Goal: Task Accomplishment & Management: Manage account settings

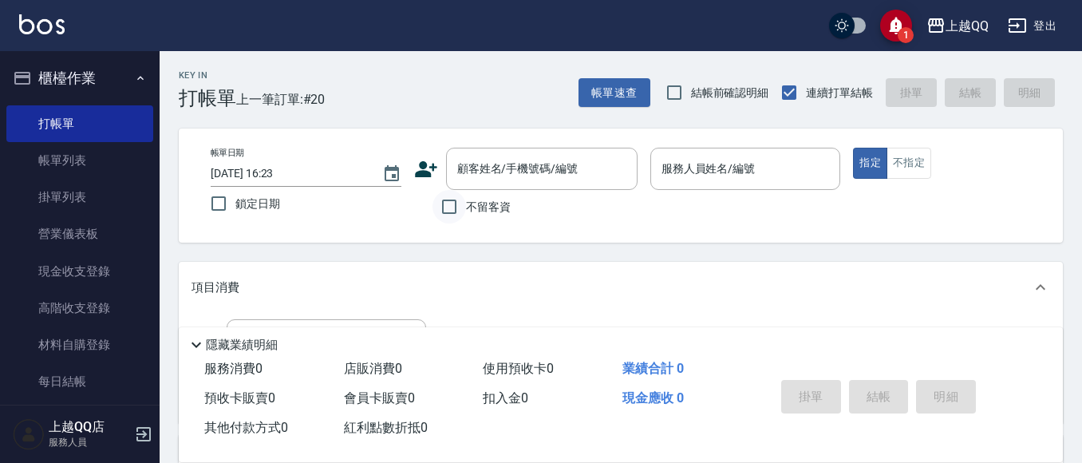
click at [446, 207] on input "不留客資" at bounding box center [449, 207] width 34 height 34
checkbox input "true"
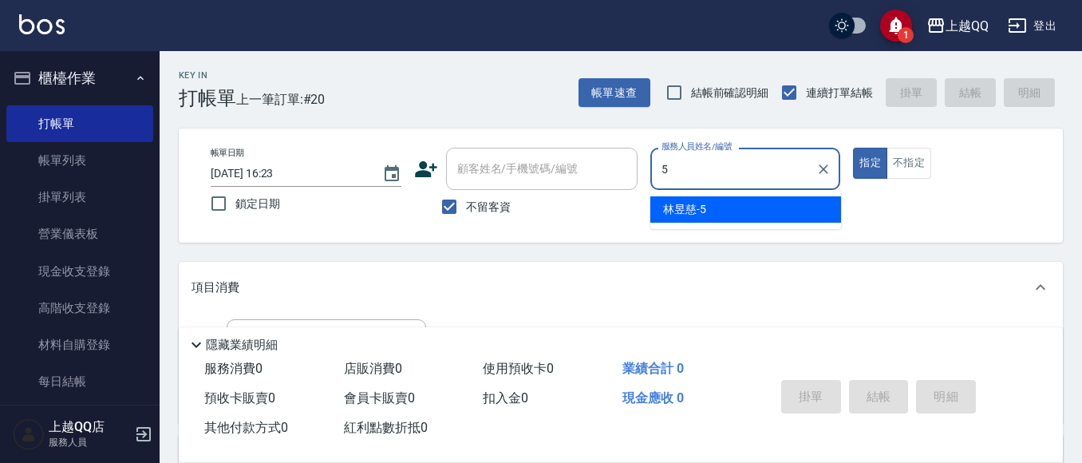
type input "[PERSON_NAME]5"
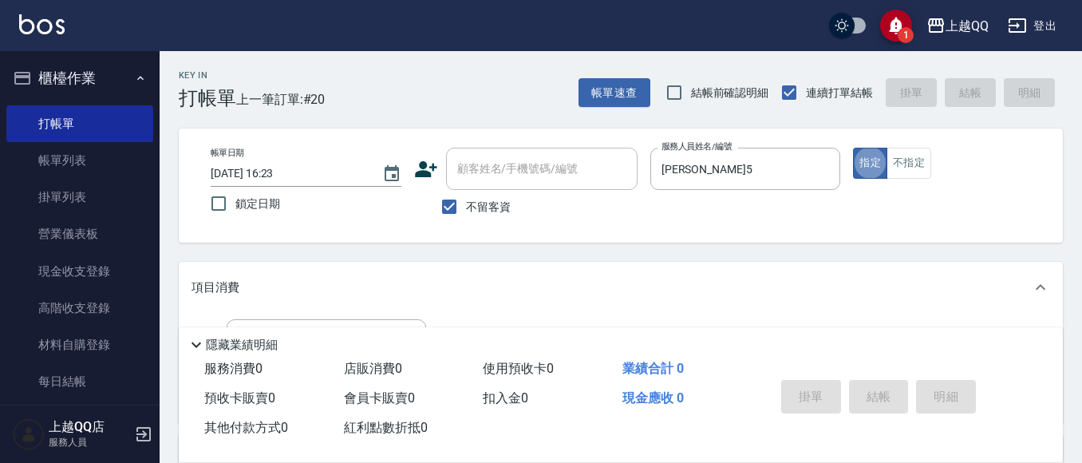
type button "true"
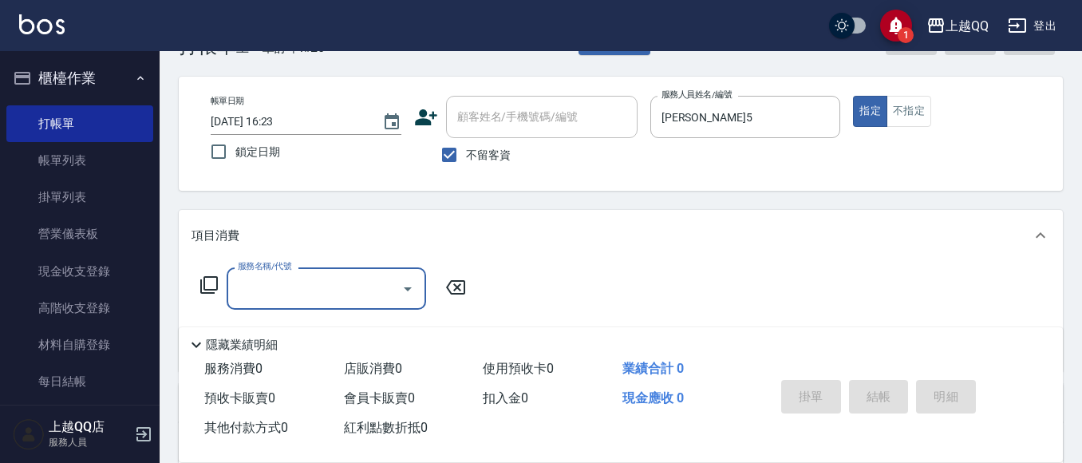
scroll to position [80, 0]
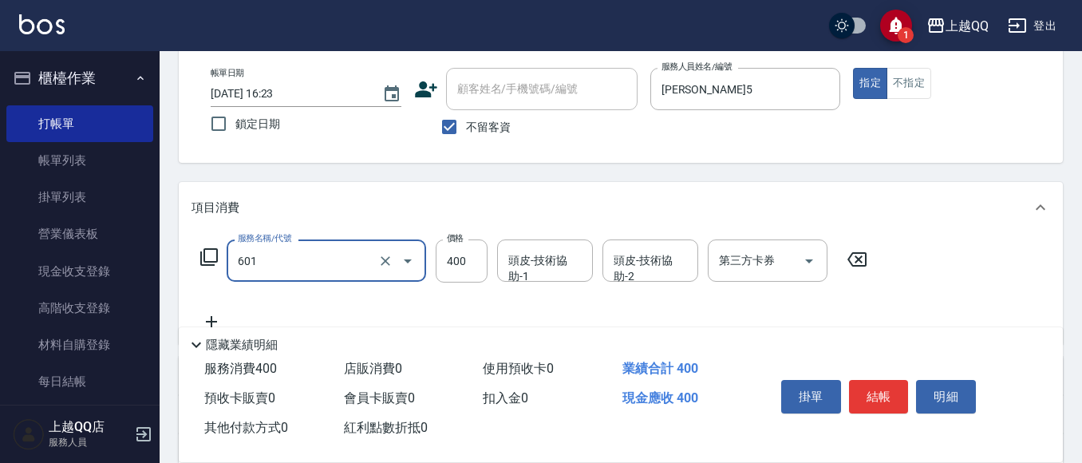
type input "髮原素活養健康洗(601)"
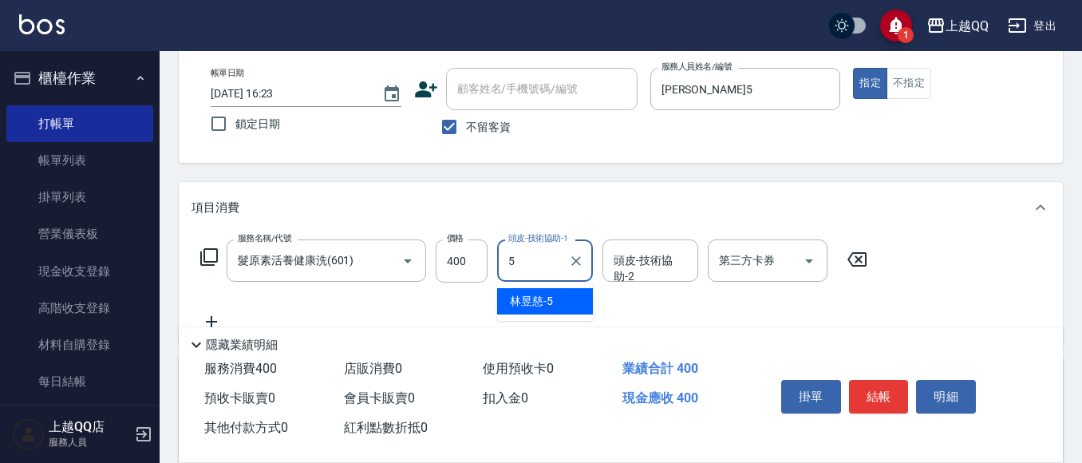
type input "[PERSON_NAME]5"
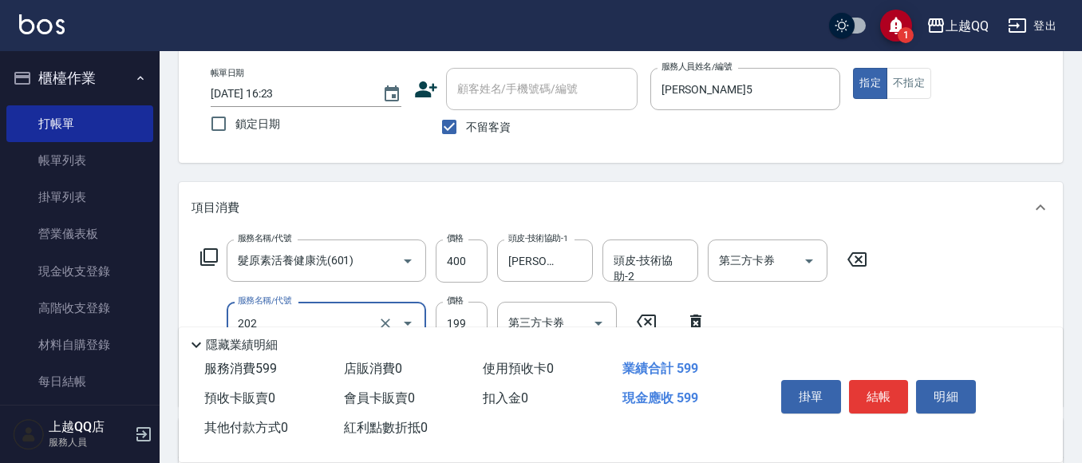
type input "不指定單剪(202)"
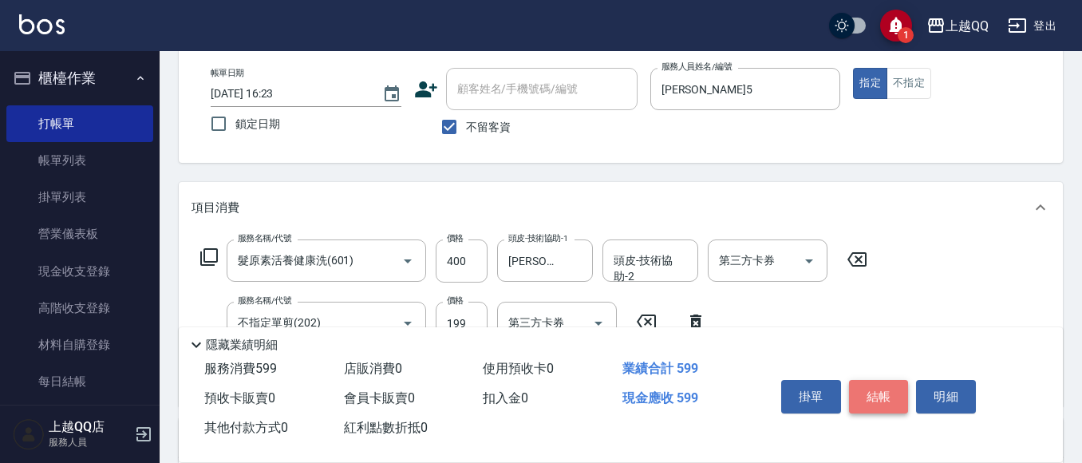
click at [886, 403] on button "結帳" at bounding box center [879, 397] width 60 height 34
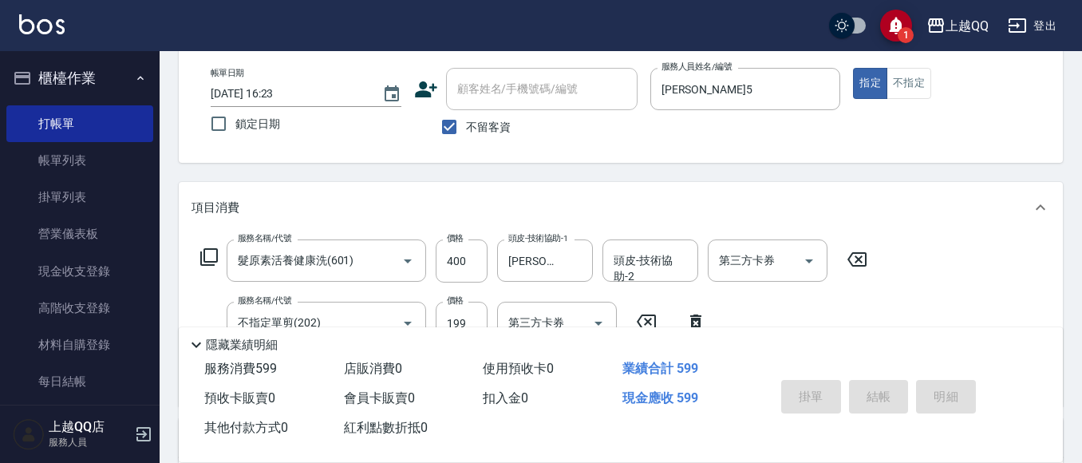
type input "[DATE] 16:59"
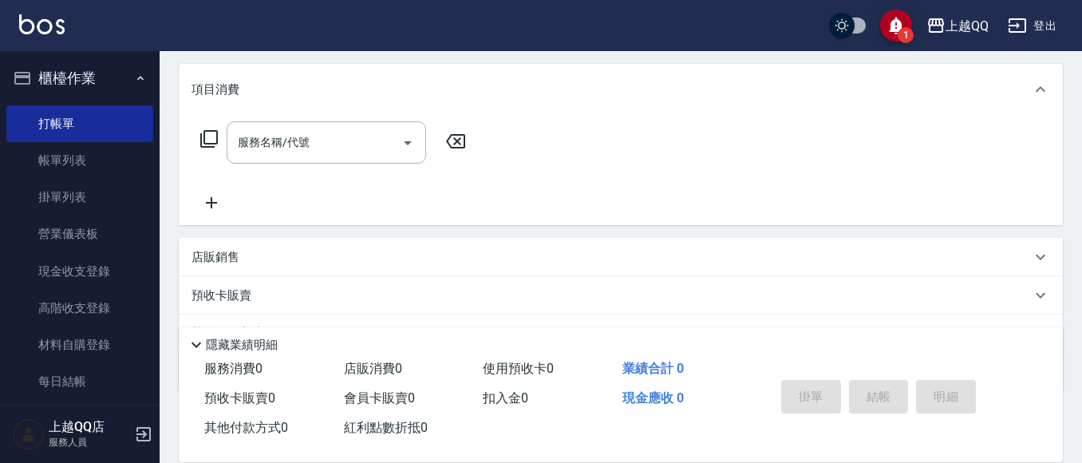
scroll to position [239, 0]
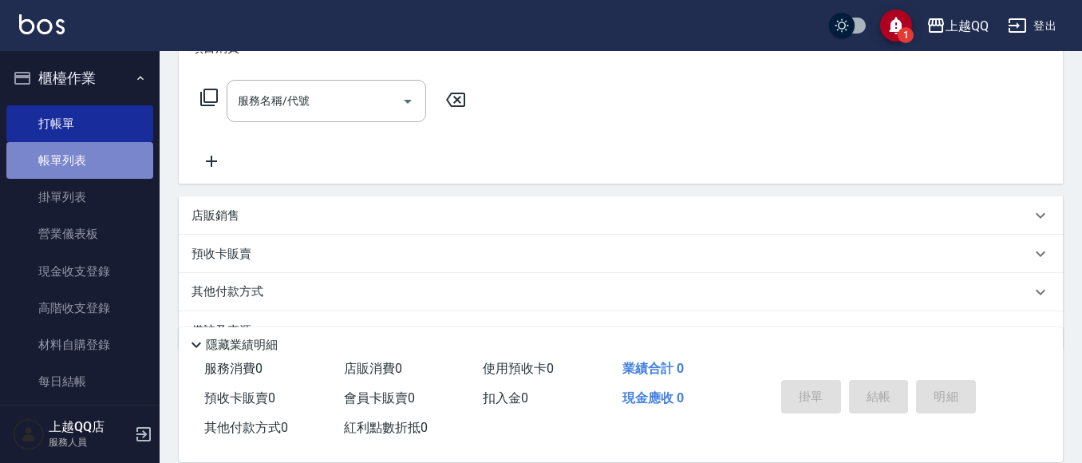
click at [124, 163] on link "帳單列表" at bounding box center [79, 160] width 147 height 37
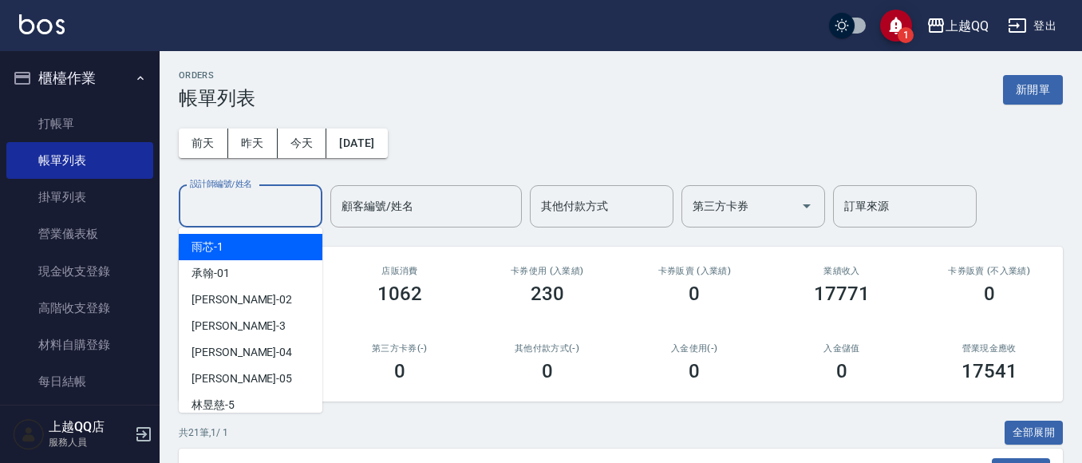
click at [231, 207] on input "設計師編號/姓名" at bounding box center [250, 206] width 129 height 28
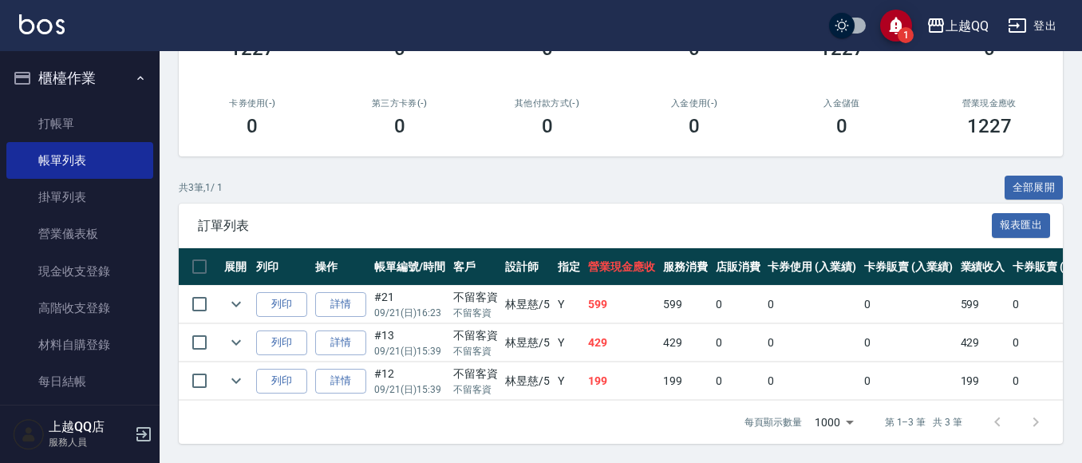
scroll to position [258, 0]
type input "[PERSON_NAME]5"
click at [62, 124] on link "打帳單" at bounding box center [79, 123] width 147 height 37
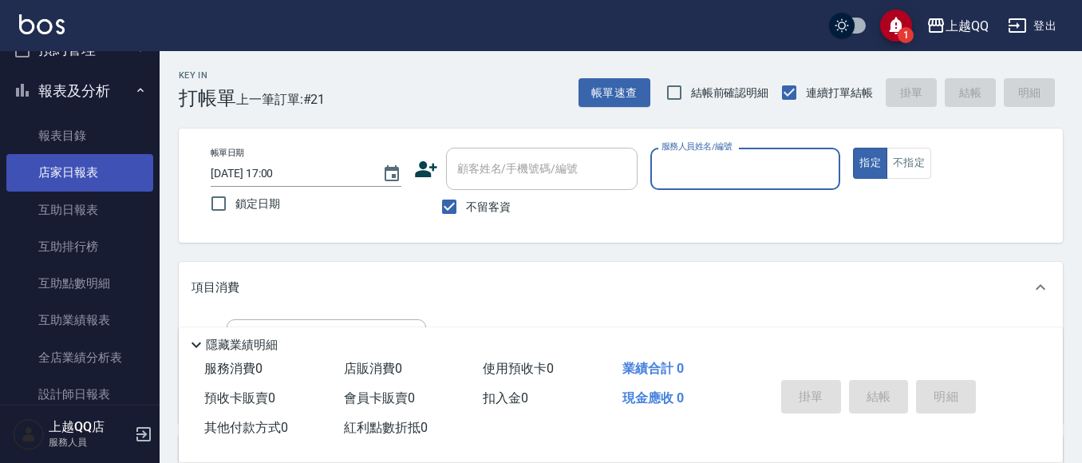
scroll to position [479, 0]
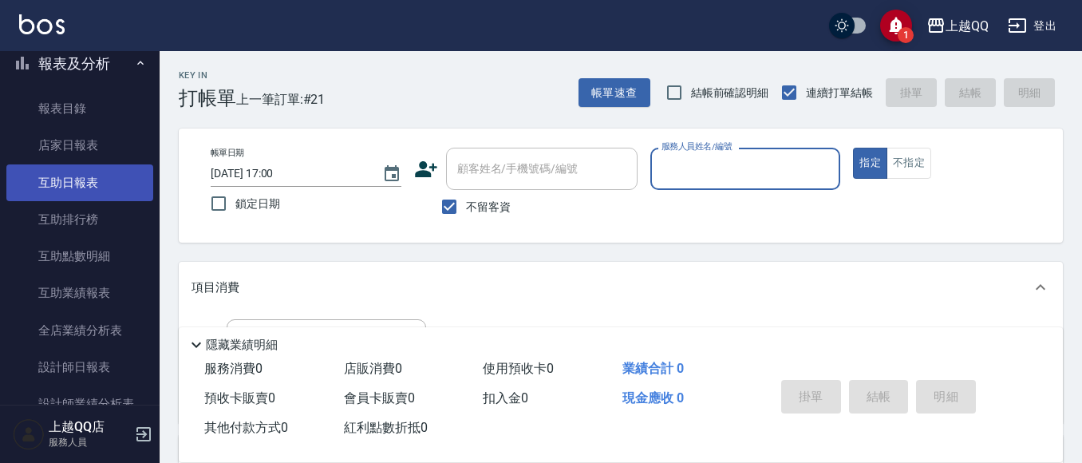
click at [109, 187] on link "互助日報表" at bounding box center [79, 182] width 147 height 37
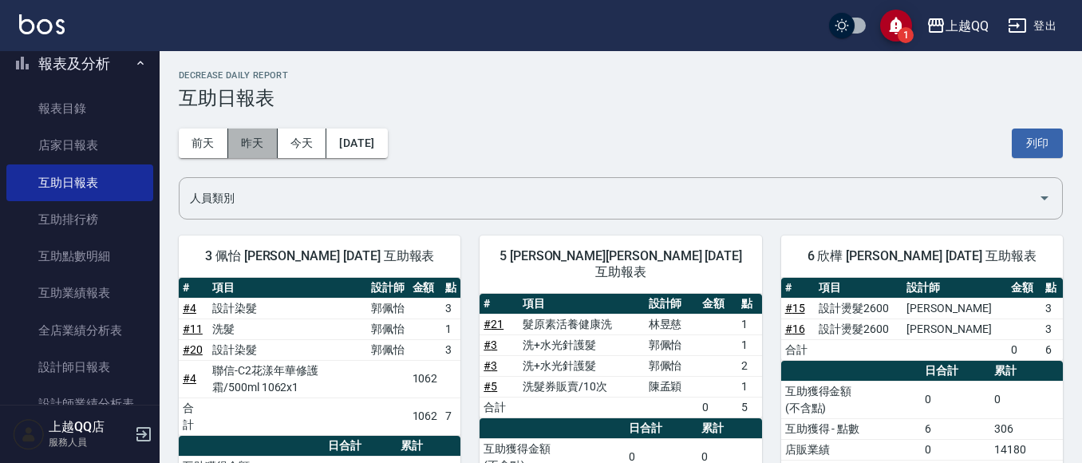
click at [242, 142] on button "昨天" at bounding box center [252, 143] width 49 height 30
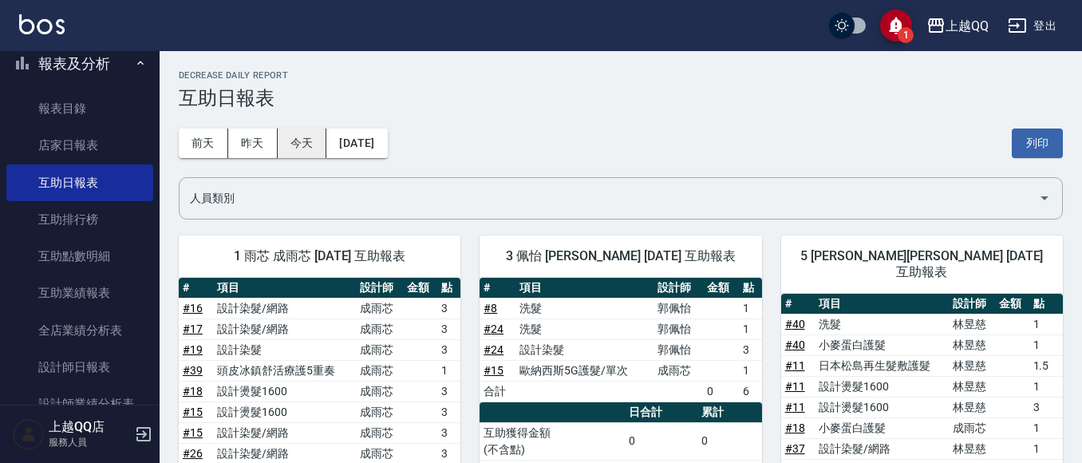
click at [320, 151] on button "今天" at bounding box center [302, 143] width 49 height 30
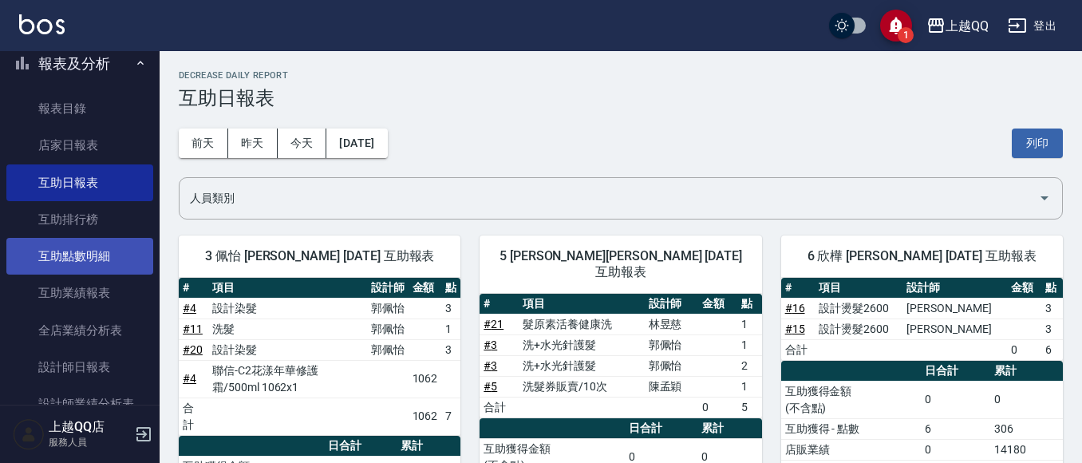
click at [94, 250] on link "互助點數明細" at bounding box center [79, 256] width 147 height 37
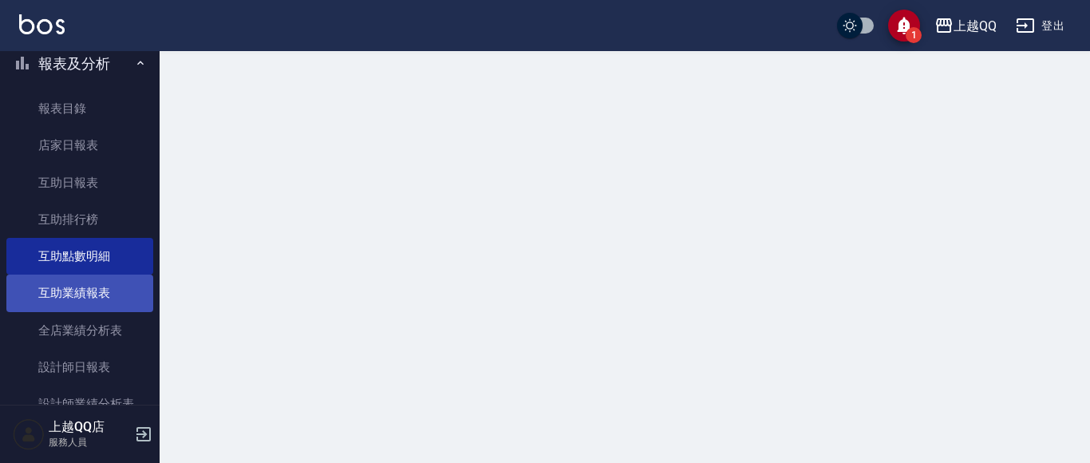
click at [112, 286] on link "互助業績報表" at bounding box center [79, 292] width 147 height 37
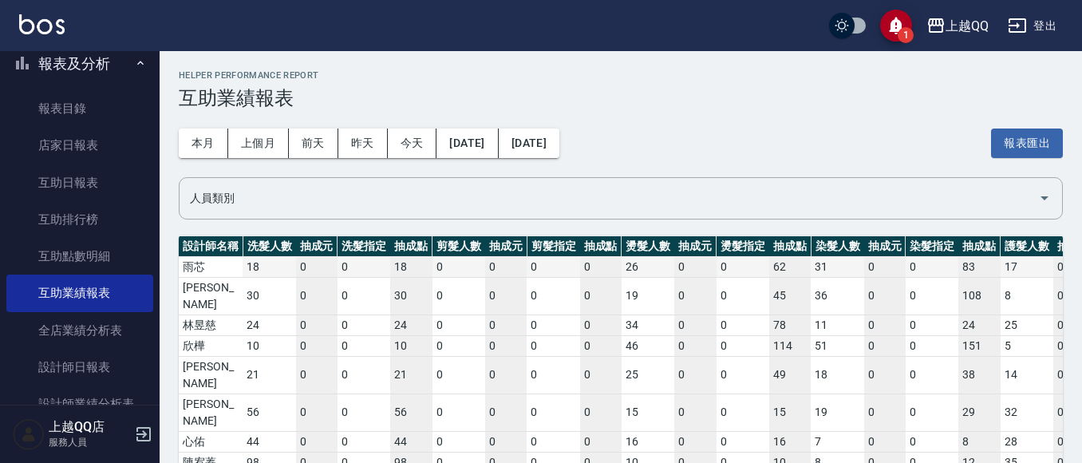
scroll to position [40, 0]
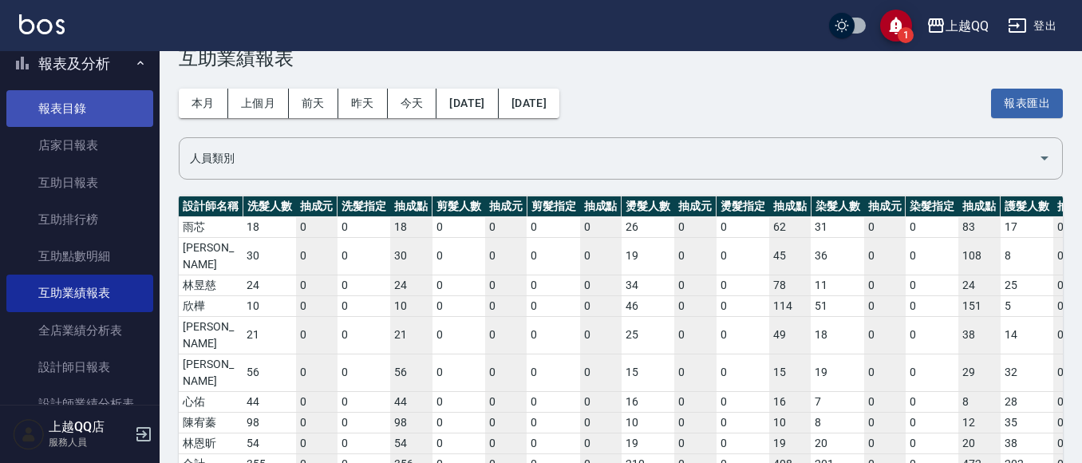
click at [66, 117] on link "報表目錄" at bounding box center [79, 108] width 147 height 37
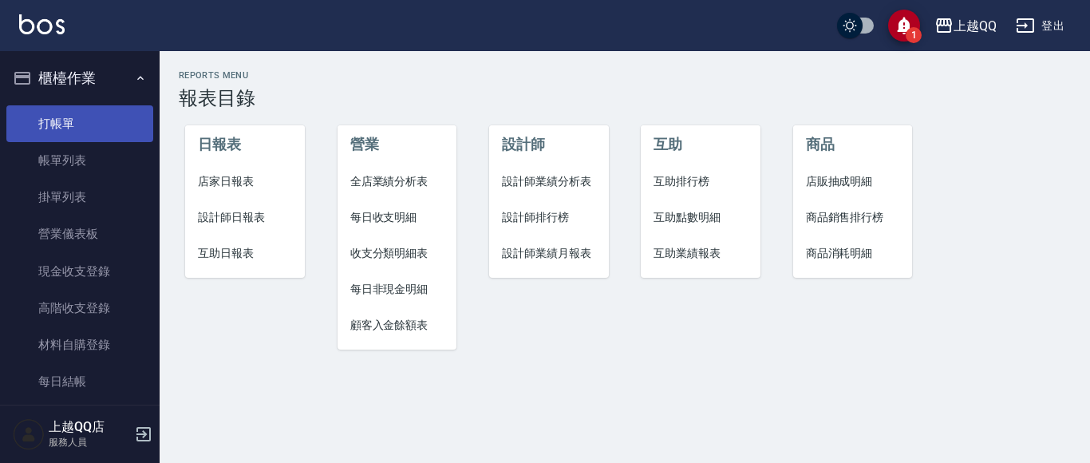
click at [101, 132] on link "打帳單" at bounding box center [79, 123] width 147 height 37
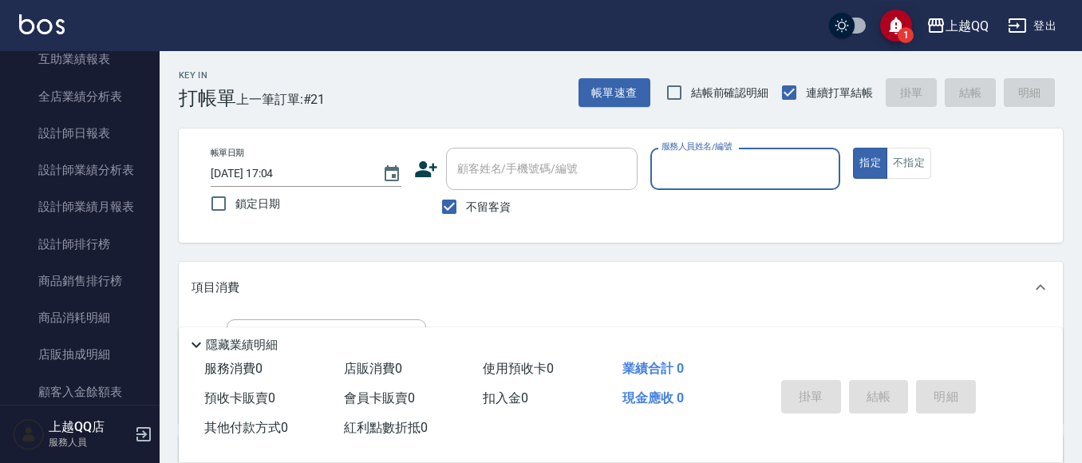
scroll to position [718, 0]
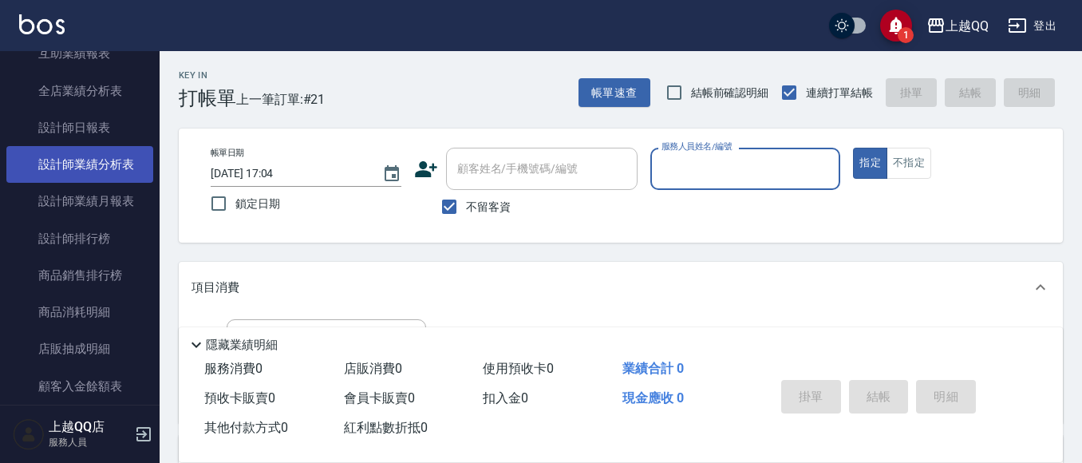
click at [65, 170] on link "設計師業績分析表" at bounding box center [79, 164] width 147 height 37
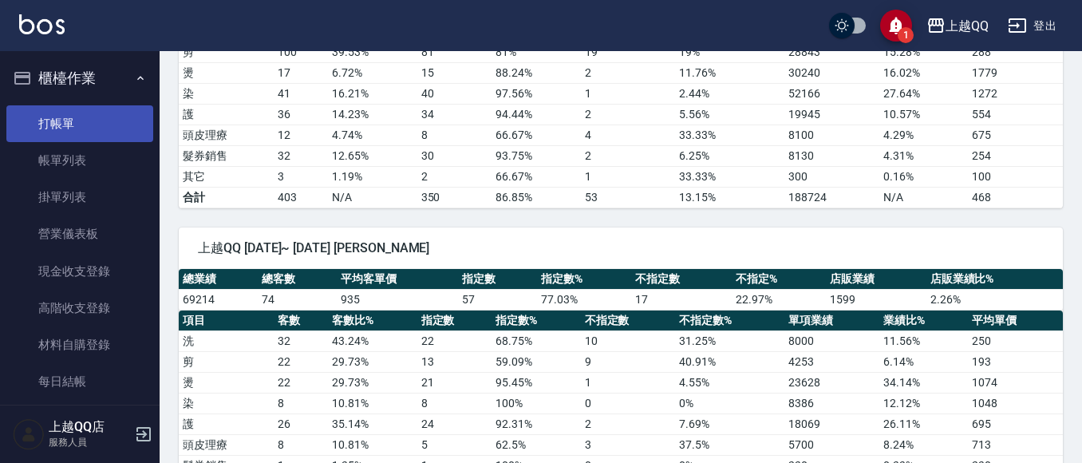
click at [63, 134] on link "打帳單" at bounding box center [79, 123] width 147 height 37
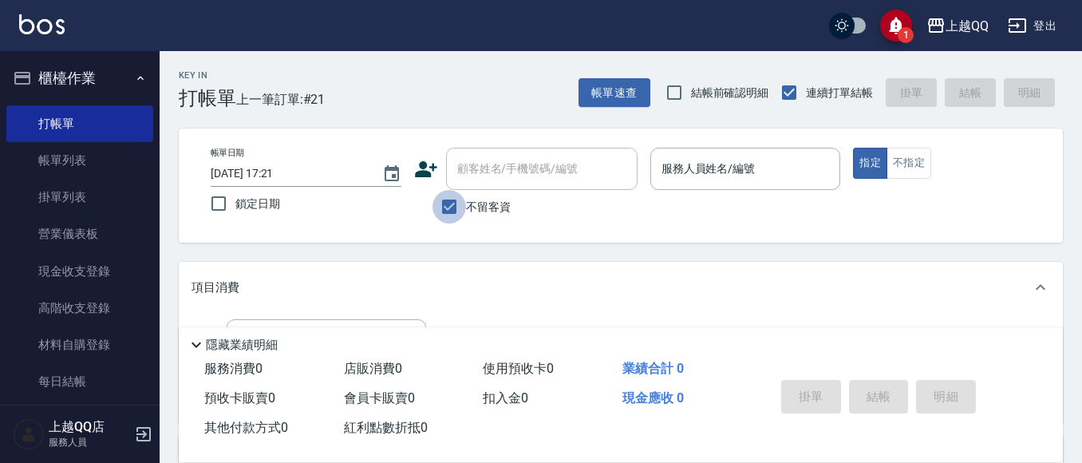
click at [444, 205] on input "不留客資" at bounding box center [449, 207] width 34 height 34
checkbox input "false"
click at [457, 183] on div "顧客姓名/手機號碼/編號" at bounding box center [541, 169] width 191 height 42
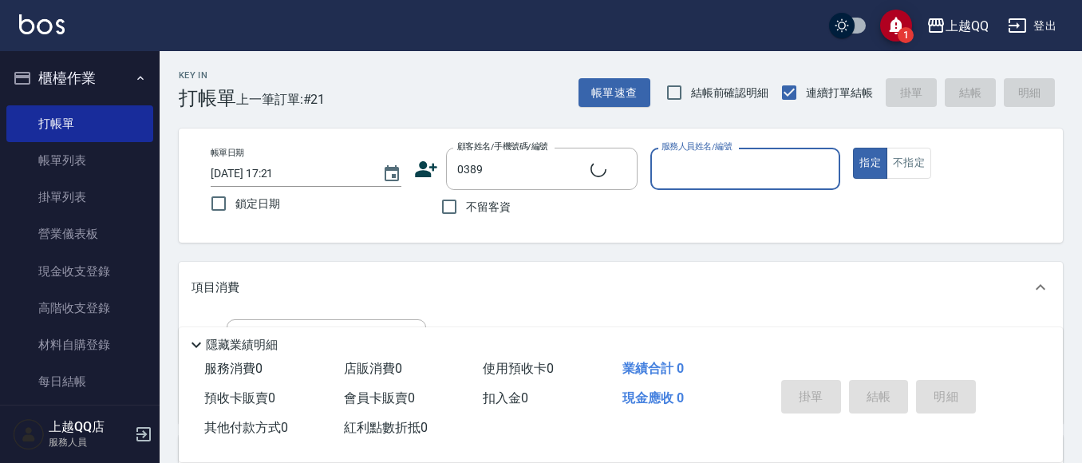
type input "[PERSON_NAME]彣/0911390594/0389"
type input "[PERSON_NAME]-8"
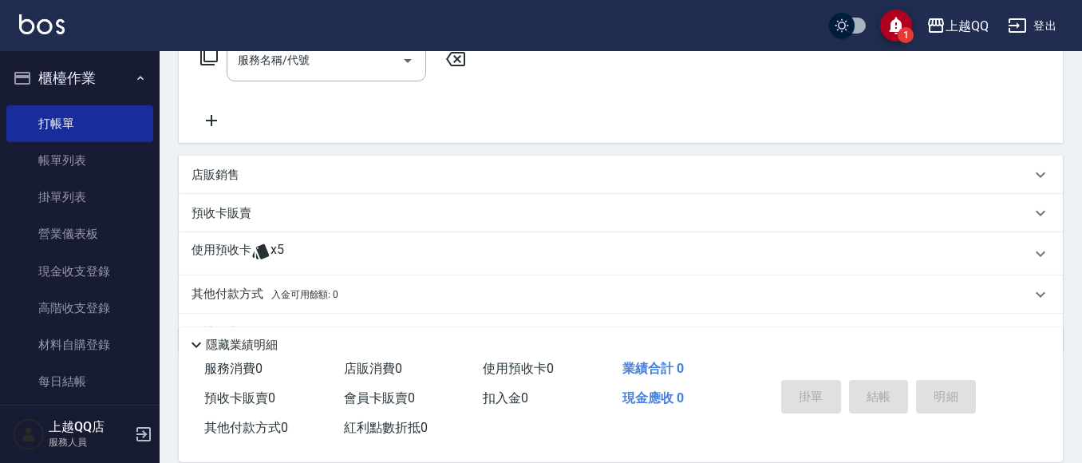
scroll to position [322, 0]
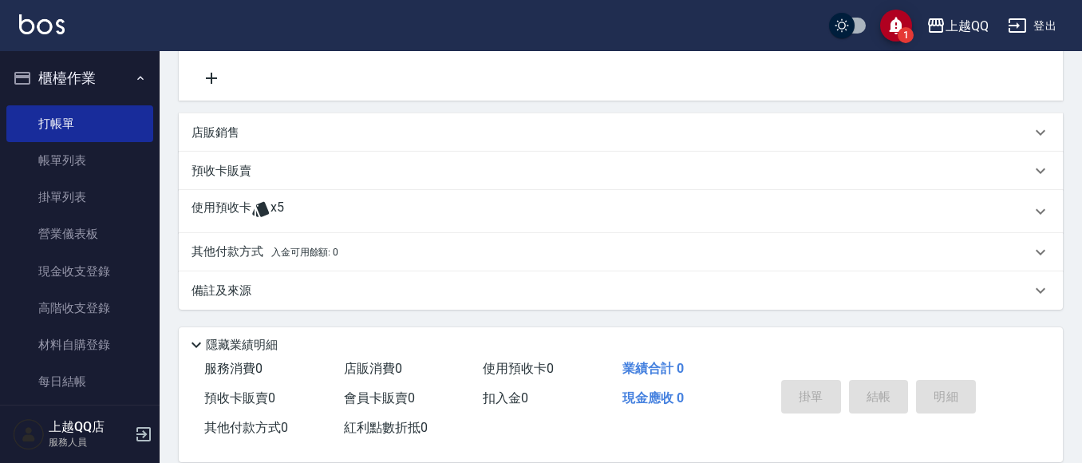
click at [438, 214] on div "使用預收卡 x5" at bounding box center [610, 211] width 839 height 24
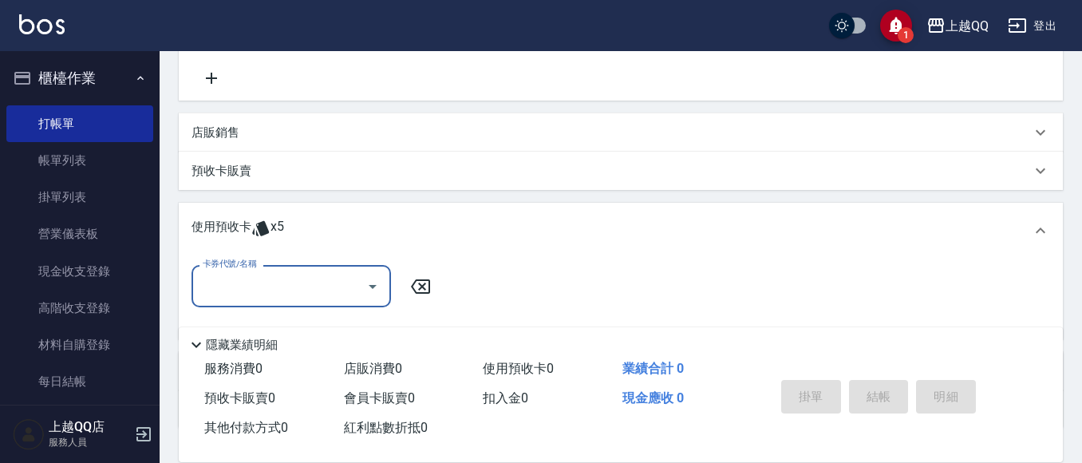
scroll to position [0, 0]
click at [370, 275] on button "Open" at bounding box center [373, 287] width 26 height 26
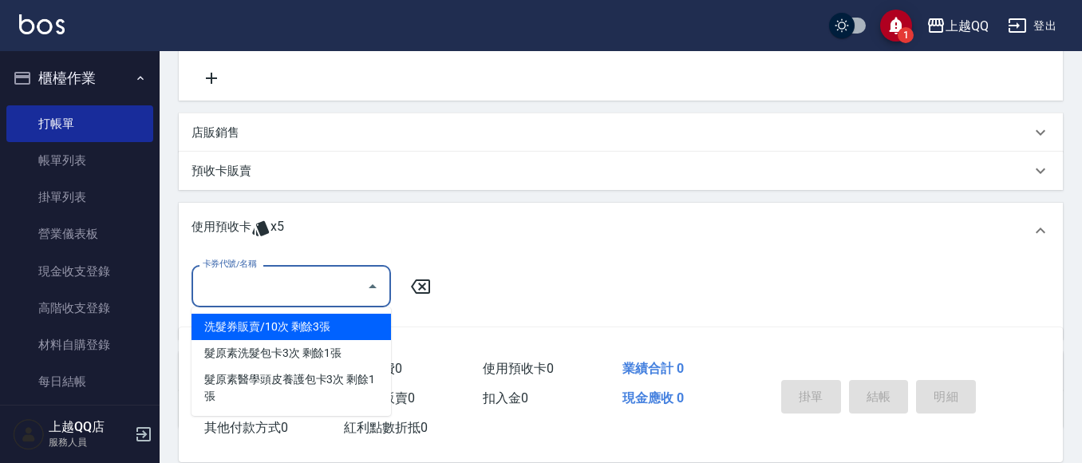
click at [313, 326] on div "洗髮券販賣/10次 剩餘3張" at bounding box center [290, 327] width 199 height 26
type input "洗髮券販賣/10次"
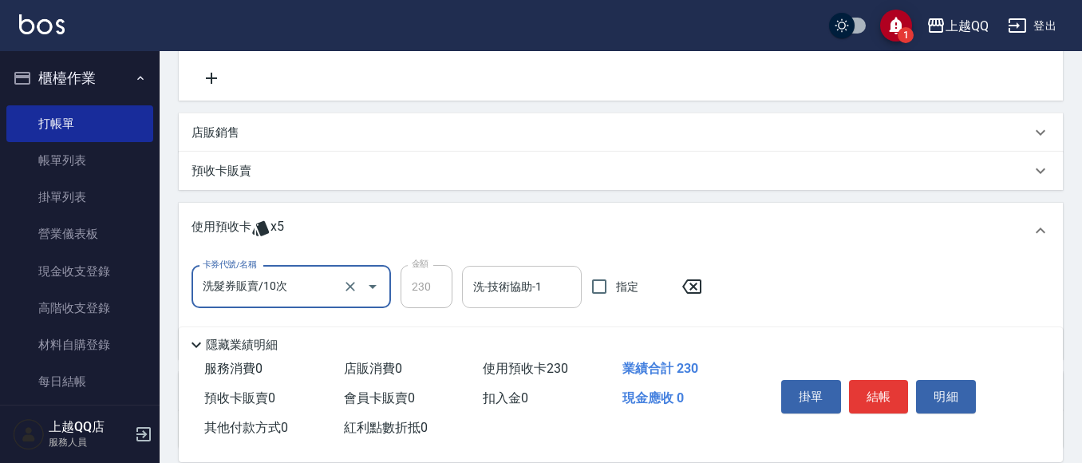
click at [495, 293] on div "洗-技術協助-1 洗-技術協助-1" at bounding box center [522, 287] width 120 height 42
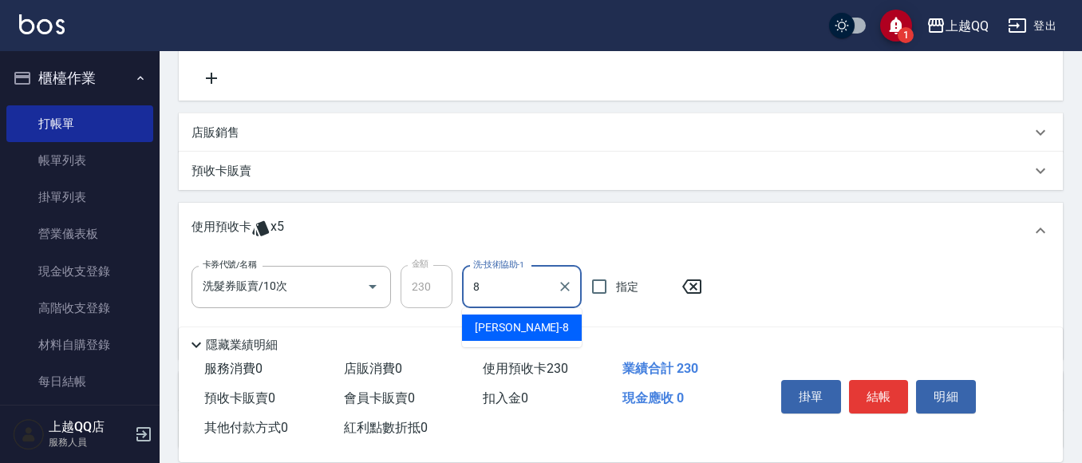
click at [500, 331] on span "[PERSON_NAME] -8" at bounding box center [522, 327] width 94 height 17
type input "[PERSON_NAME]-8"
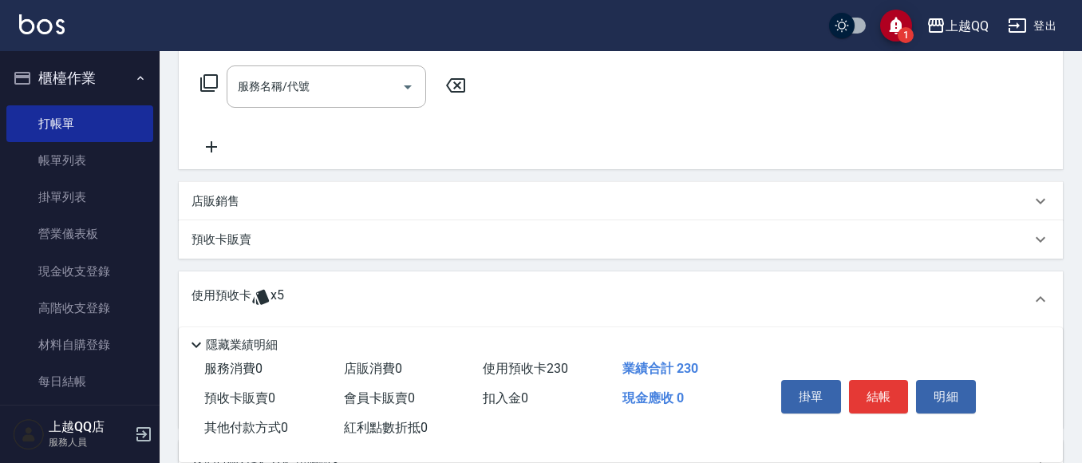
scroll to position [201, 0]
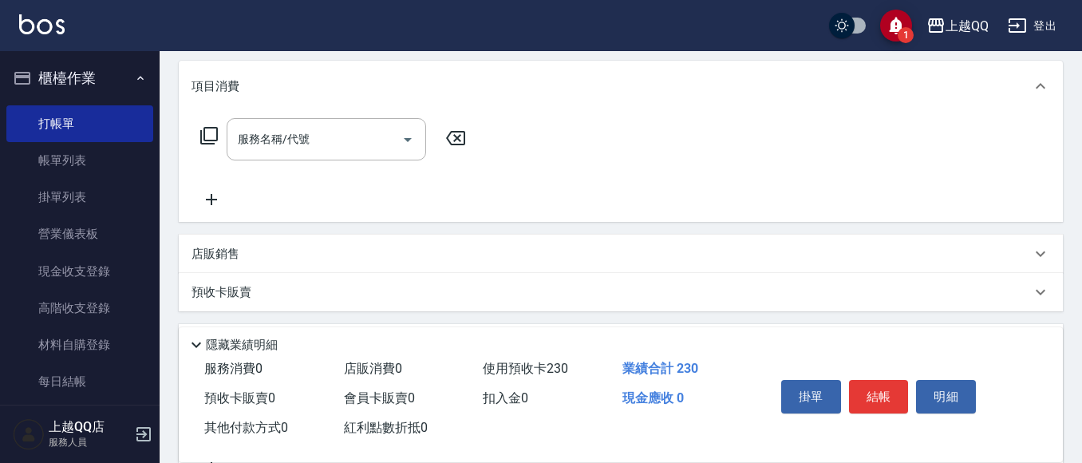
click at [211, 131] on icon at bounding box center [208, 135] width 19 height 19
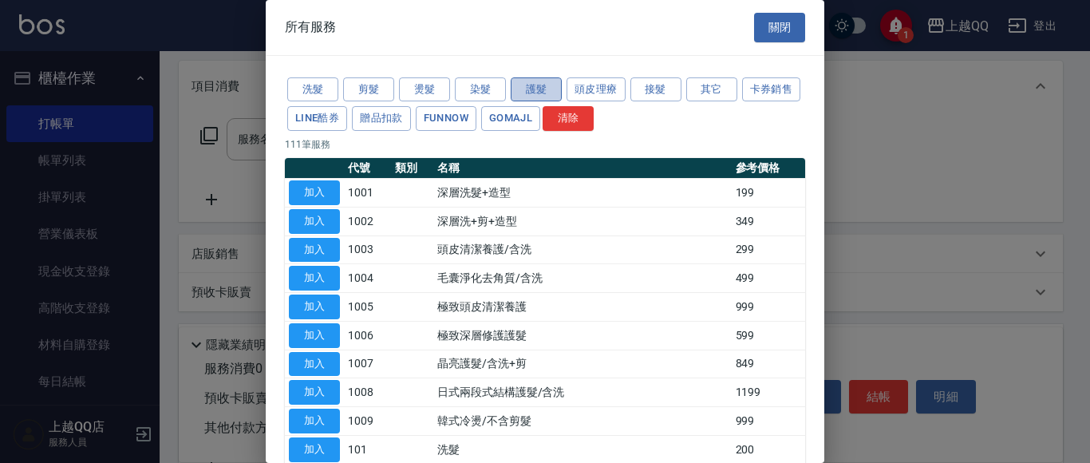
click at [515, 92] on button "護髮" at bounding box center [536, 89] width 51 height 25
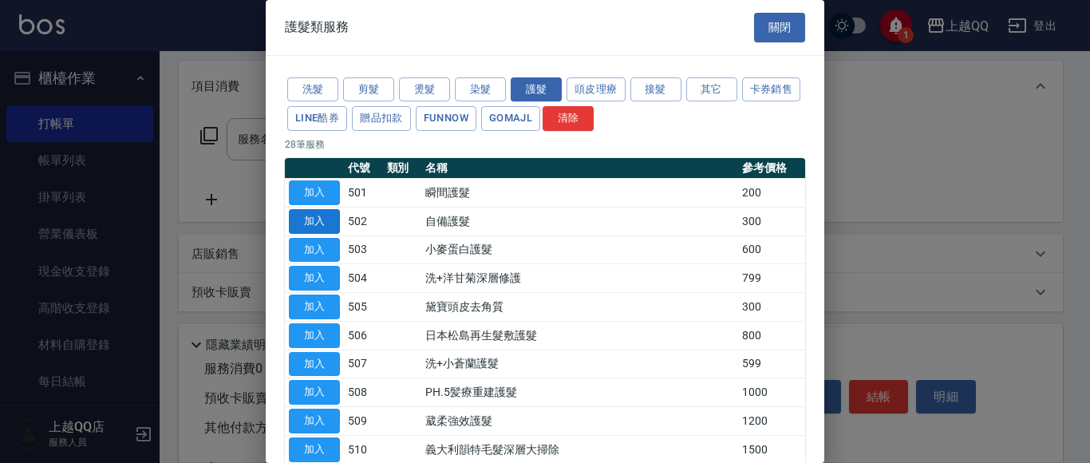
click at [332, 215] on button "加入" at bounding box center [314, 221] width 51 height 25
type input "自備護髮(502)"
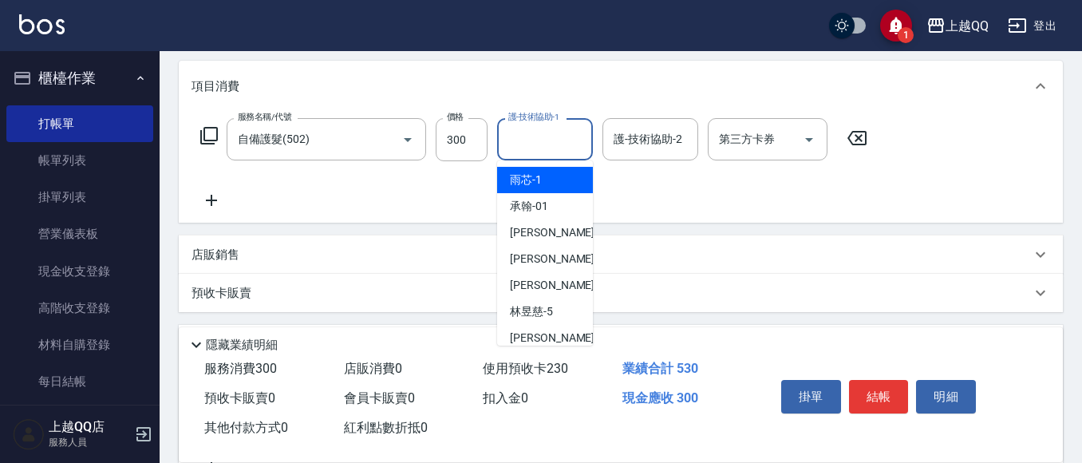
click at [515, 146] on input "護-技術協助-1" at bounding box center [544, 139] width 81 height 28
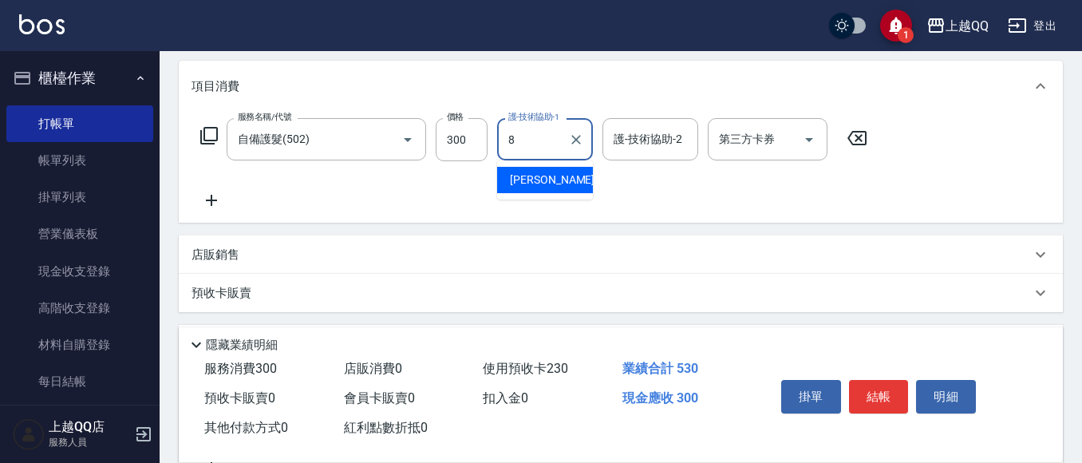
click at [536, 185] on span "[PERSON_NAME] -8" at bounding box center [557, 180] width 94 height 17
type input "[PERSON_NAME]-8"
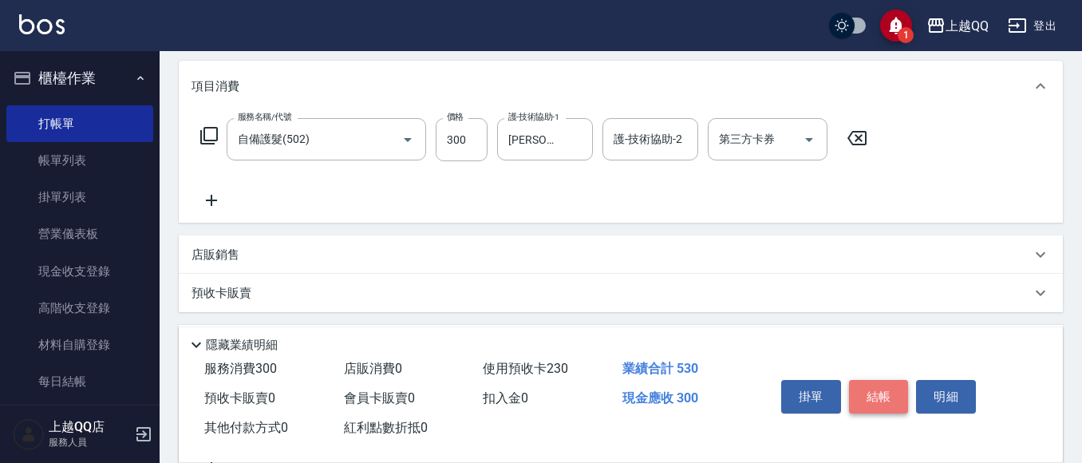
click at [883, 390] on button "結帳" at bounding box center [879, 397] width 60 height 34
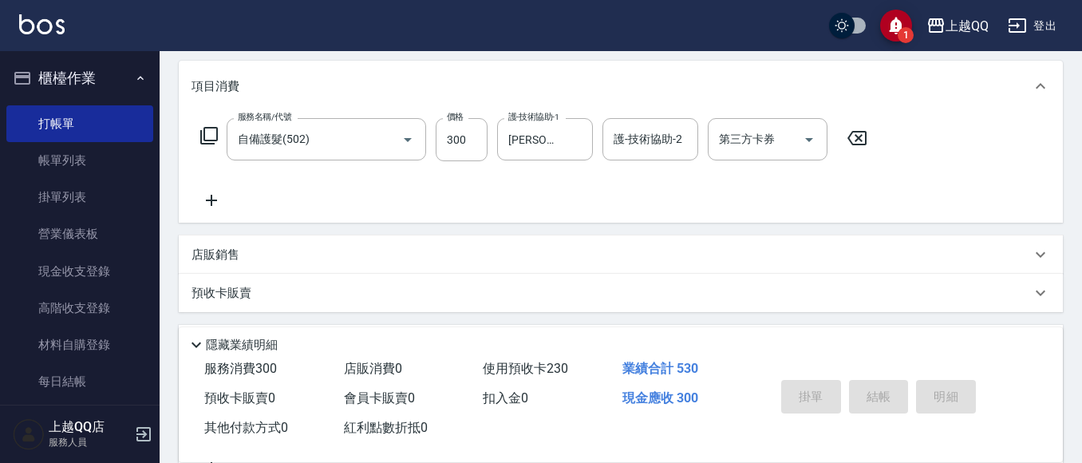
type input "[DATE] 17:33"
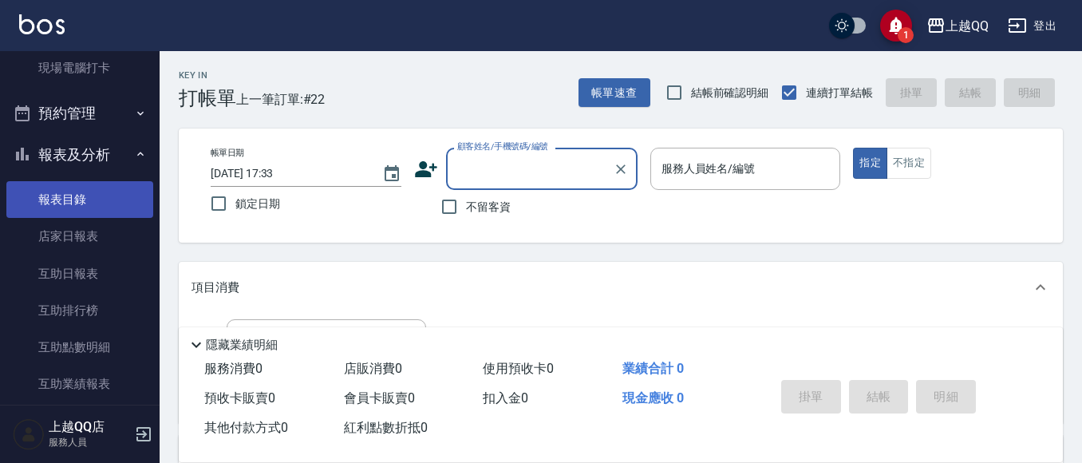
scroll to position [399, 0]
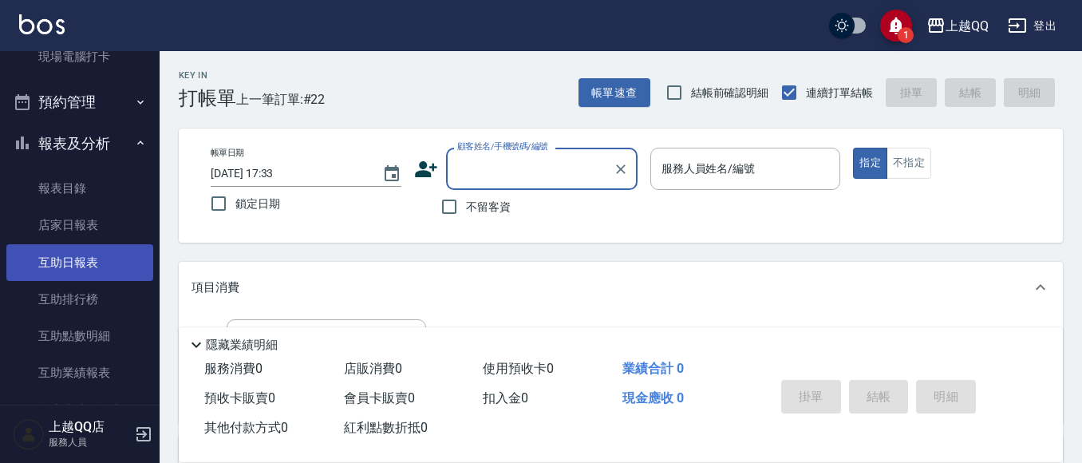
click at [112, 251] on link "互助日報表" at bounding box center [79, 262] width 147 height 37
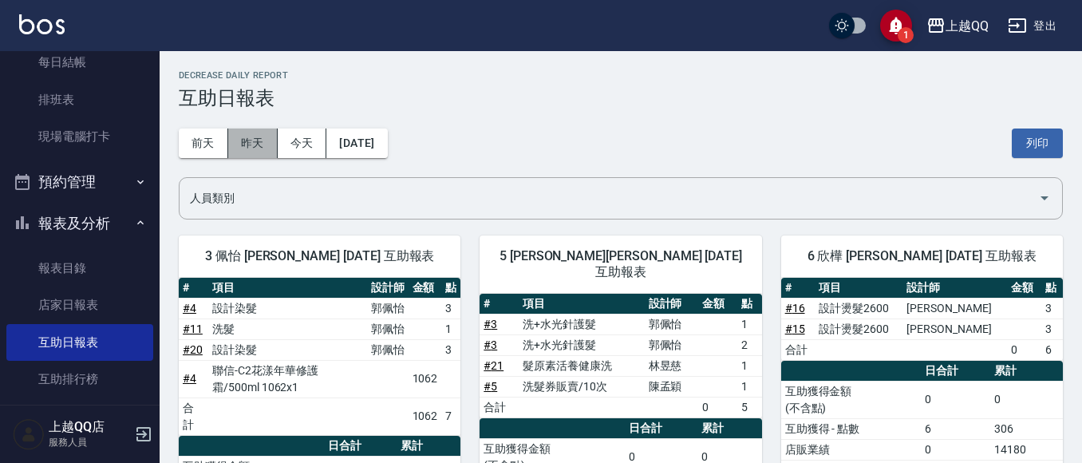
click at [265, 148] on button "昨天" at bounding box center [252, 143] width 49 height 30
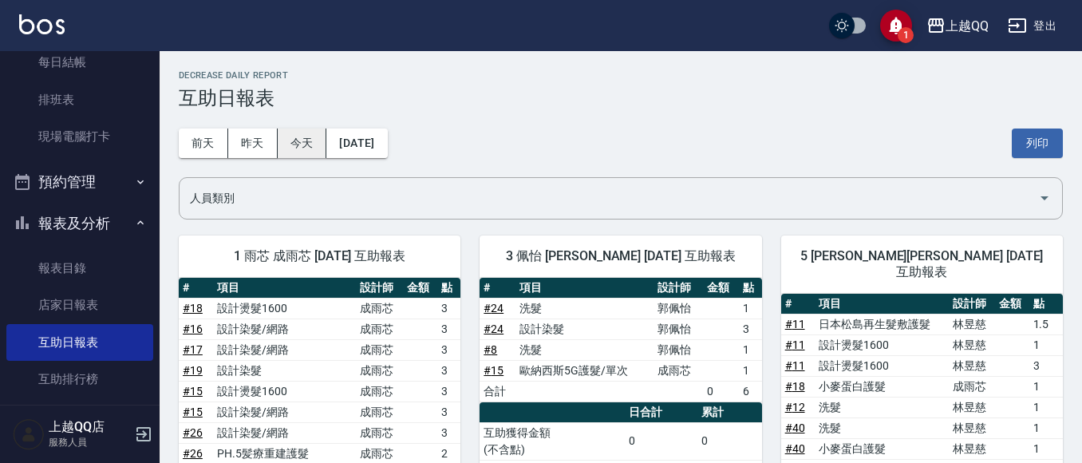
click at [300, 152] on button "今天" at bounding box center [302, 143] width 49 height 30
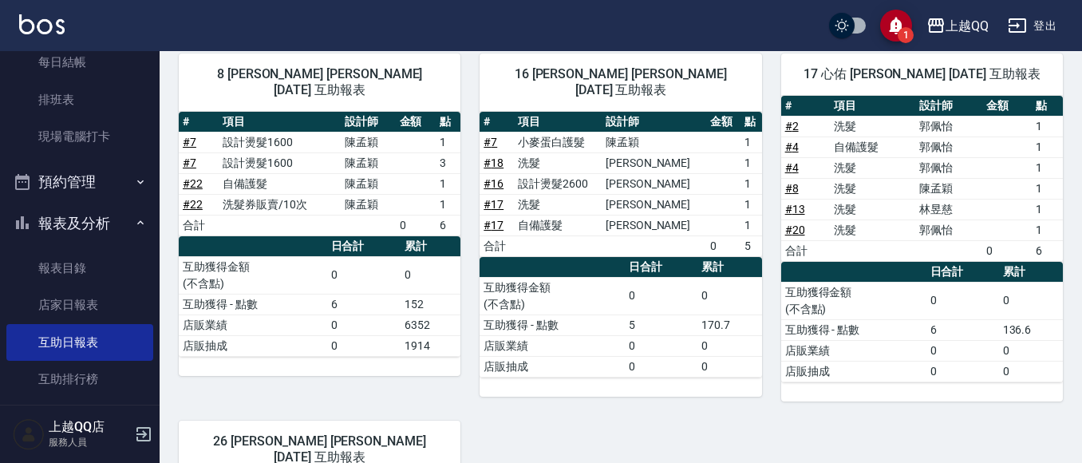
scroll to position [425, 0]
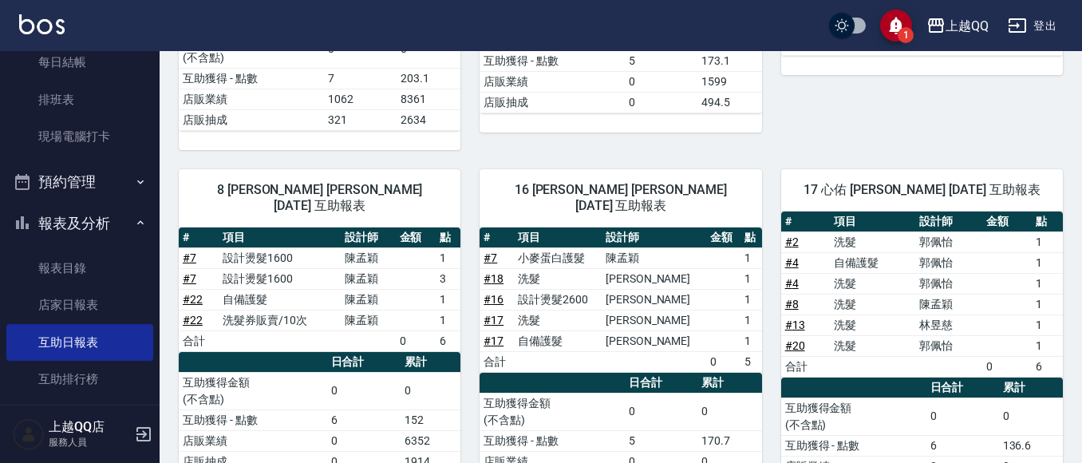
click at [6, 203] on button "報表及分析" at bounding box center [79, 223] width 147 height 41
click at [90, 212] on button "報表及分析" at bounding box center [79, 223] width 147 height 41
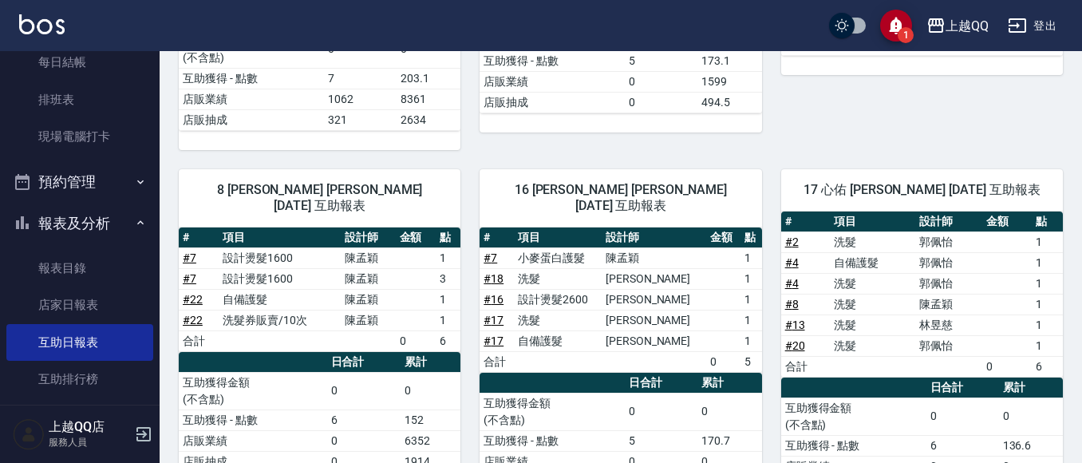
click at [6, 203] on button "報表及分析" at bounding box center [79, 223] width 147 height 41
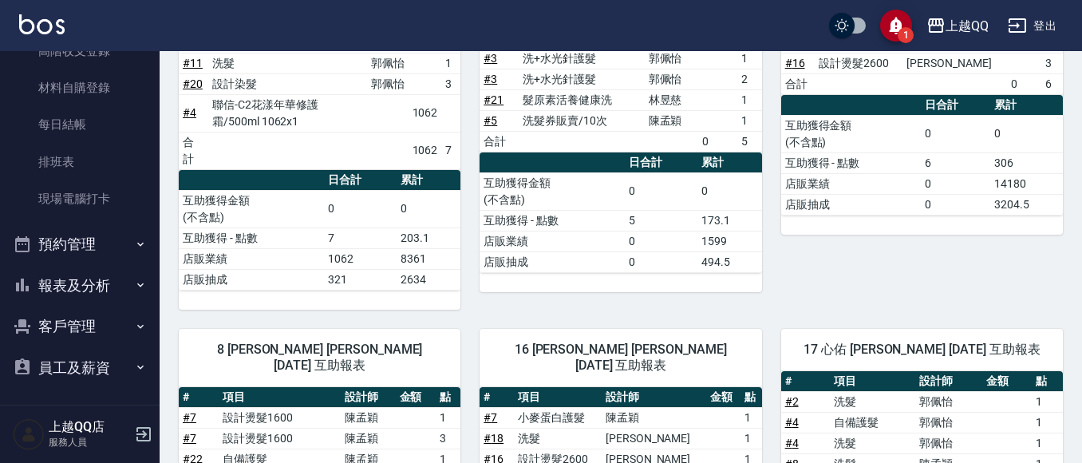
scroll to position [259, 0]
click at [87, 284] on button "報表及分析" at bounding box center [79, 282] width 147 height 41
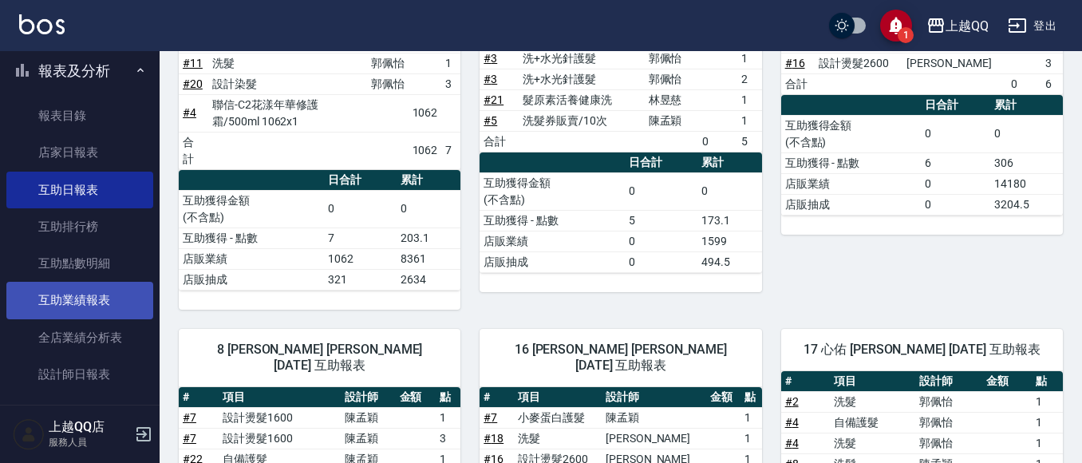
scroll to position [499, 0]
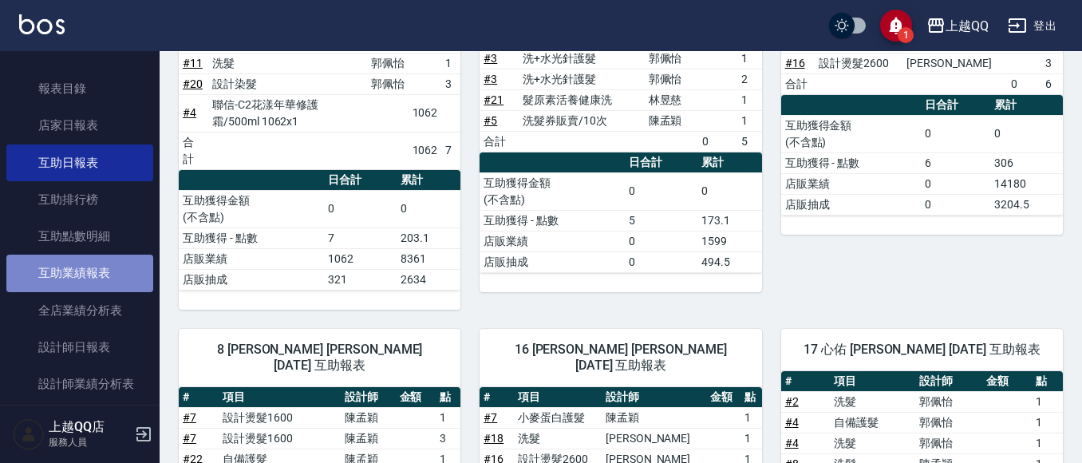
click at [103, 277] on link "互助業績報表" at bounding box center [79, 272] width 147 height 37
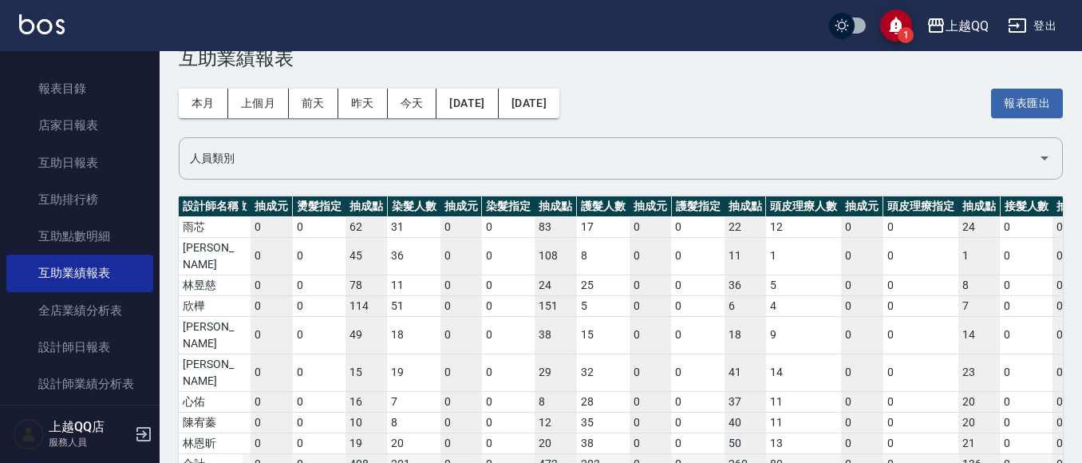
scroll to position [0, 428]
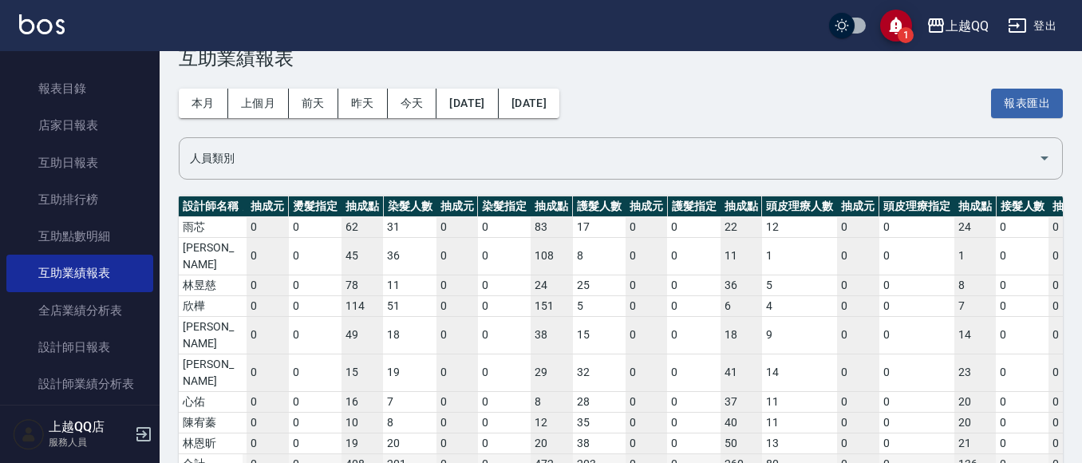
drag, startPoint x: 357, startPoint y: 413, endPoint x: 456, endPoint y: 409, distance: 98.2
click at [456, 409] on div "設計師名稱 洗髮人數 抽成元 洗髮指定 抽成點 剪髮人數 抽成元 剪髮指定 抽成點 燙髮人數 抽成元 燙髮指定 抽成點 染髮人數 抽成元 染髮指定 抽成點 護…" at bounding box center [621, 335] width 884 height 278
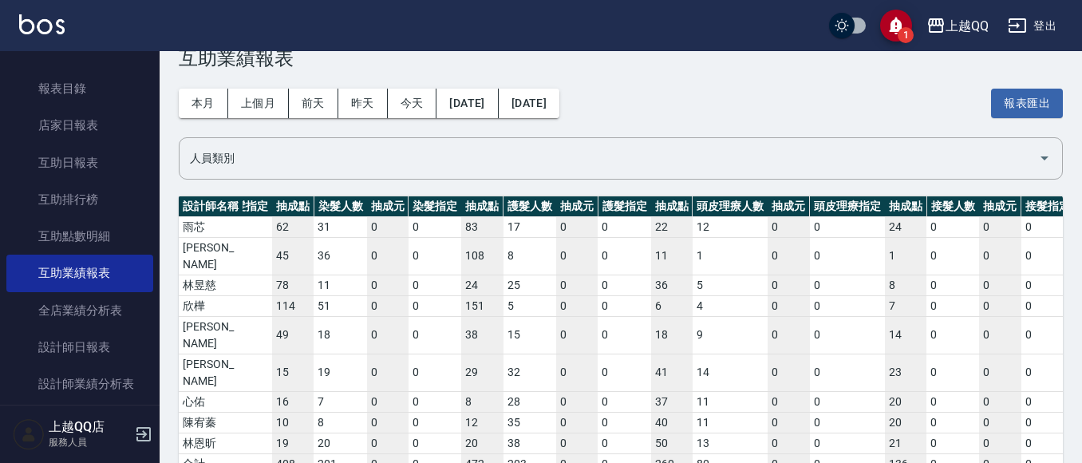
drag, startPoint x: 393, startPoint y: 420, endPoint x: 413, endPoint y: 428, distance: 22.0
click at [413, 428] on div "設計師名稱 洗髮人數 抽成元 洗髮指定 抽成點 剪髮人數 抽成元 剪髮指定 抽成點 燙髮人數 抽成元 燙髮指定 抽成點 染髮人數 抽成元 染髮指定 抽成點 護…" at bounding box center [621, 345] width 884 height 298
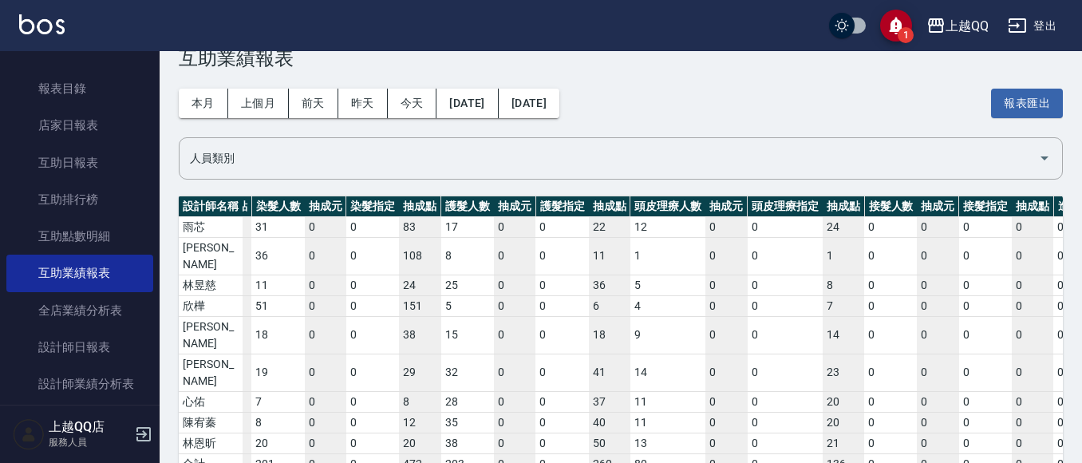
scroll to position [0, 653]
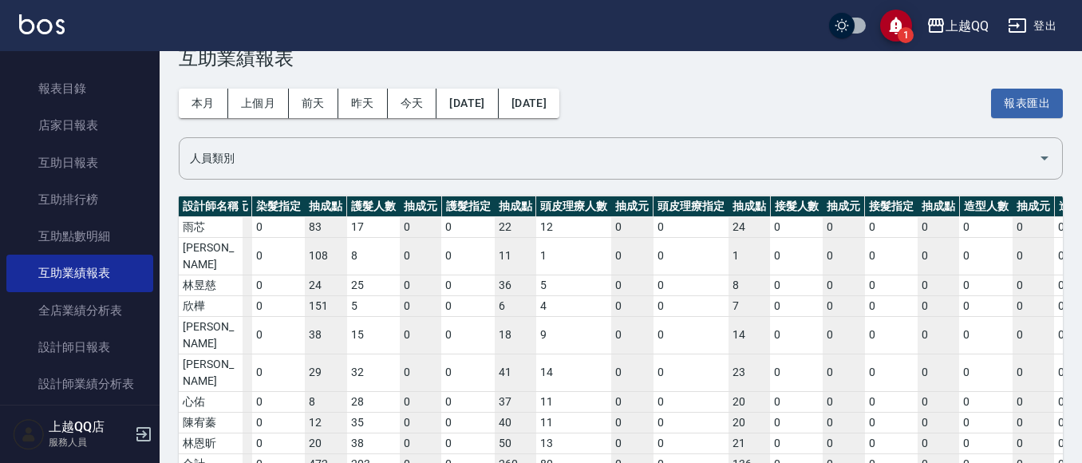
drag, startPoint x: 468, startPoint y: 416, endPoint x: 499, endPoint y: 414, distance: 31.2
click at [499, 462] on div at bounding box center [429, 468] width 203 height 9
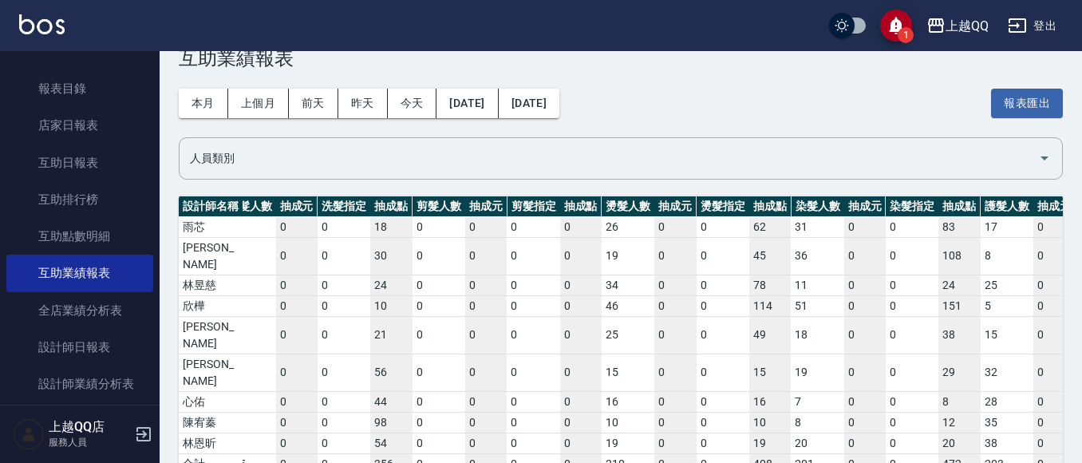
scroll to position [0, 0]
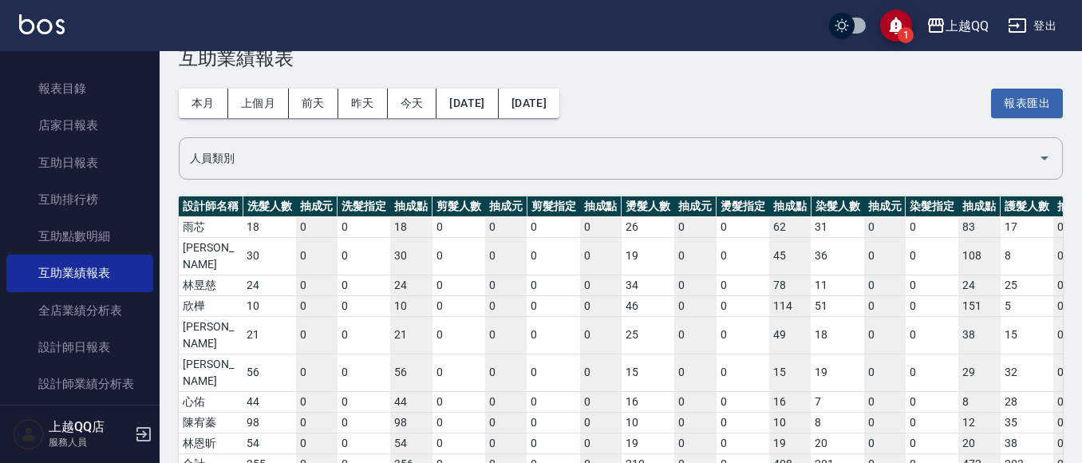
drag, startPoint x: 490, startPoint y: 417, endPoint x: 258, endPoint y: 422, distance: 232.2
click at [258, 462] on div at bounding box center [280, 468] width 203 height 9
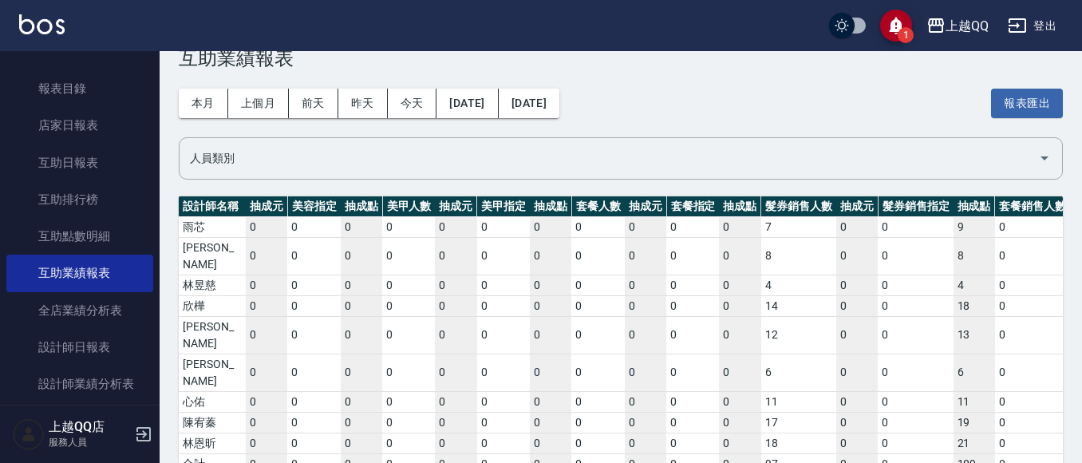
scroll to position [0, 1676]
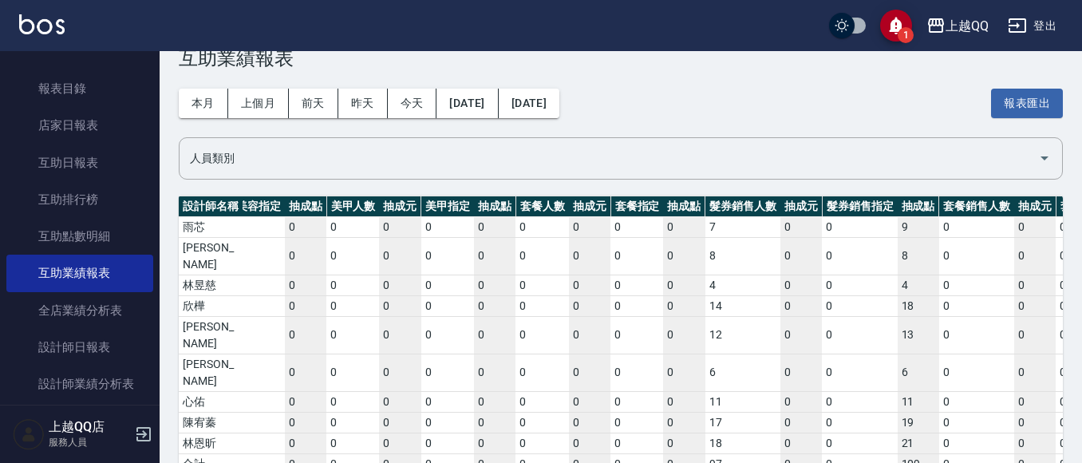
drag, startPoint x: 365, startPoint y: 413, endPoint x: 749, endPoint y: 420, distance: 384.6
click at [749, 462] on div at bounding box center [663, 468] width 203 height 9
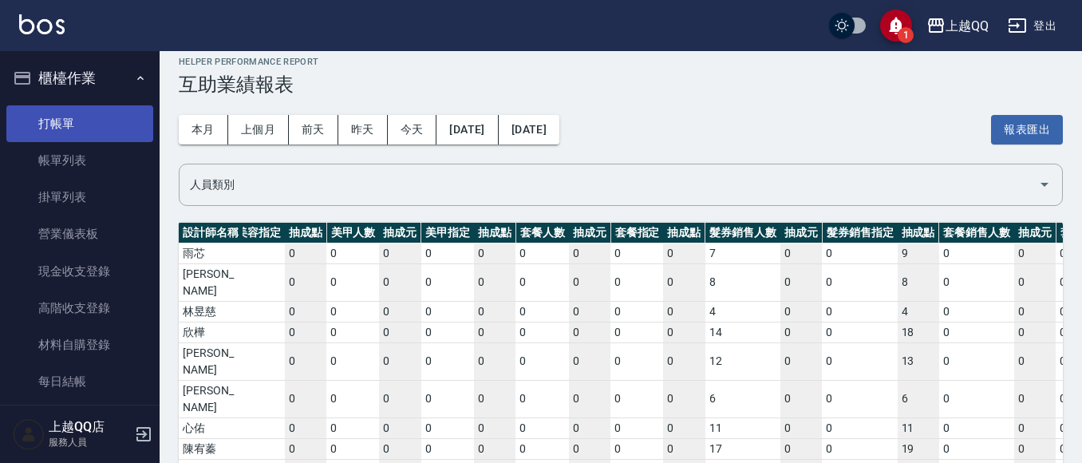
scroll to position [0, 0]
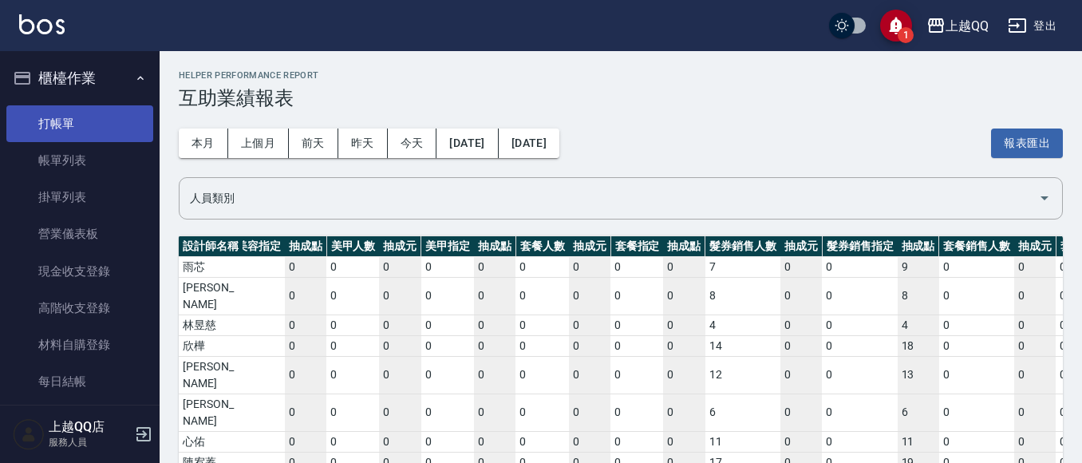
click at [96, 120] on link "打帳單" at bounding box center [79, 123] width 147 height 37
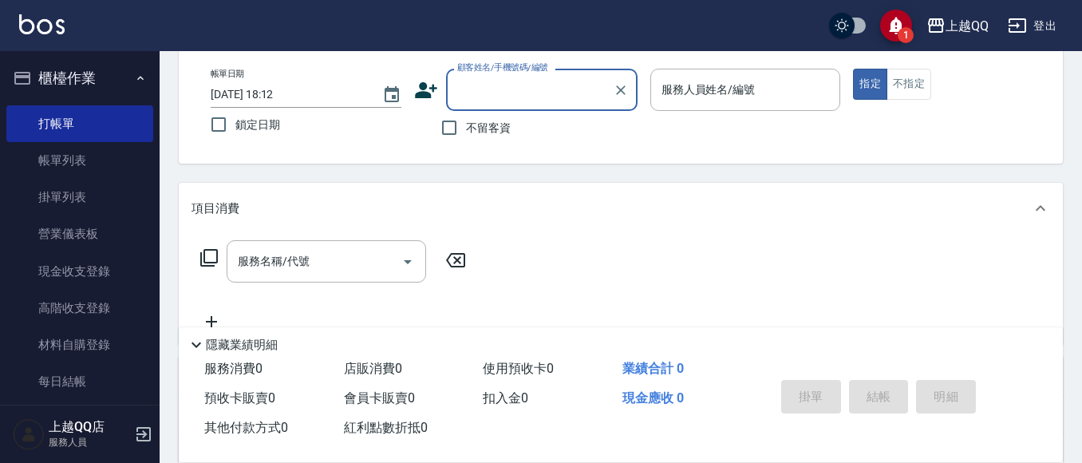
scroll to position [80, 0]
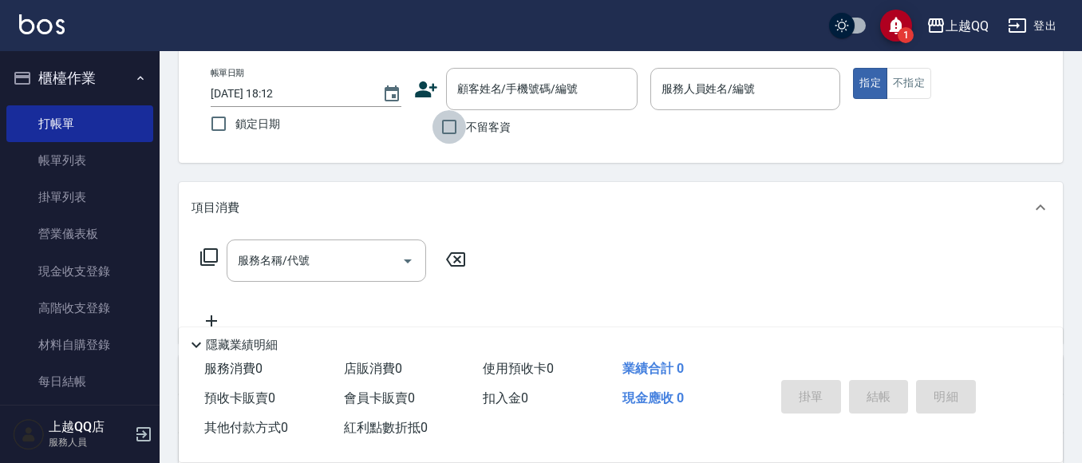
drag, startPoint x: 451, startPoint y: 128, endPoint x: 499, endPoint y: 115, distance: 49.5
click at [452, 128] on input "不留客資" at bounding box center [449, 127] width 34 height 34
checkbox input "true"
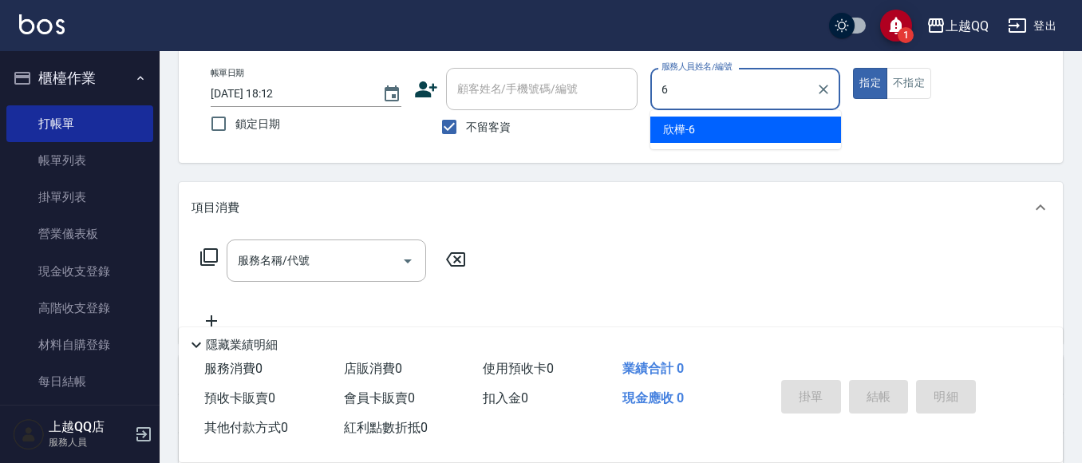
type input "欣樺-6"
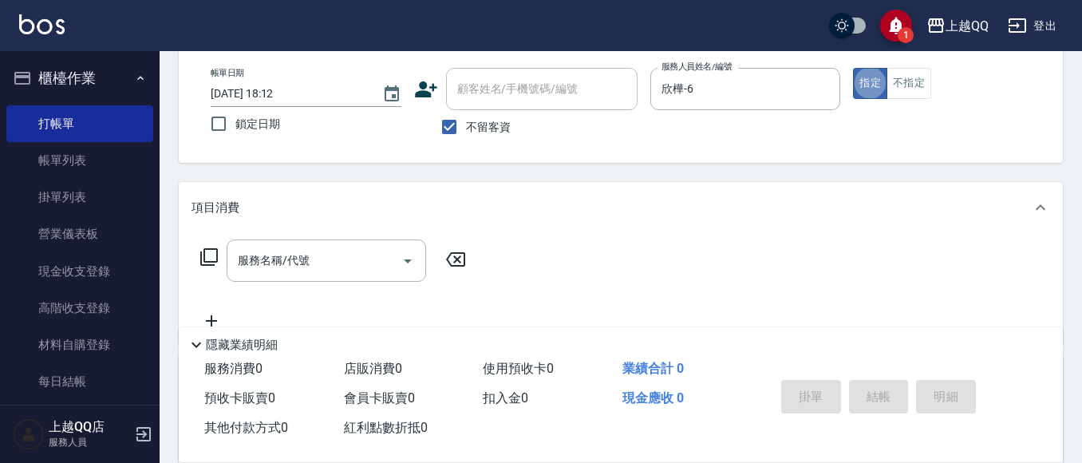
type button "true"
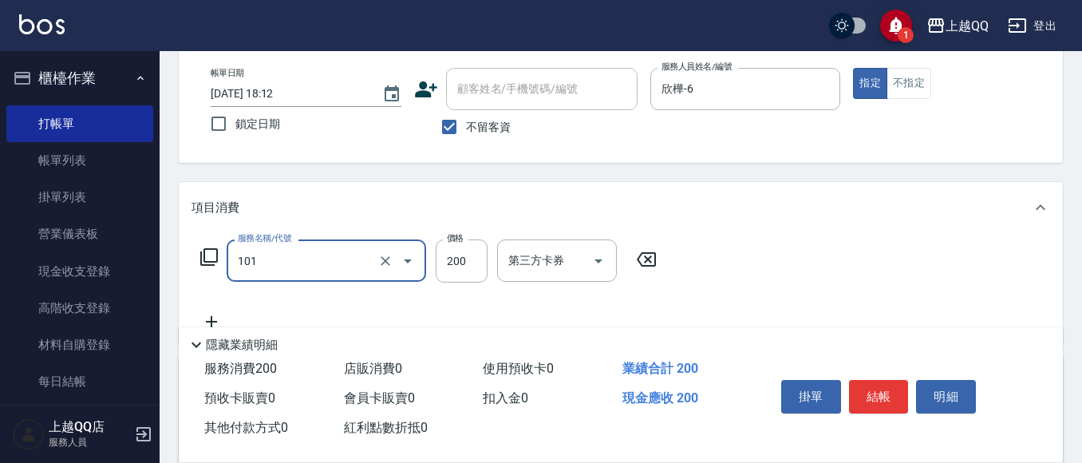
type input "洗髮(101)"
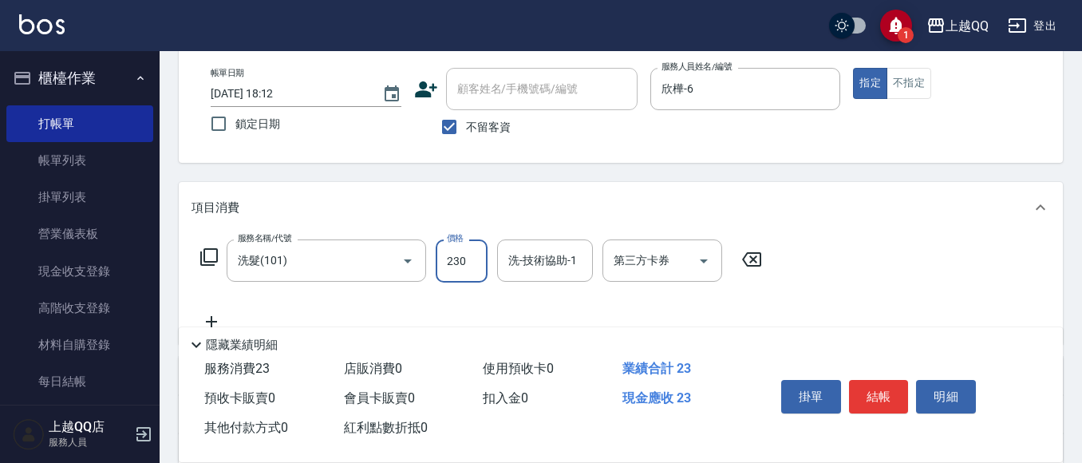
type input "230"
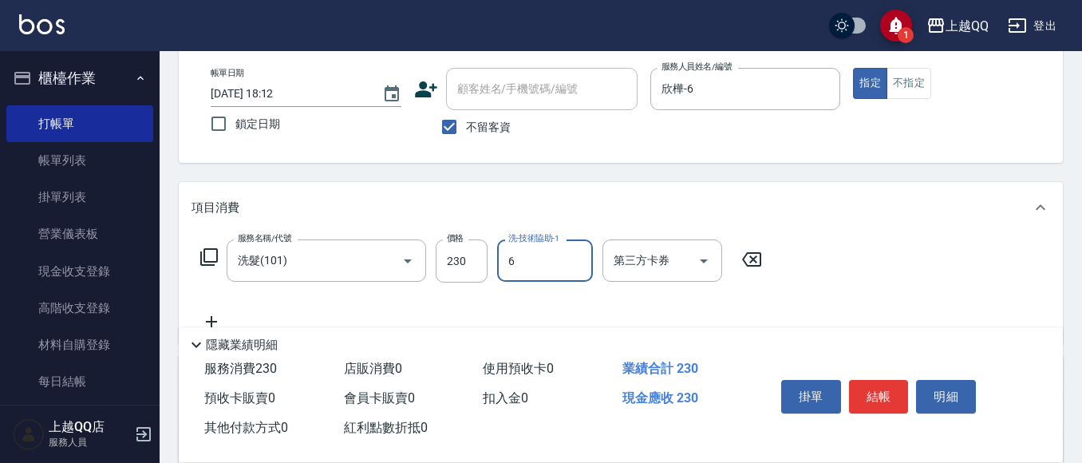
type input "欣樺-6"
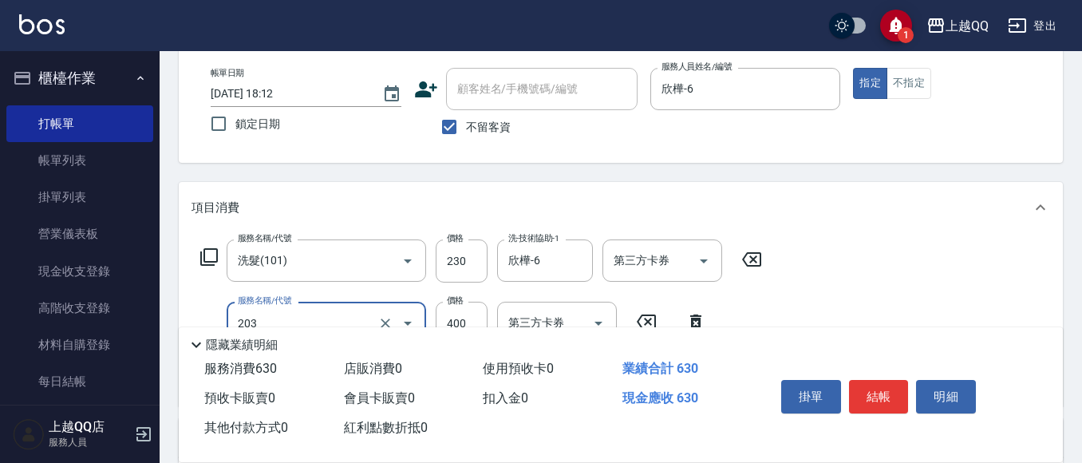
type input "指定單剪(203)"
type input "200"
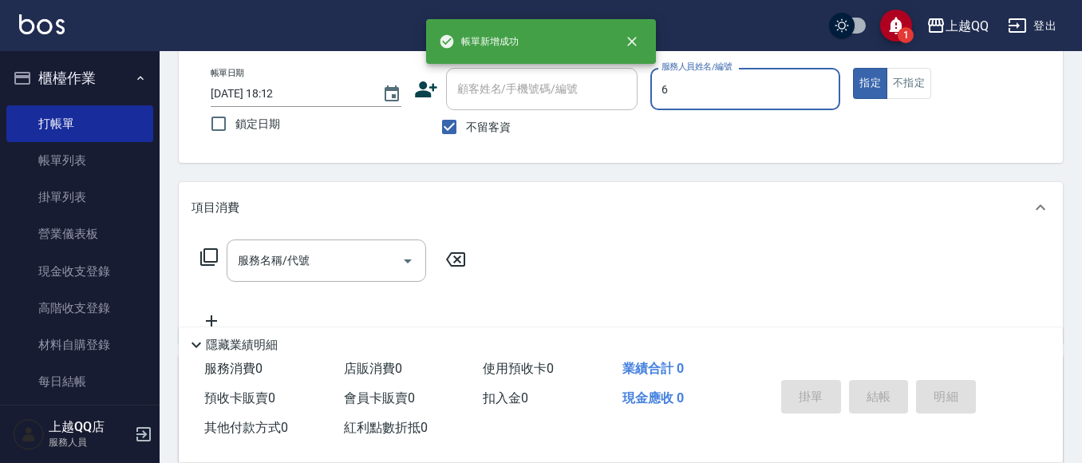
type input "欣樺-6"
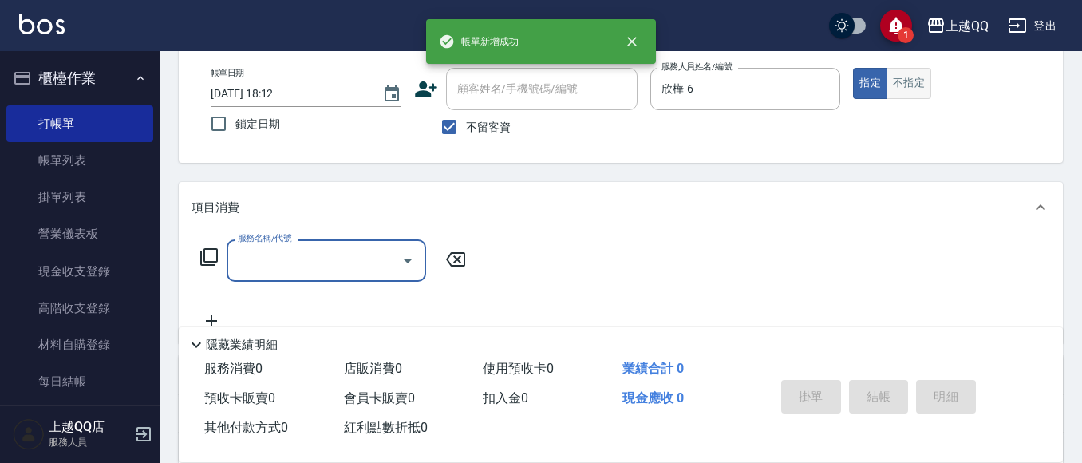
click at [896, 71] on button "不指定" at bounding box center [908, 83] width 45 height 31
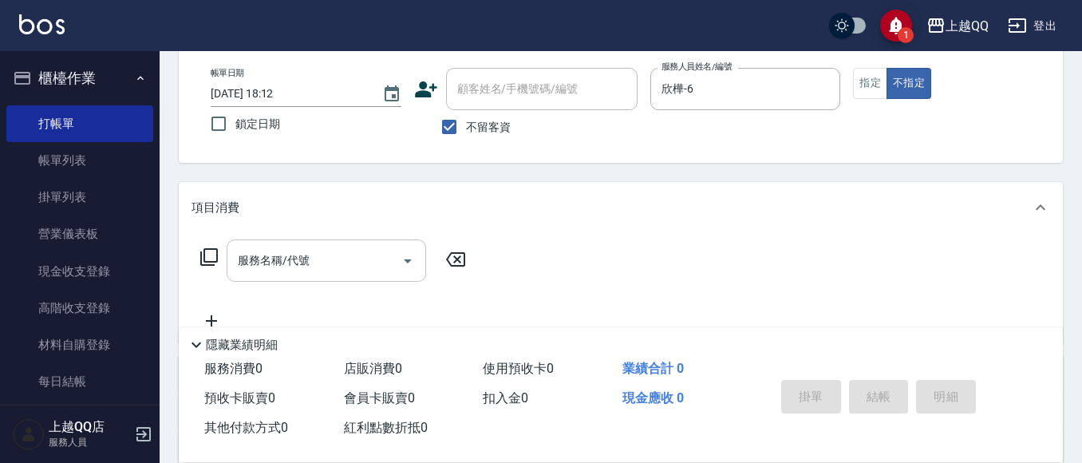
click at [350, 260] on input "服務名稱/代號" at bounding box center [314, 261] width 161 height 28
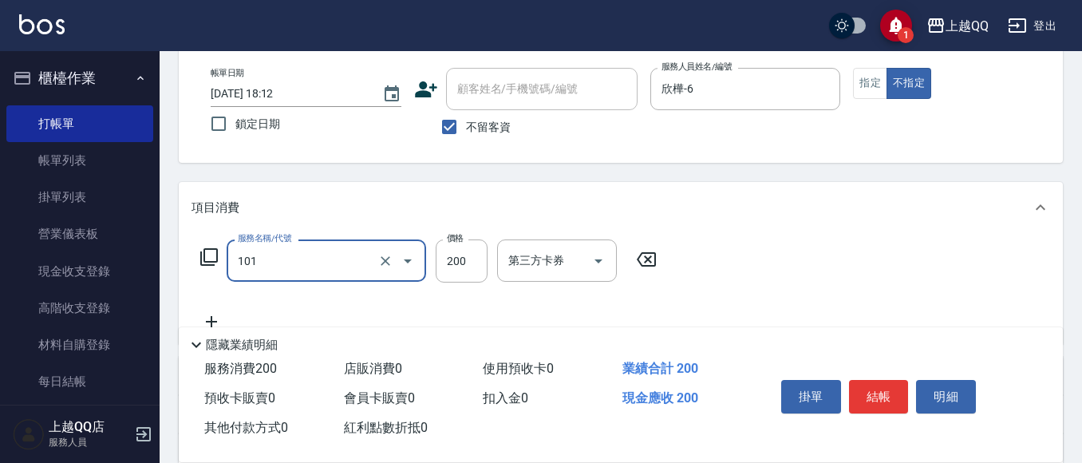
type input "洗髮(101)"
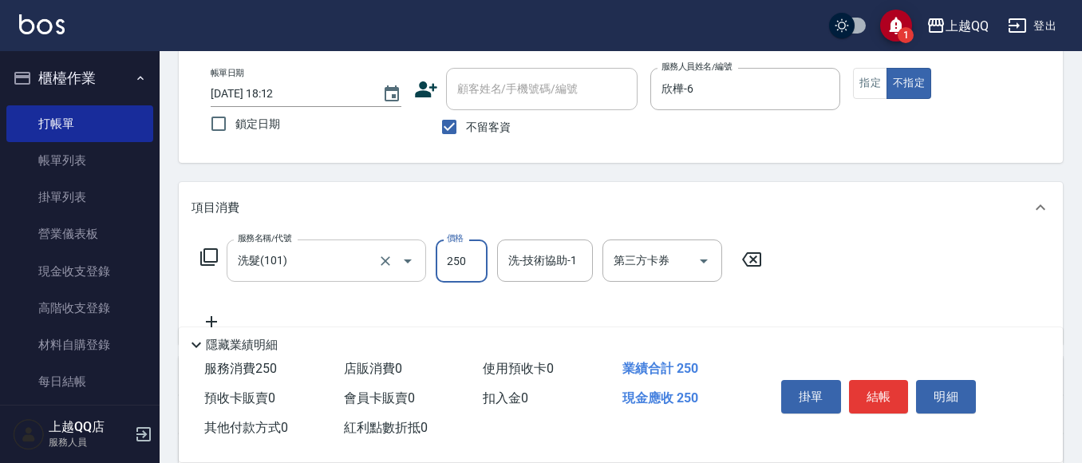
type input "250"
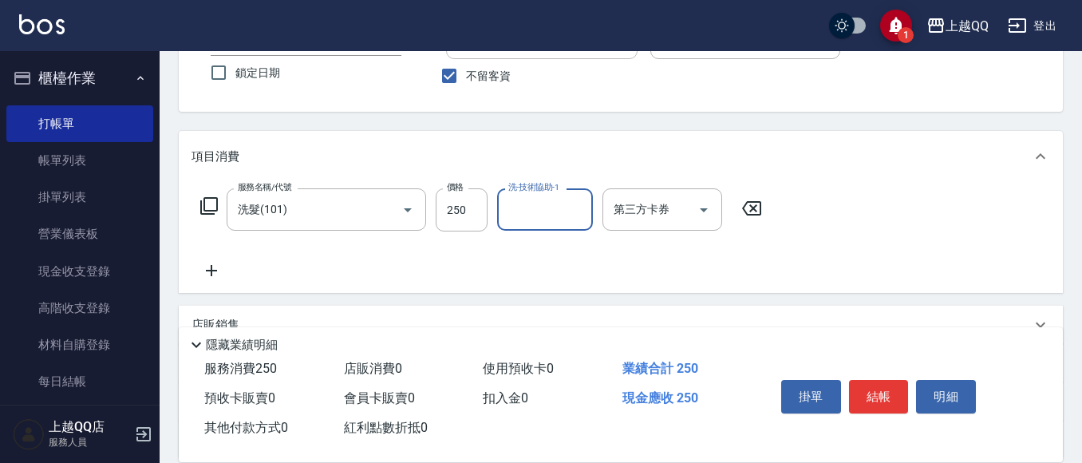
scroll to position [160, 0]
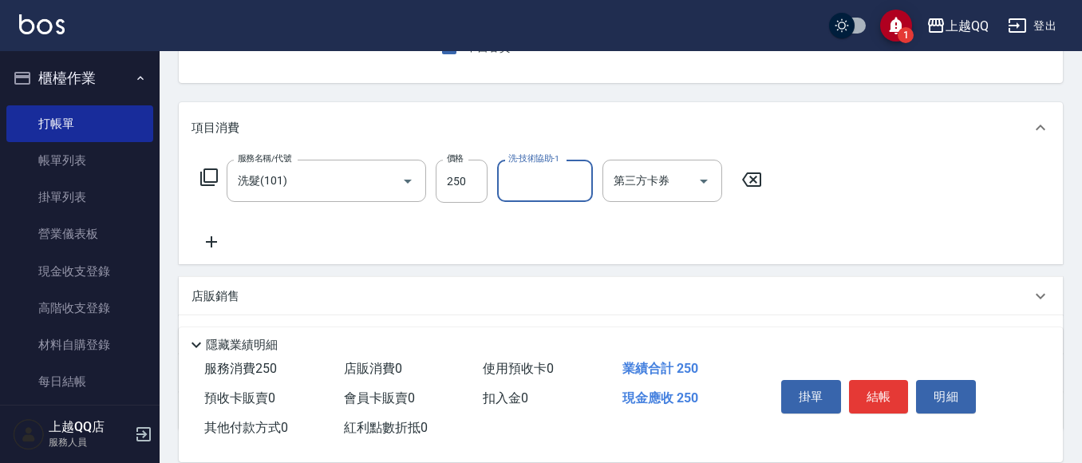
type input "6"
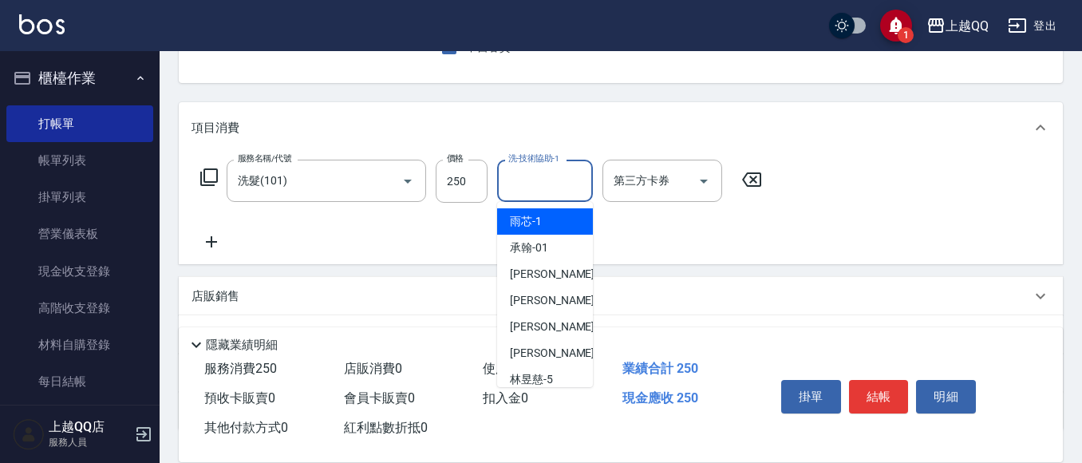
type input "2"
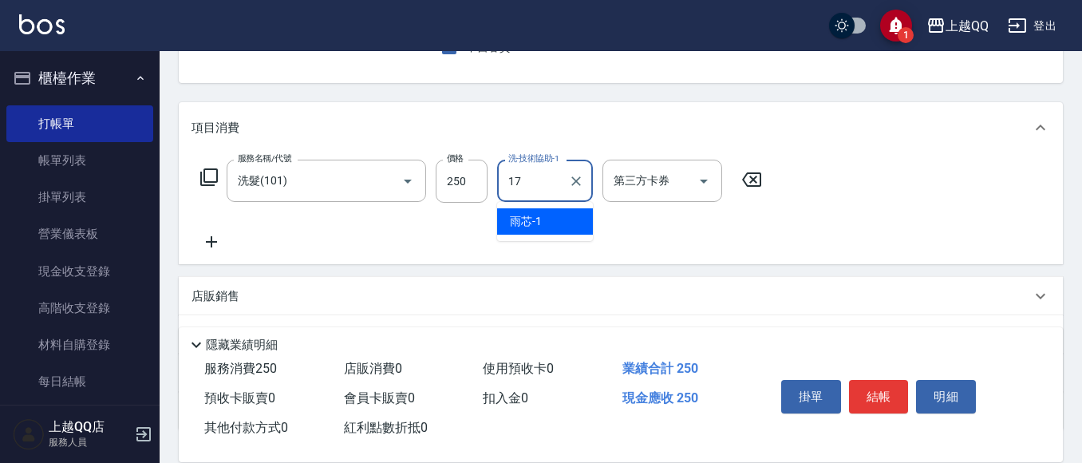
type input "心佑-17"
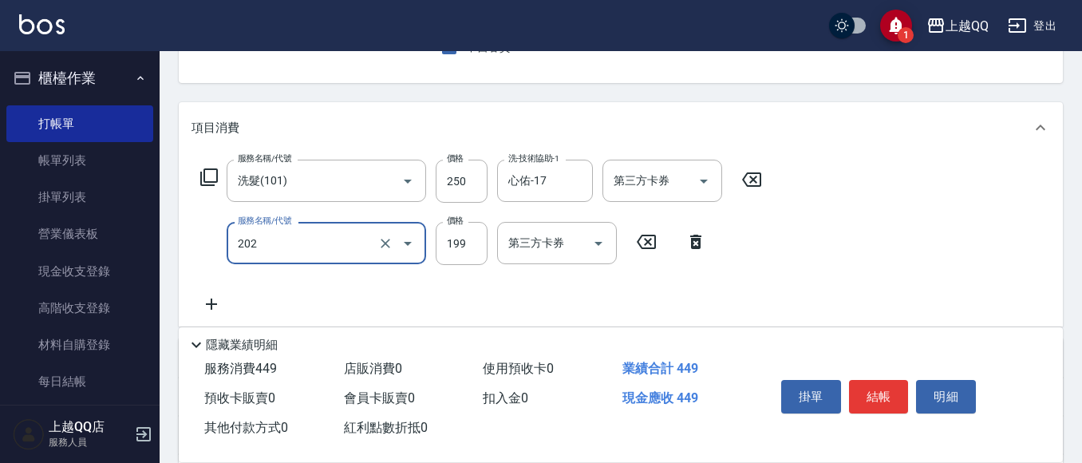
type input "不指定單剪(202)"
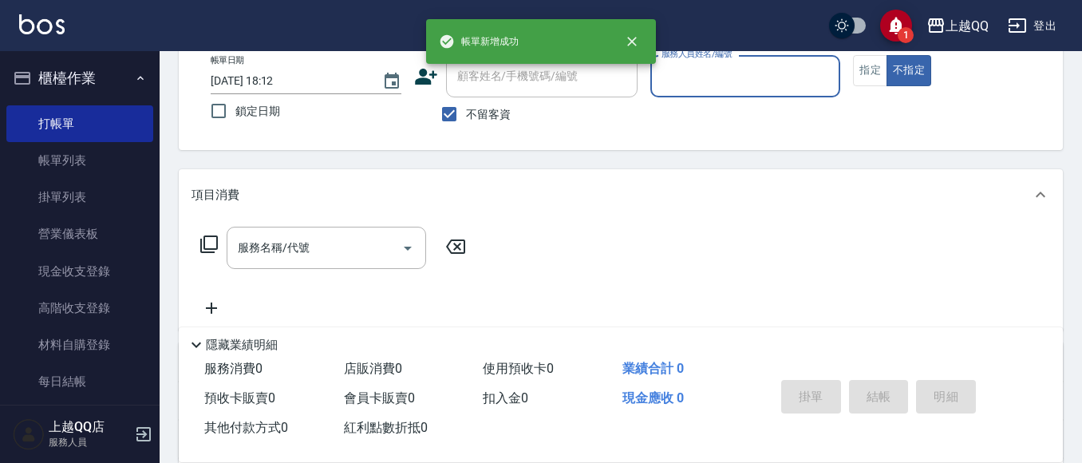
scroll to position [75, 0]
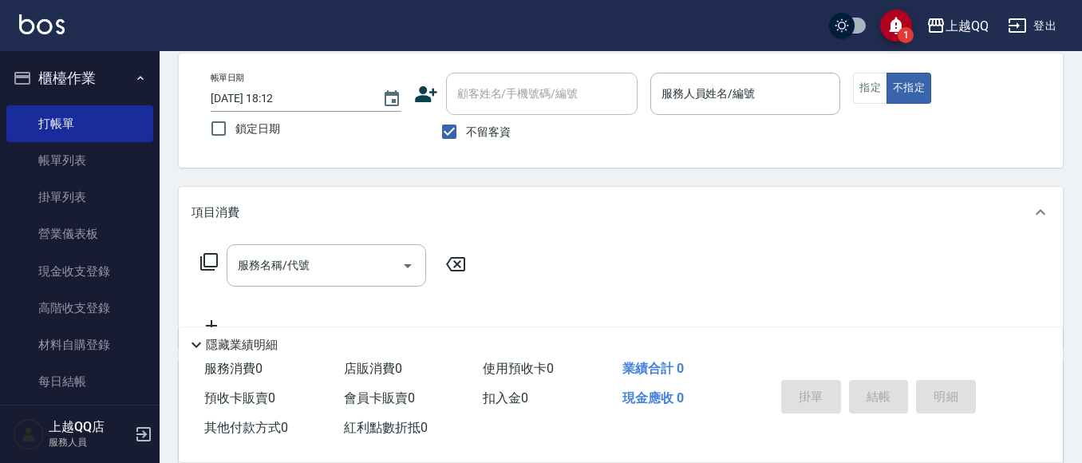
drag, startPoint x: 493, startPoint y: 136, endPoint x: 491, endPoint y: 125, distance: 11.4
click at [493, 136] on span "不留客資" at bounding box center [488, 132] width 45 height 17
click at [466, 136] on input "不留客資" at bounding box center [449, 132] width 34 height 34
checkbox input "false"
click at [501, 108] on input "顧客姓名/手機號碼/編號" at bounding box center [529, 94] width 153 height 28
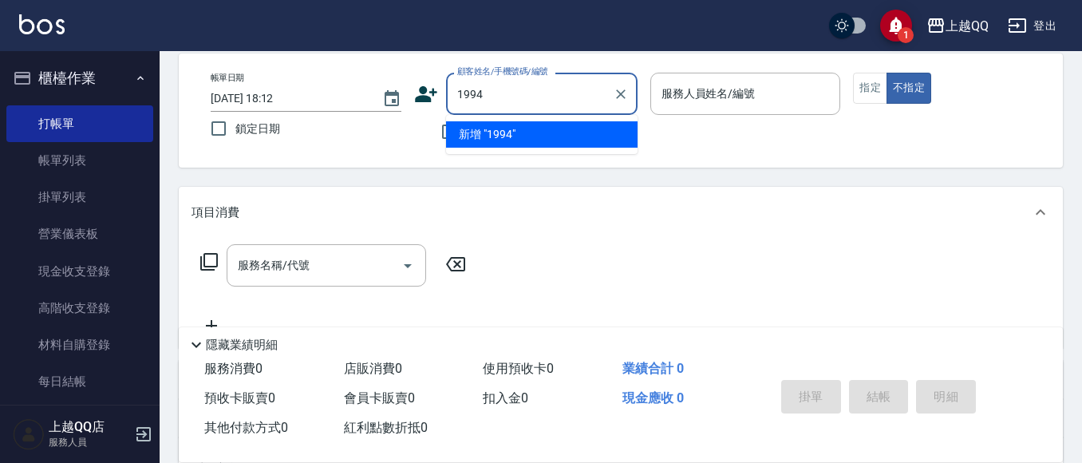
type input "1994"
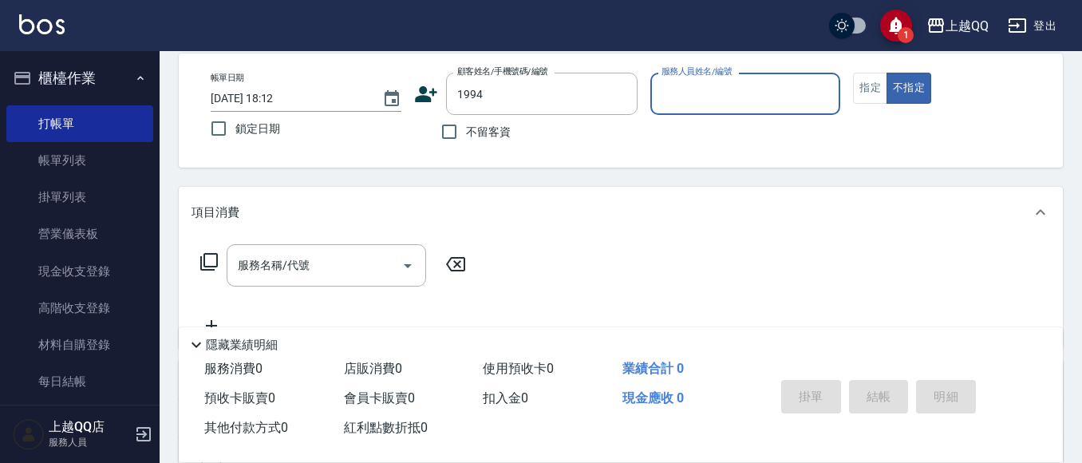
click at [886, 73] on button "不指定" at bounding box center [908, 88] width 45 height 31
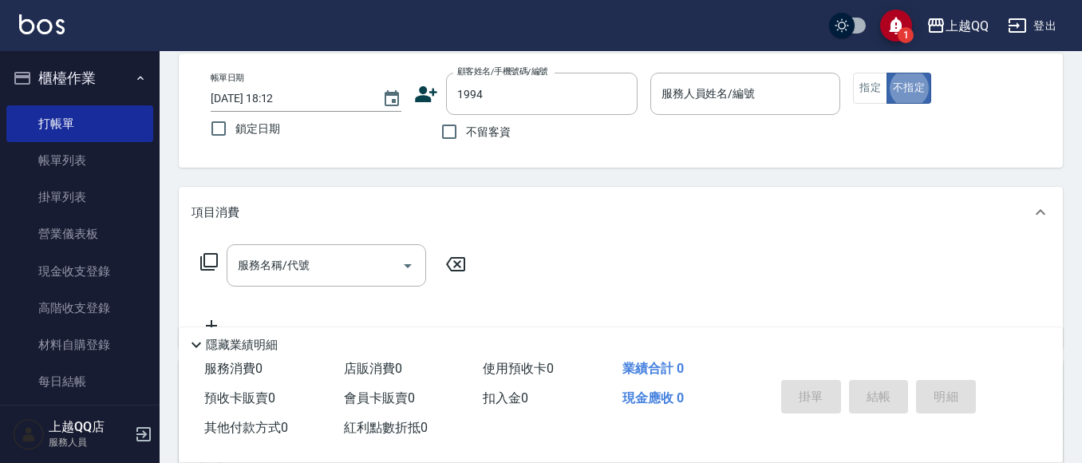
type button "false"
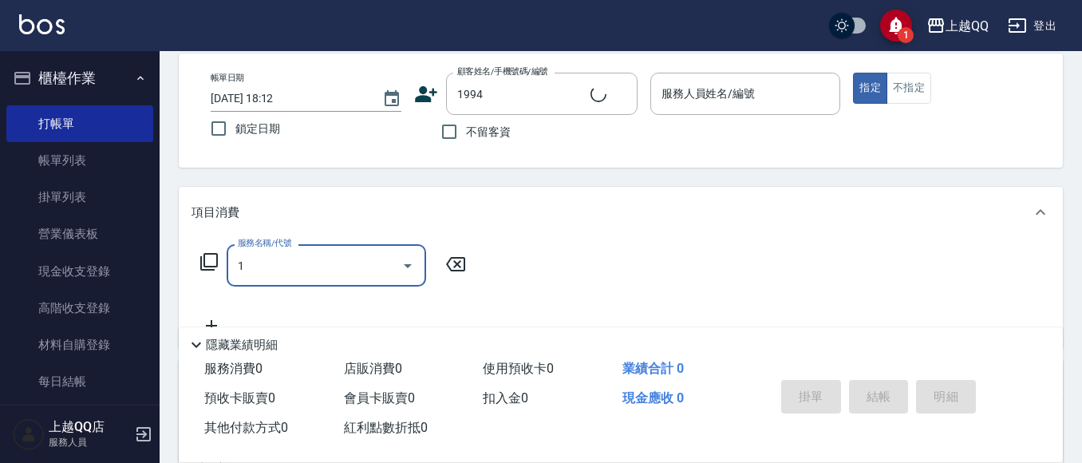
type input "10"
type input "[PERSON_NAME]/0939566917/1994"
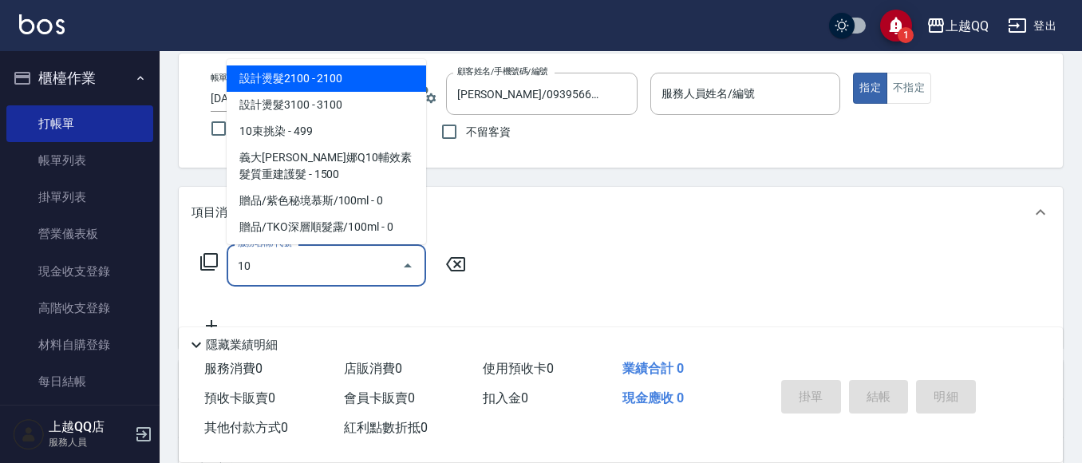
type input "101"
type input "欣樺-6"
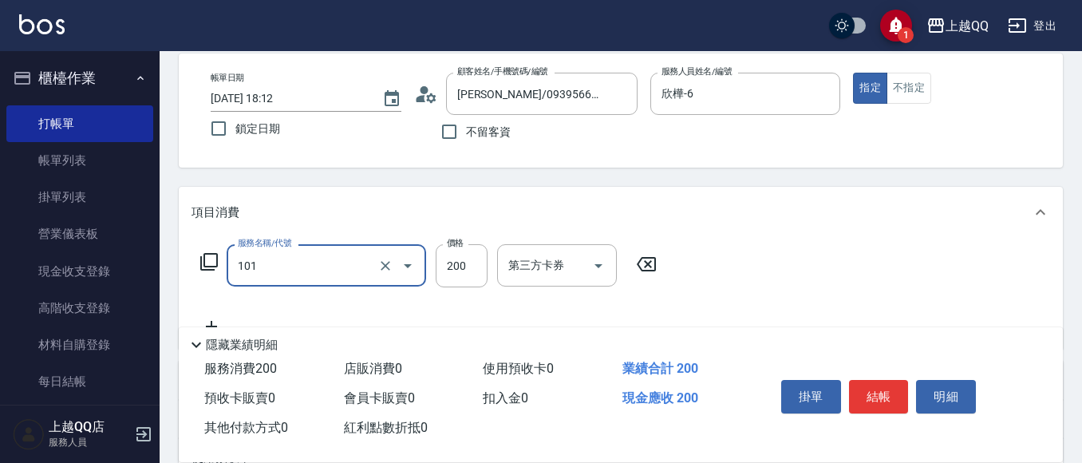
type input "洗髮(101)"
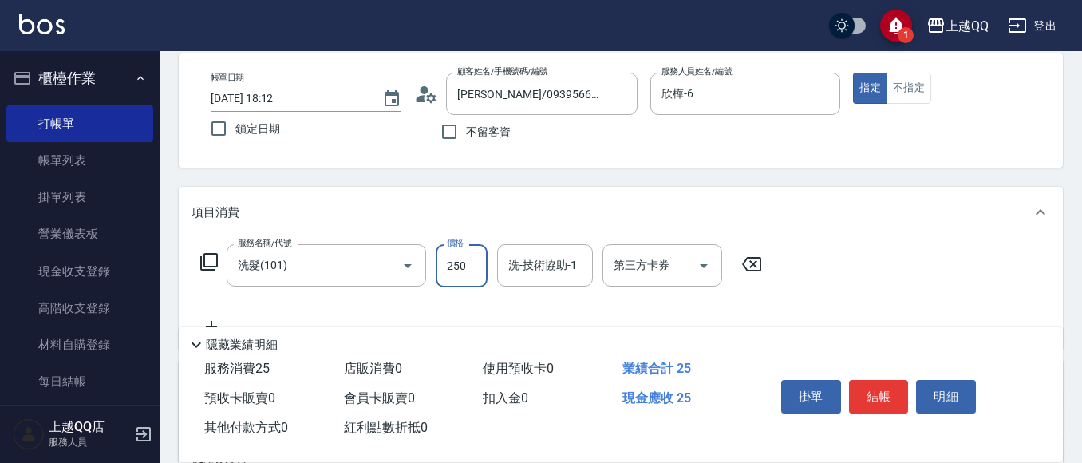
type input "250"
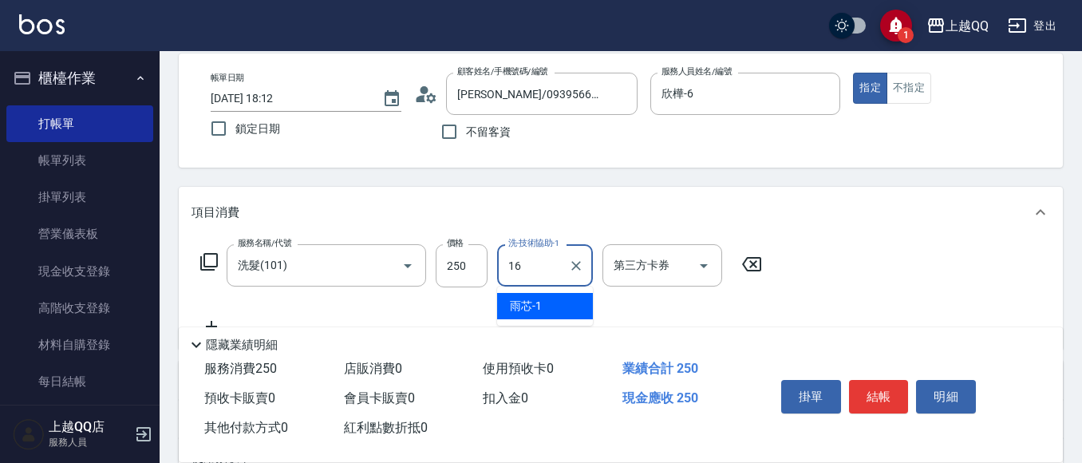
type input "[PERSON_NAME]-16"
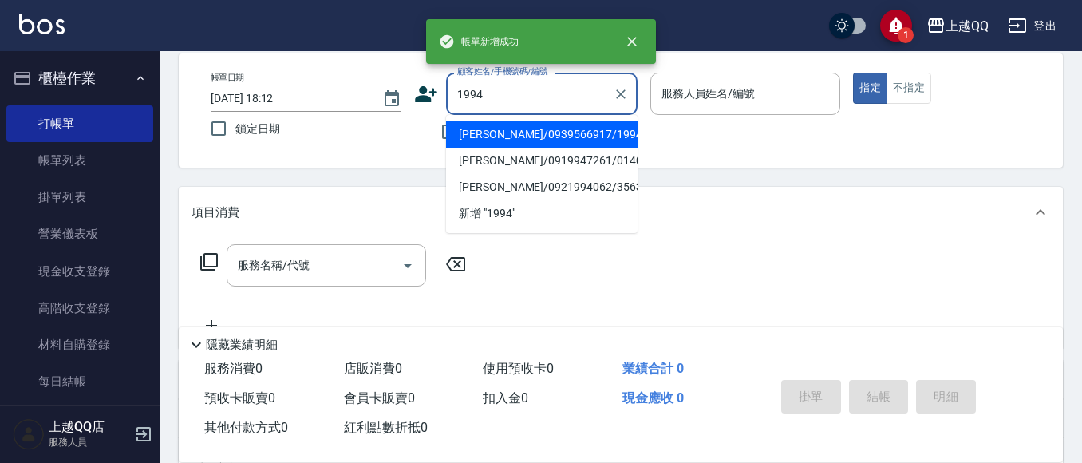
click at [853, 73] on button "指定" at bounding box center [870, 88] width 34 height 31
type input "[PERSON_NAME]/0939566917/1994"
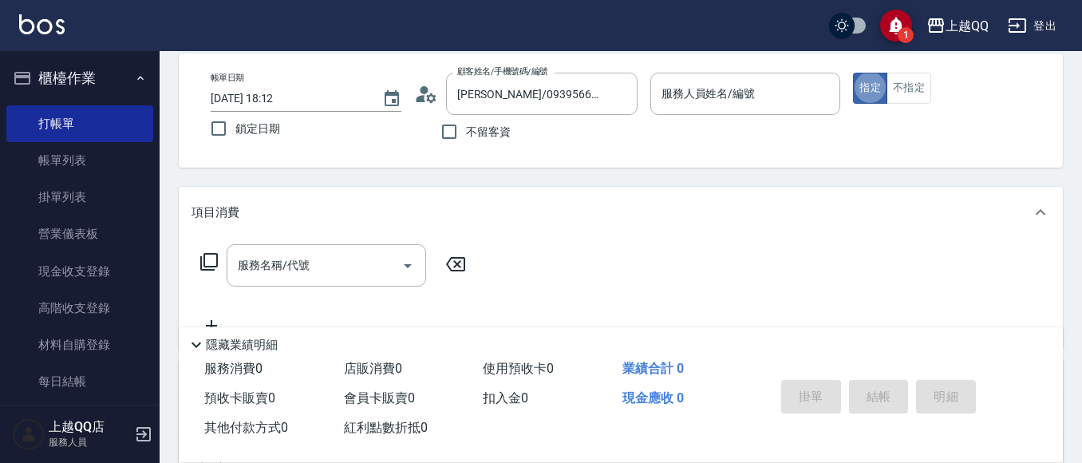
type input "欣樺-6"
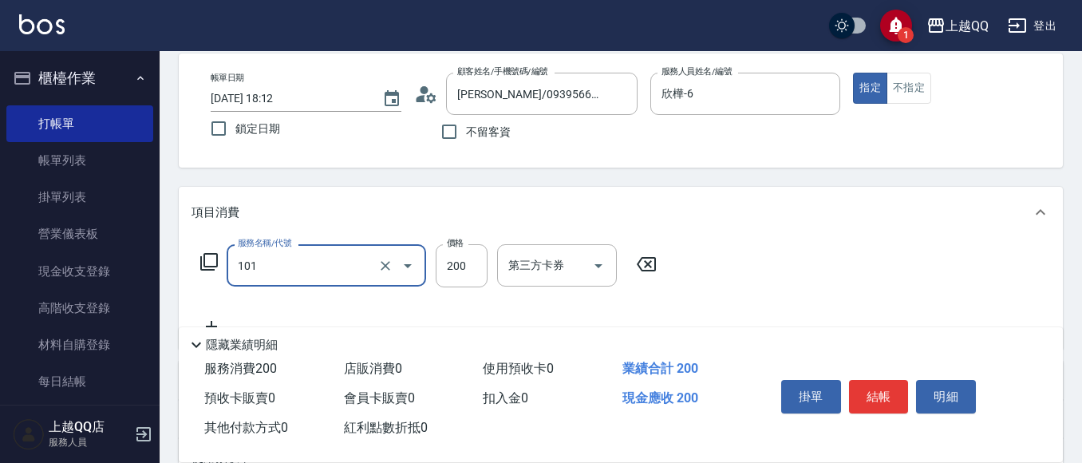
type input "洗髮(101)"
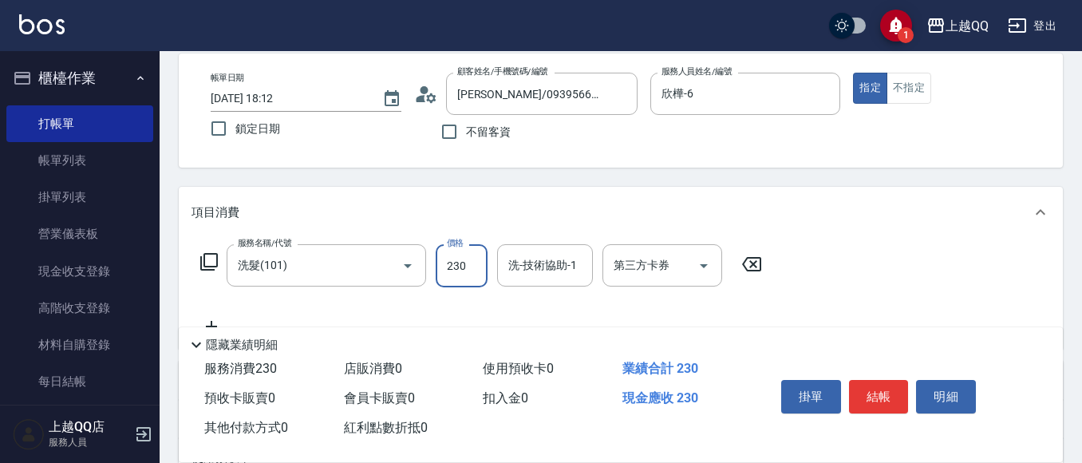
type input "230"
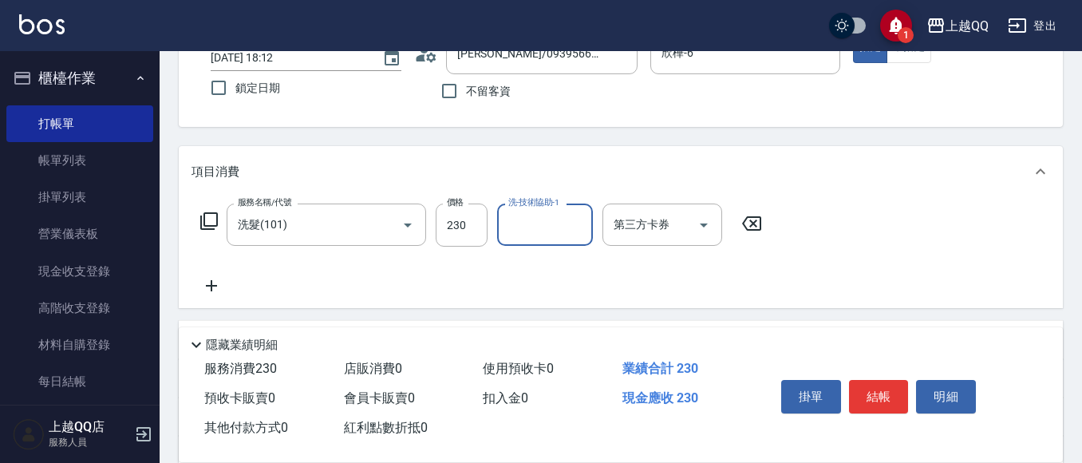
scroll to position [155, 0]
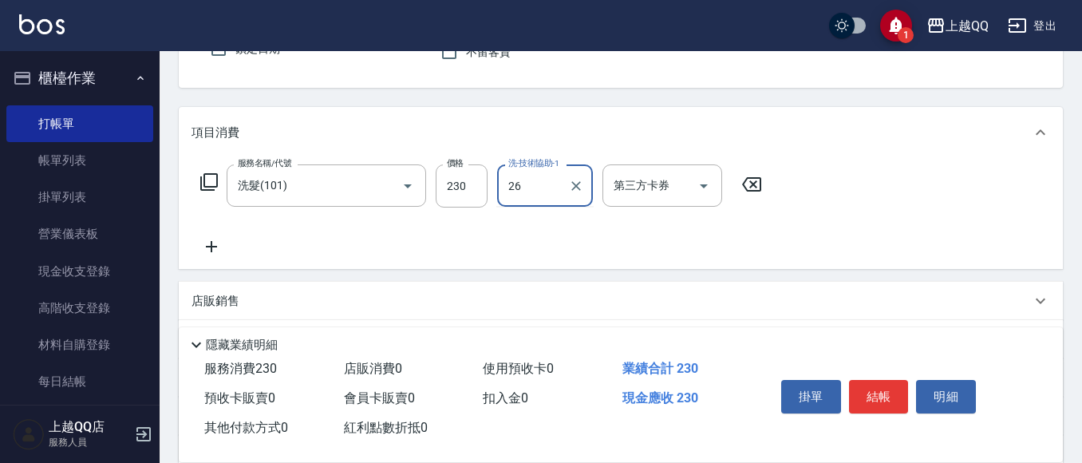
type input "林恩昕-26"
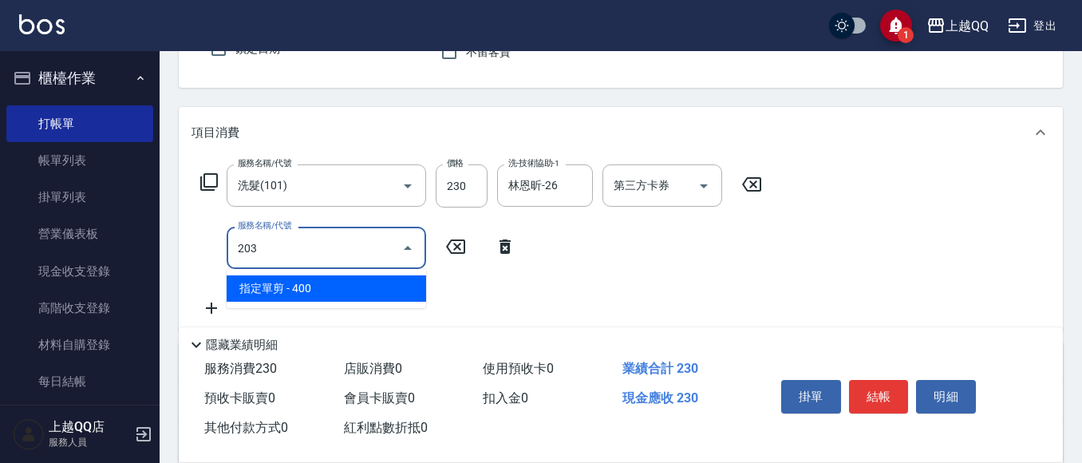
type input "指定單剪(203)"
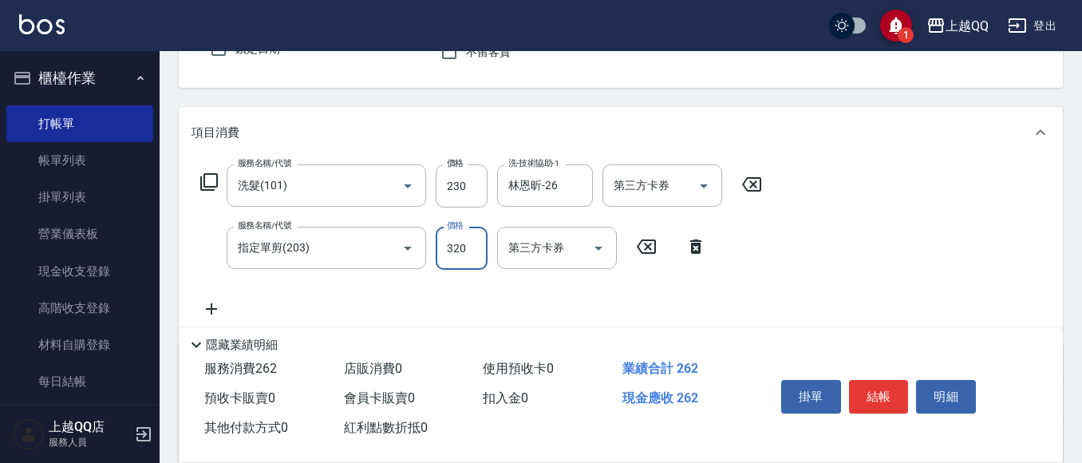
type input "320"
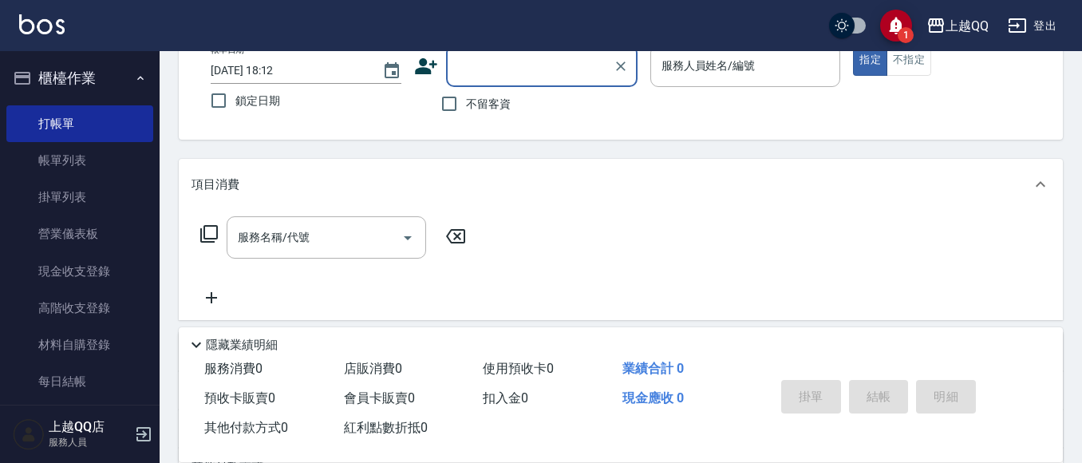
scroll to position [75, 0]
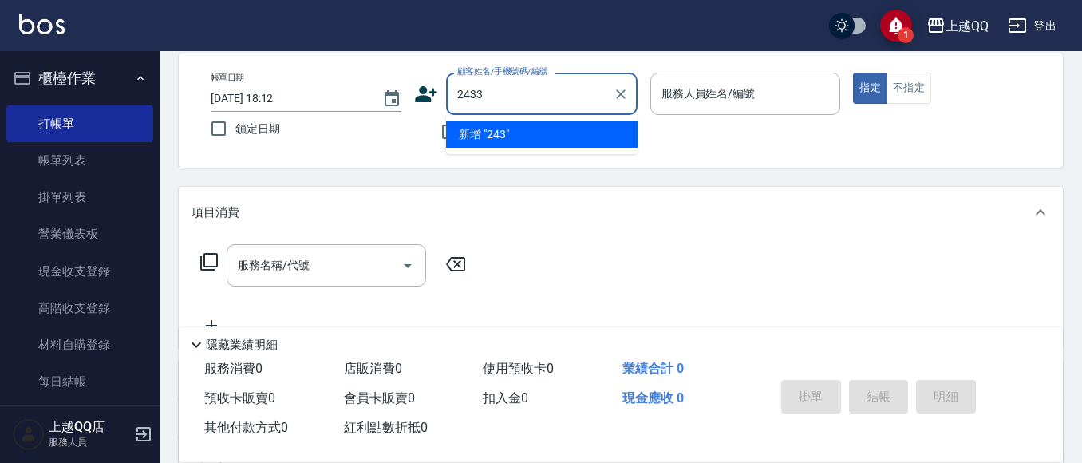
type input "2433"
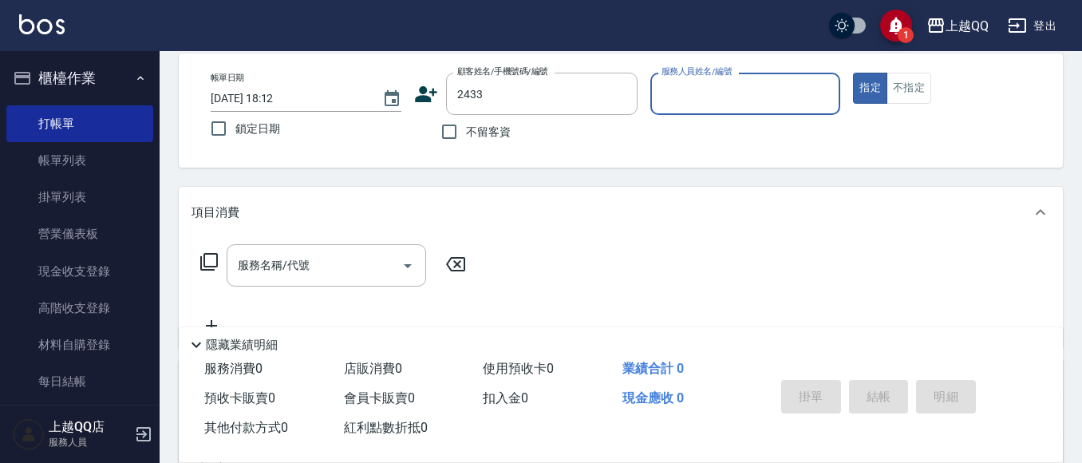
click at [853, 73] on button "指定" at bounding box center [870, 88] width 34 height 31
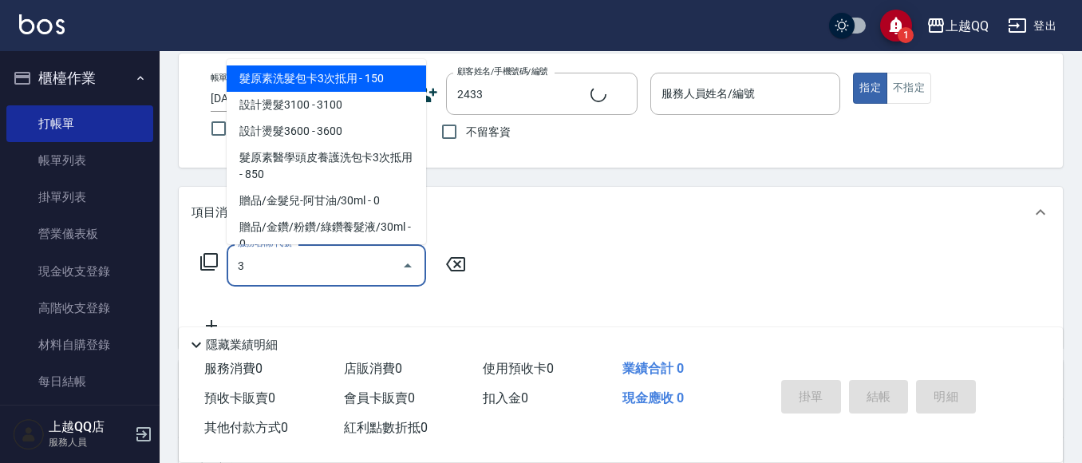
type input "30"
type input "[PERSON_NAME]/000000000000/2433"
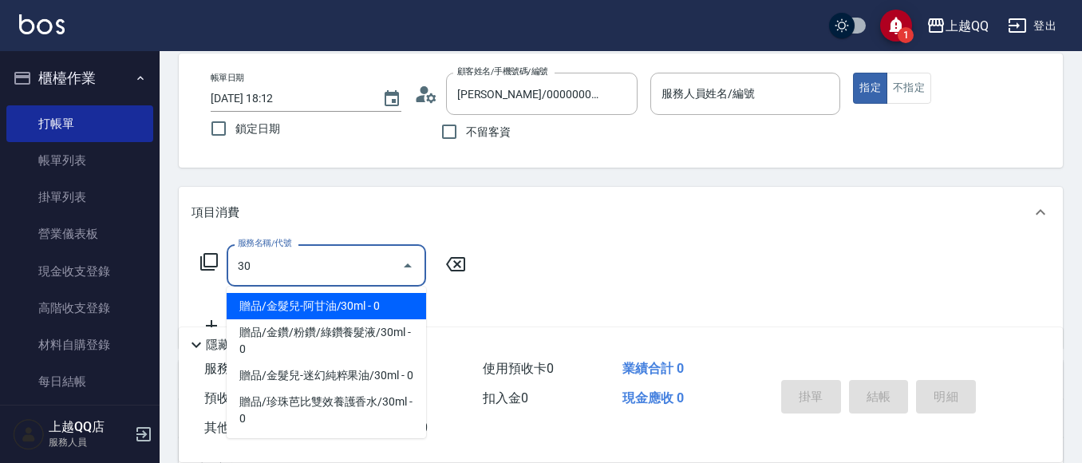
type input "欣樺-6"
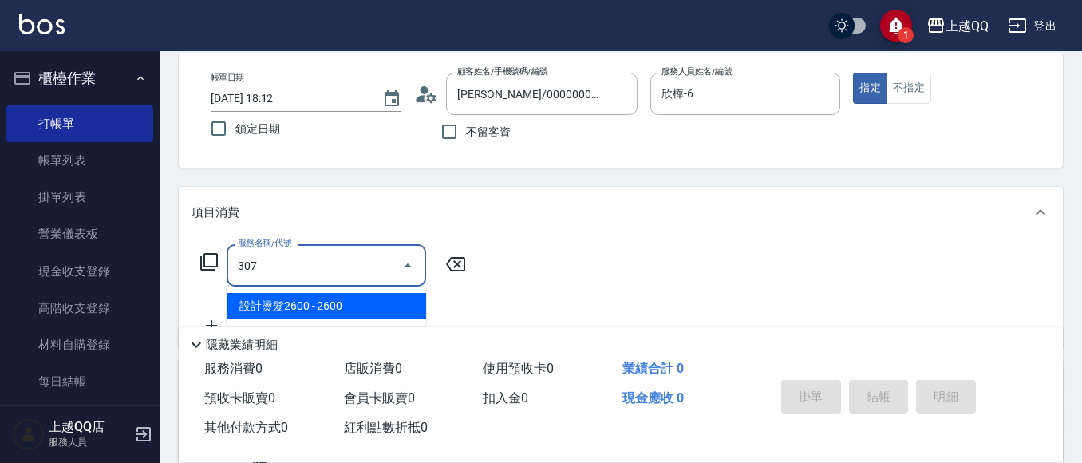
type input "設計燙髮2600(307)"
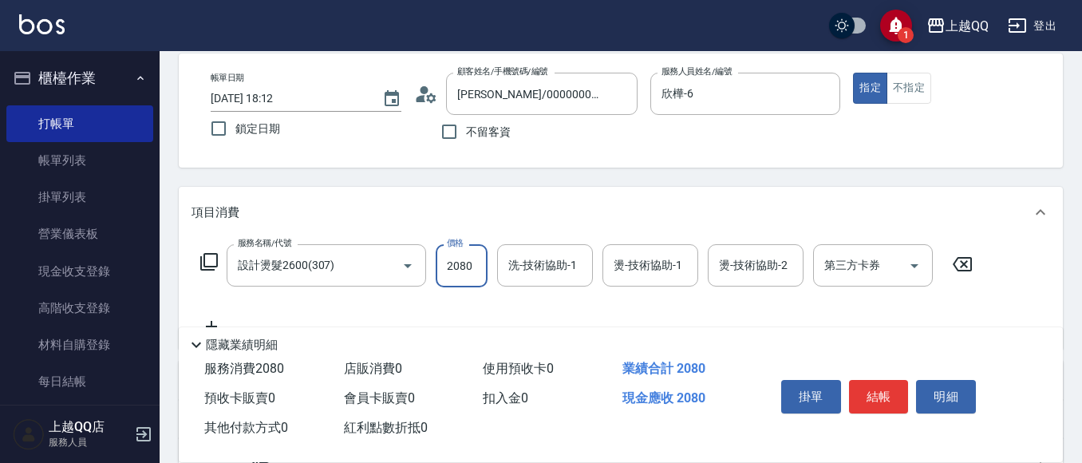
type input "2080"
type input "林恩昕-26"
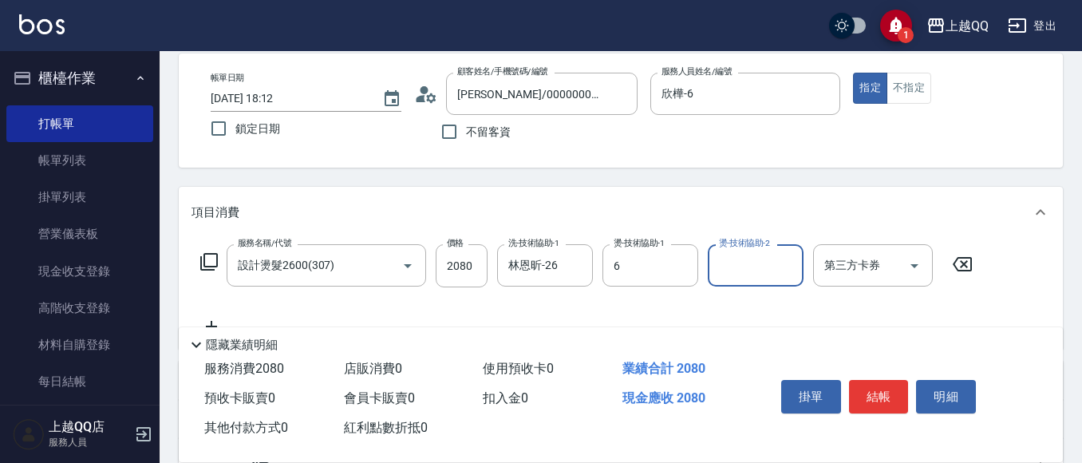
type input "欣樺-6"
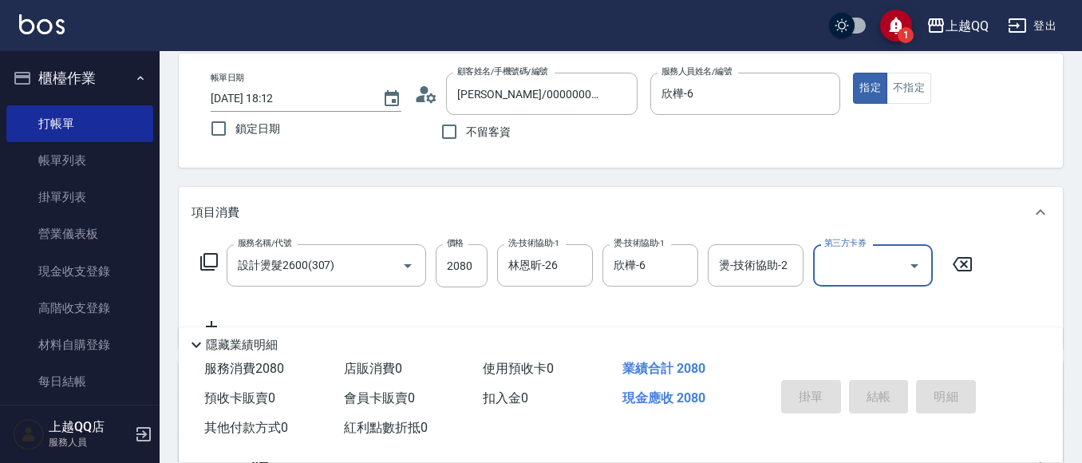
type input "[DATE] 18:13"
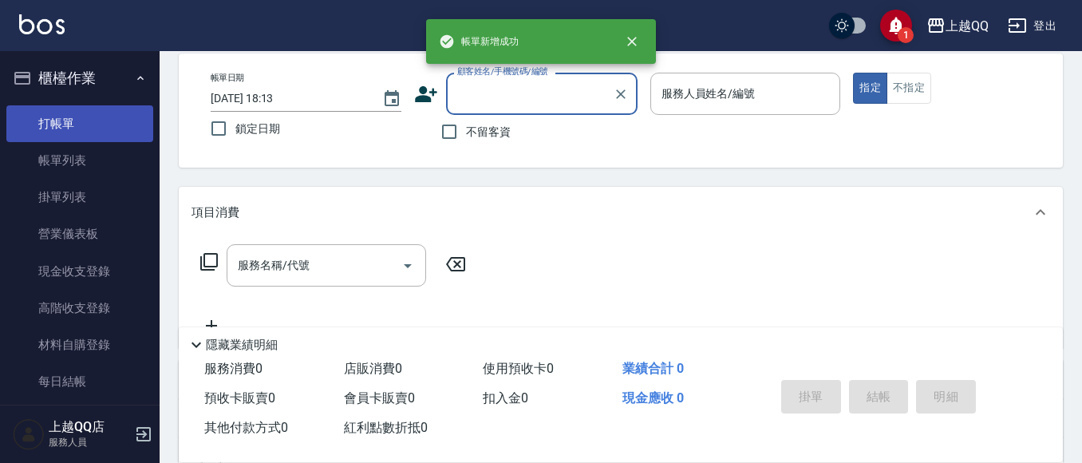
click at [97, 177] on link "帳單列表" at bounding box center [79, 160] width 147 height 37
click at [100, 159] on link "帳單列表" at bounding box center [79, 160] width 147 height 37
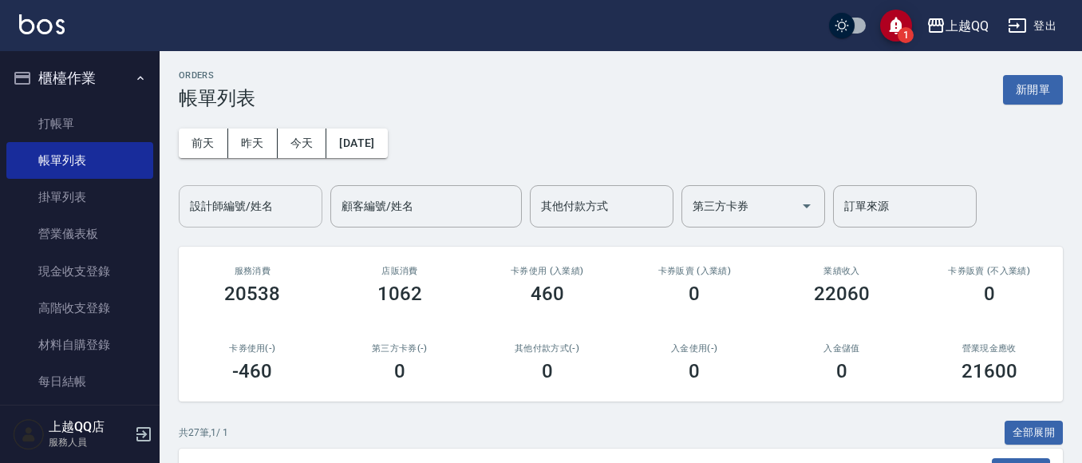
click at [226, 216] on input "設計師編號/姓名" at bounding box center [250, 206] width 129 height 28
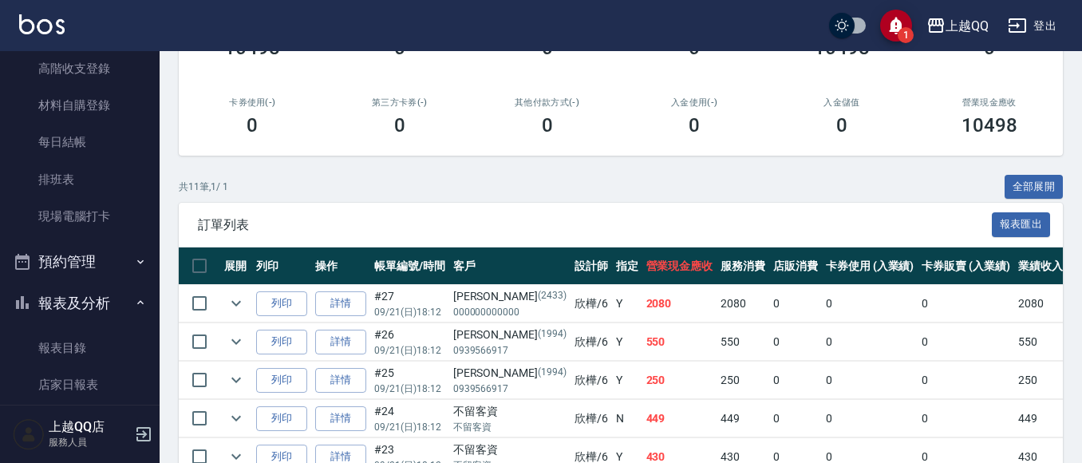
scroll to position [638, 0]
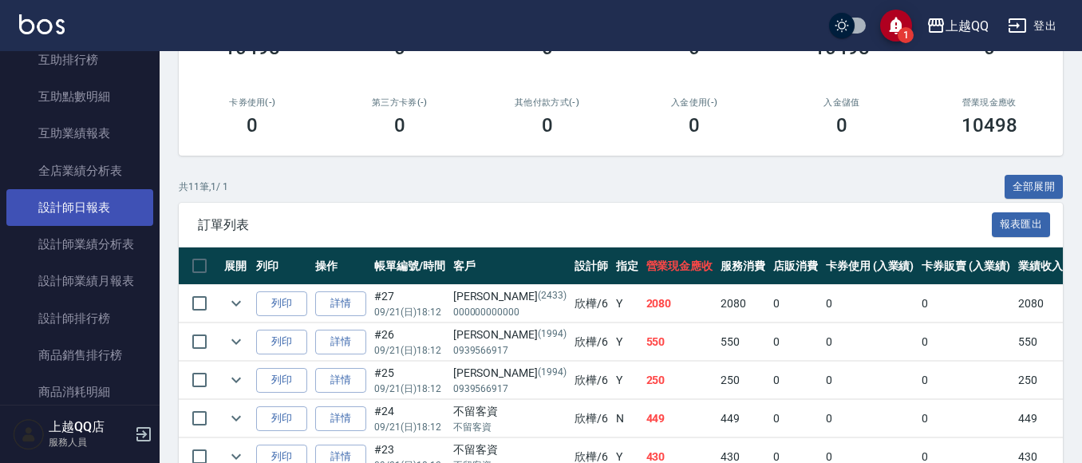
type input "欣樺-6"
click at [81, 208] on link "設計師日報表" at bounding box center [79, 207] width 147 height 37
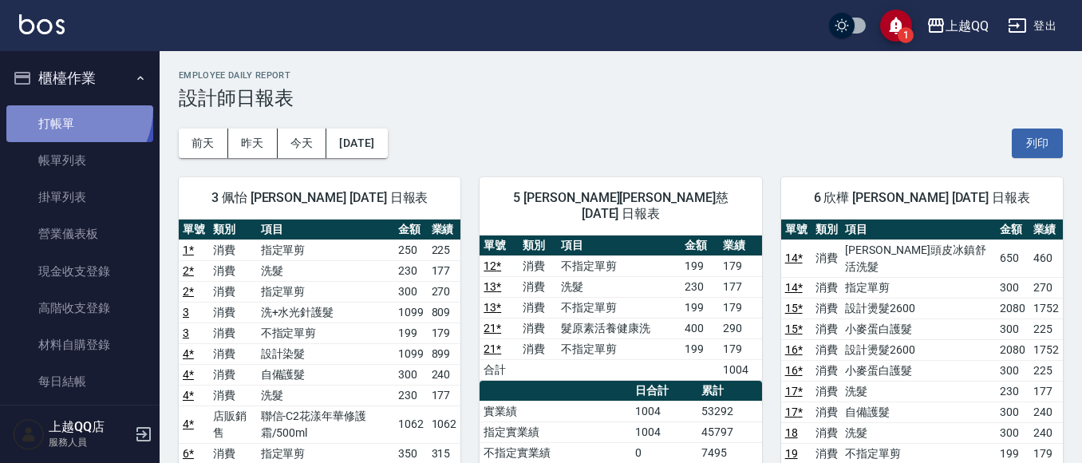
click at [69, 109] on link "打帳單" at bounding box center [79, 123] width 147 height 37
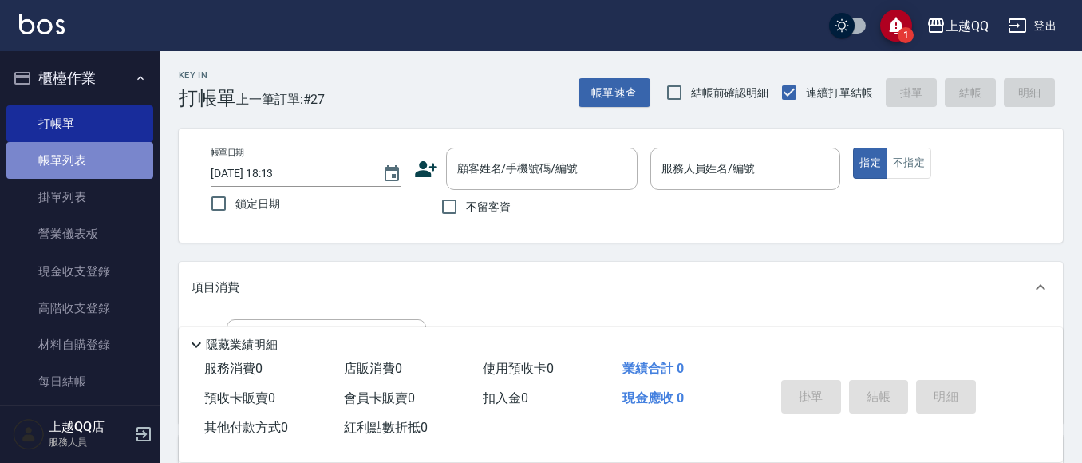
click at [91, 155] on link "帳單列表" at bounding box center [79, 160] width 147 height 37
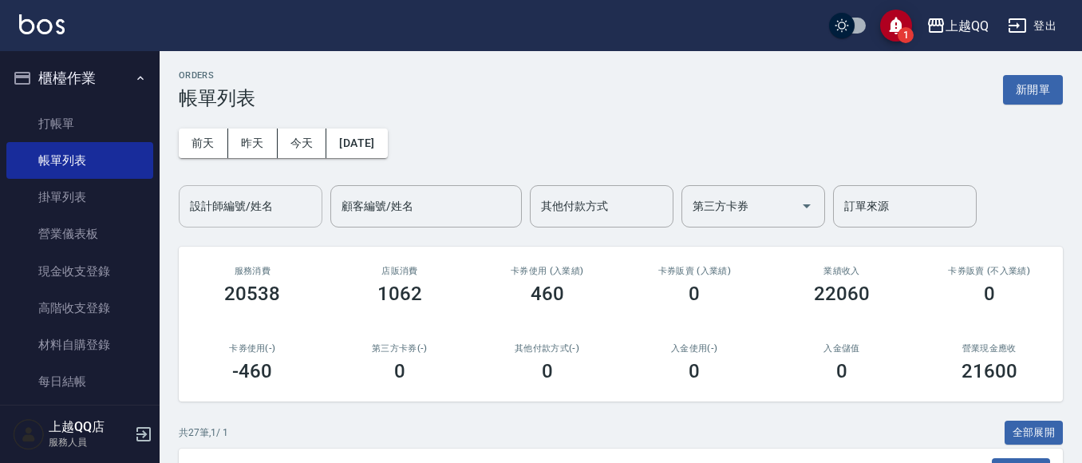
click at [204, 198] on input "設計師編號/姓名" at bounding box center [250, 206] width 129 height 28
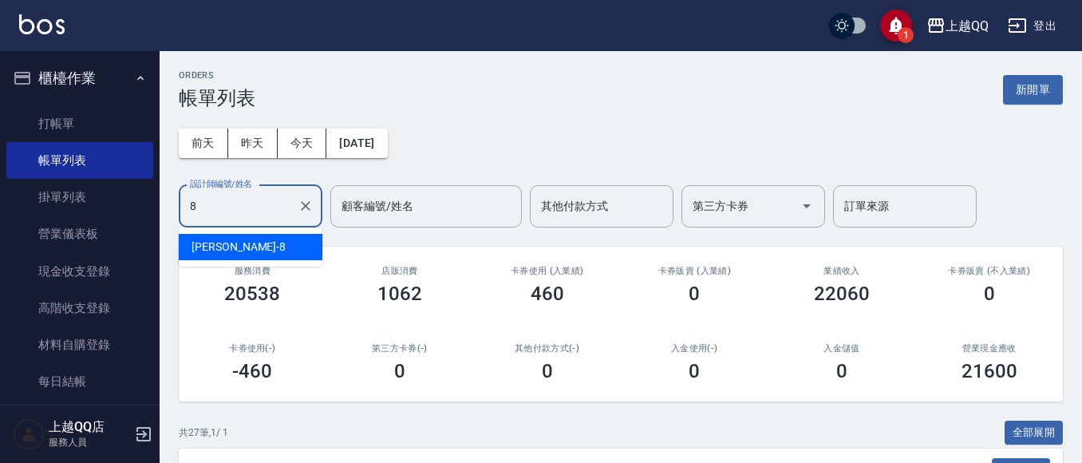
click at [219, 242] on span "[PERSON_NAME] -8" at bounding box center [238, 247] width 94 height 17
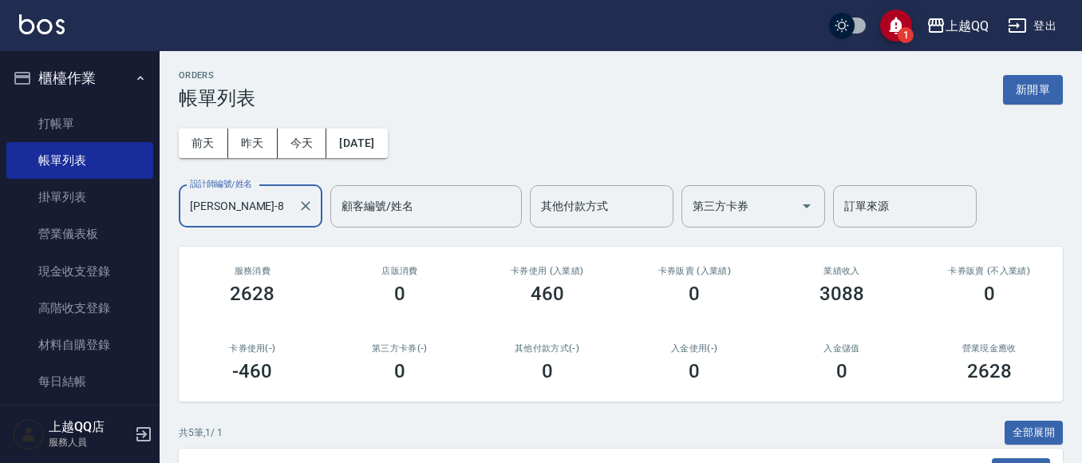
scroll to position [335, 0]
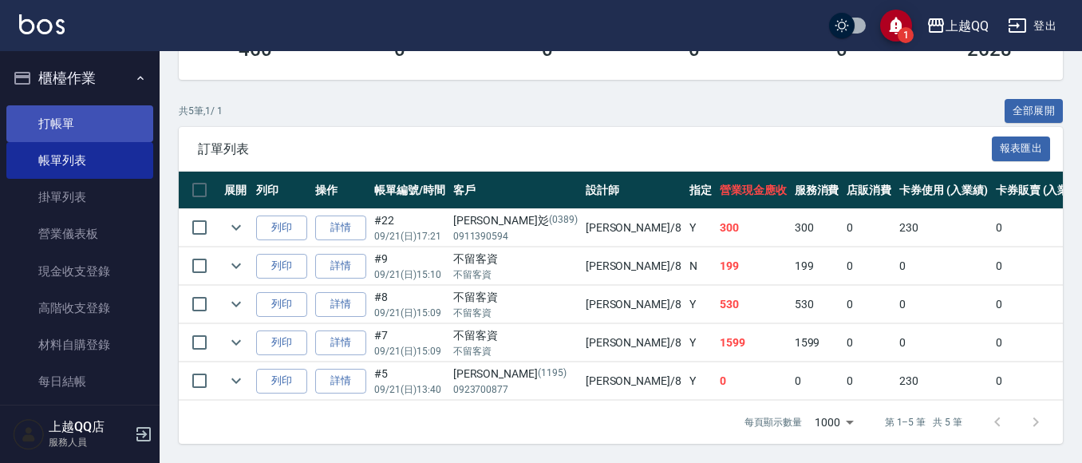
type input "[PERSON_NAME]-8"
click at [44, 124] on link "打帳單" at bounding box center [79, 123] width 147 height 37
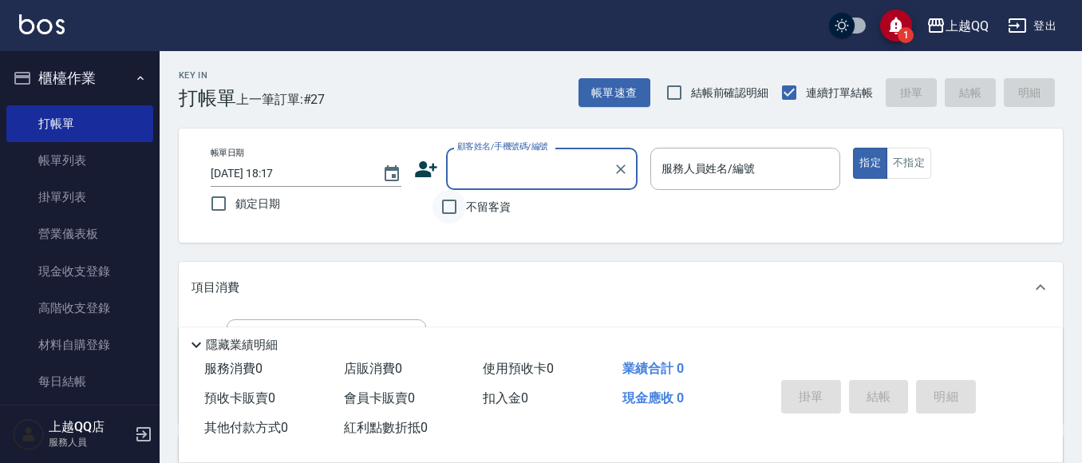
click at [443, 206] on input "不留客資" at bounding box center [449, 207] width 34 height 34
checkbox input "true"
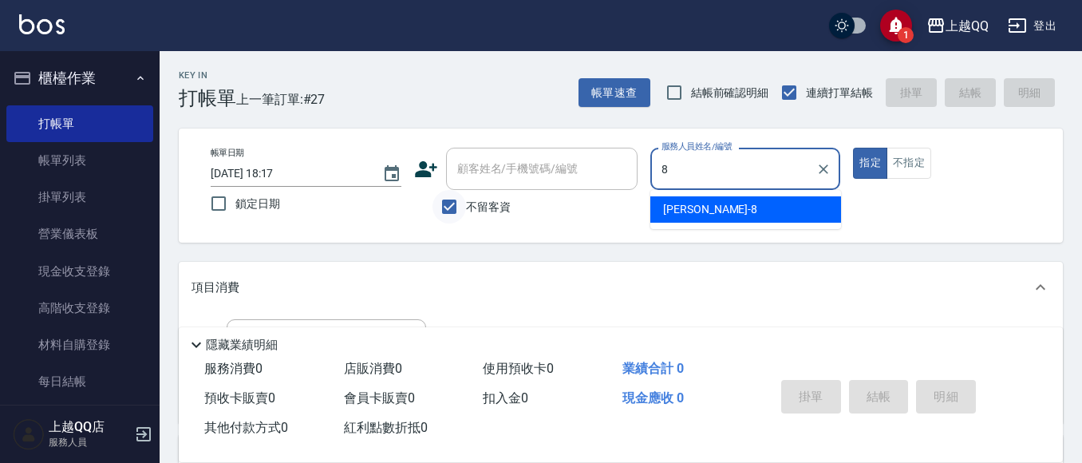
type input "[PERSON_NAME]-8"
type button "true"
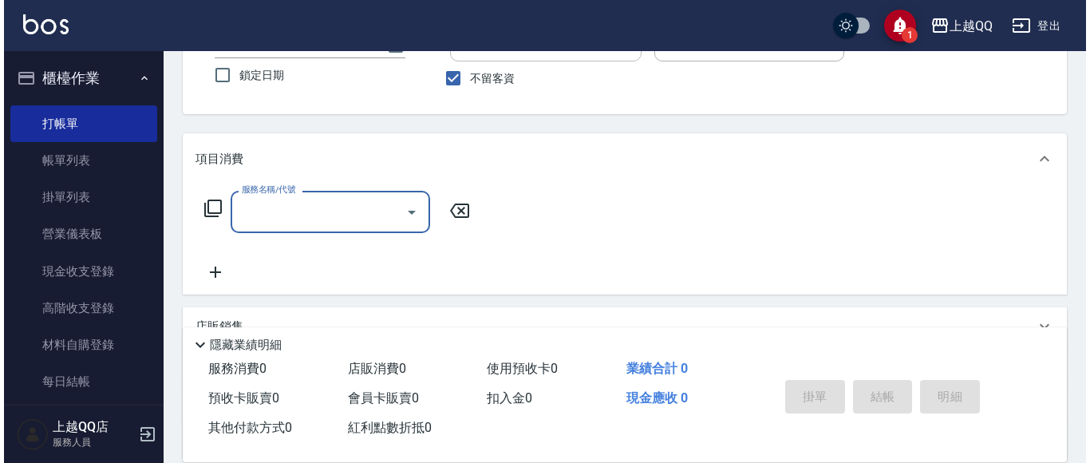
scroll to position [129, 0]
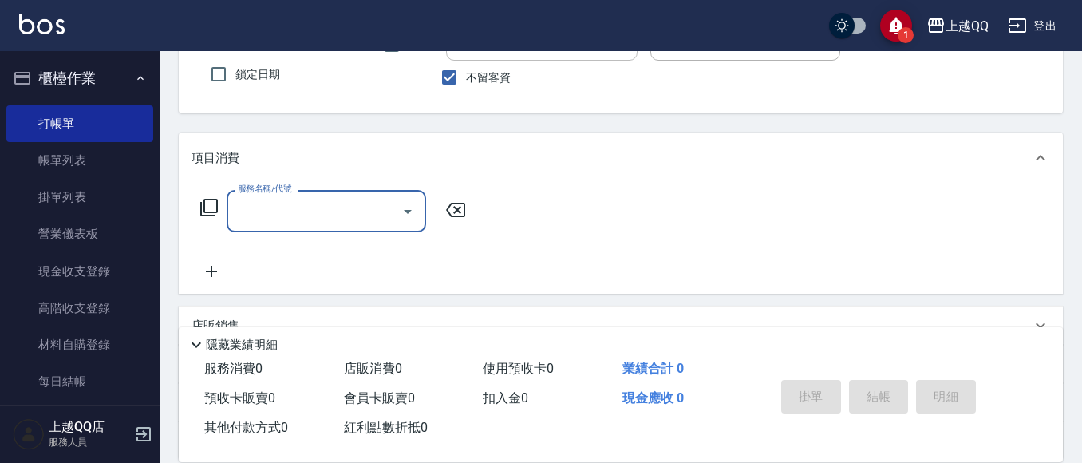
click at [206, 203] on icon at bounding box center [208, 207] width 19 height 19
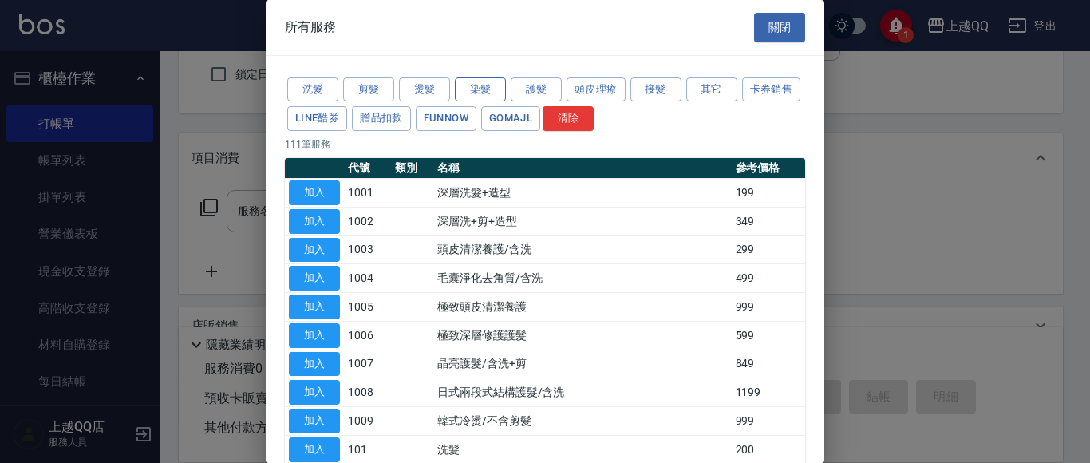
click at [481, 85] on button "染髮" at bounding box center [480, 89] width 51 height 25
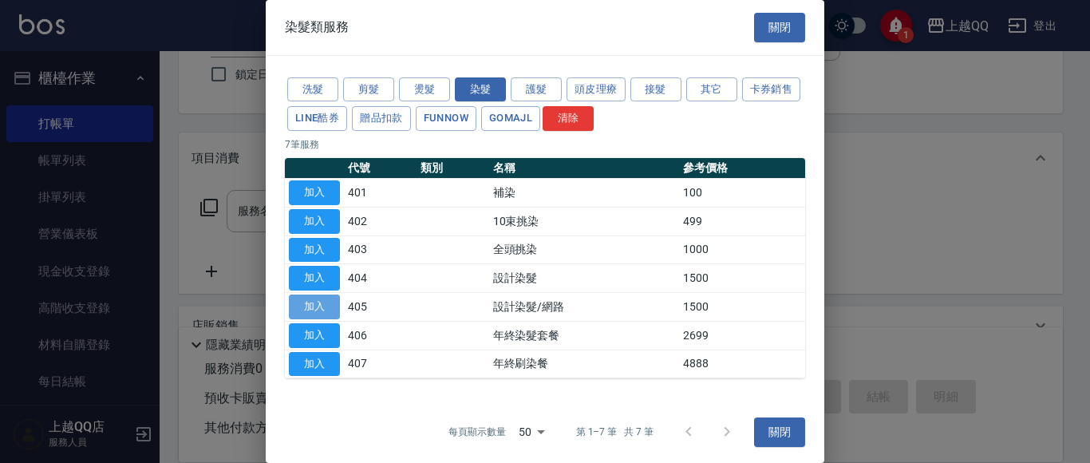
click at [318, 302] on button "加入" at bounding box center [314, 306] width 51 height 25
type input "設計染髮/網路(405)"
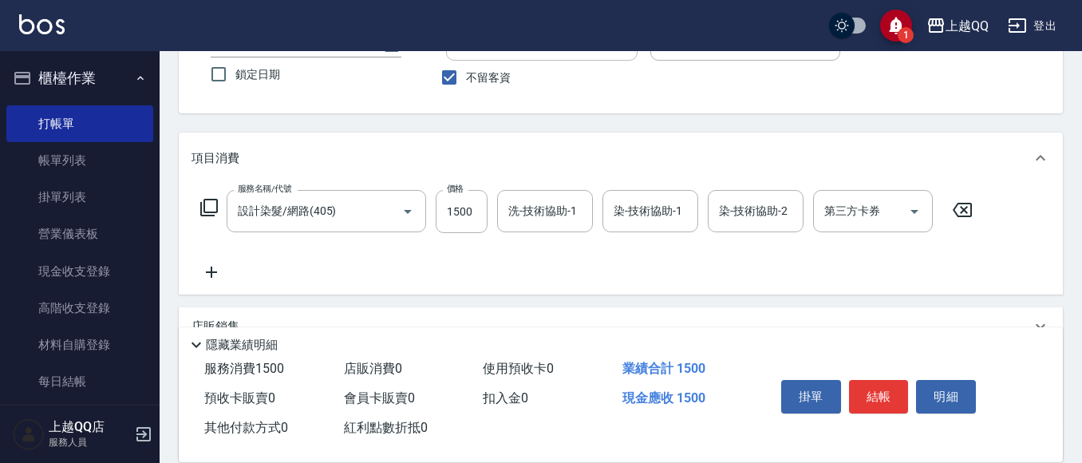
click at [203, 203] on icon at bounding box center [209, 208] width 18 height 18
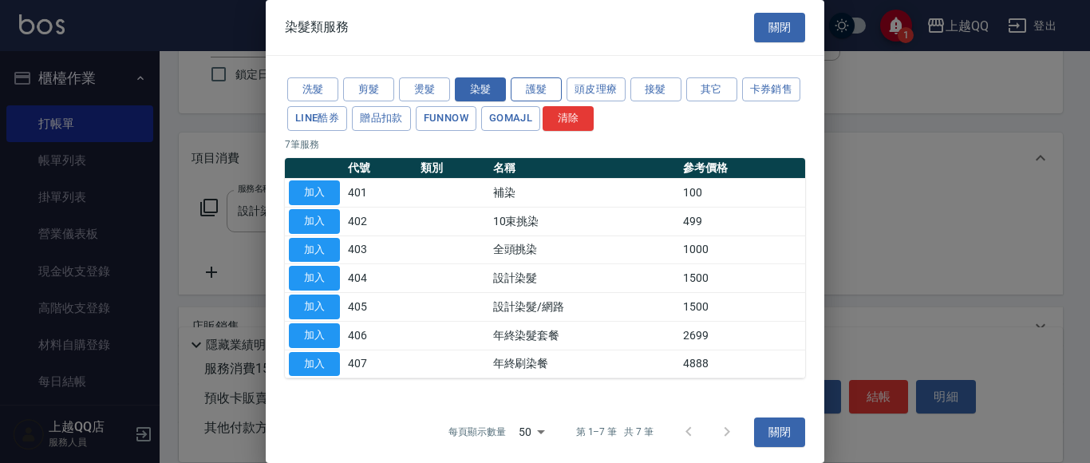
click at [520, 85] on button "護髮" at bounding box center [536, 89] width 51 height 25
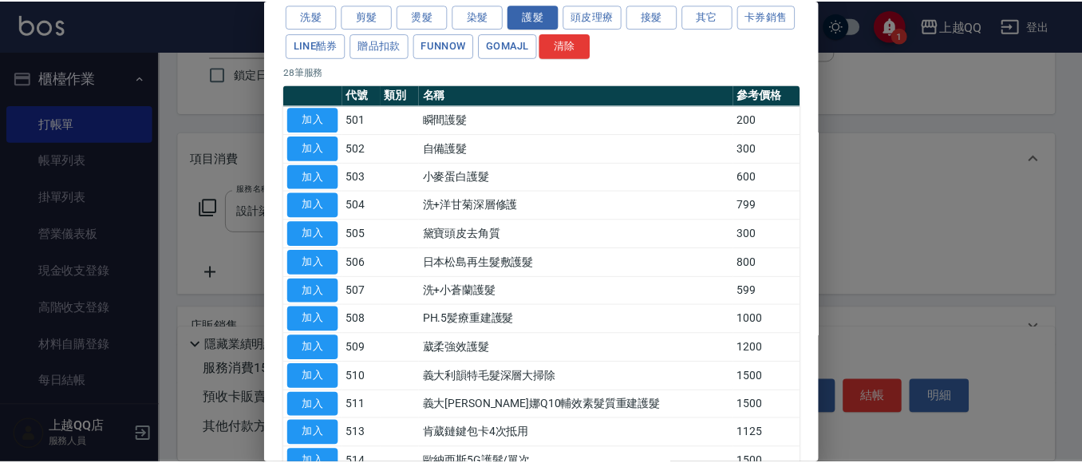
scroll to position [76, 0]
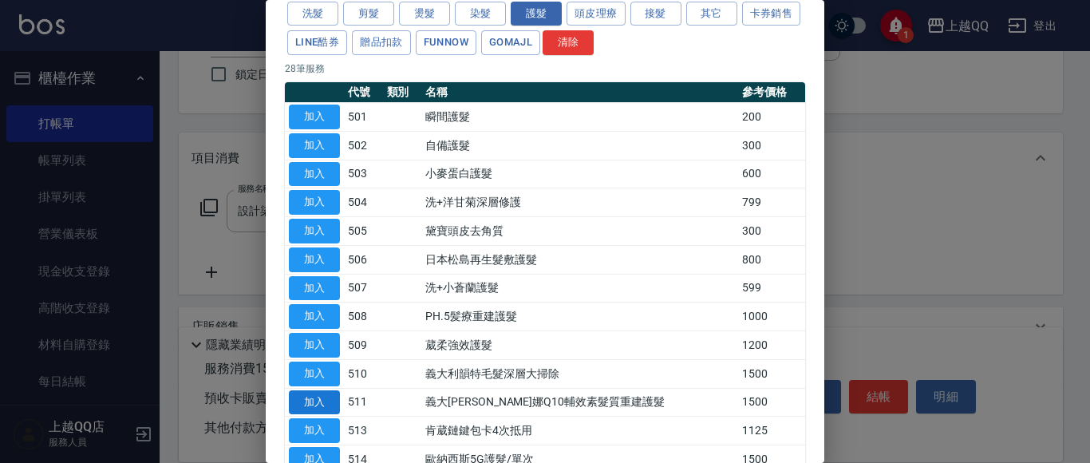
click at [323, 407] on button "加入" at bounding box center [314, 402] width 51 height 25
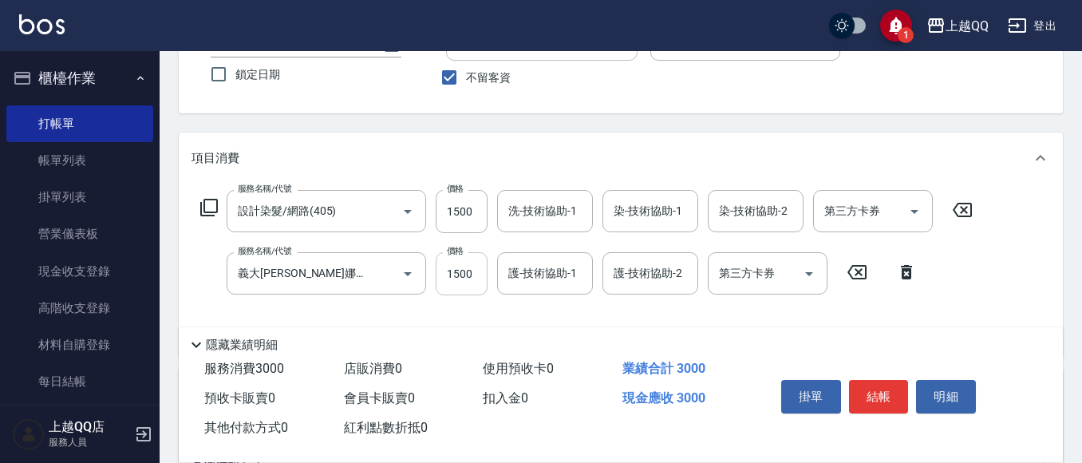
click at [476, 274] on input "1500" at bounding box center [462, 273] width 52 height 43
type input "750"
click at [482, 219] on input "1500" at bounding box center [462, 211] width 52 height 43
type input "899"
click at [515, 218] on div "洗-技術協助-1 洗-技術協助-1" at bounding box center [545, 211] width 96 height 42
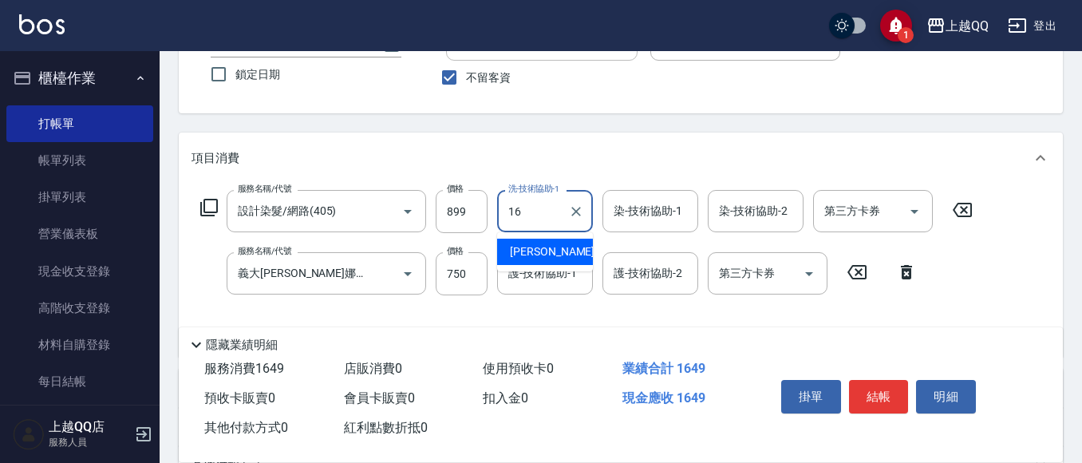
click at [535, 247] on span "[PERSON_NAME] -16" at bounding box center [560, 251] width 101 height 17
type input "[PERSON_NAME]-16"
click at [610, 216] on input "染-技術協助-1" at bounding box center [650, 211] width 81 height 28
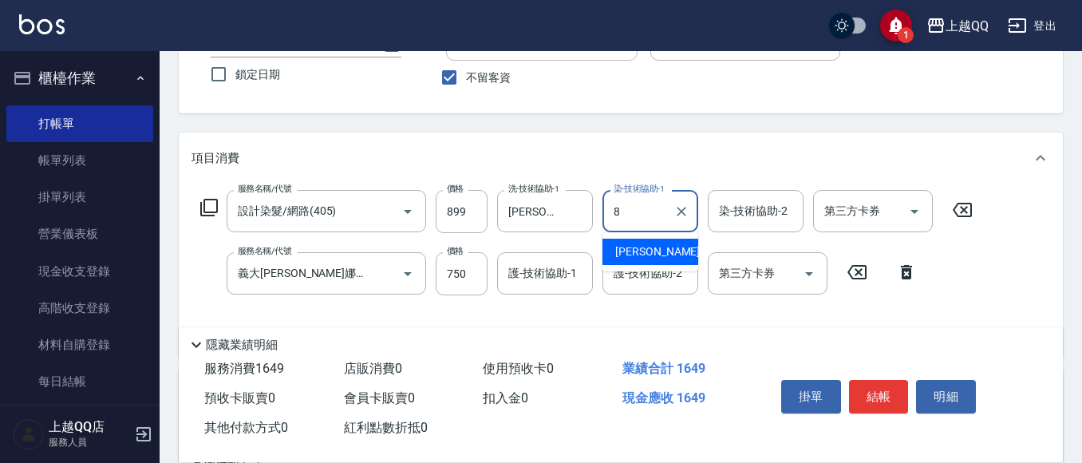
click at [640, 245] on span "[PERSON_NAME] -8" at bounding box center [662, 251] width 94 height 17
type input "[PERSON_NAME]-8"
click at [564, 266] on div "護-技術協助-1 護-技術協助-1" at bounding box center [545, 273] width 96 height 42
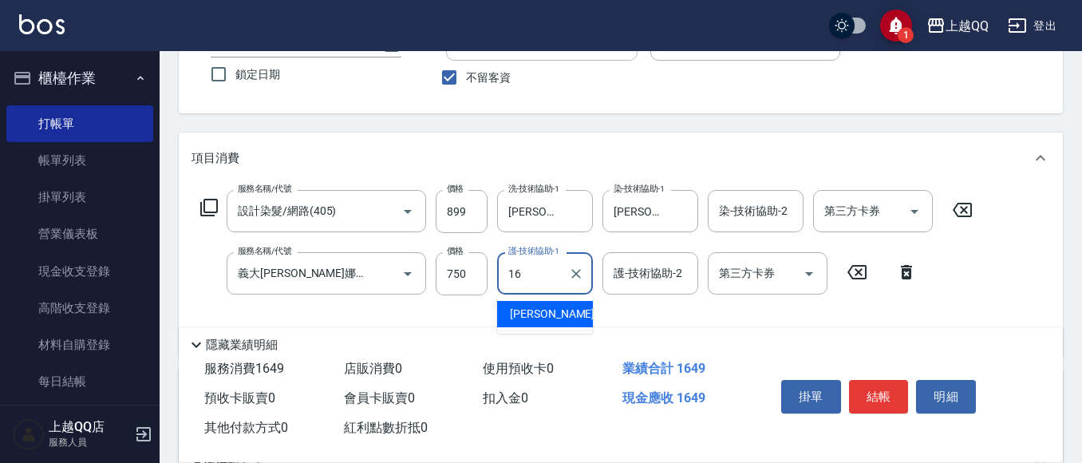
click at [568, 310] on div "[PERSON_NAME] -16" at bounding box center [545, 314] width 96 height 26
type input "[PERSON_NAME]-16"
click at [881, 387] on button "結帳" at bounding box center [879, 397] width 60 height 34
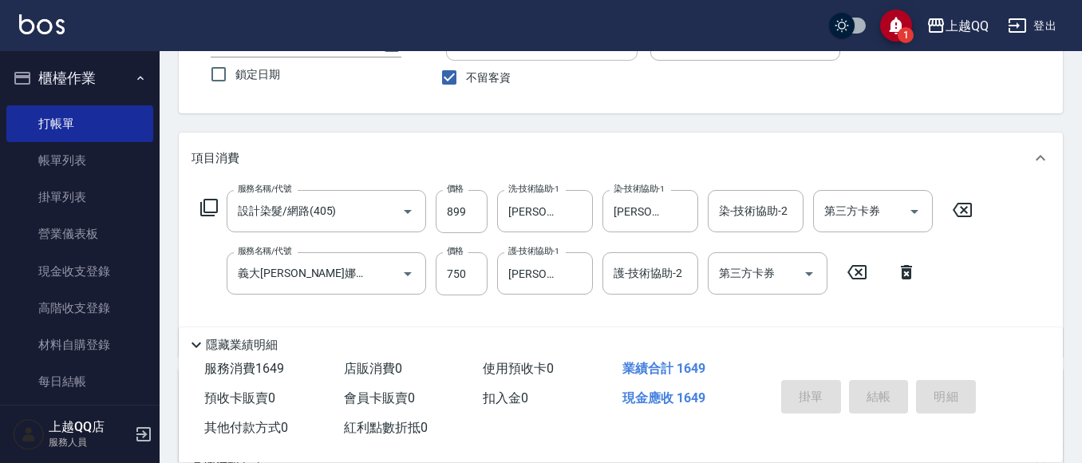
type input "[DATE] 18:18"
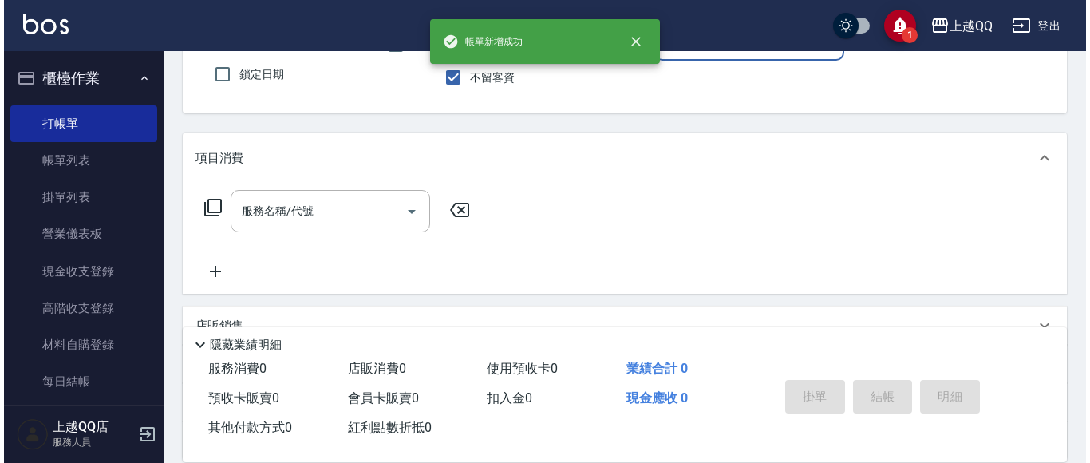
scroll to position [103, 0]
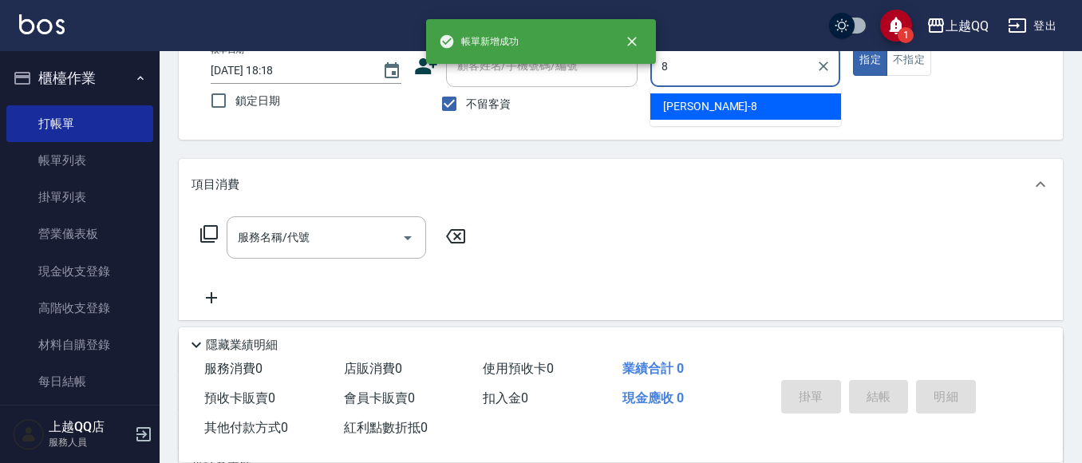
type input "[PERSON_NAME]-8"
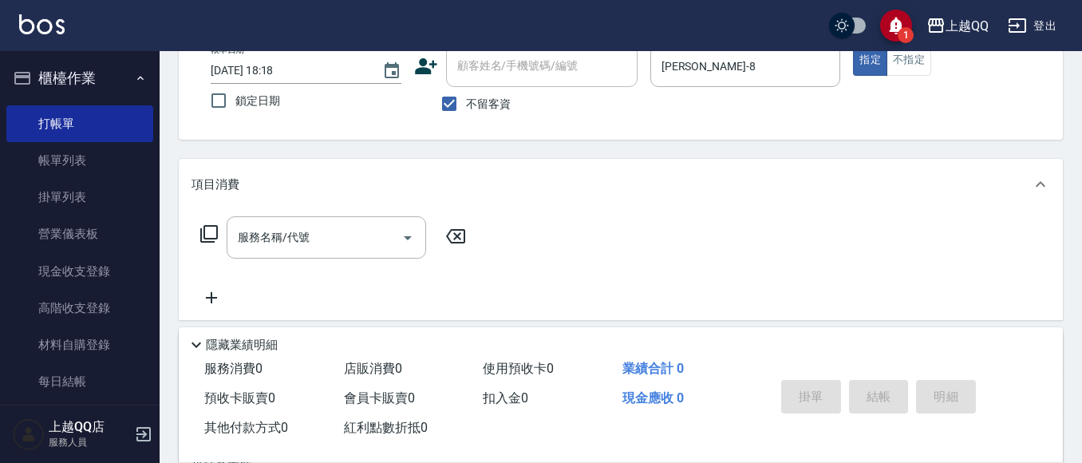
click at [214, 229] on icon at bounding box center [208, 233] width 19 height 19
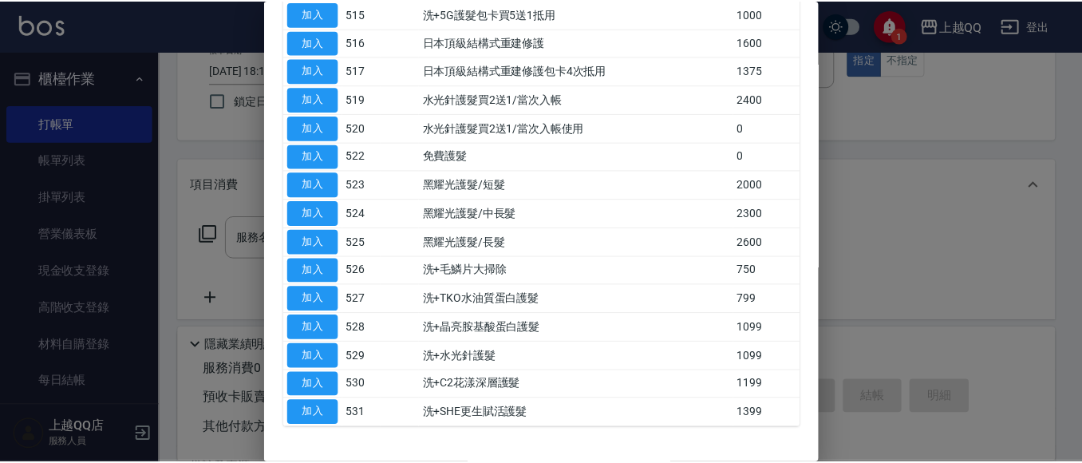
scroll to position [562, 0]
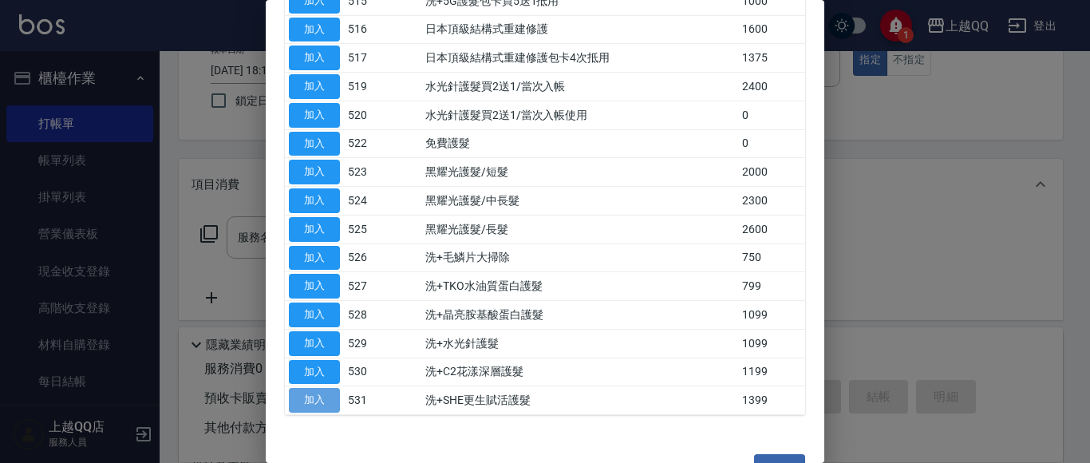
click at [301, 401] on button "加入" at bounding box center [314, 400] width 51 height 25
type input "洗+SHE更生賦活護髮(531)"
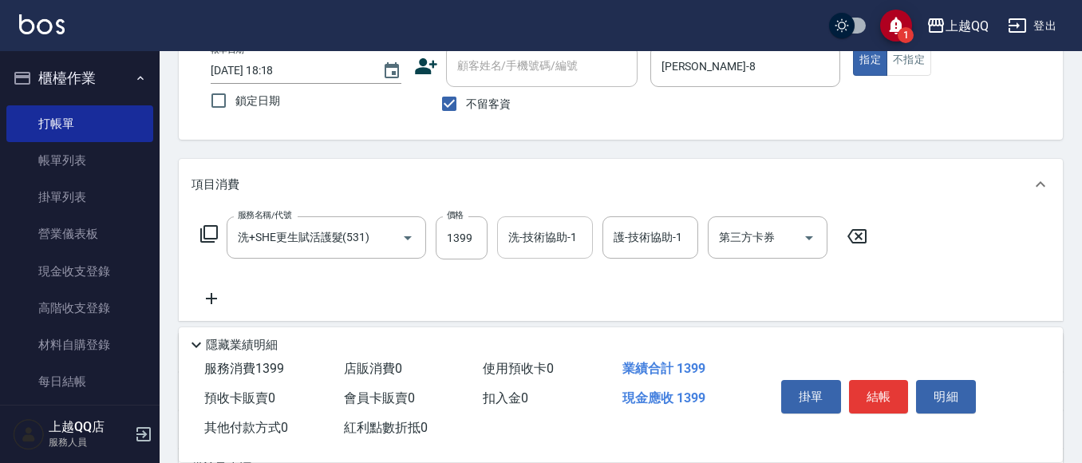
click at [526, 247] on input "洗-技術協助-1" at bounding box center [544, 237] width 81 height 28
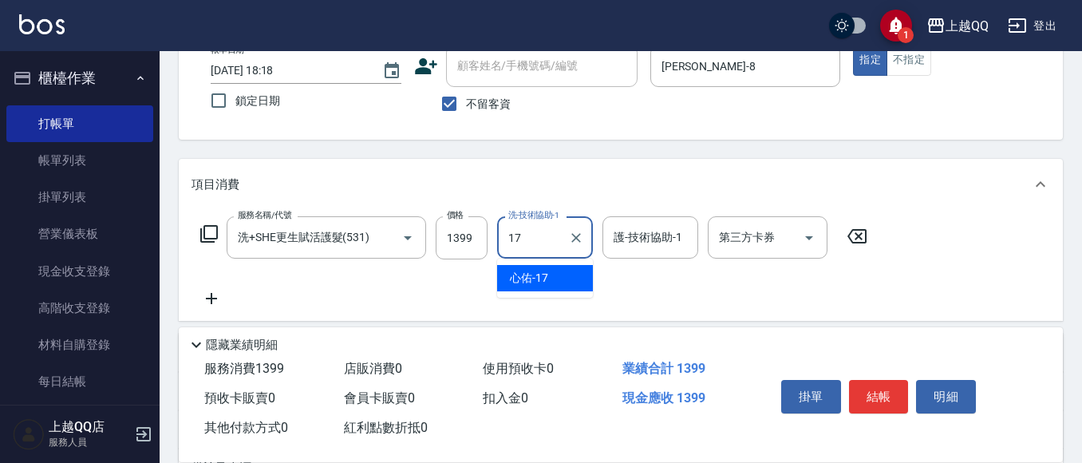
click at [546, 278] on span "心佑 -17" at bounding box center [529, 278] width 38 height 17
type input "心佑-17"
click at [624, 244] on input "護-技術協助-1" at bounding box center [650, 237] width 81 height 28
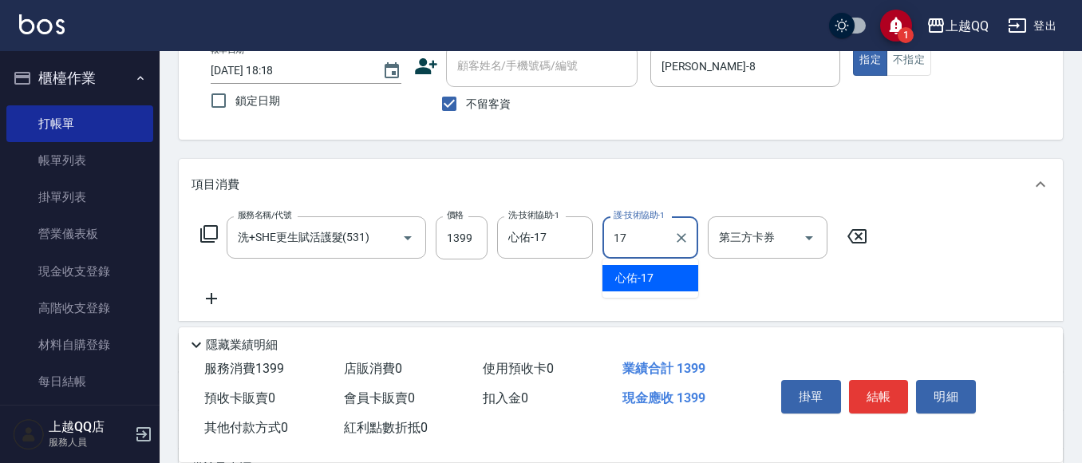
click at [625, 278] on span "心佑 -17" at bounding box center [634, 278] width 38 height 17
type input "心佑-17"
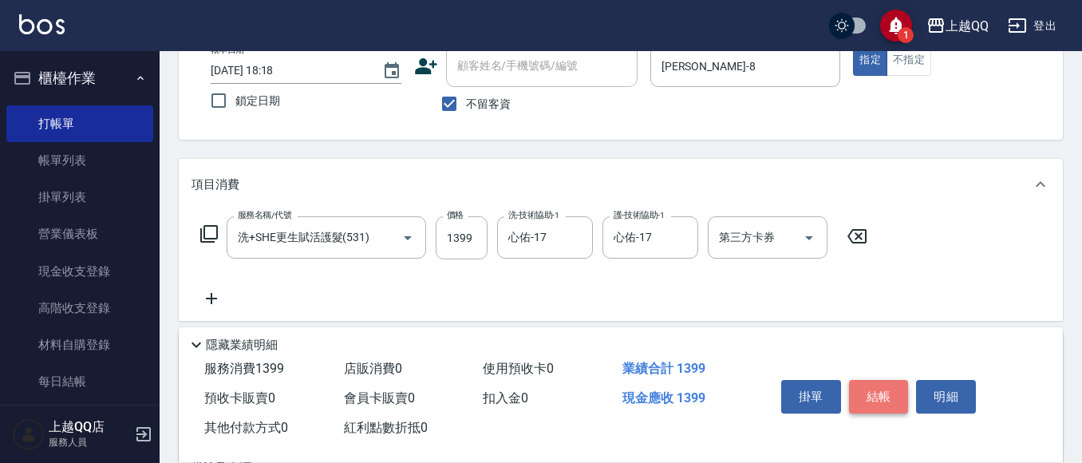
click at [880, 381] on button "結帳" at bounding box center [879, 397] width 60 height 34
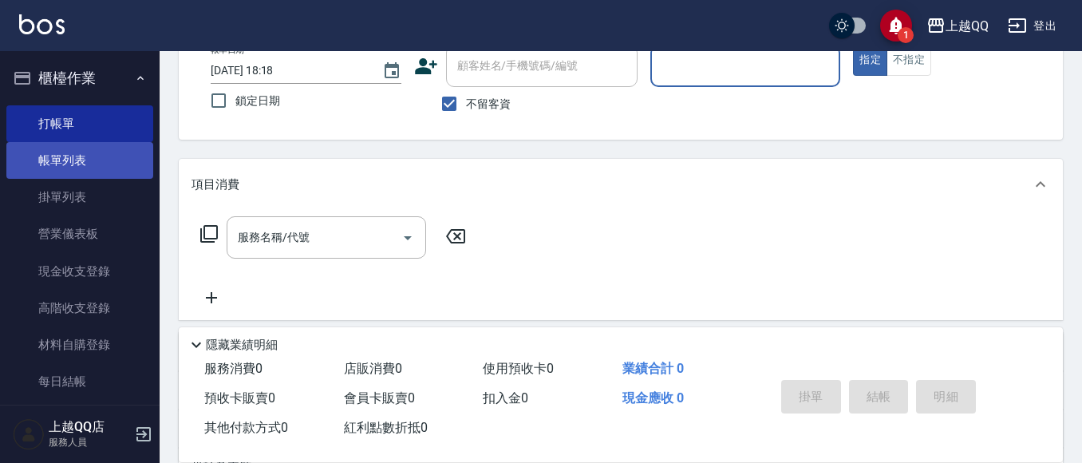
click at [75, 166] on link "帳單列表" at bounding box center [79, 160] width 147 height 37
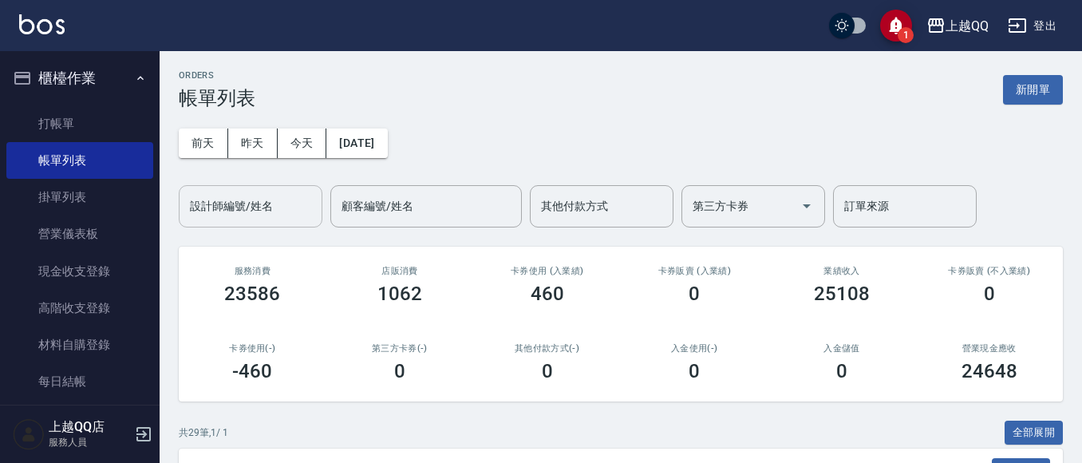
click at [207, 207] on div "設計師編號/姓名 設計師編號/姓名" at bounding box center [251, 206] width 144 height 42
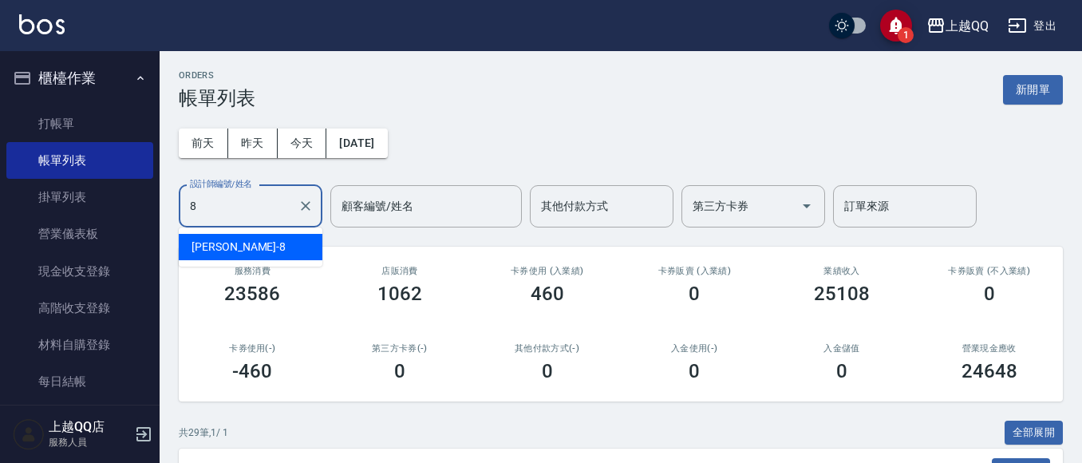
click at [218, 244] on span "[PERSON_NAME] -8" at bounding box center [238, 247] width 94 height 17
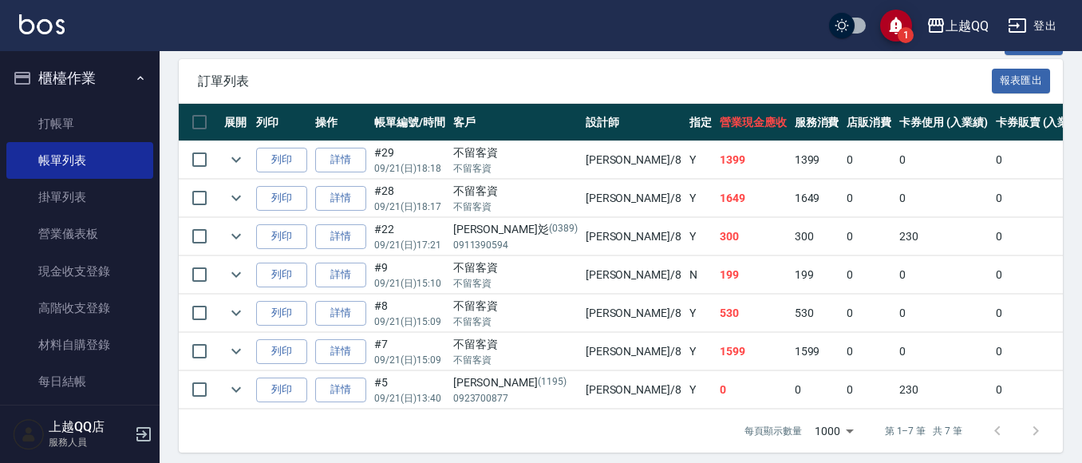
scroll to position [412, 0]
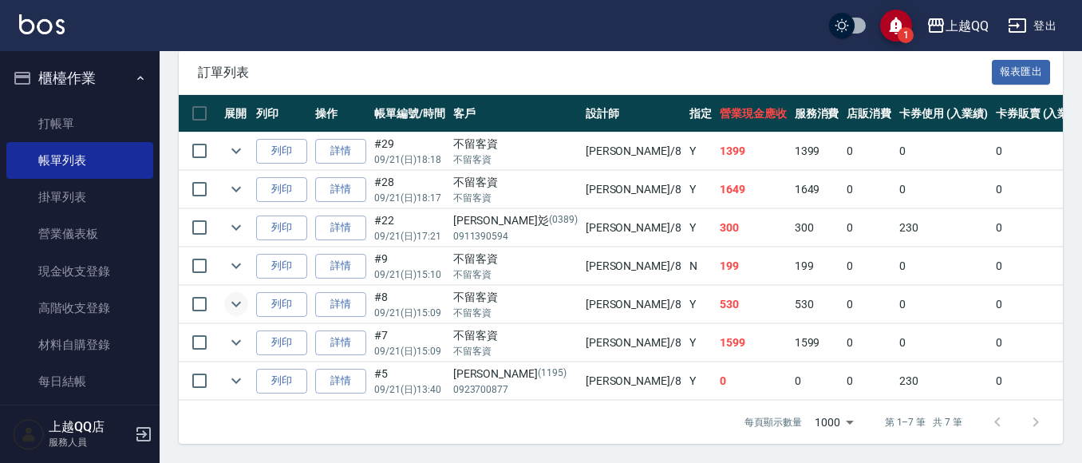
type input "[PERSON_NAME]-8"
click at [231, 294] on icon "expand row" at bounding box center [236, 303] width 19 height 19
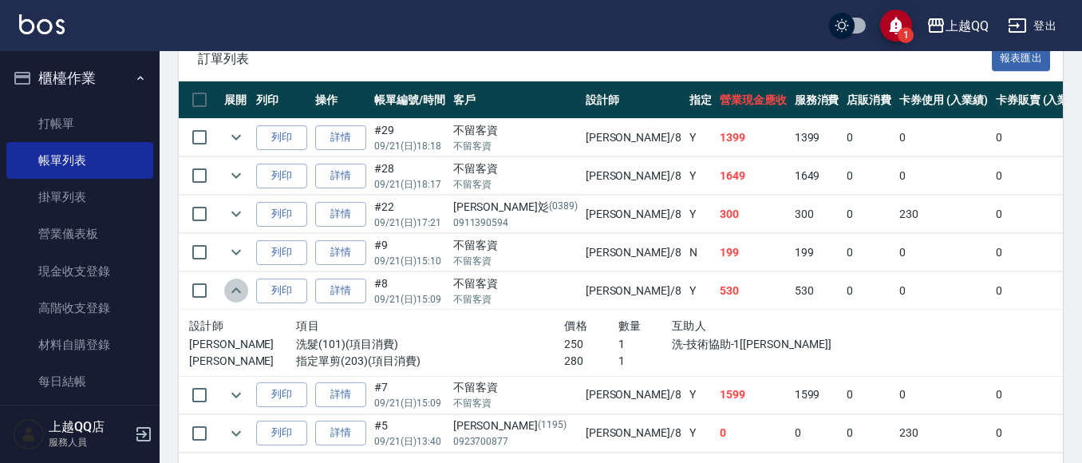
click at [231, 291] on icon "expand row" at bounding box center [236, 290] width 19 height 19
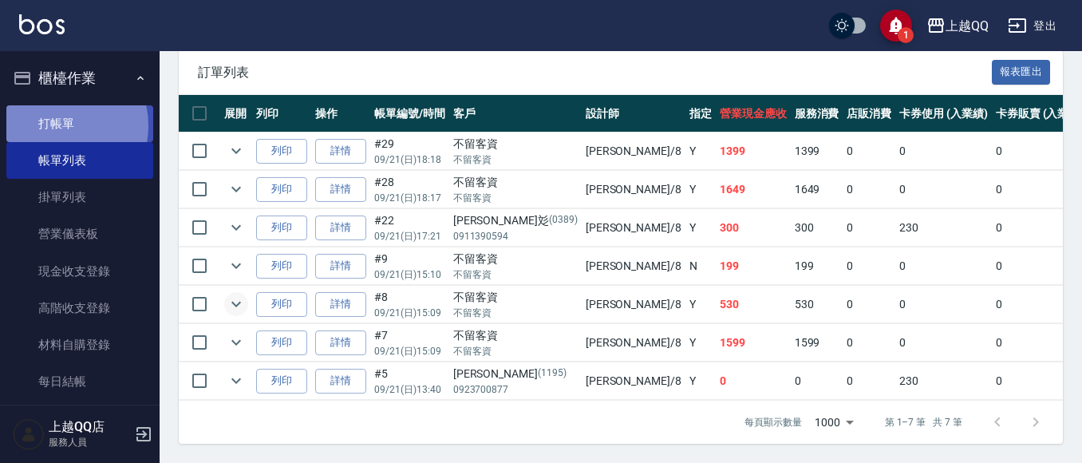
click at [59, 125] on link "打帳單" at bounding box center [79, 123] width 147 height 37
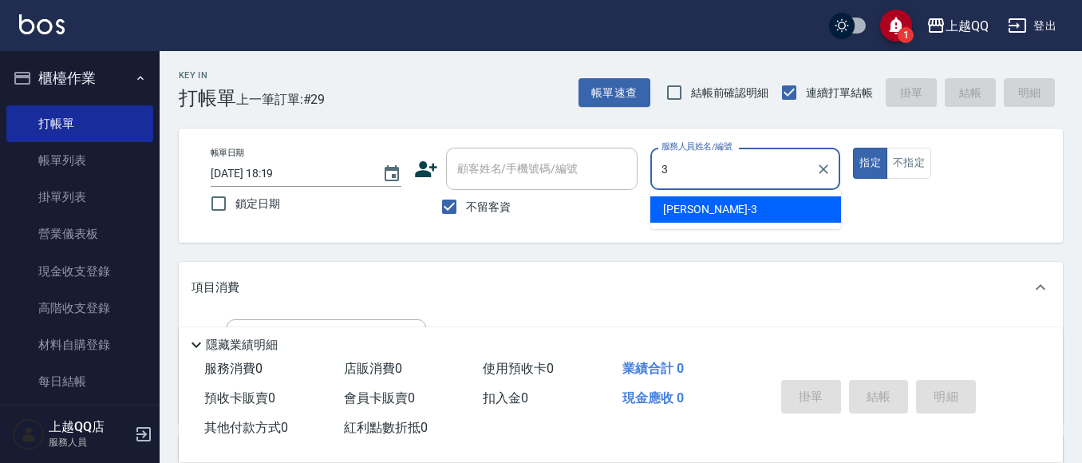
type input "3"
type button "true"
type input "佩怡-3"
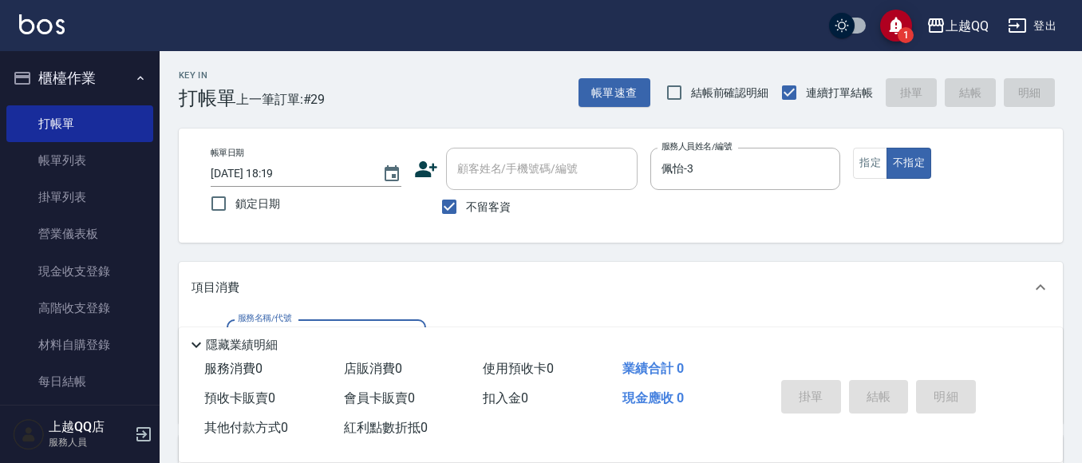
type input "1"
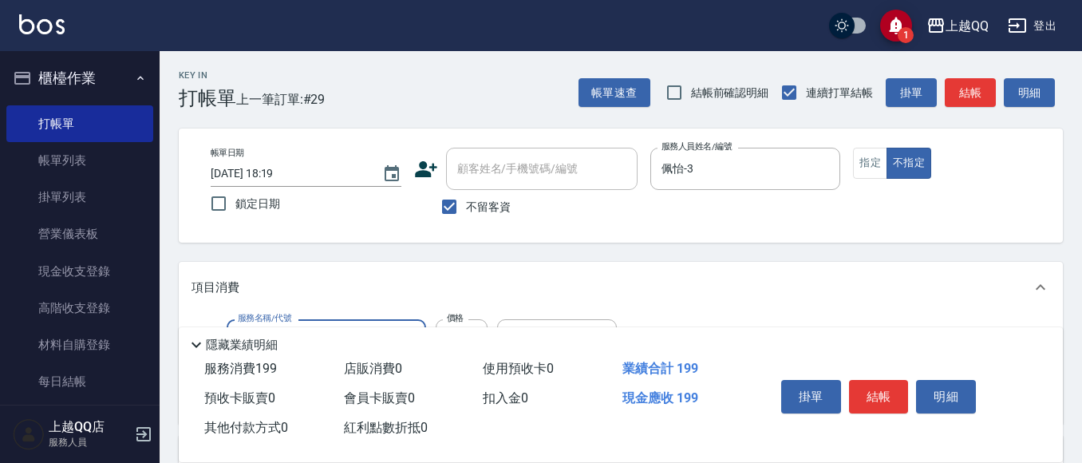
type input "不指定單剪(202)"
click at [890, 380] on button "結帳" at bounding box center [879, 397] width 60 height 34
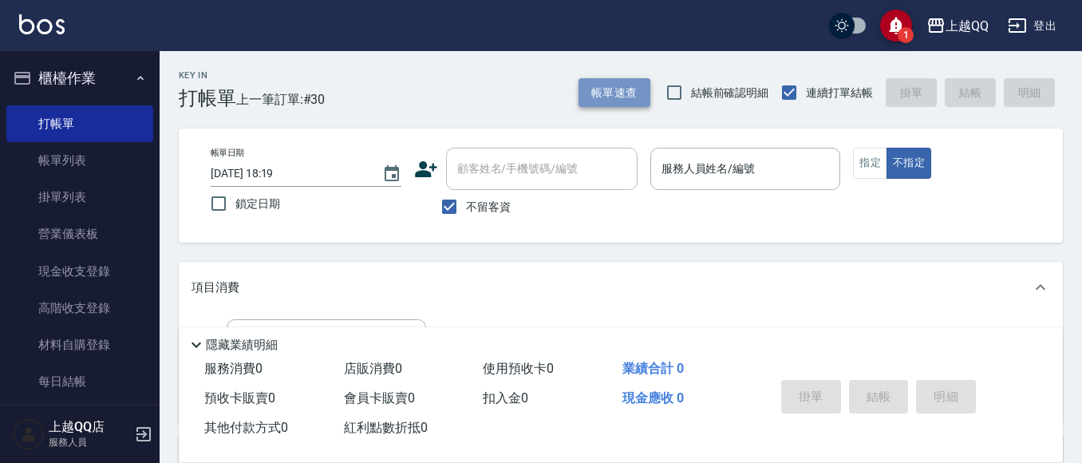
click at [607, 94] on button "帳單速查" at bounding box center [614, 93] width 72 height 30
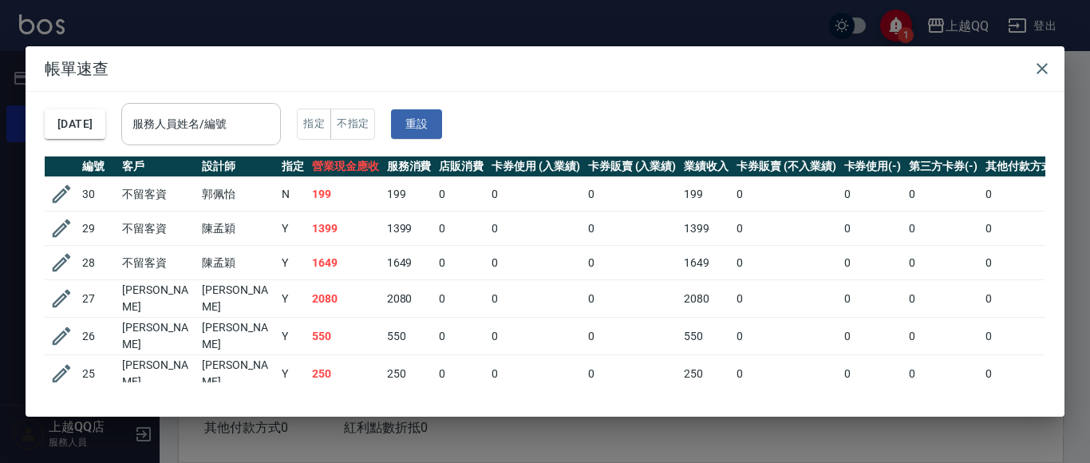
click at [259, 117] on input "服務人員姓名/編號" at bounding box center [200, 124] width 145 height 28
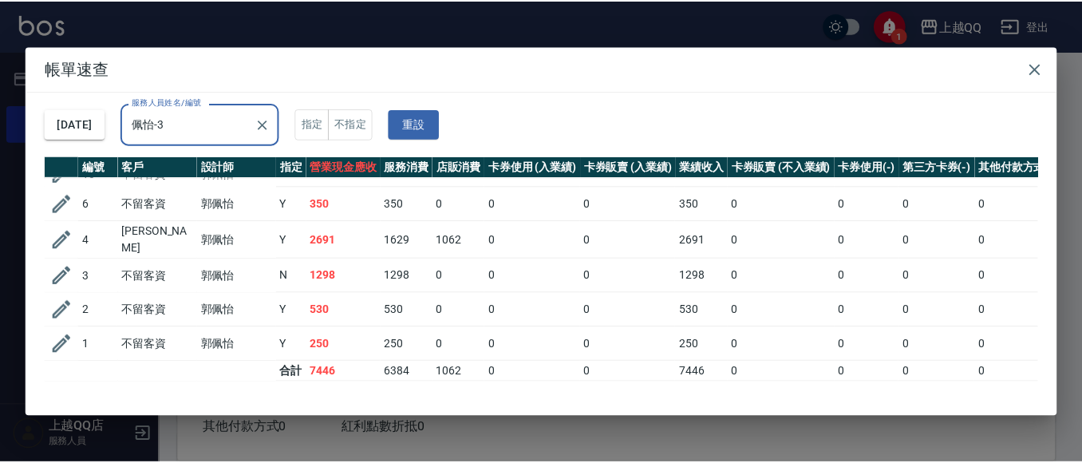
scroll to position [138, 0]
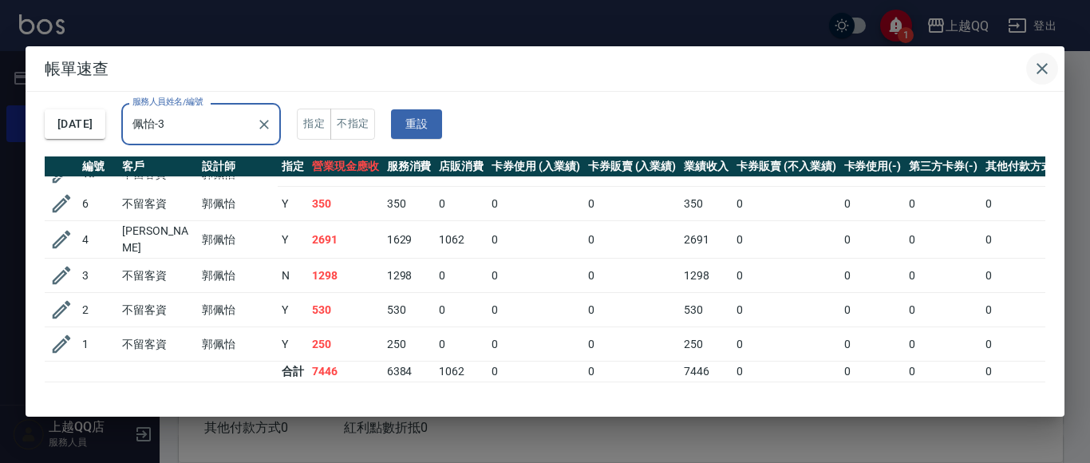
type input "佩怡-3"
click at [1036, 65] on icon "button" at bounding box center [1041, 68] width 19 height 19
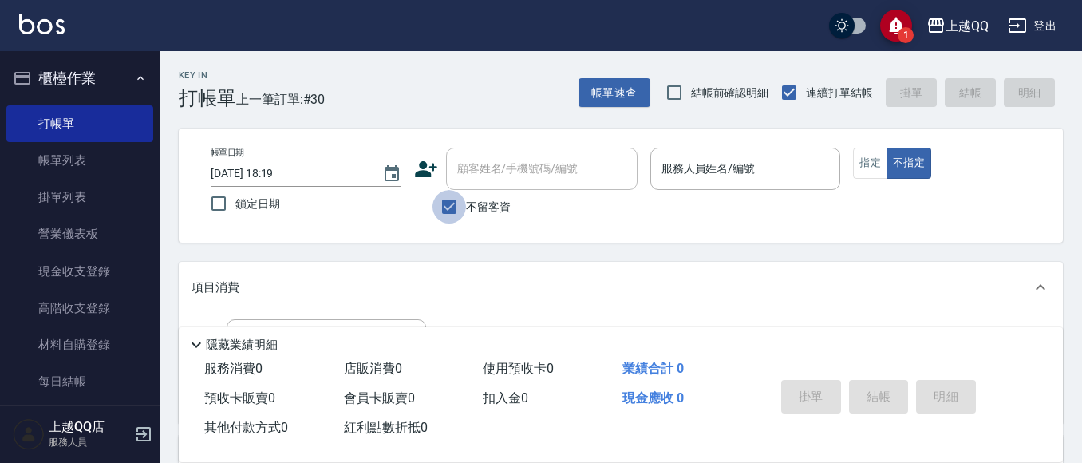
click at [451, 203] on input "不留客資" at bounding box center [449, 207] width 34 height 34
checkbox input "false"
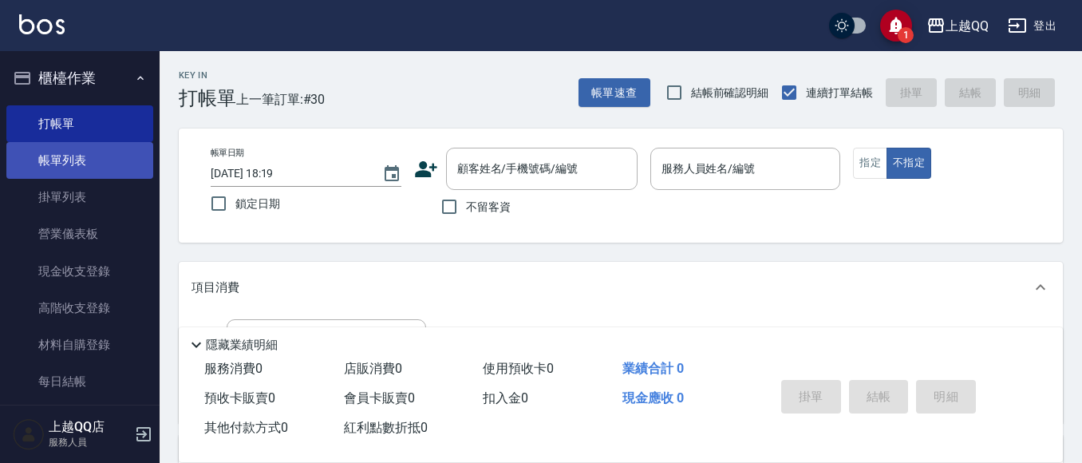
click at [65, 164] on link "帳單列表" at bounding box center [79, 160] width 147 height 37
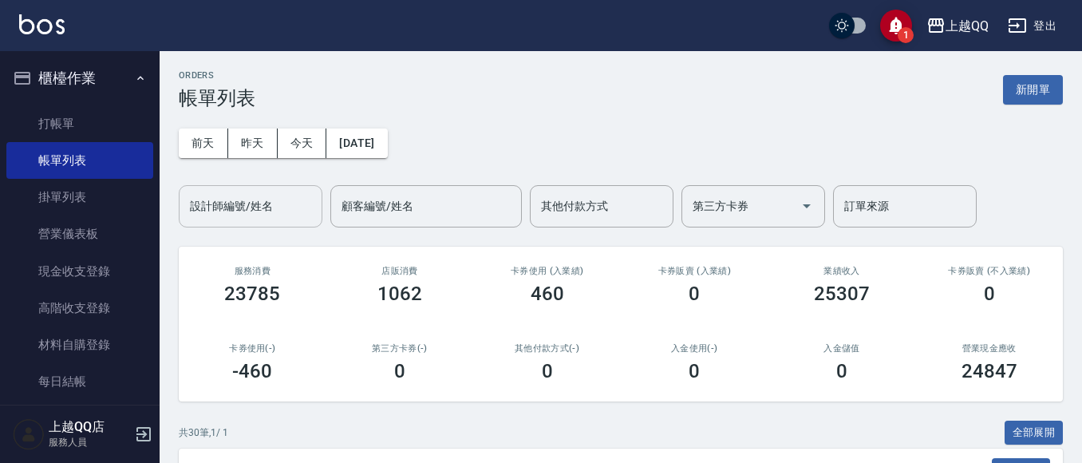
click at [218, 212] on input "設計師編號/姓名" at bounding box center [250, 206] width 129 height 28
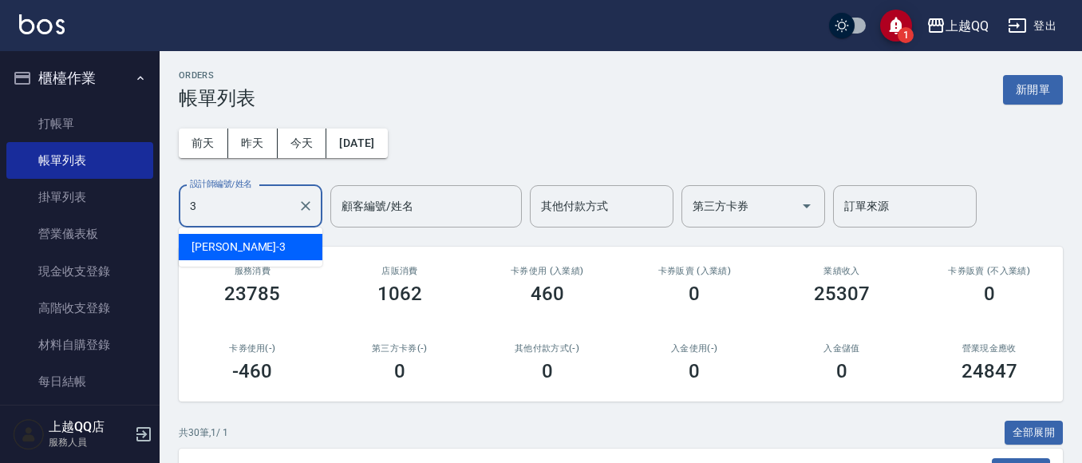
type input "佩怡-3"
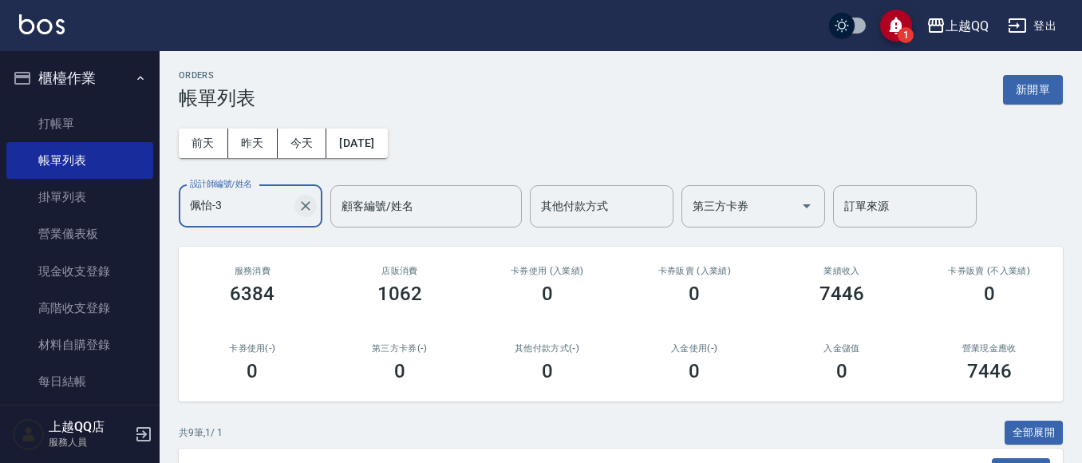
click at [308, 206] on icon "Clear" at bounding box center [306, 206] width 16 height 16
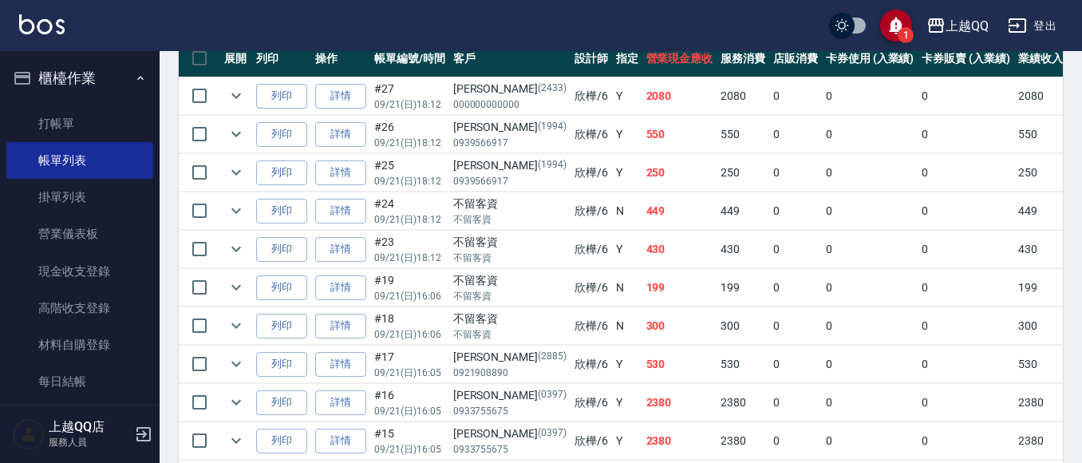
scroll to position [466, 0]
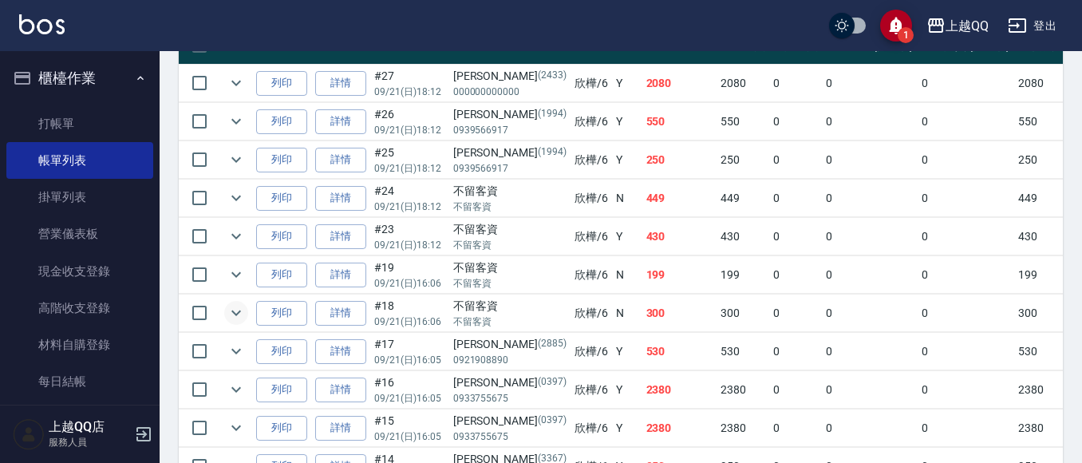
type input "欣樺-6"
click at [231, 306] on icon "expand row" at bounding box center [236, 312] width 19 height 19
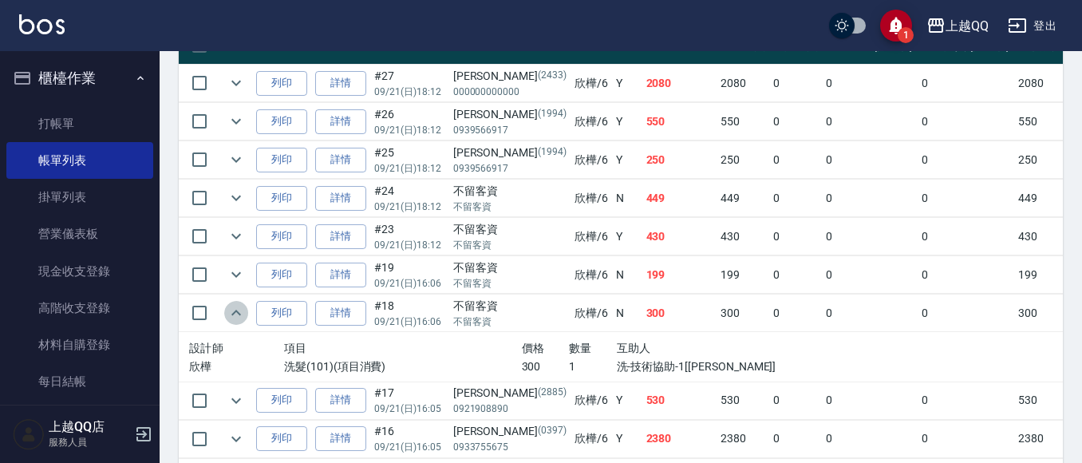
click at [231, 306] on icon "expand row" at bounding box center [236, 312] width 19 height 19
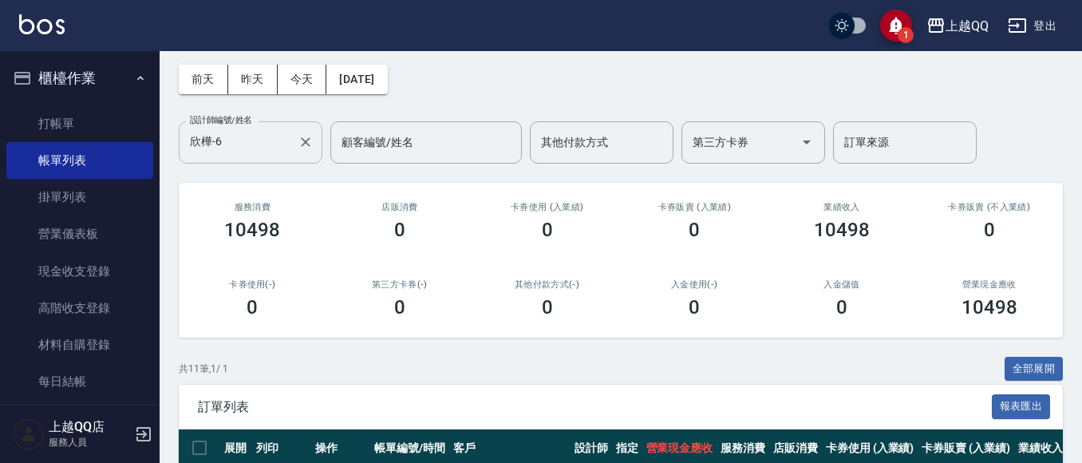
scroll to position [0, 0]
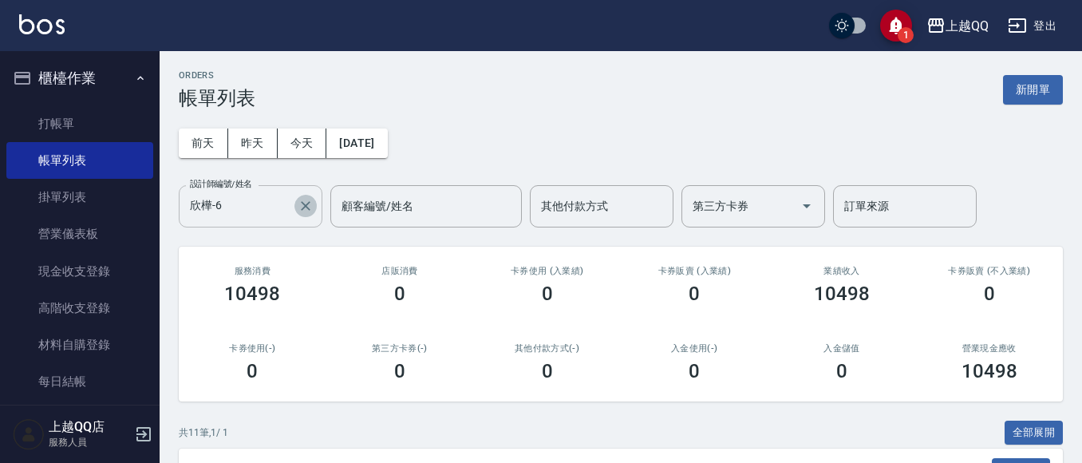
click at [309, 202] on icon "Clear" at bounding box center [306, 206] width 10 height 10
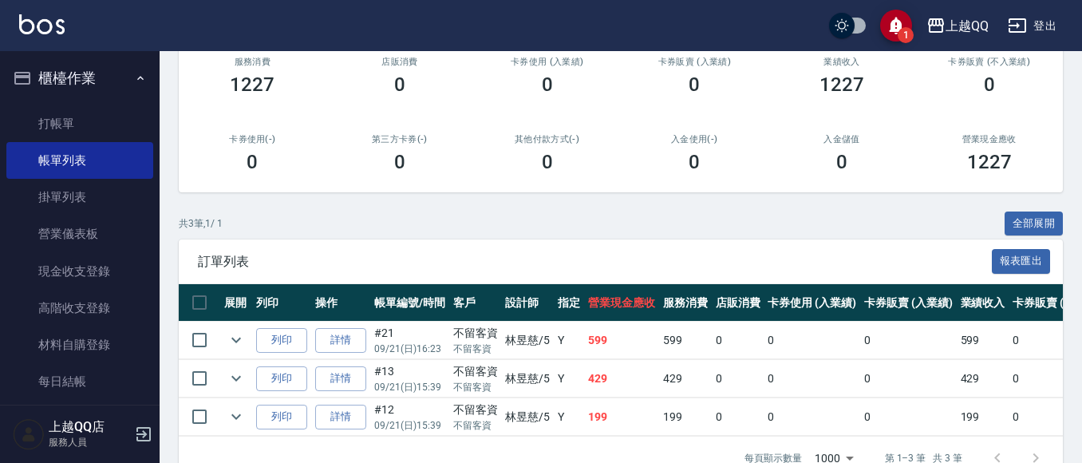
scroll to position [258, 0]
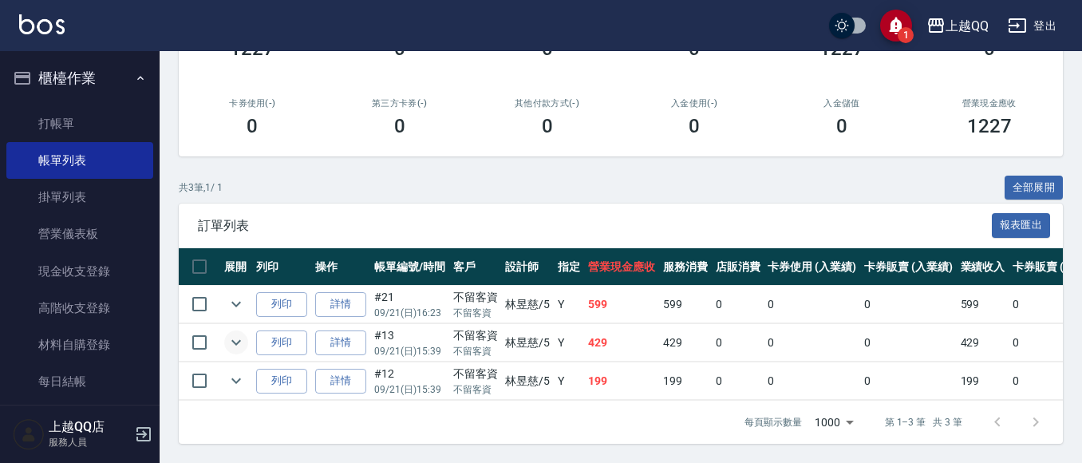
type input "[PERSON_NAME]5"
click at [234, 333] on icon "expand row" at bounding box center [236, 342] width 19 height 19
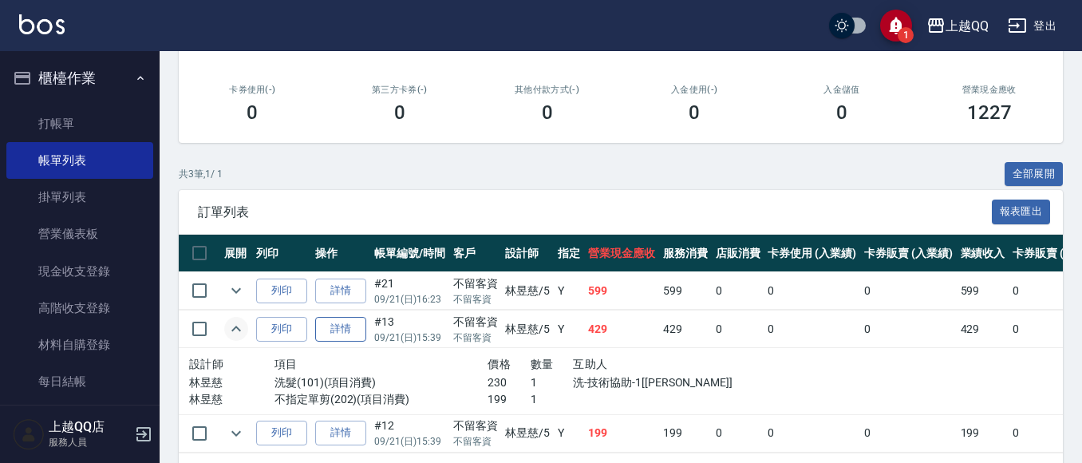
click at [348, 328] on link "詳情" at bounding box center [340, 329] width 51 height 25
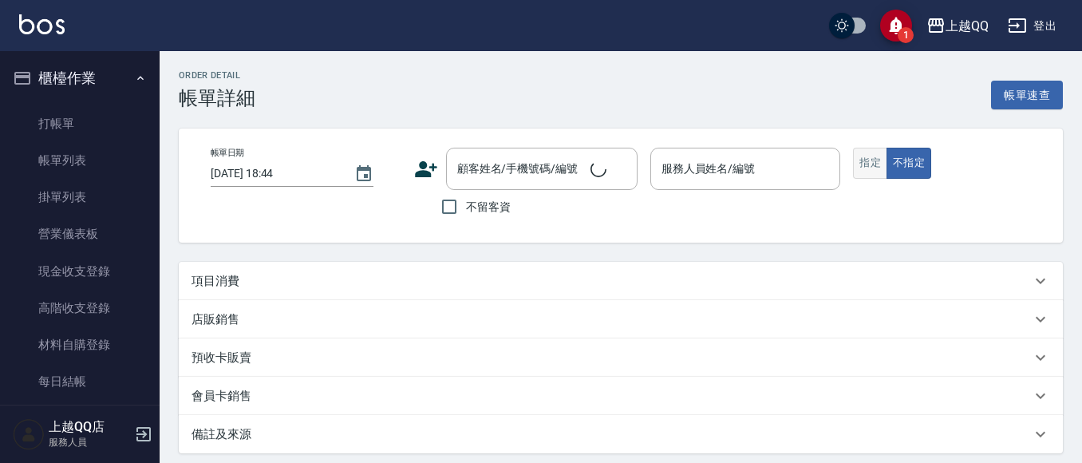
type input "[DATE] 15:39"
checkbox input "true"
type input "[PERSON_NAME]5"
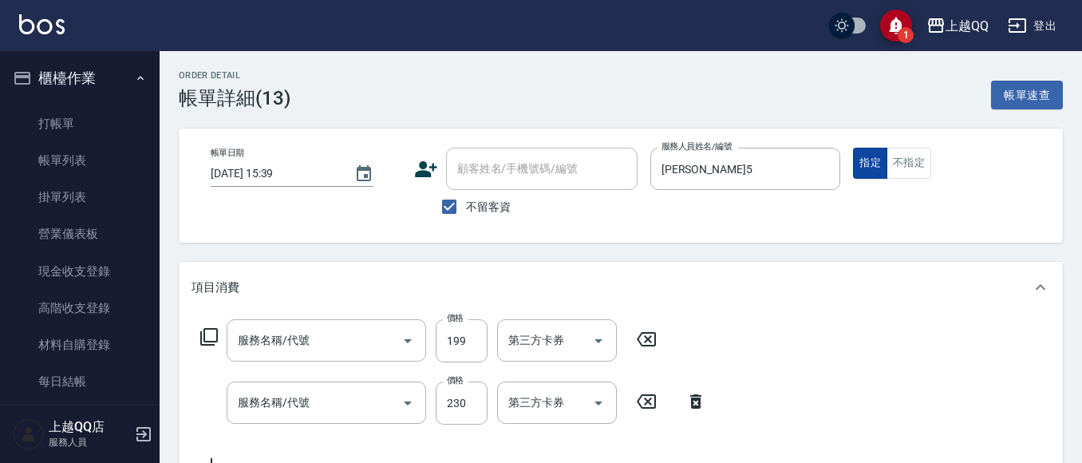
type input "不指定單剪(202)"
type input "洗髮(101)"
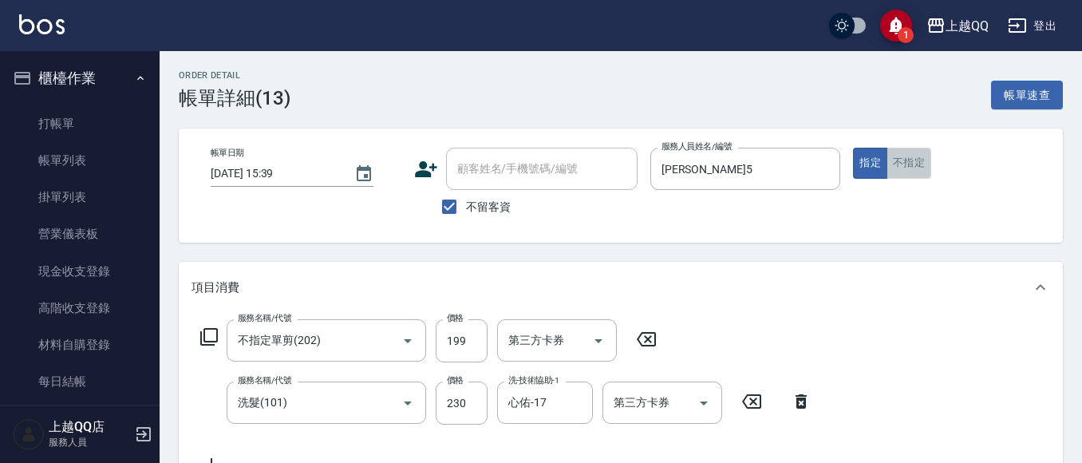
click at [907, 165] on button "不指定" at bounding box center [908, 163] width 45 height 31
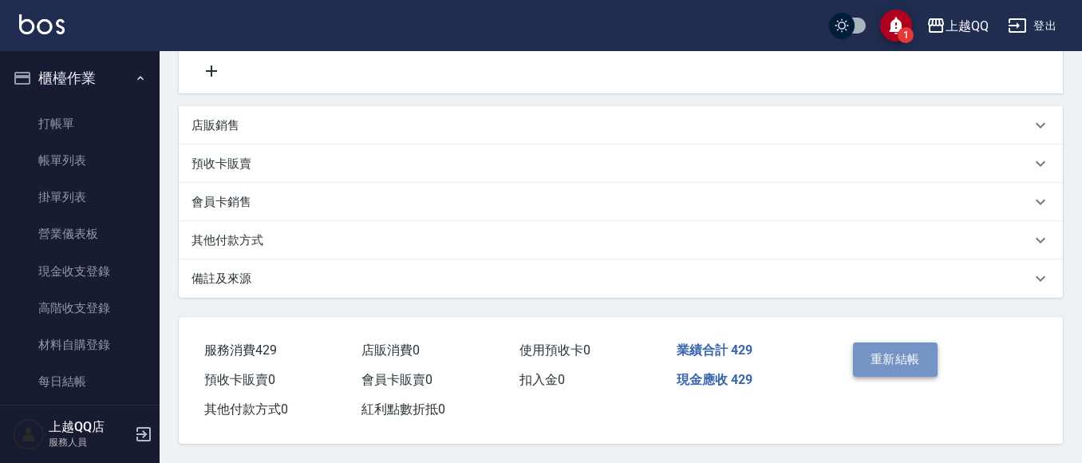
click at [924, 349] on button "重新結帳" at bounding box center [895, 359] width 85 height 34
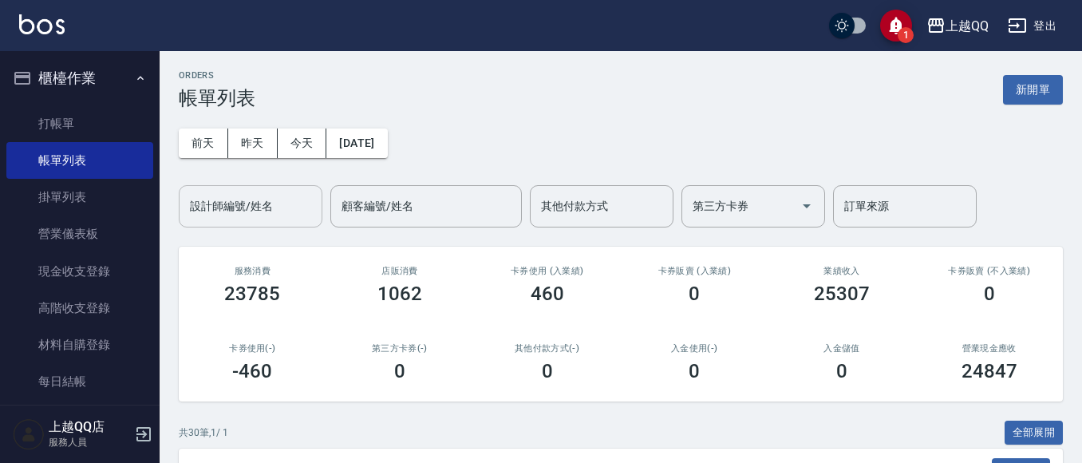
click at [235, 217] on input "設計師編號/姓名" at bounding box center [250, 206] width 129 height 28
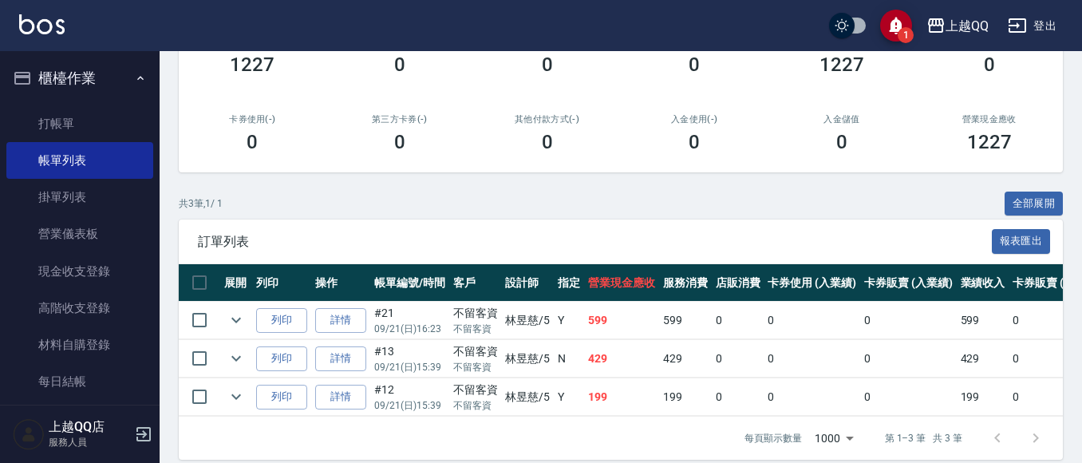
scroll to position [258, 0]
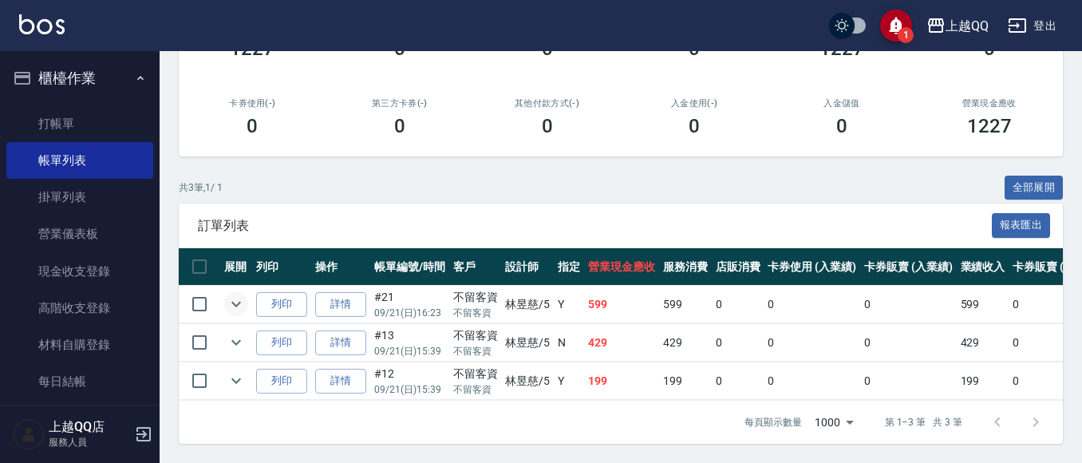
type input "[PERSON_NAME]5"
click at [235, 294] on icon "expand row" at bounding box center [236, 303] width 19 height 19
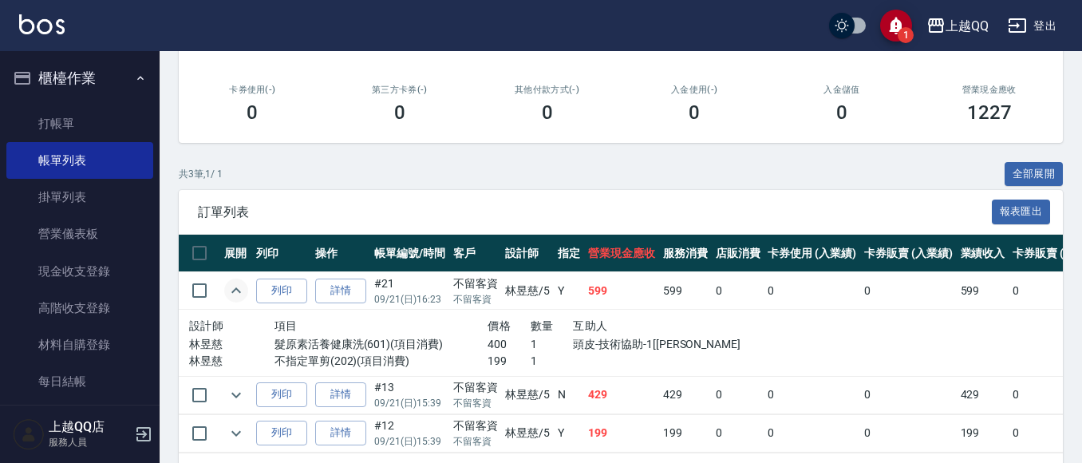
click at [235, 294] on icon "expand row" at bounding box center [236, 290] width 19 height 19
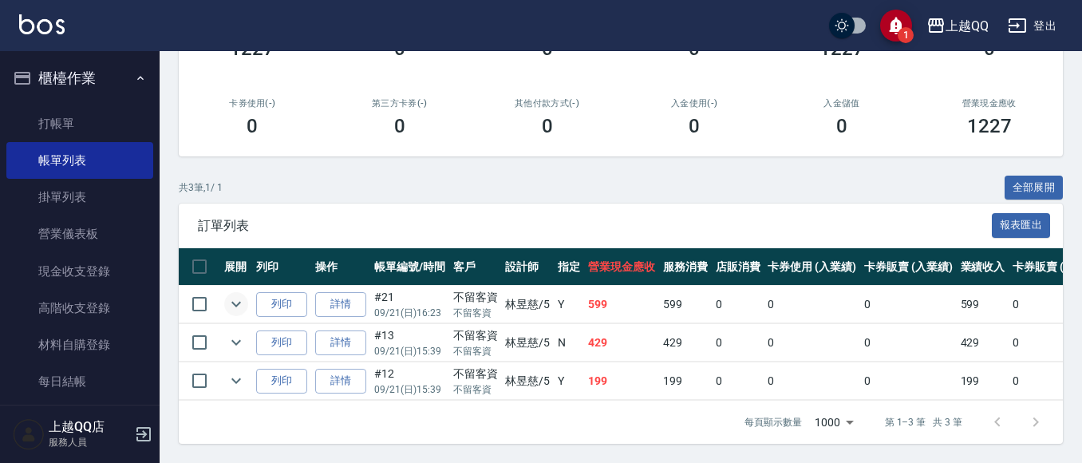
click at [235, 294] on icon "expand row" at bounding box center [236, 303] width 19 height 19
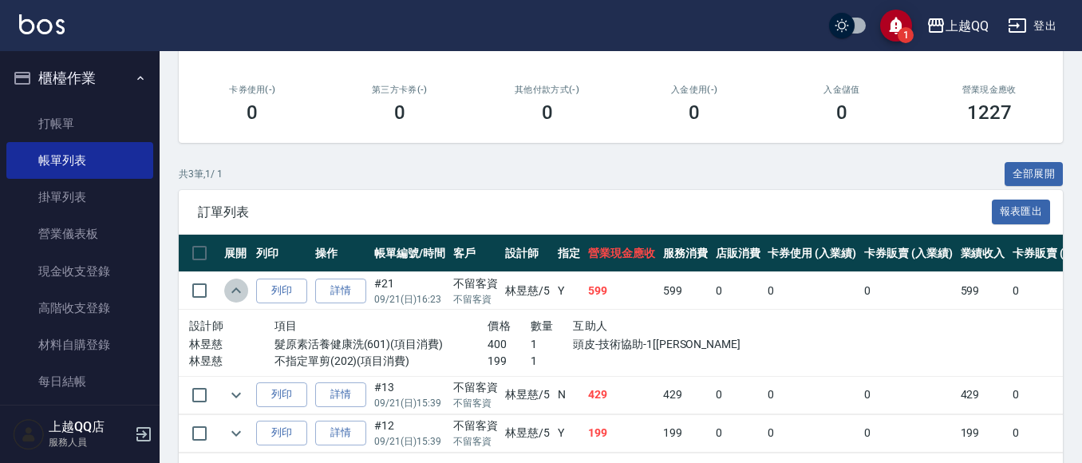
click at [235, 294] on icon "expand row" at bounding box center [236, 290] width 19 height 19
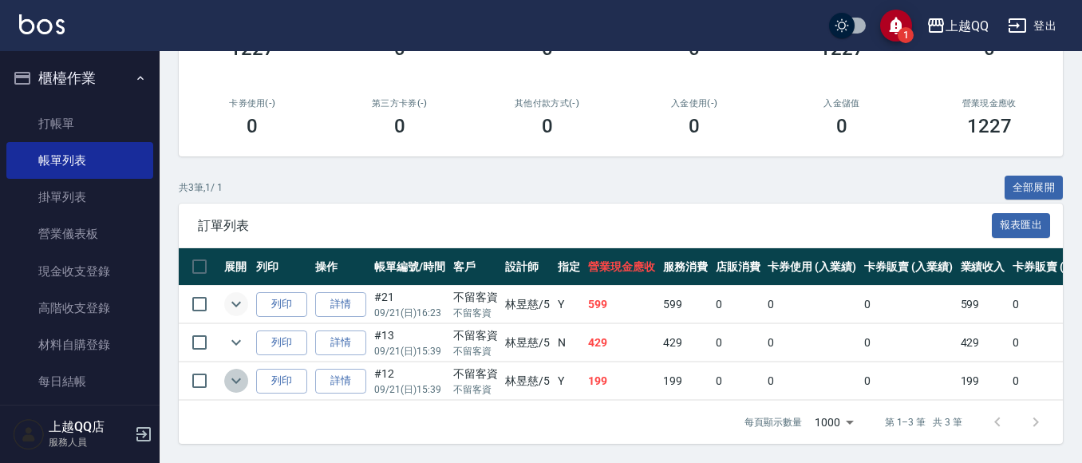
click at [235, 371] on icon "expand row" at bounding box center [236, 380] width 19 height 19
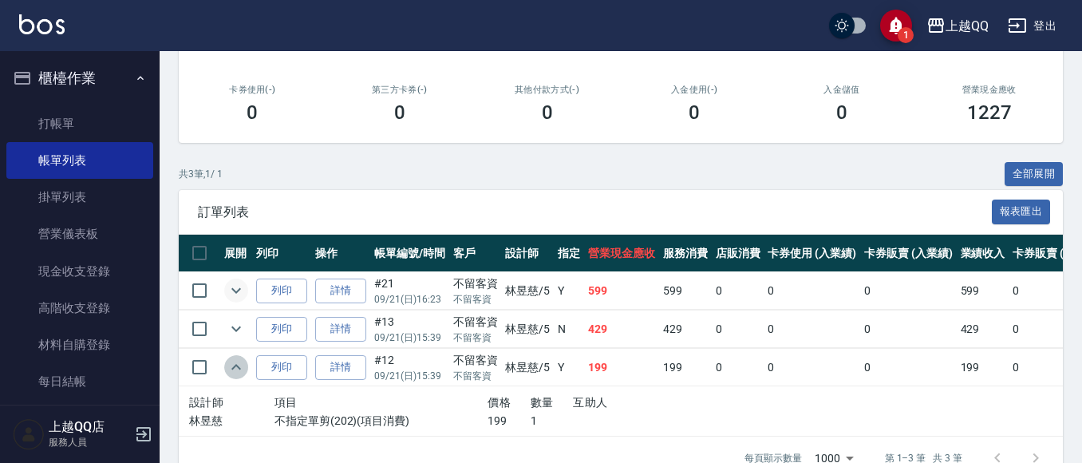
click at [235, 361] on icon "expand row" at bounding box center [236, 366] width 19 height 19
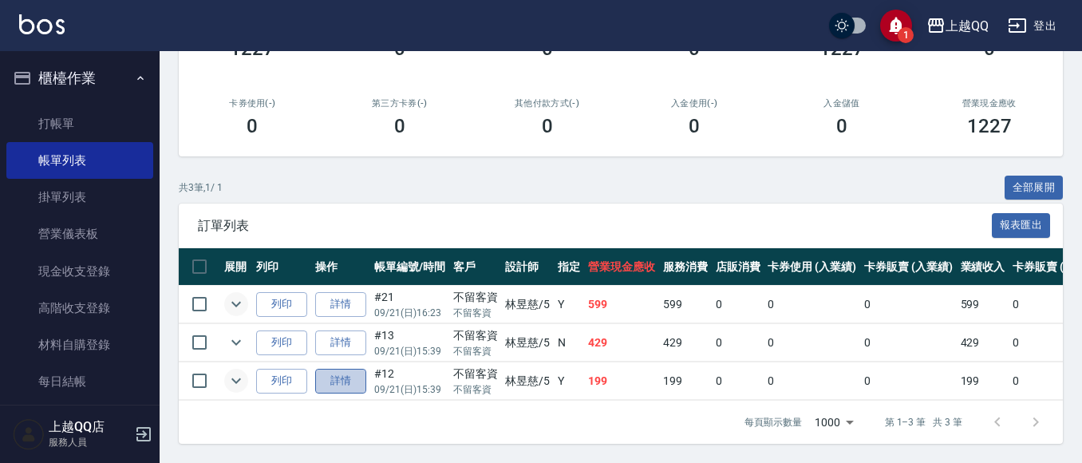
click at [346, 369] on link "詳情" at bounding box center [340, 381] width 51 height 25
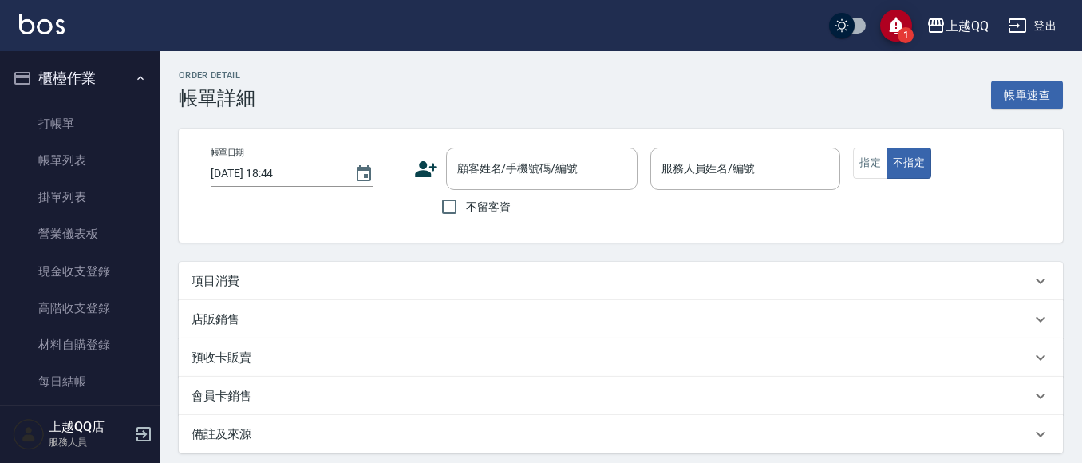
type input "[DATE] 15:39"
checkbox input "true"
type input "[PERSON_NAME]5"
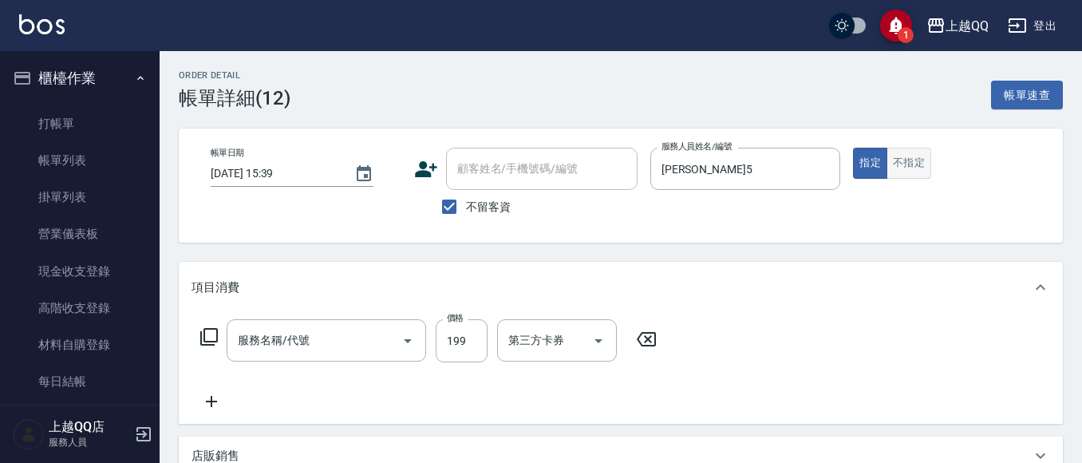
type input "不指定單剪(202)"
click at [913, 166] on button "不指定" at bounding box center [908, 163] width 45 height 31
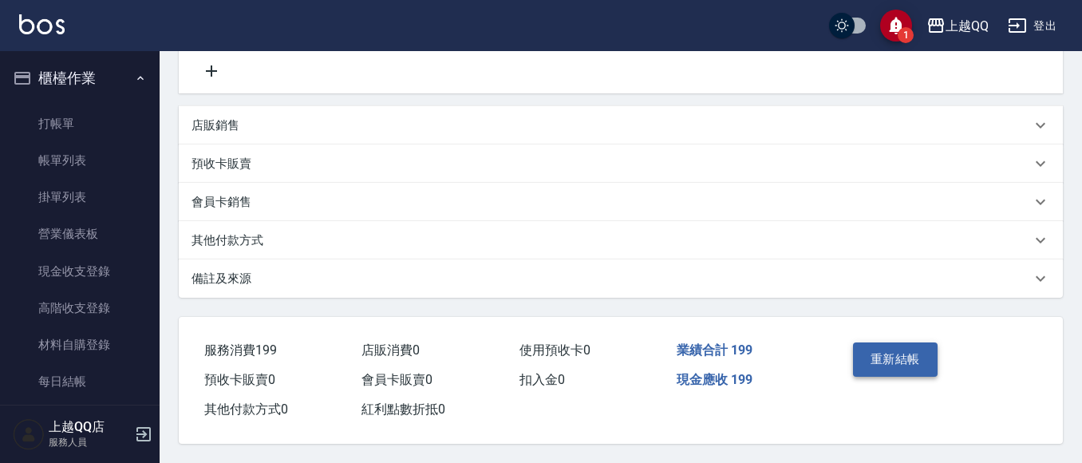
click at [924, 357] on button "重新結帳" at bounding box center [895, 359] width 85 height 34
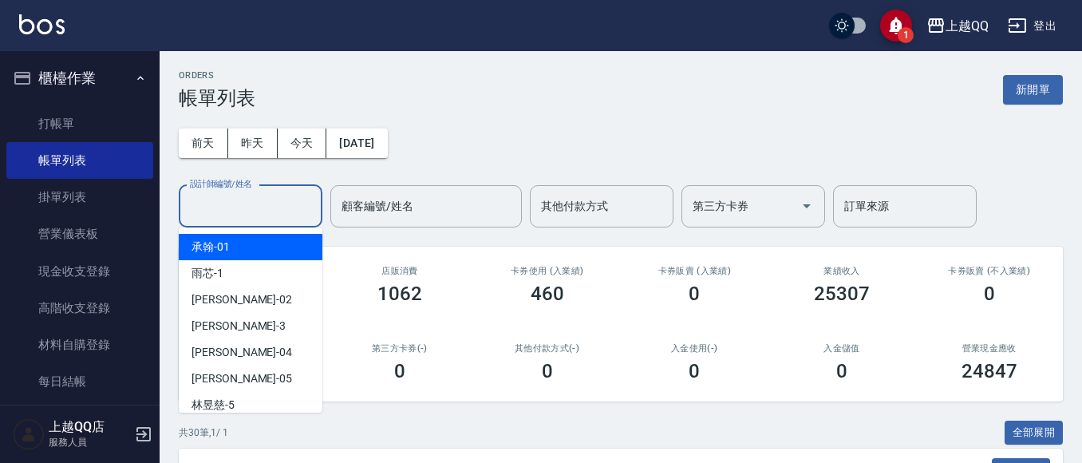
click at [251, 207] on input "設計師編號/姓名" at bounding box center [250, 206] width 129 height 28
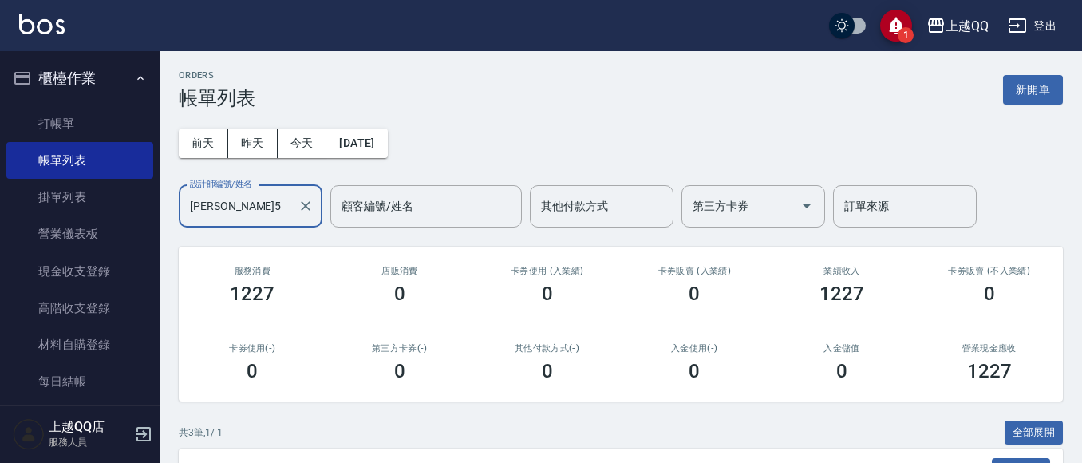
scroll to position [258, 0]
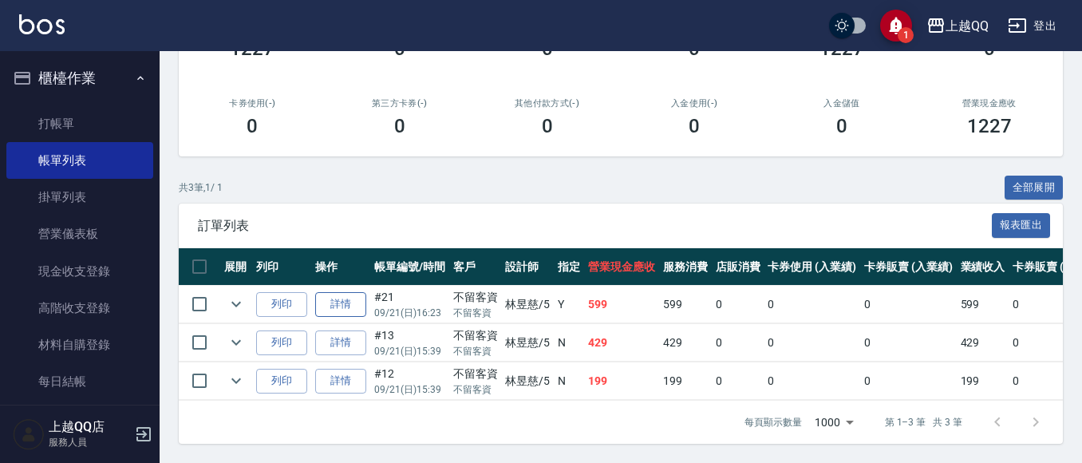
type input "[PERSON_NAME]5"
click at [335, 292] on link "詳情" at bounding box center [340, 304] width 51 height 25
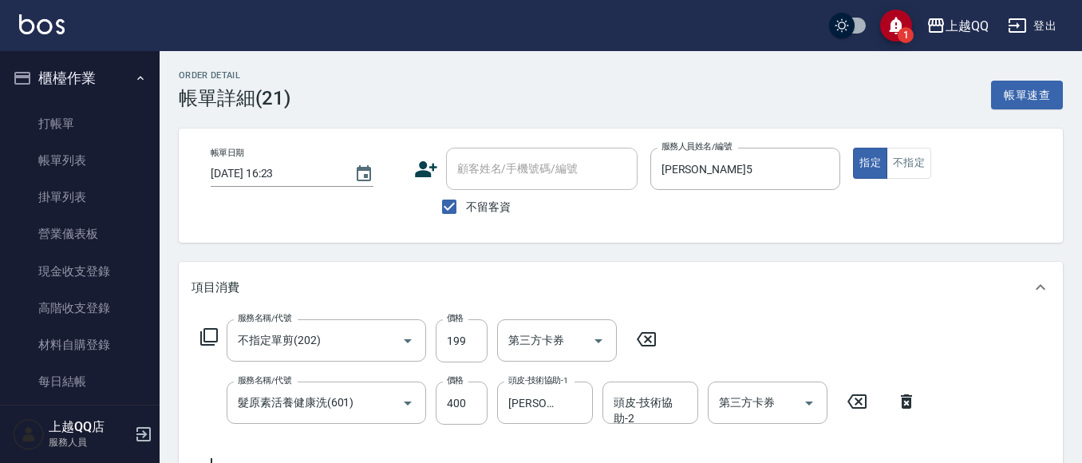
type input "[DATE] 16:23"
checkbox input "true"
type input "[PERSON_NAME]5"
type input "不指定單剪(202)"
type input "髮原素活養健康洗(601)"
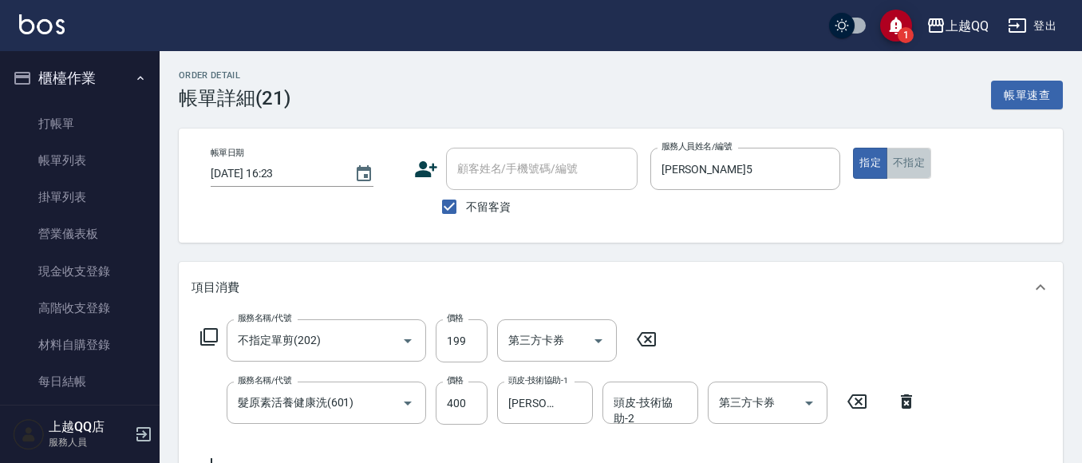
click at [909, 168] on button "不指定" at bounding box center [908, 163] width 45 height 31
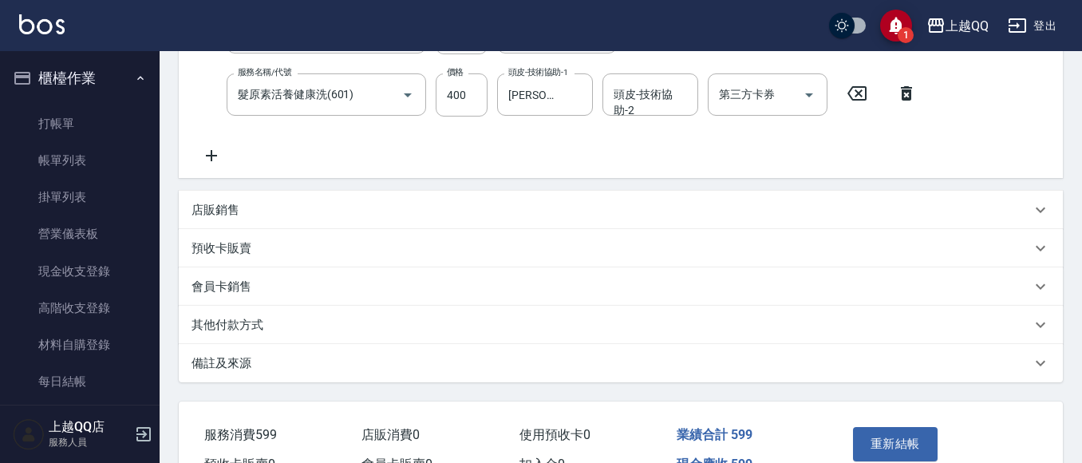
scroll to position [400, 0]
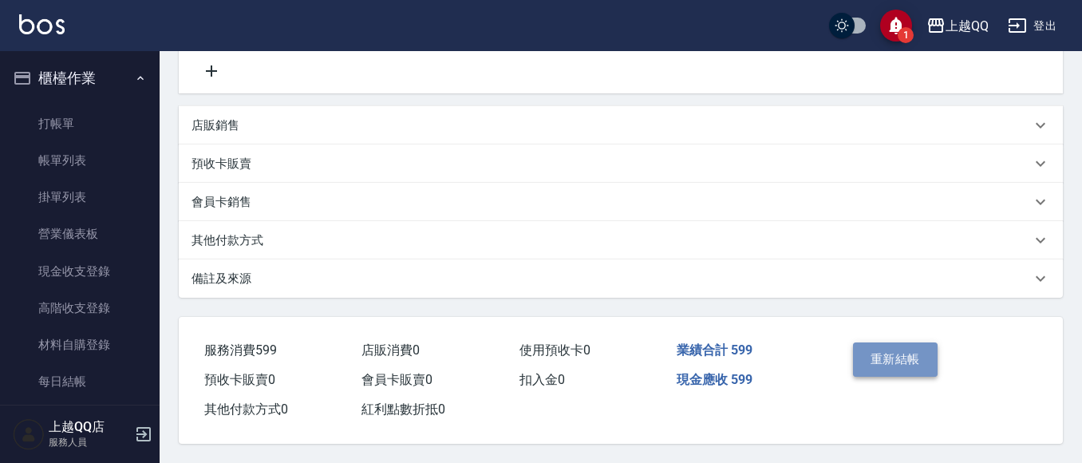
click at [909, 360] on button "重新結帳" at bounding box center [895, 359] width 85 height 34
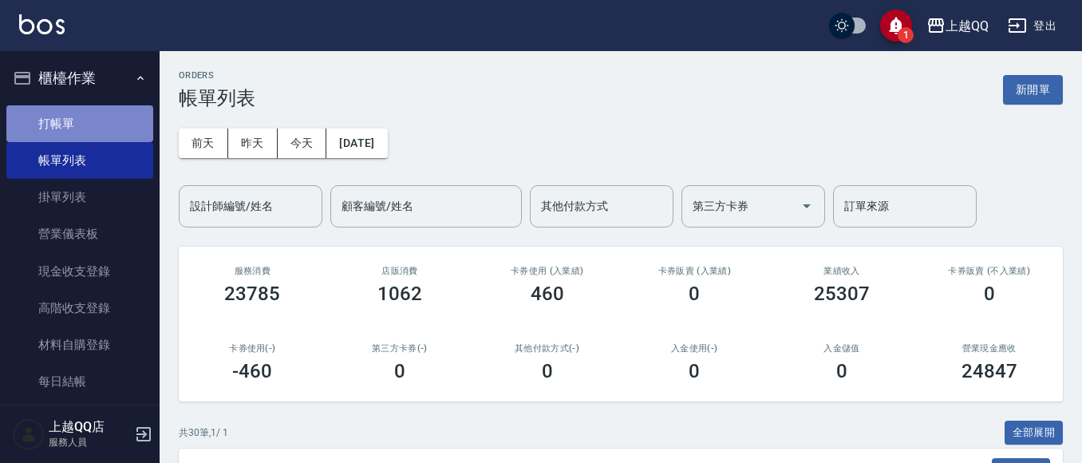
click at [89, 117] on link "打帳單" at bounding box center [79, 123] width 147 height 37
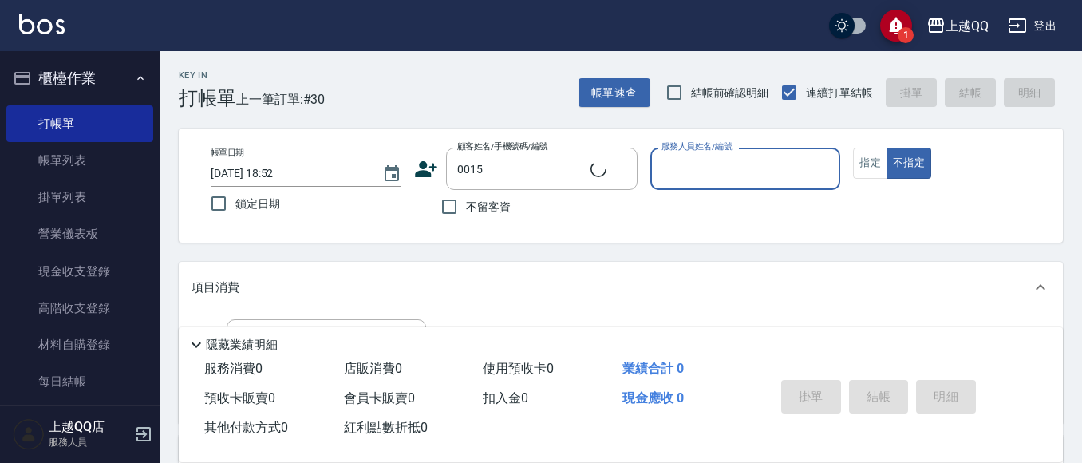
type input "[PERSON_NAME]/0955020415/0015"
type input "佩怡-3"
click at [876, 161] on button "指定" at bounding box center [870, 163] width 34 height 31
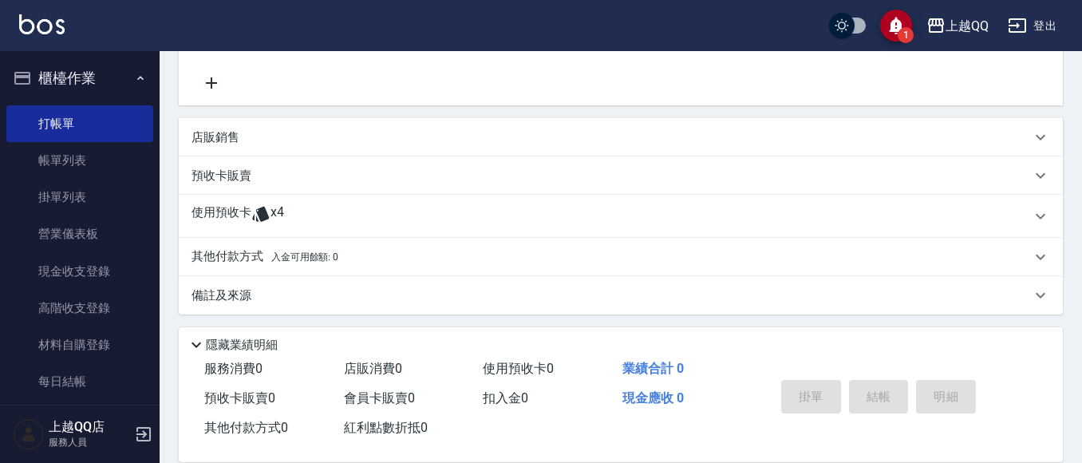
scroll to position [319, 0]
drag, startPoint x: 239, startPoint y: 218, endPoint x: 262, endPoint y: 220, distance: 22.5
click at [239, 223] on p "使用預收卡" at bounding box center [221, 215] width 60 height 24
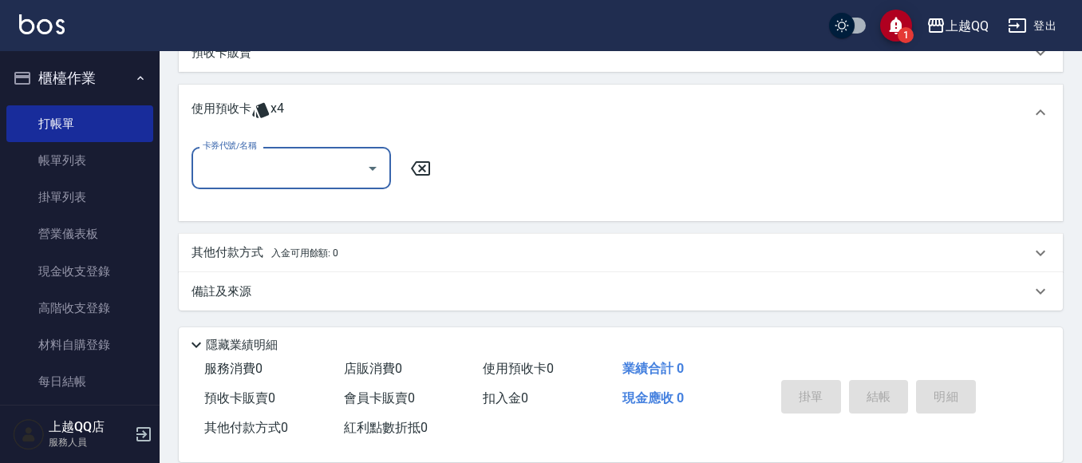
scroll to position [441, 0]
click at [309, 172] on input "卡券代號/名稱" at bounding box center [279, 167] width 161 height 28
drag, startPoint x: 313, startPoint y: 206, endPoint x: 373, endPoint y: 195, distance: 61.5
click at [314, 206] on div "洗髮券販賣/10次 剩餘4張" at bounding box center [290, 208] width 199 height 26
type input "洗髮券販賣/10次"
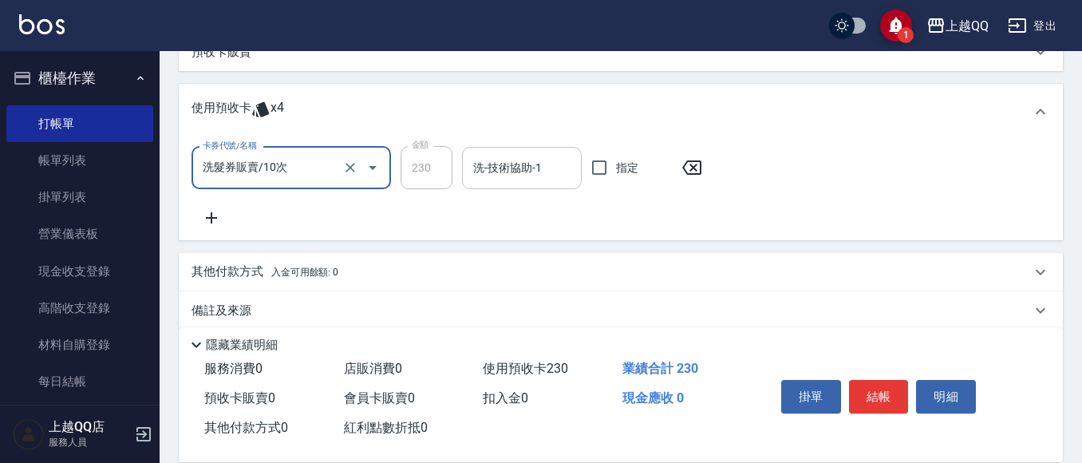
click at [506, 173] on input "洗-技術協助-1" at bounding box center [521, 168] width 105 height 28
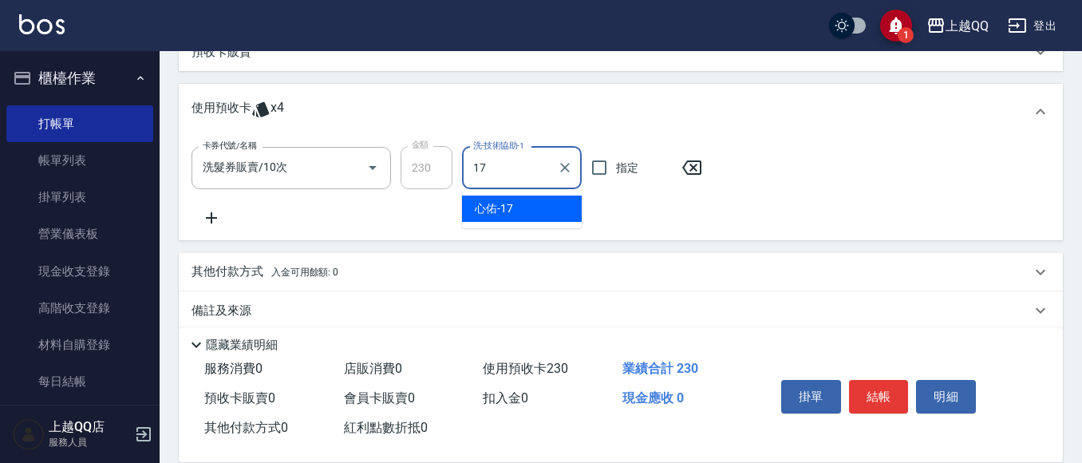
type input "心佑-17"
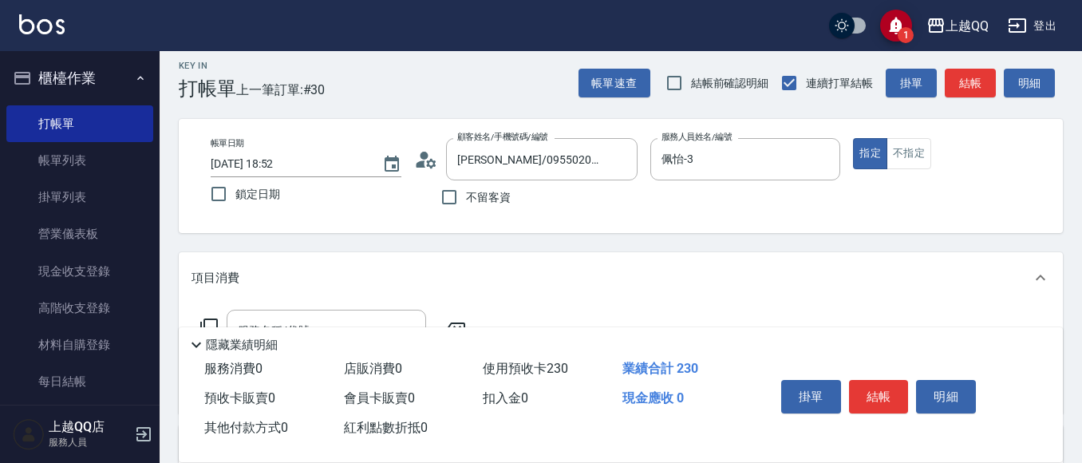
scroll to position [0, 0]
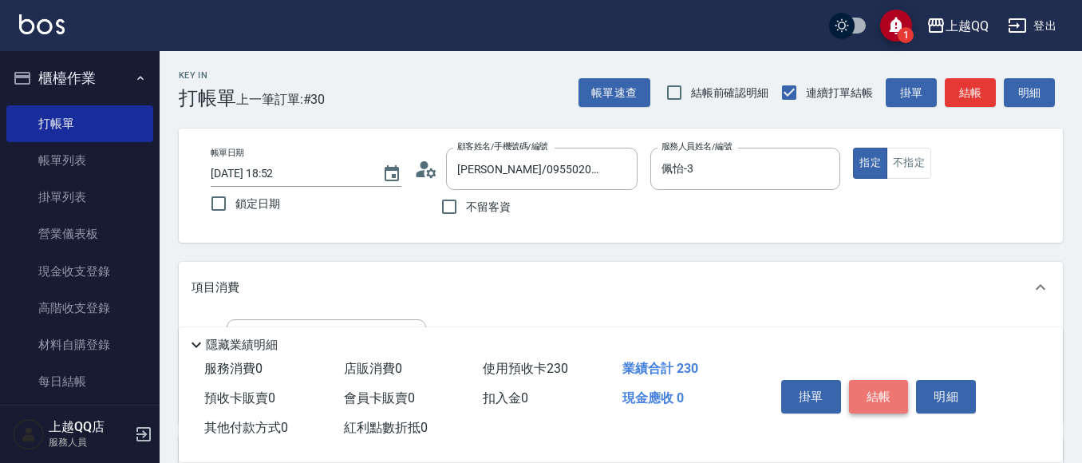
click at [898, 388] on button "結帳" at bounding box center [879, 397] width 60 height 34
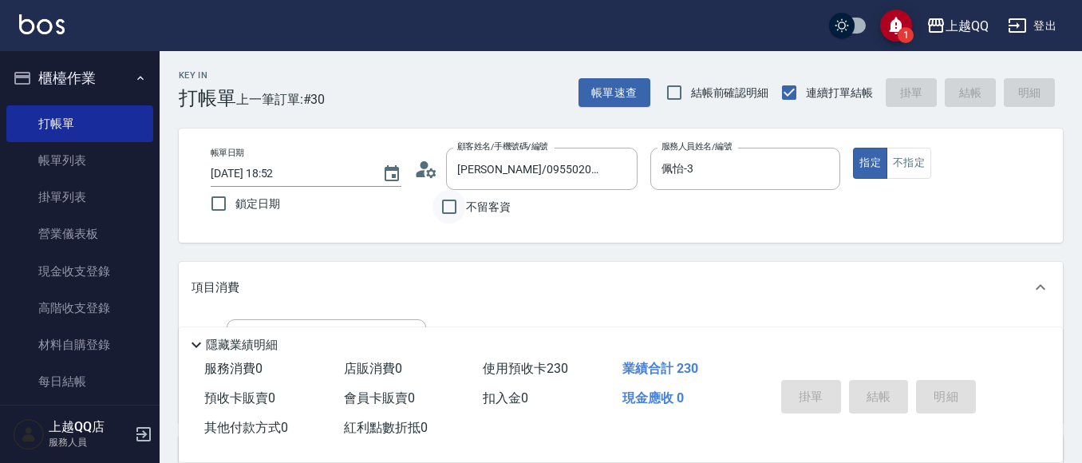
type input "[DATE] 19:12"
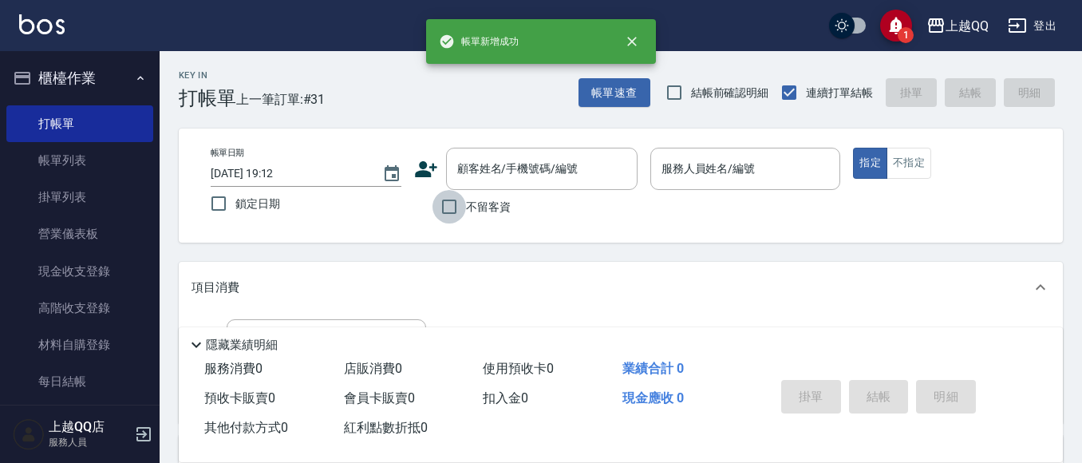
click at [448, 205] on input "不留客資" at bounding box center [449, 207] width 34 height 34
checkbox input "true"
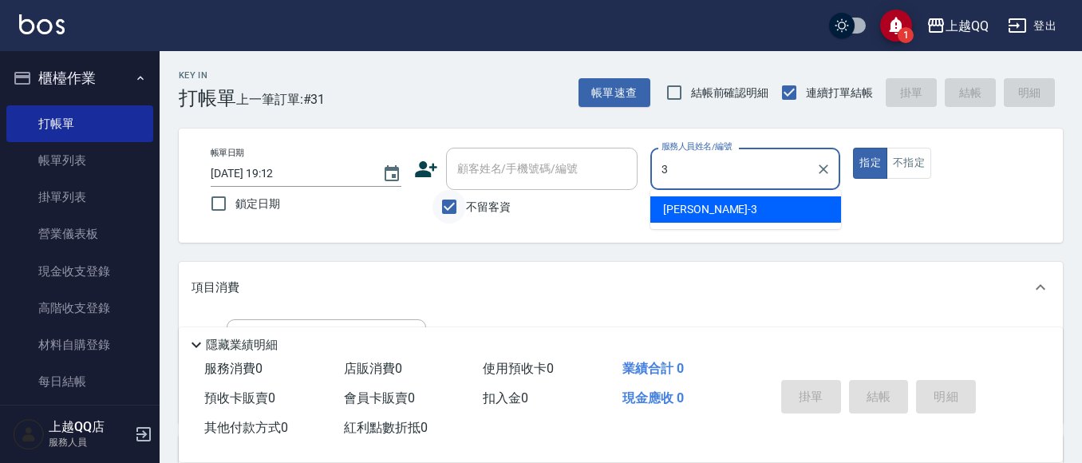
type input "3"
type button "true"
type input "佩怡-3"
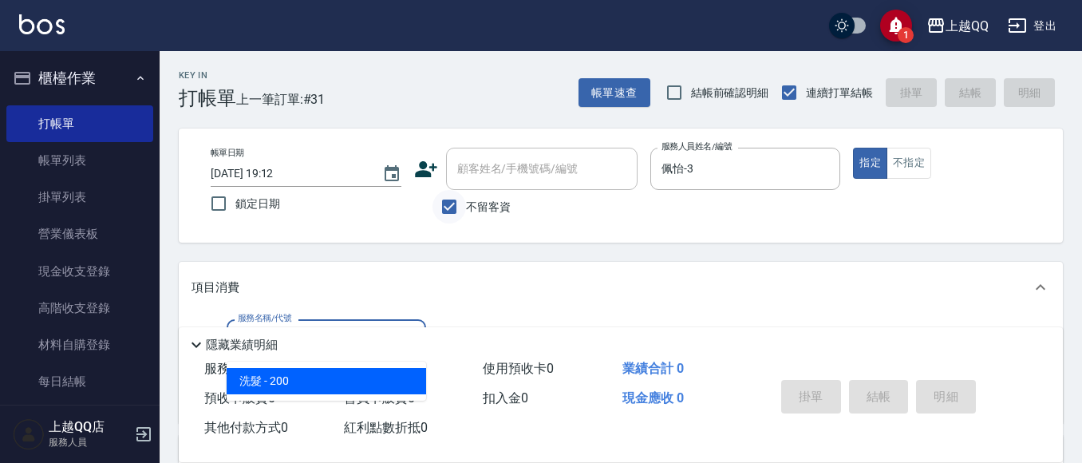
type input "洗髮(101)"
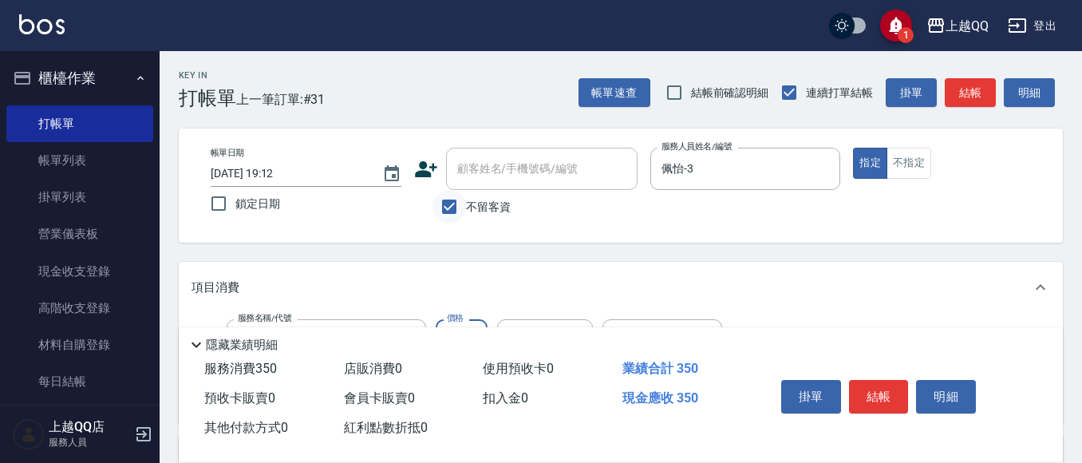
type input "350"
type input "[PERSON_NAME]-16"
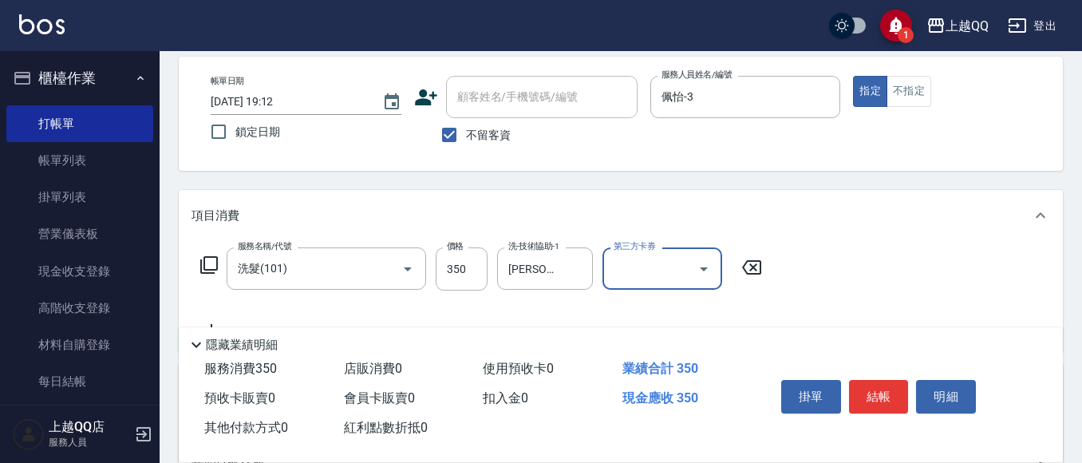
scroll to position [160, 0]
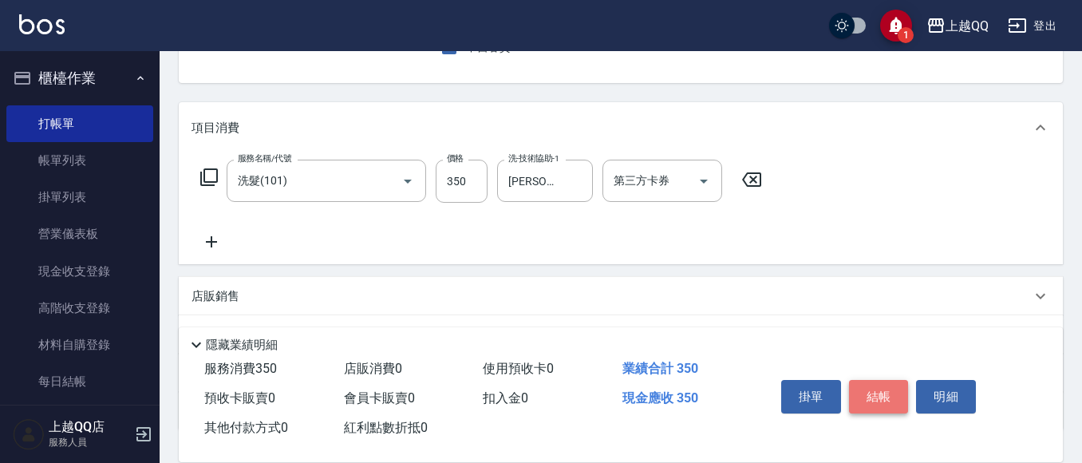
click at [873, 385] on button "結帳" at bounding box center [879, 397] width 60 height 34
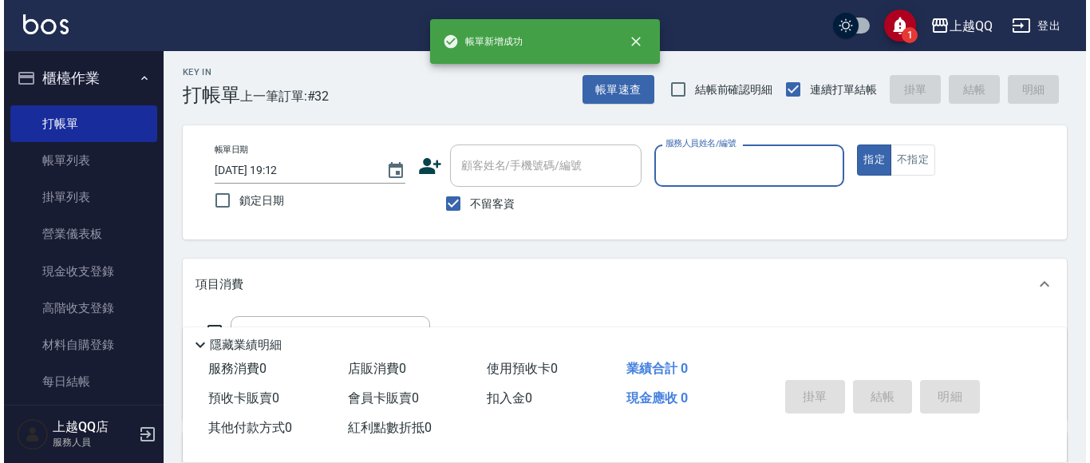
scroll to position [0, 0]
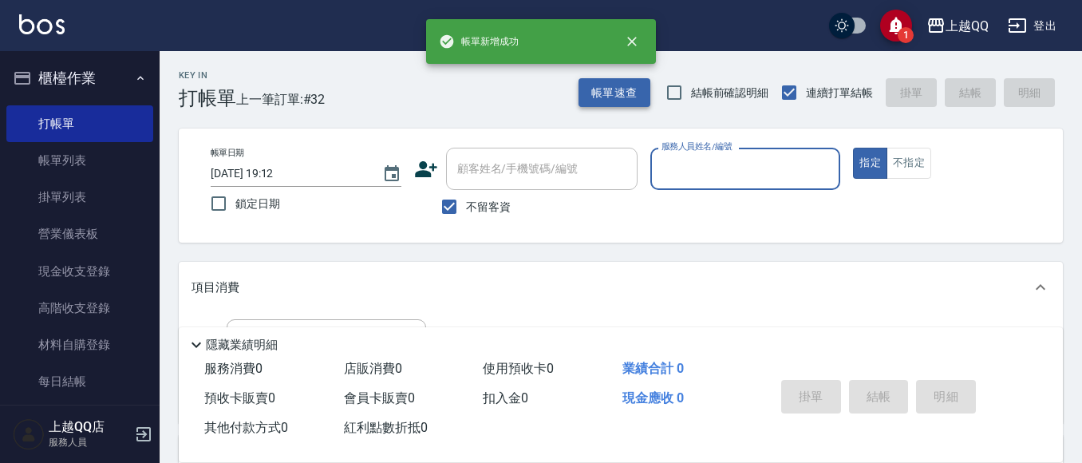
click at [621, 98] on button "帳單速查" at bounding box center [614, 93] width 72 height 30
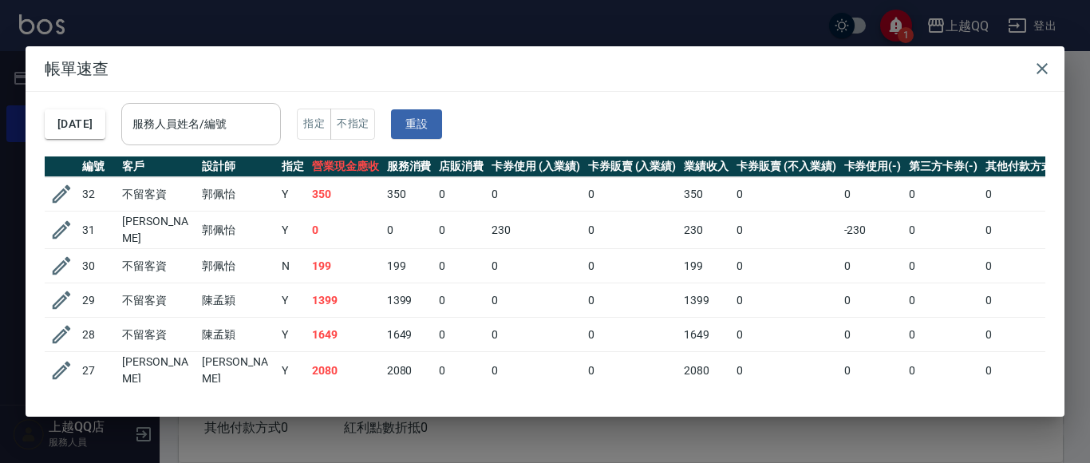
click at [194, 115] on div "服務人員姓名/編號 服務人員姓名/編號" at bounding box center [201, 124] width 160 height 42
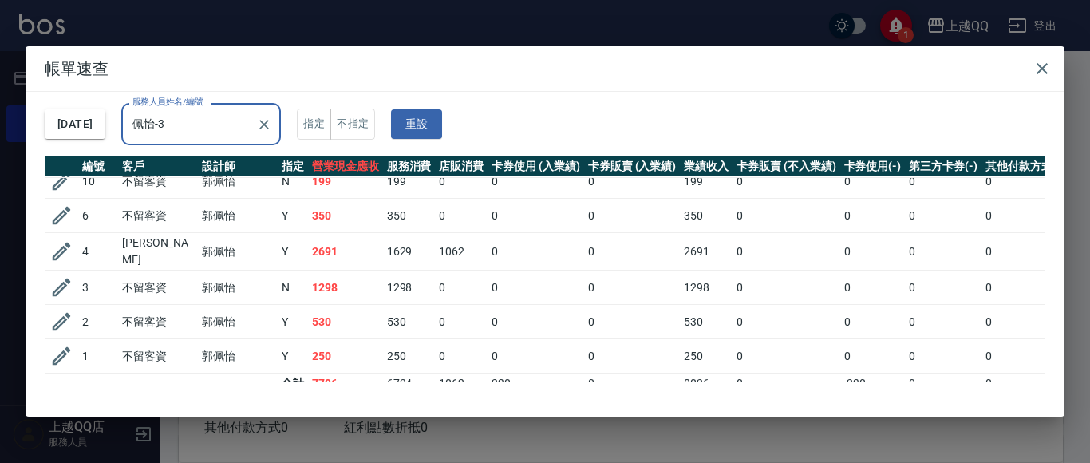
scroll to position [207, 0]
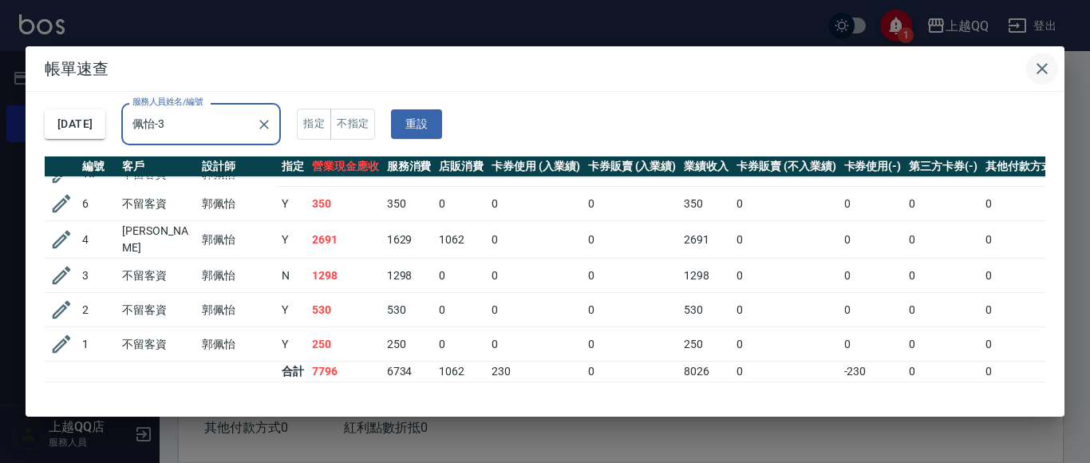
type input "佩怡-3"
click at [1047, 65] on icon "button" at bounding box center [1041, 68] width 19 height 19
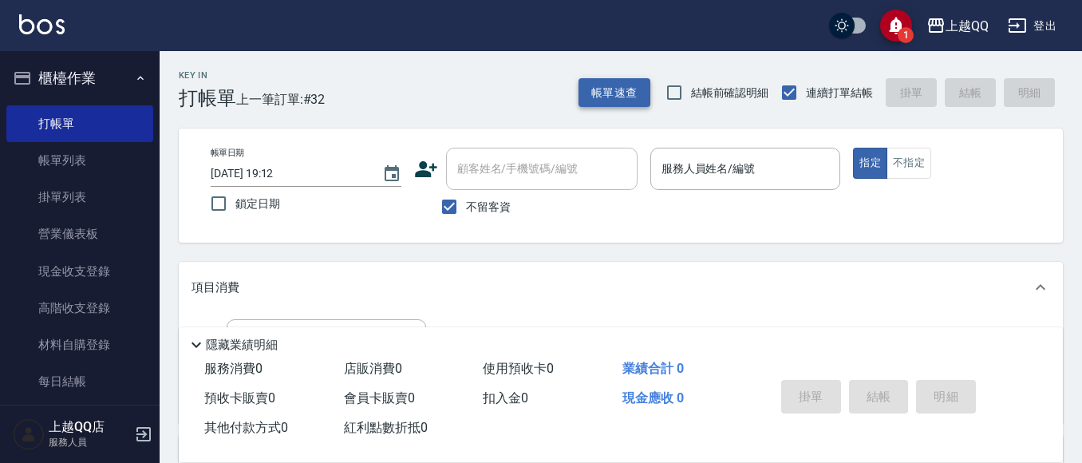
click at [609, 101] on button "帳單速查" at bounding box center [614, 93] width 72 height 30
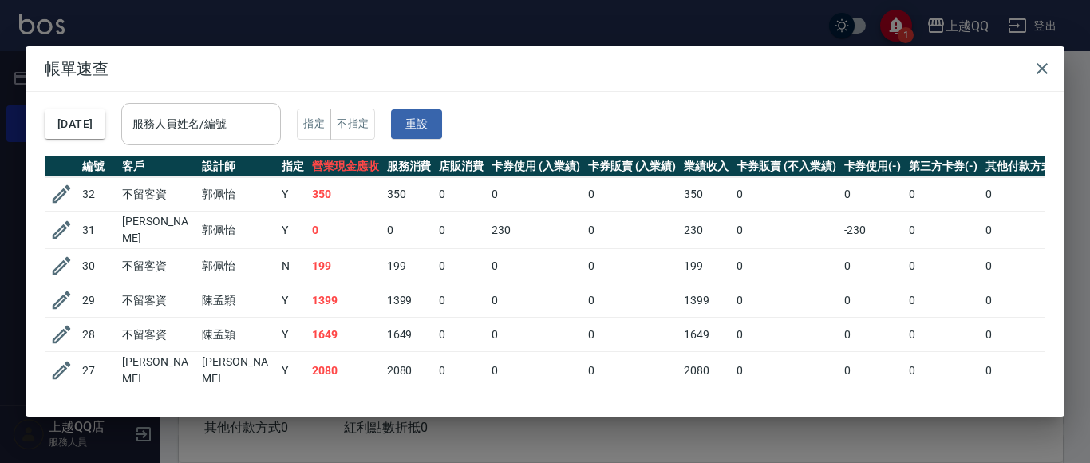
click at [227, 131] on input "服務人員姓名/編號" at bounding box center [200, 124] width 145 height 28
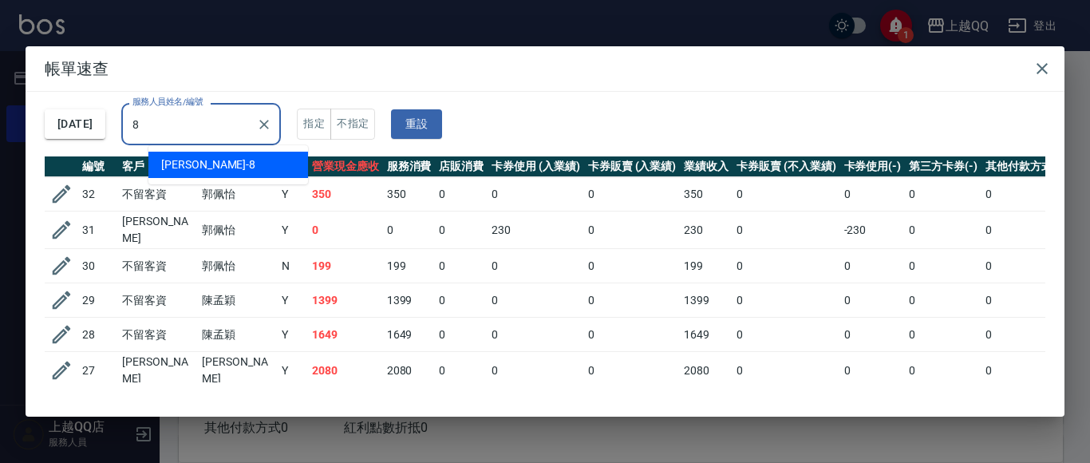
type input "[PERSON_NAME]-8"
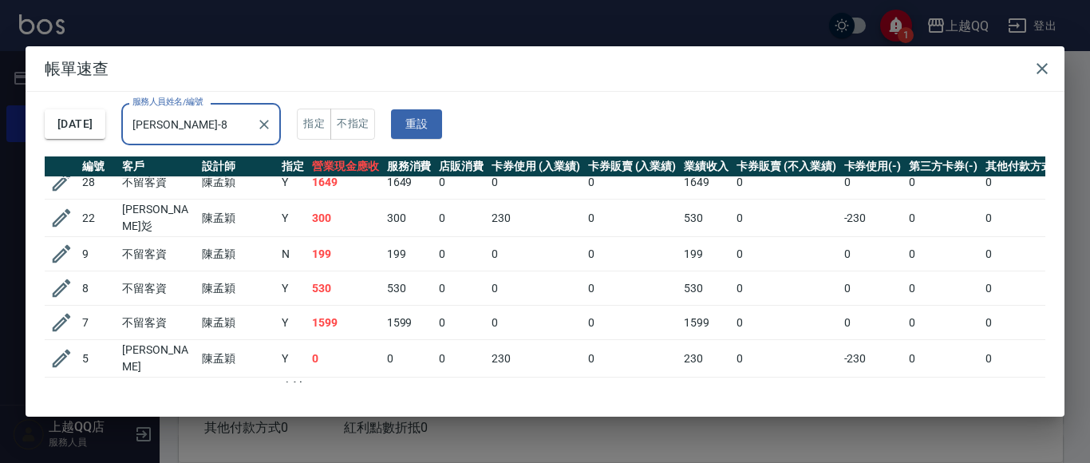
scroll to position [69, 0]
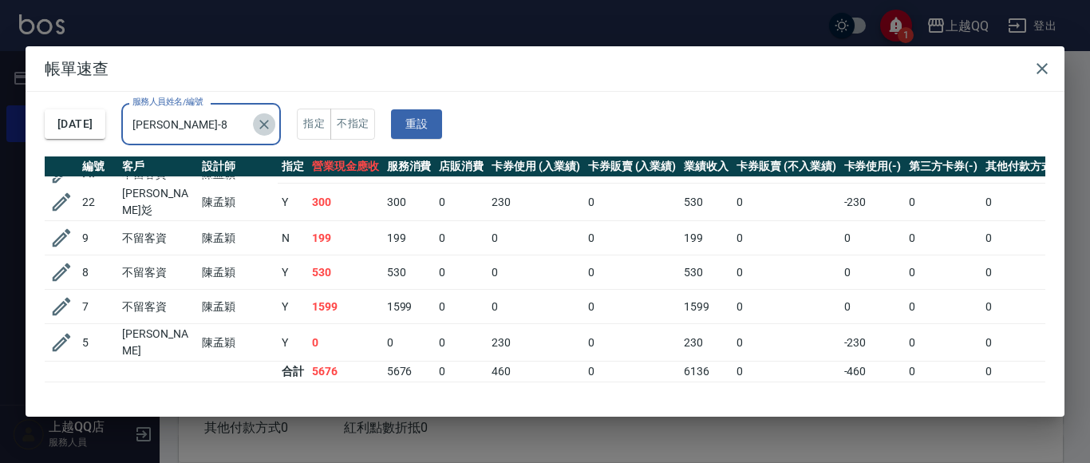
click at [272, 118] on icon "Clear" at bounding box center [264, 124] width 16 height 16
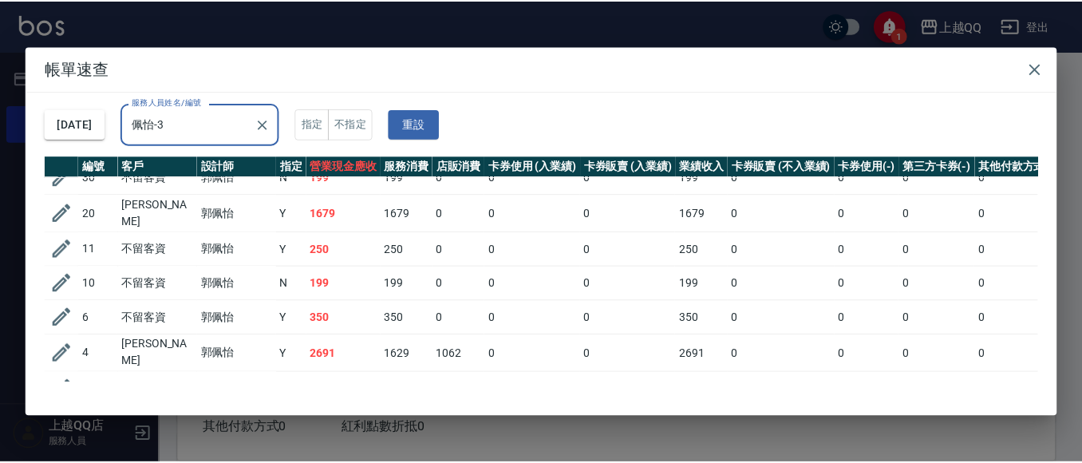
scroll to position [0, 0]
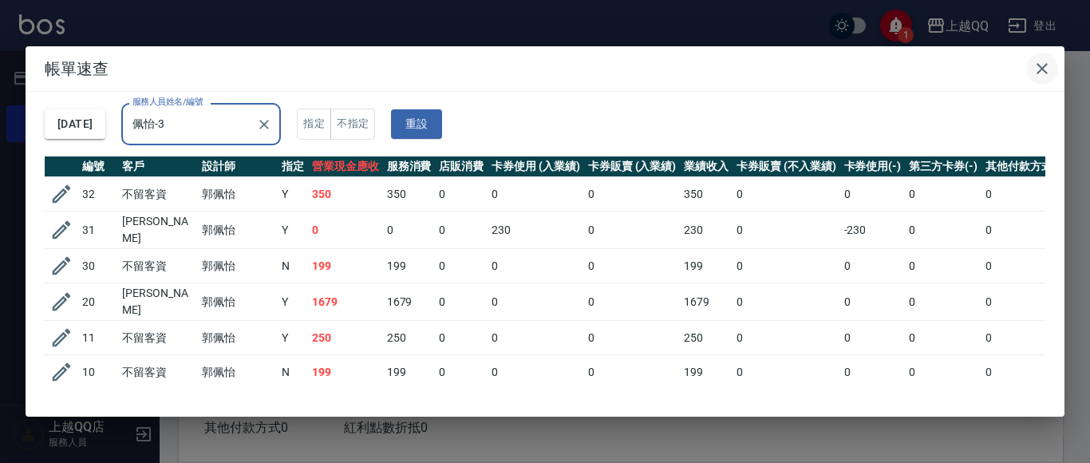
type input "佩怡-3"
click at [1041, 68] on icon "button" at bounding box center [1041, 68] width 11 height 11
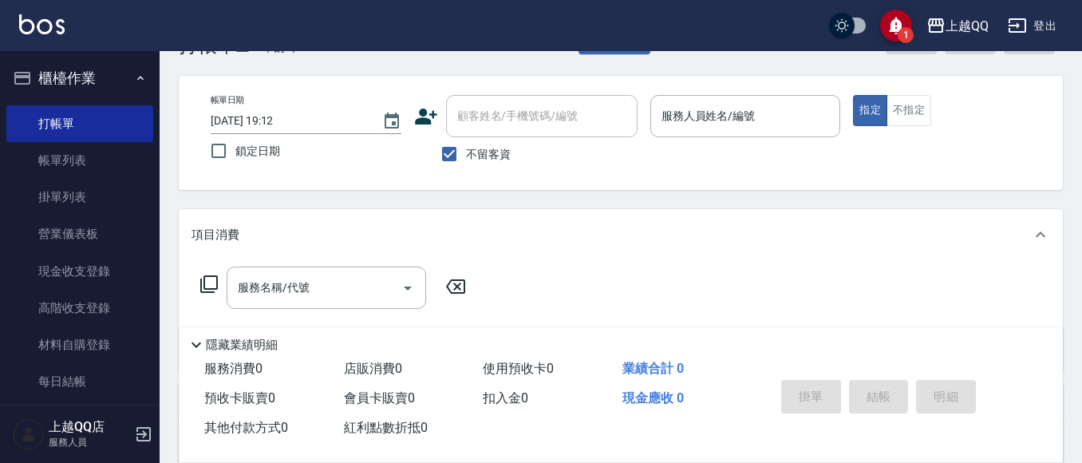
scroll to position [80, 0]
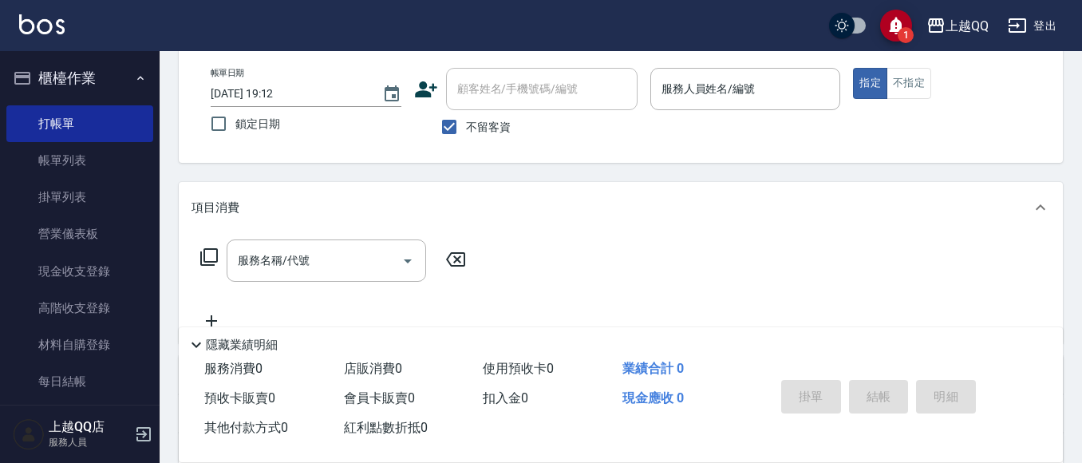
click at [468, 105] on div "顧客姓名/手機號碼/編號 顧客姓名/手機號碼/編號 不留客資" at bounding box center [525, 106] width 223 height 76
click at [471, 94] on input "顧客姓名/手機號碼/編號" at bounding box center [541, 89] width 177 height 28
drag, startPoint x: 458, startPoint y: 120, endPoint x: 488, endPoint y: 89, distance: 43.4
click at [460, 120] on input "不留客資" at bounding box center [449, 127] width 34 height 34
checkbox input "false"
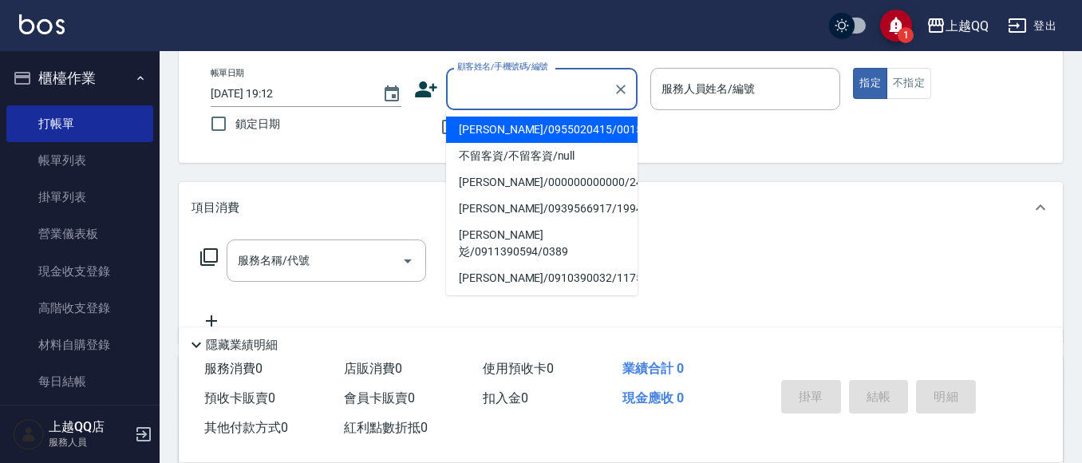
click at [489, 89] on input "顧客姓名/手機號碼/編號" at bounding box center [529, 89] width 153 height 28
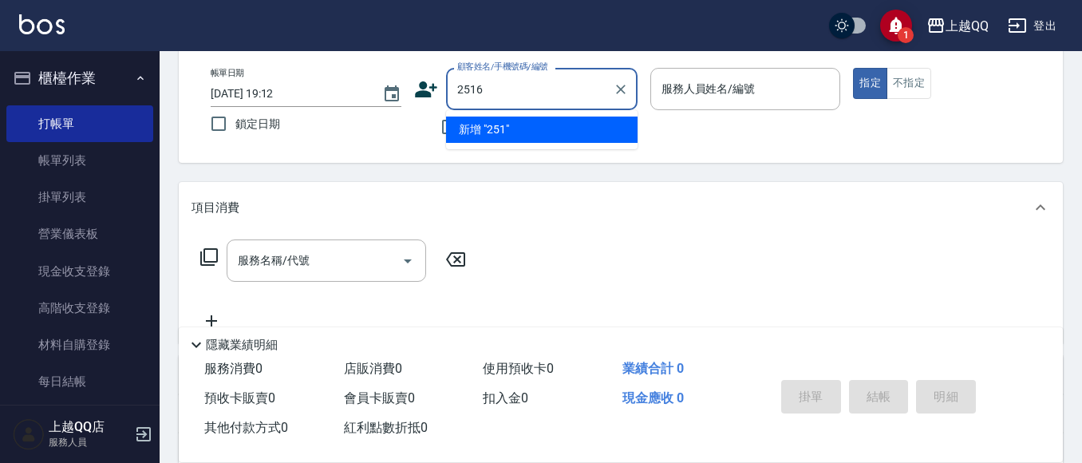
type input "2516"
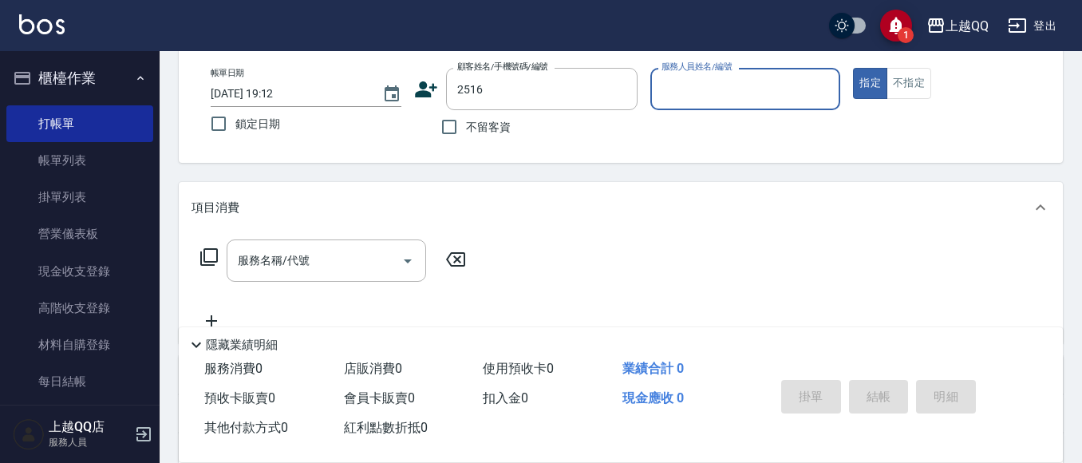
click at [853, 68] on button "指定" at bounding box center [870, 83] width 34 height 31
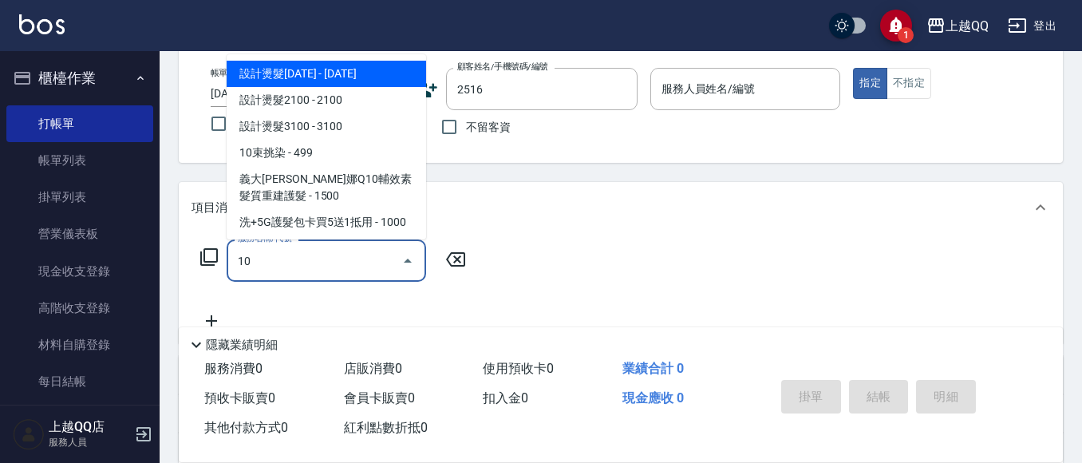
type input "101"
type input "[PERSON_NAME]/0956882608/2516"
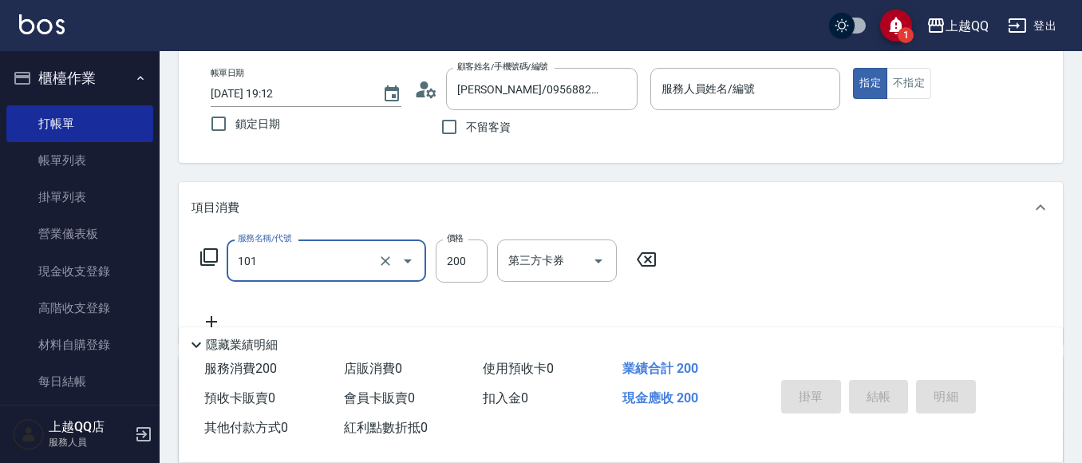
type input "101"
type input "欣樺-6"
type input "洗髮(101)"
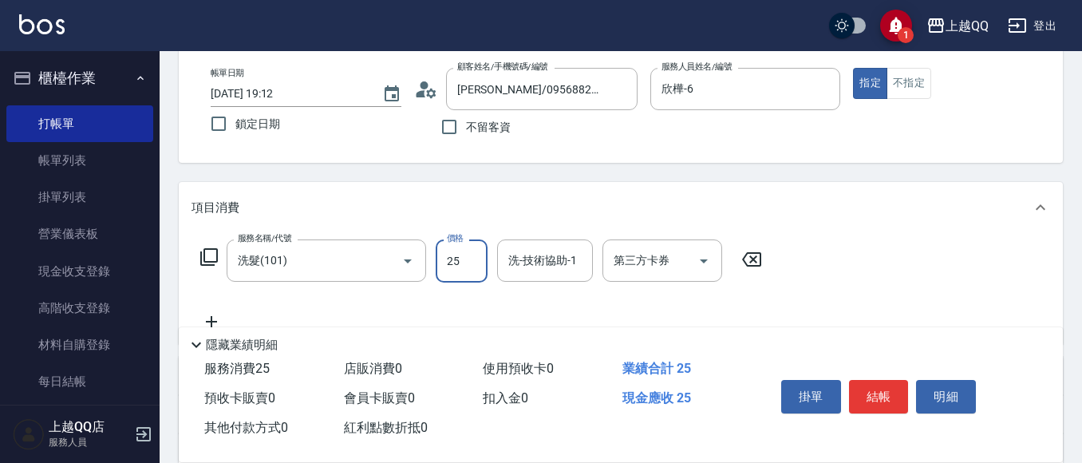
type input "250"
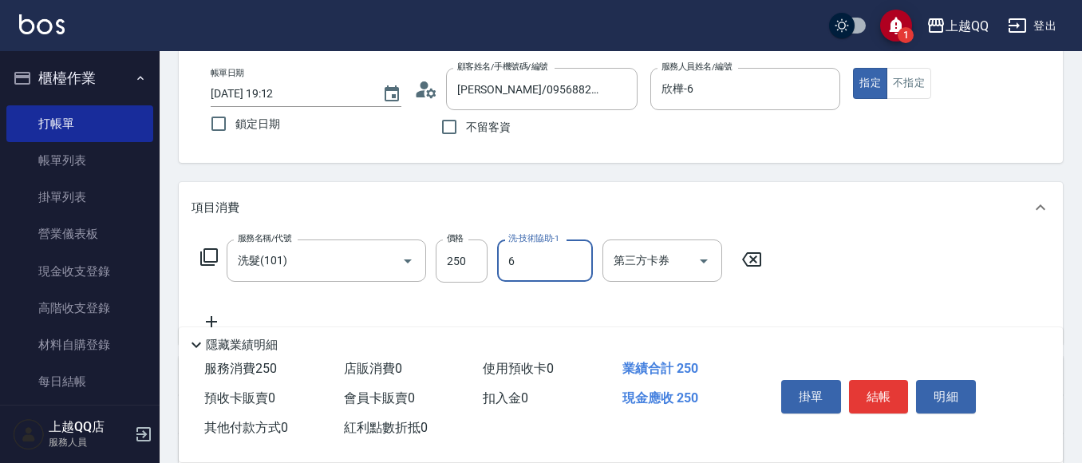
type input "欣樺-6"
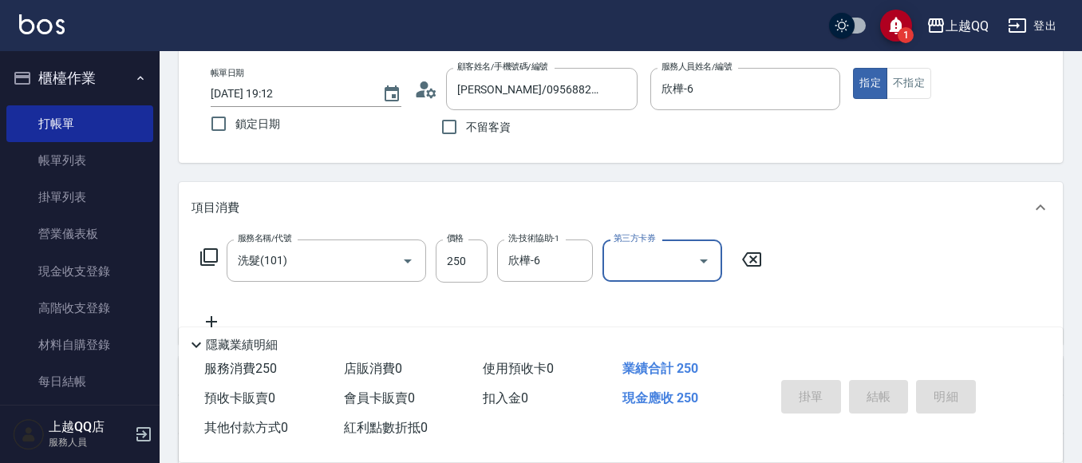
type input "[DATE] 19:47"
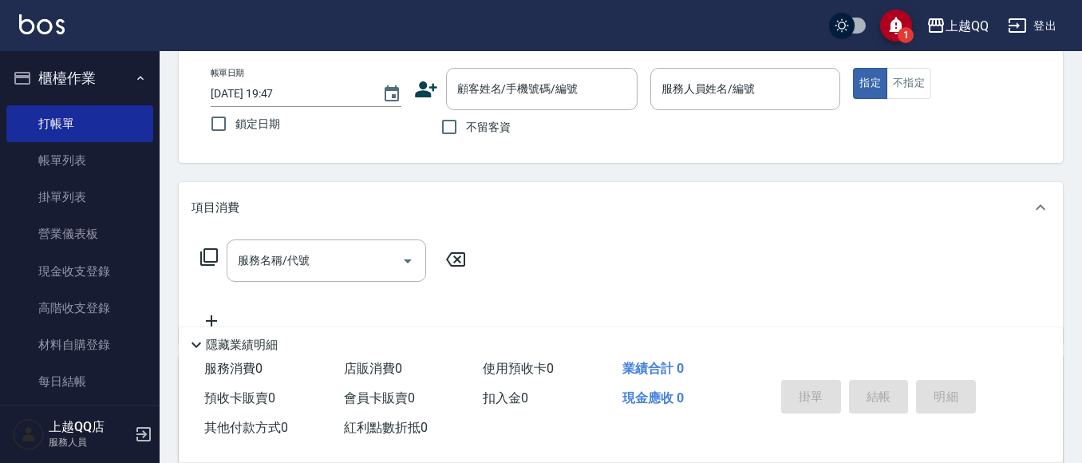
click at [489, 130] on span "不留客資" at bounding box center [488, 127] width 45 height 17
click at [466, 130] on input "不留客資" at bounding box center [449, 127] width 34 height 34
checkbox input "true"
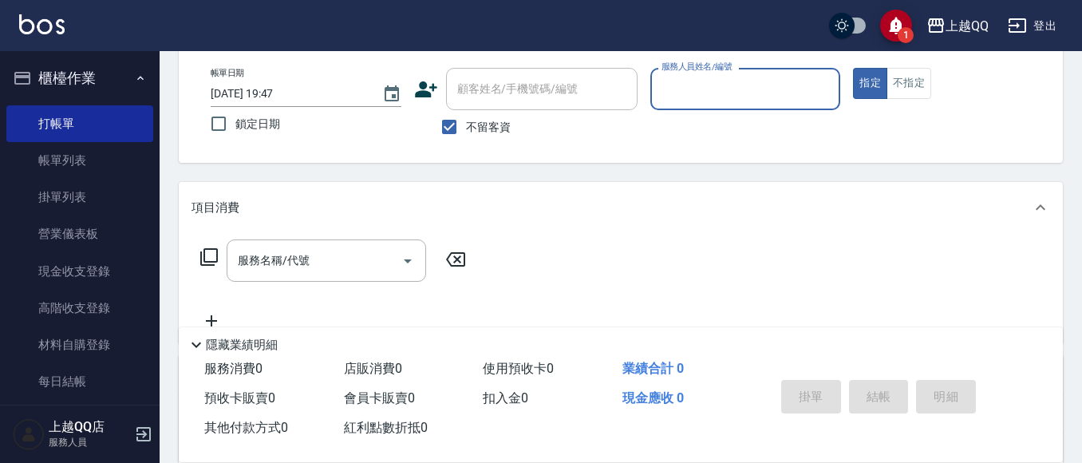
click at [650, 96] on div "服務人員姓名/編號" at bounding box center [745, 89] width 191 height 42
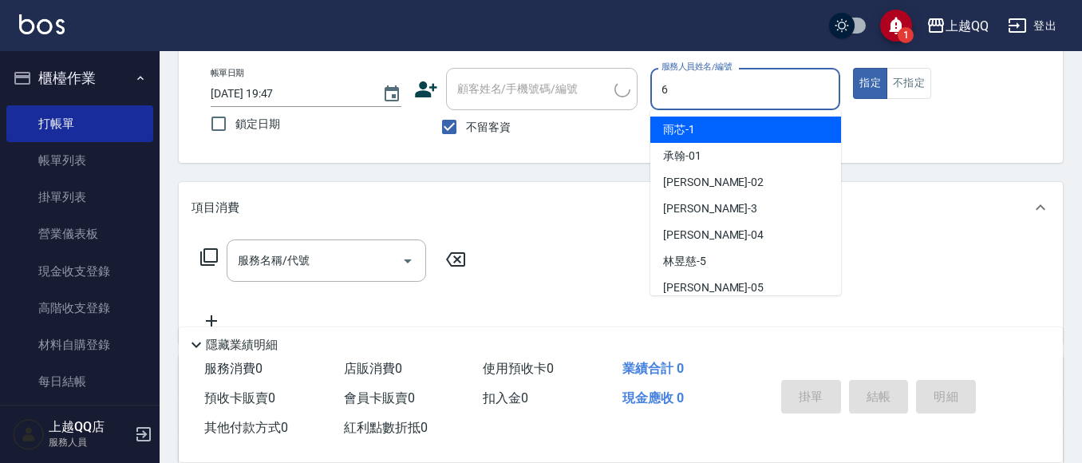
type input "欣樺-6"
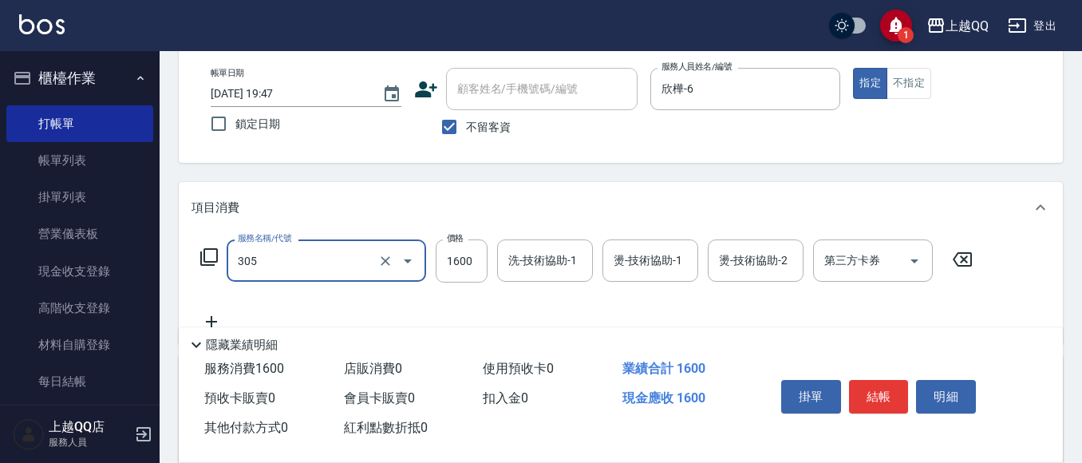
type input "設計燙髮1600(305)"
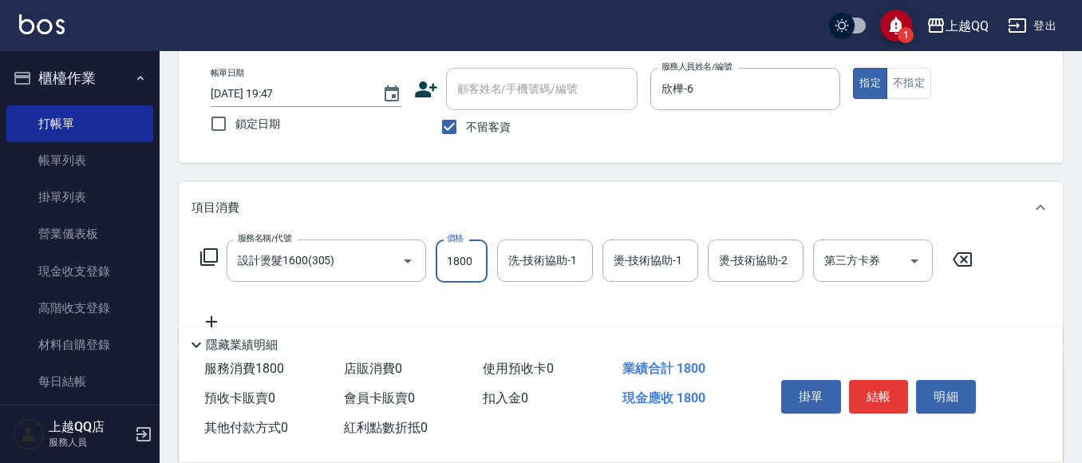
type input "1800"
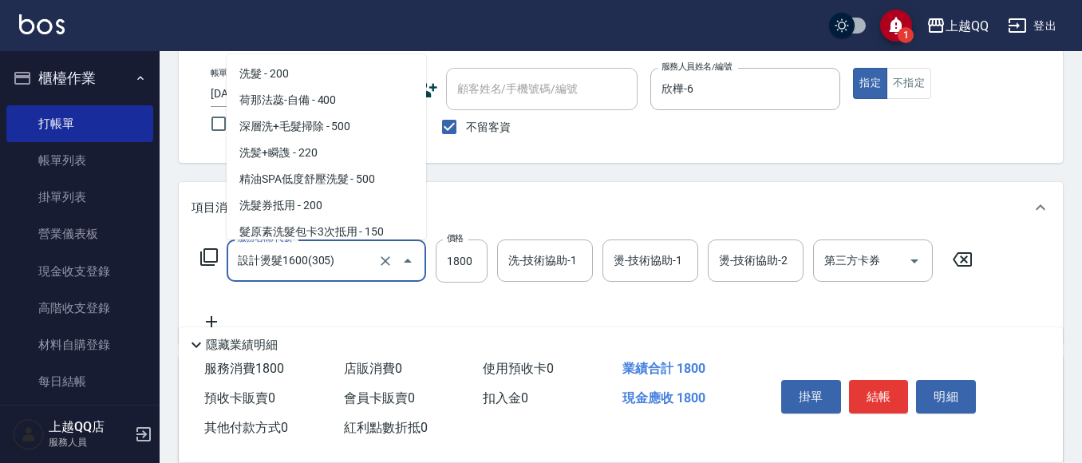
click at [356, 248] on input "設計燙髮1600(305)" at bounding box center [304, 261] width 140 height 28
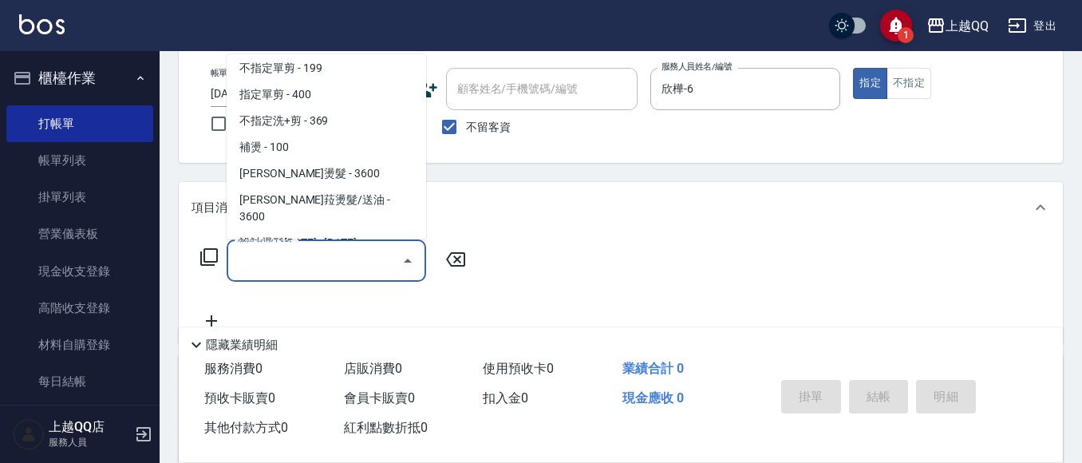
scroll to position [0, 0]
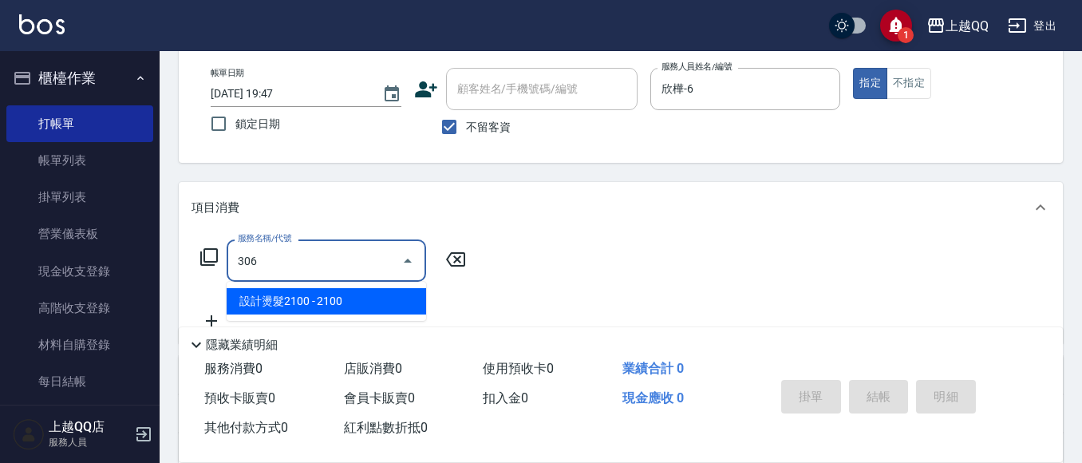
type input "設計燙髮2100(306)"
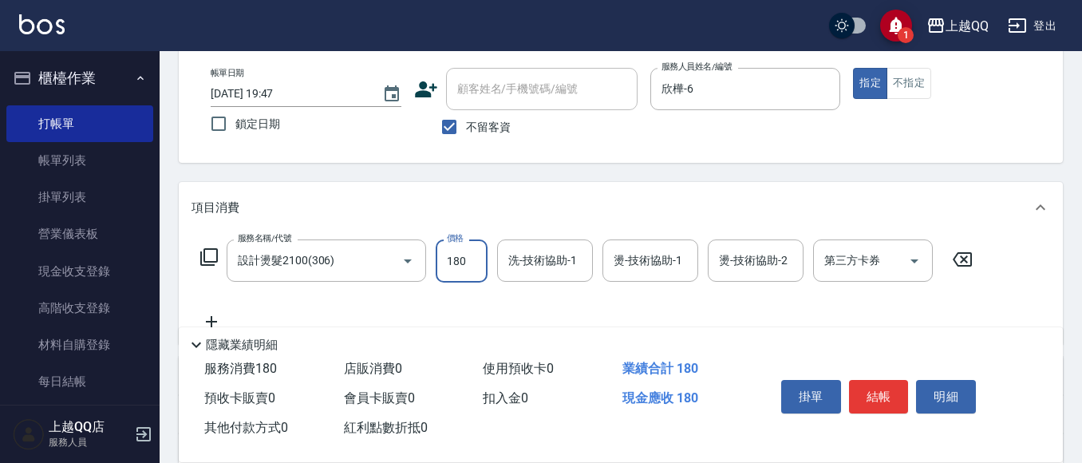
type input "1800"
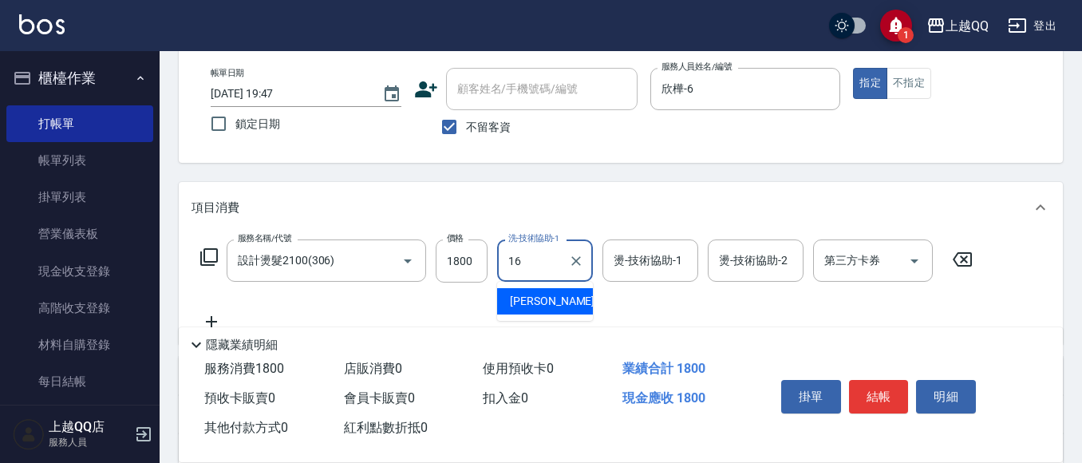
type input "[PERSON_NAME]-16"
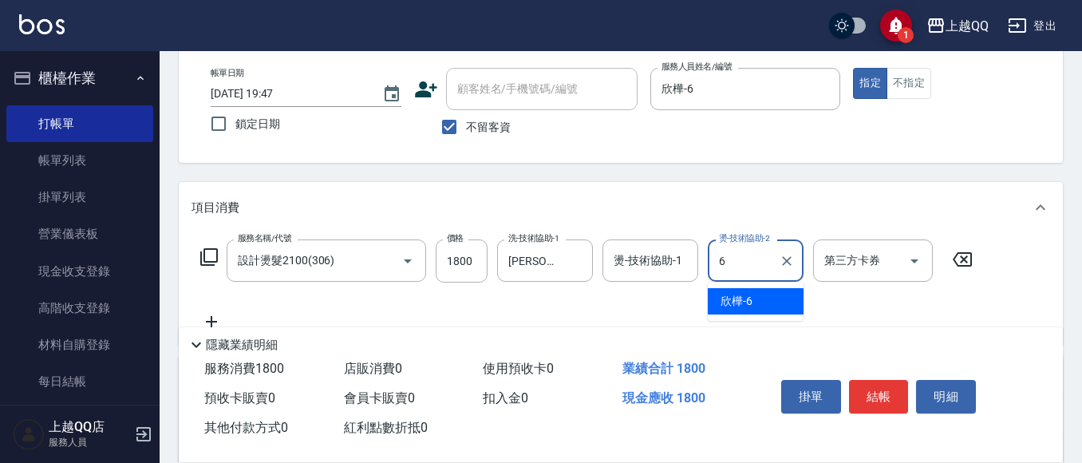
type input "欣樺-6"
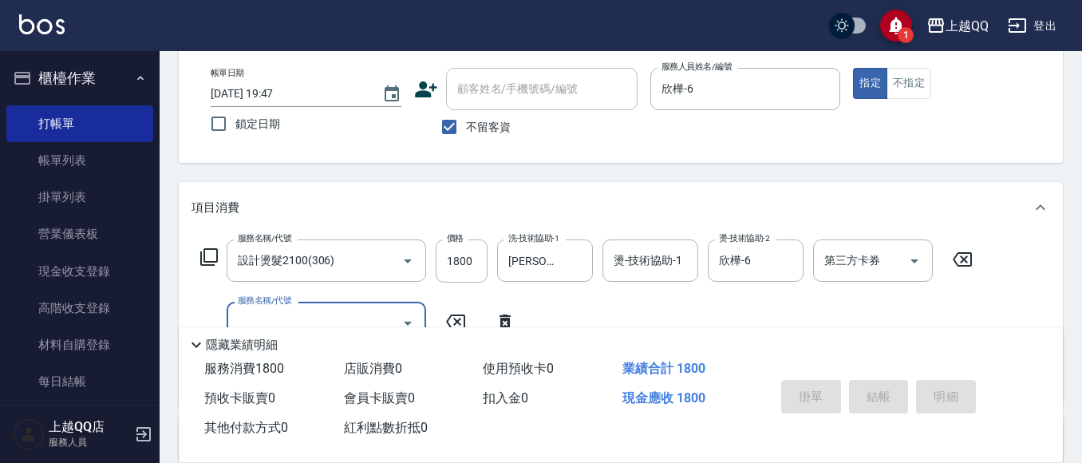
type input "[DATE] 19:48"
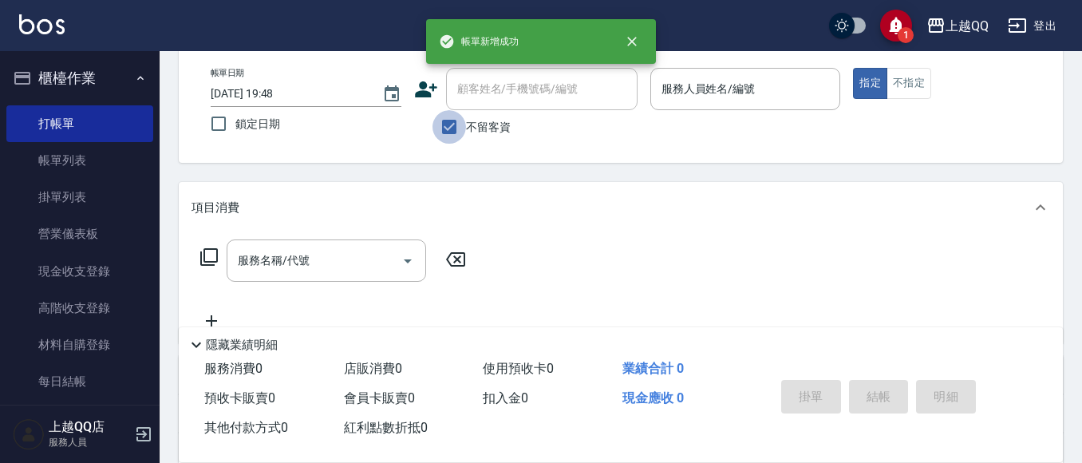
drag, startPoint x: 453, startPoint y: 118, endPoint x: 482, endPoint y: 97, distance: 35.9
click at [455, 116] on input "不留客資" at bounding box center [449, 127] width 34 height 34
checkbox input "false"
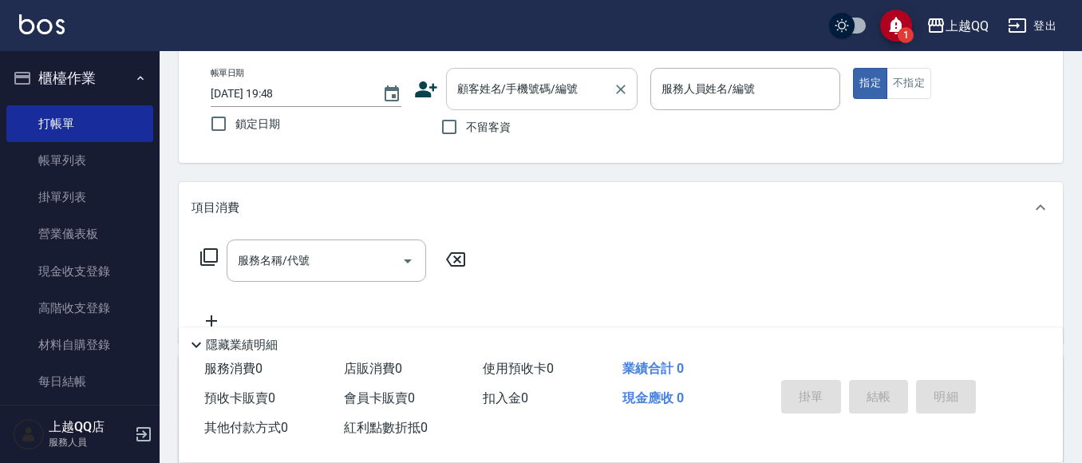
drag, startPoint x: 482, startPoint y: 96, endPoint x: 490, endPoint y: 26, distance: 69.9
click at [483, 89] on div "顧客姓名/手機號碼/編號 顧客姓名/手機號碼/編號" at bounding box center [541, 89] width 191 height 42
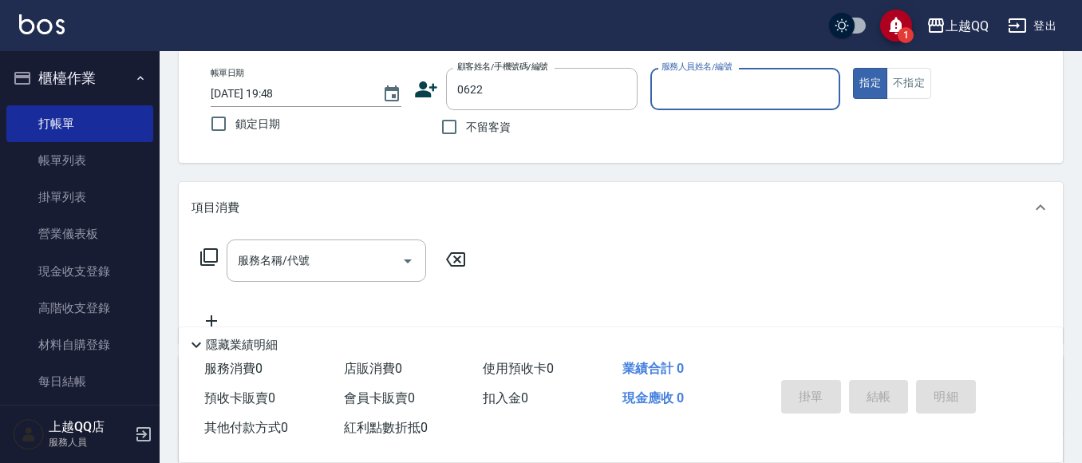
click at [853, 68] on button "指定" at bounding box center [870, 83] width 34 height 31
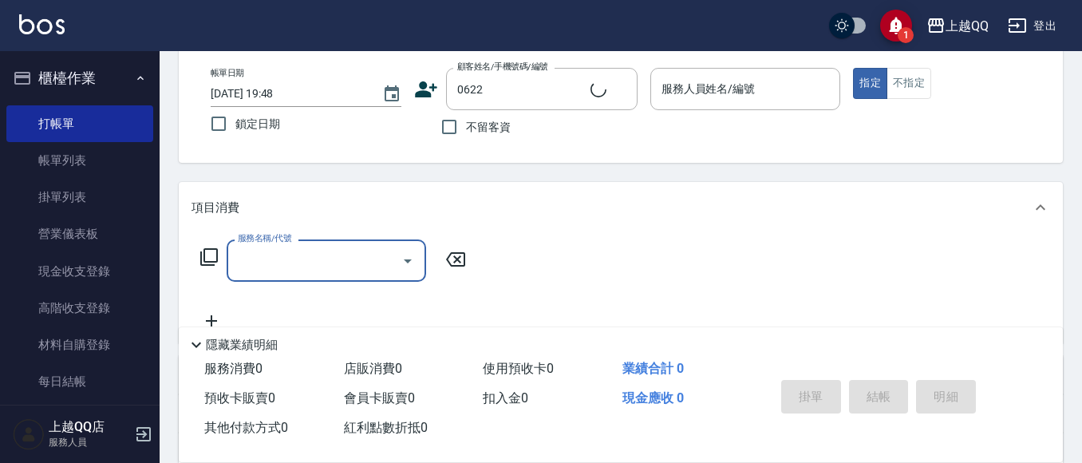
type input "[PERSON_NAME]/0928528535/0622"
type input "欣樺-6"
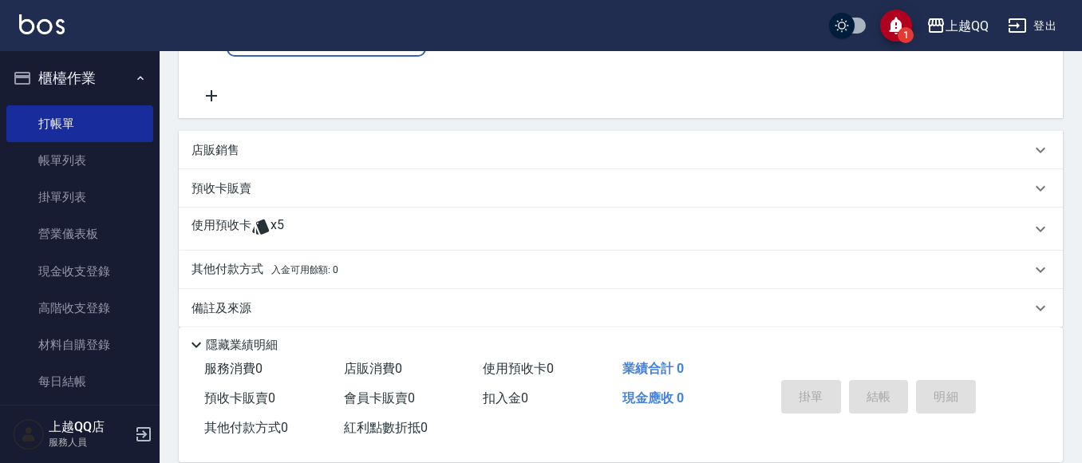
scroll to position [319, 0]
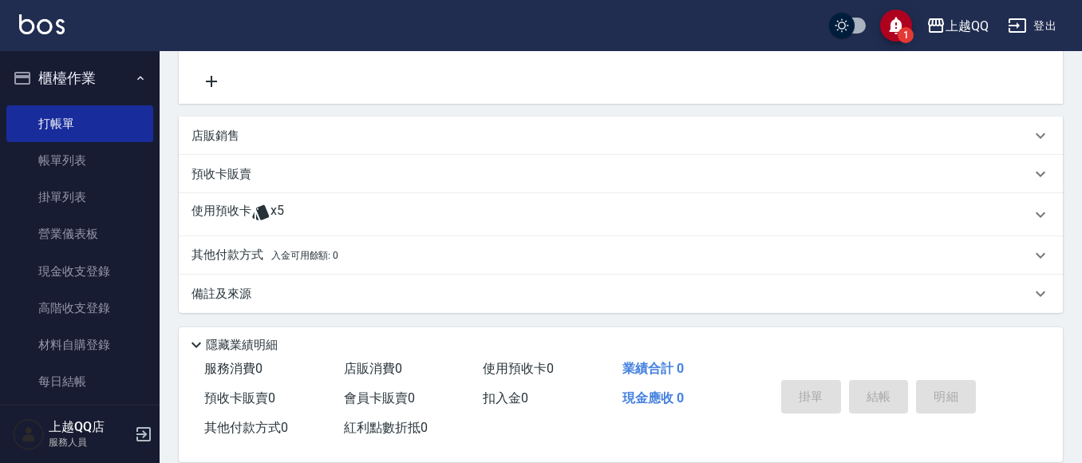
click at [242, 216] on p "使用預收卡" at bounding box center [221, 215] width 60 height 24
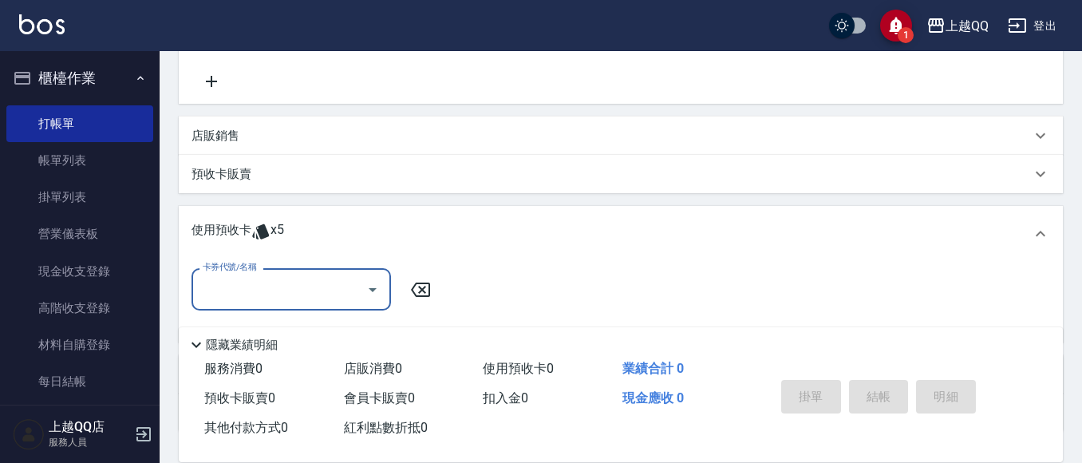
scroll to position [0, 0]
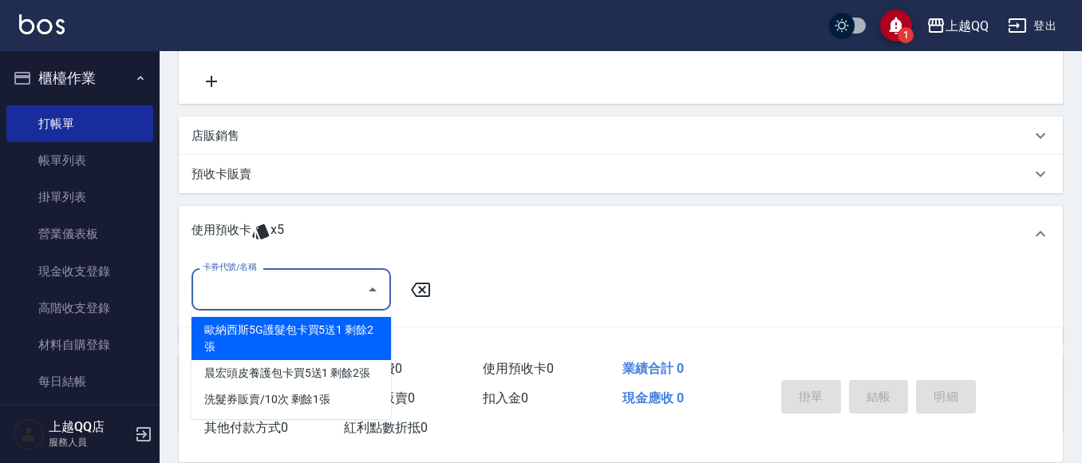
click at [351, 301] on input "卡券代號/名稱" at bounding box center [279, 289] width 161 height 28
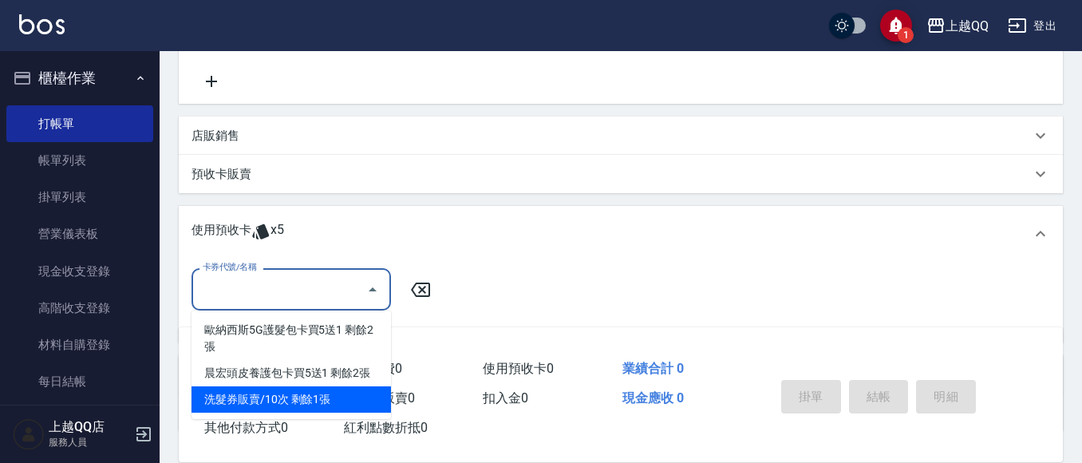
click at [349, 405] on div "洗髮券販賣/10次 剩餘1張" at bounding box center [290, 399] width 199 height 26
type input "洗髮券販賣/10次"
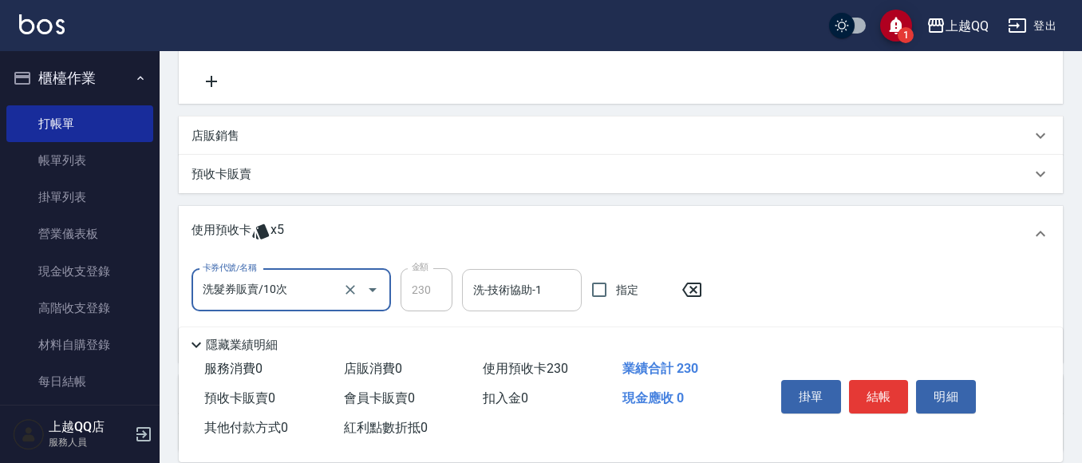
click at [504, 289] on input "洗-技術協助-1" at bounding box center [521, 290] width 105 height 28
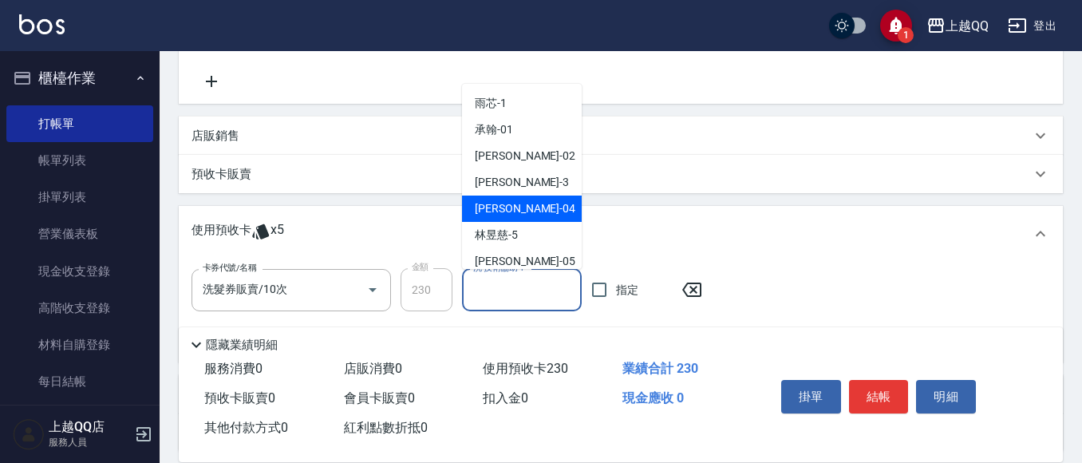
type input "2"
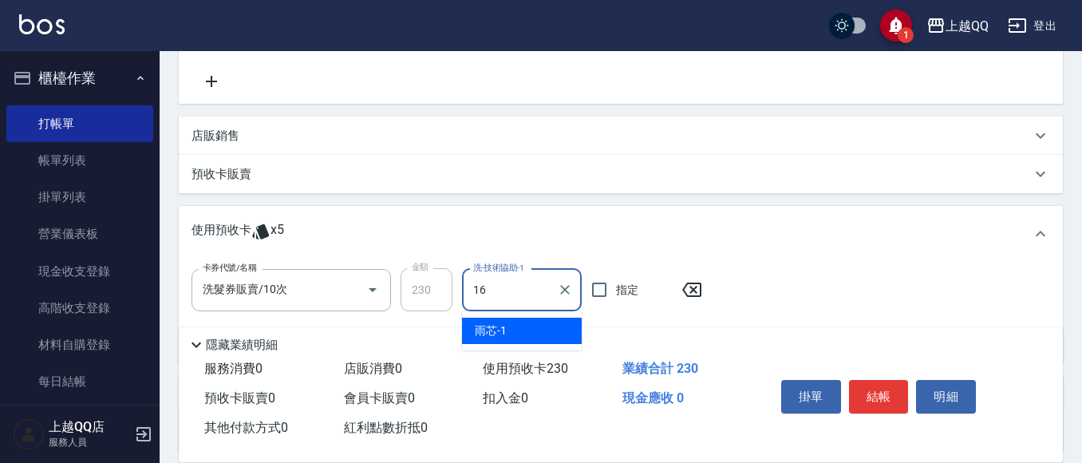
type input "[PERSON_NAME]-16"
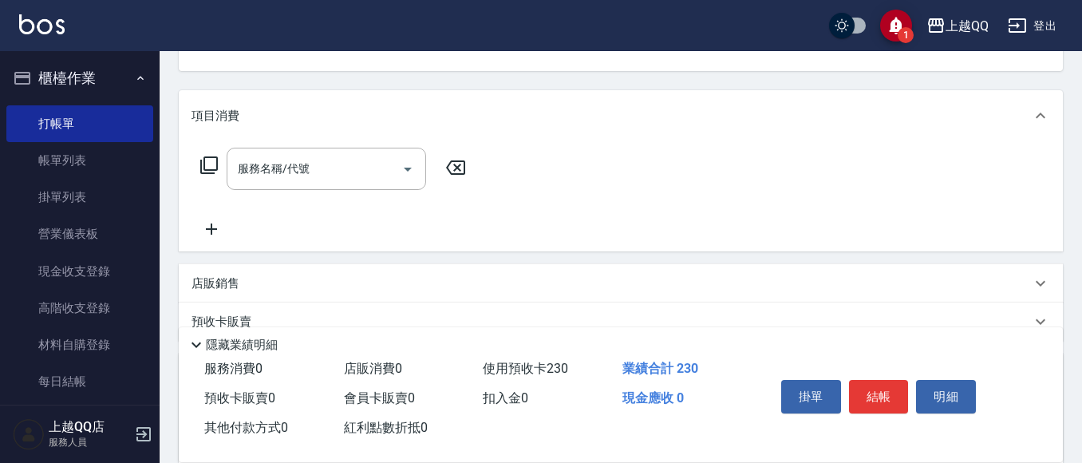
scroll to position [160, 0]
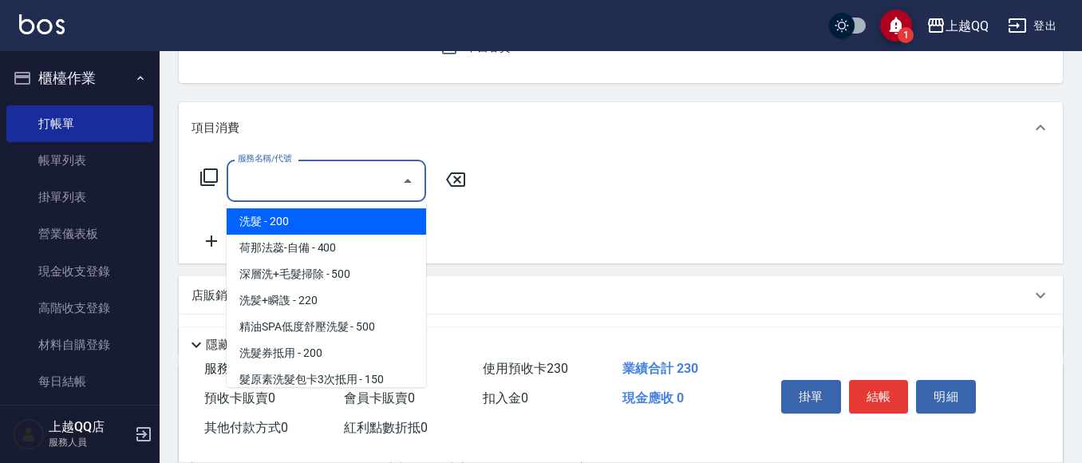
drag, startPoint x: 246, startPoint y: 180, endPoint x: 289, endPoint y: 10, distance: 174.5
click at [247, 180] on input "服務名稱/代號" at bounding box center [314, 181] width 161 height 28
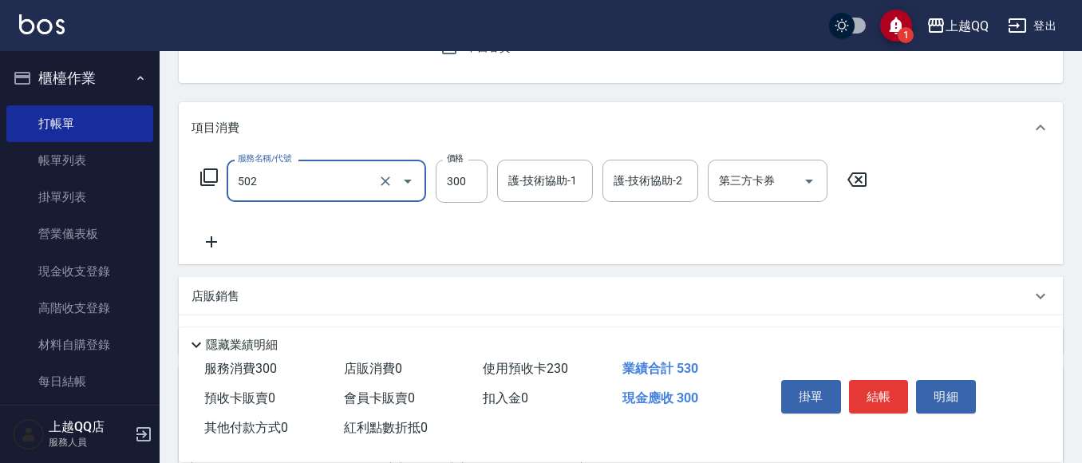
type input "自備護髮(502)"
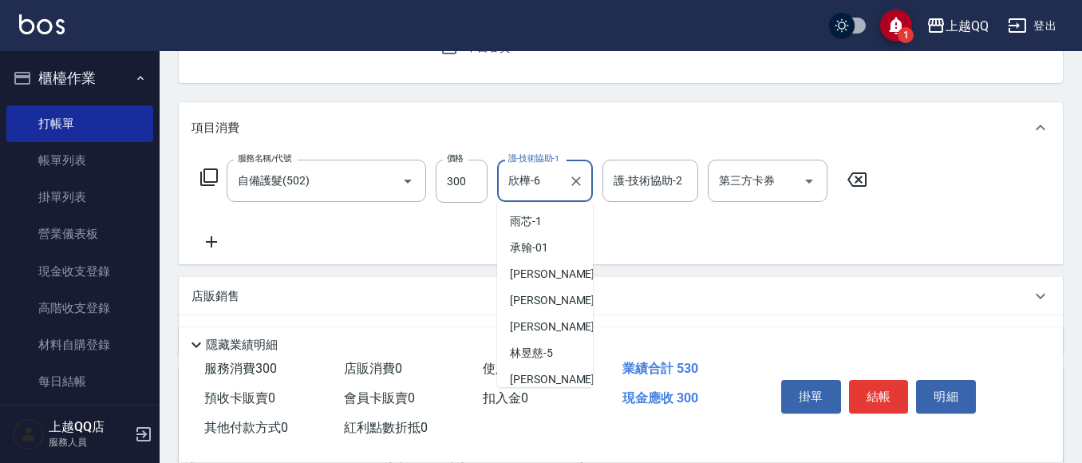
click at [515, 184] on input "欣樺-6" at bounding box center [532, 181] width 57 height 28
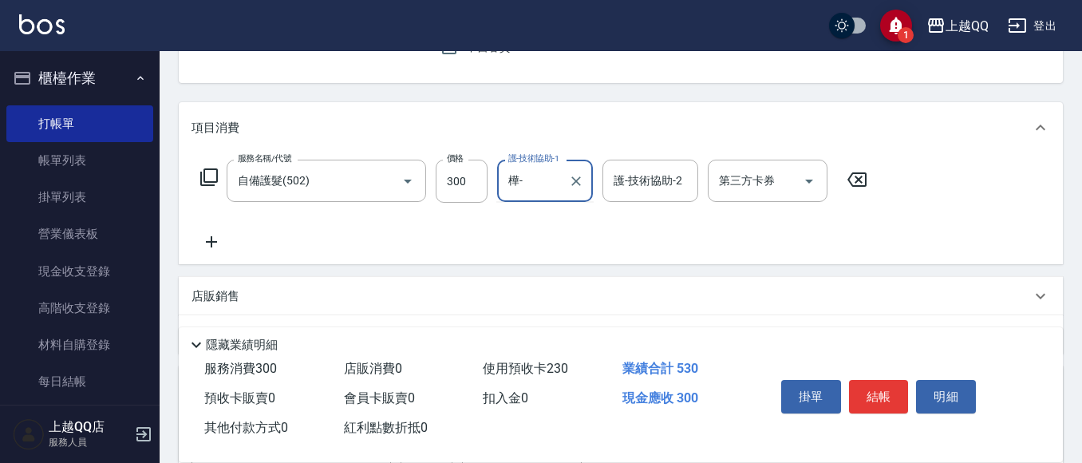
type input "樺"
type input "[PERSON_NAME]-16"
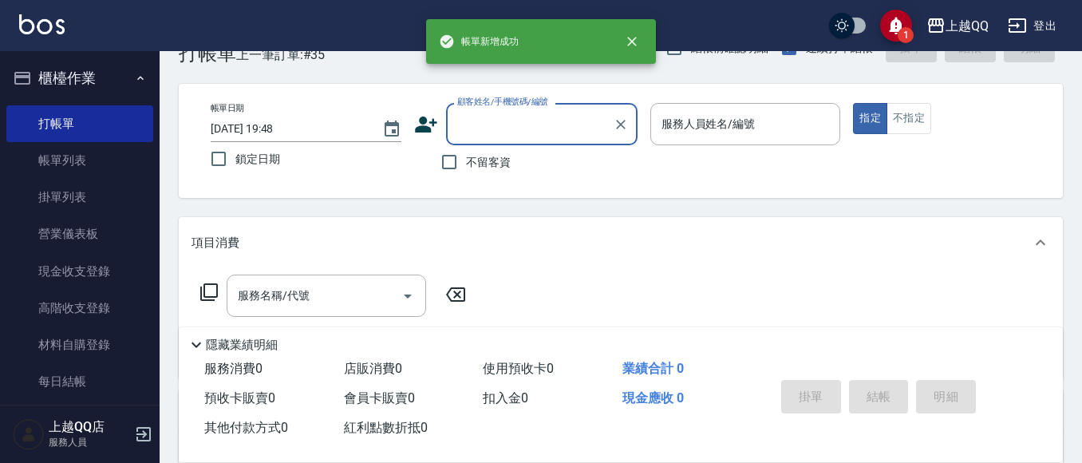
scroll to position [84, 0]
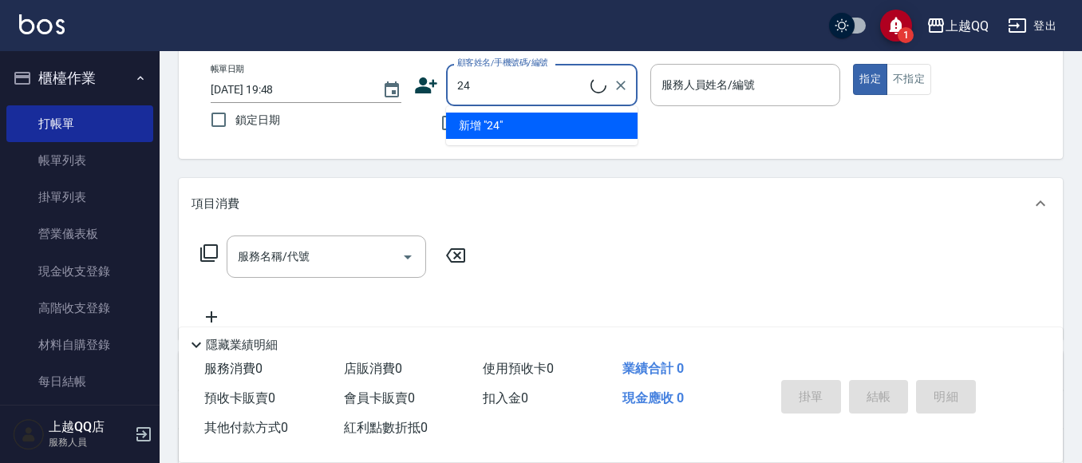
type input "2"
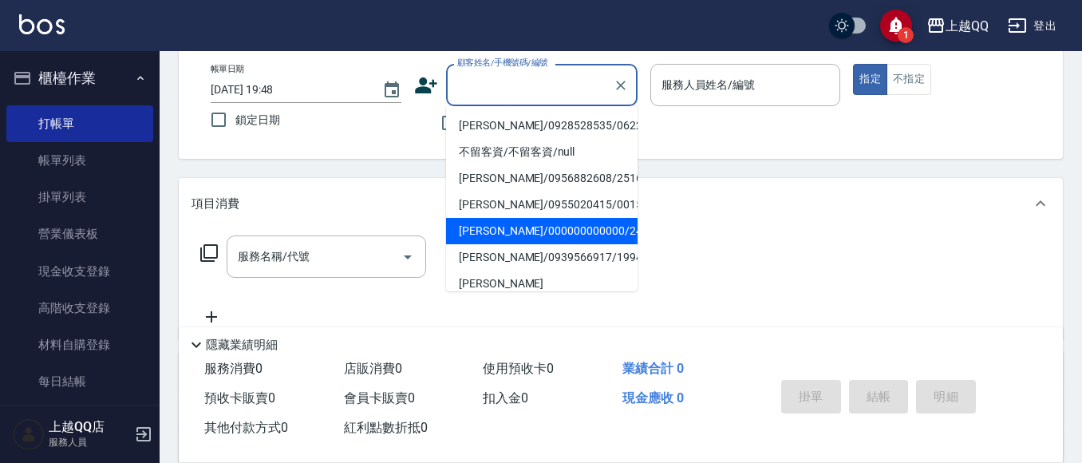
type input "2"
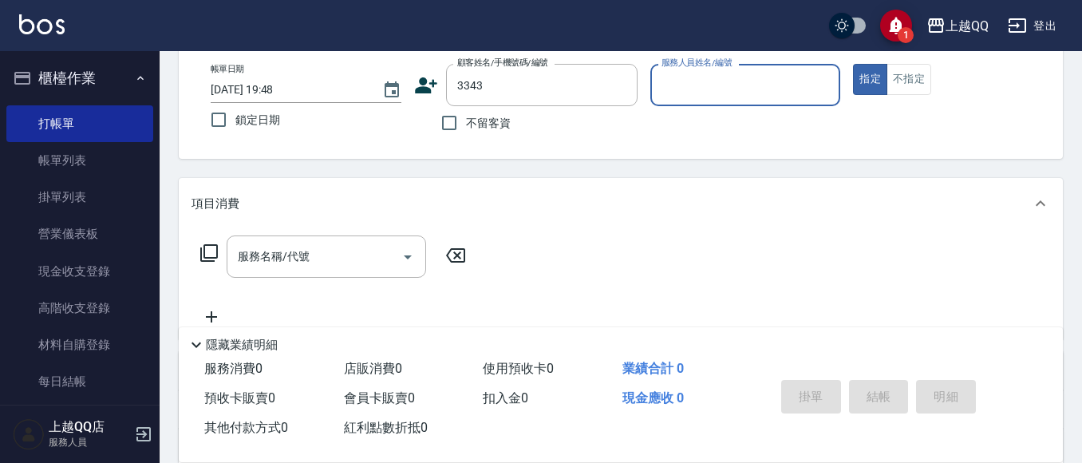
click at [853, 64] on button "指定" at bounding box center [870, 79] width 34 height 31
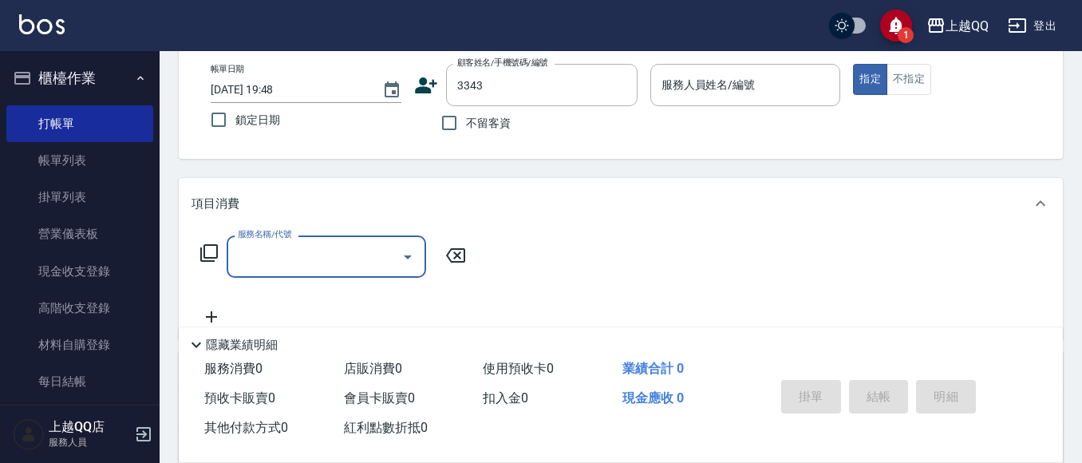
type input "[PERSON_NAME]/0933758011/3343"
type input "欣樺-6"
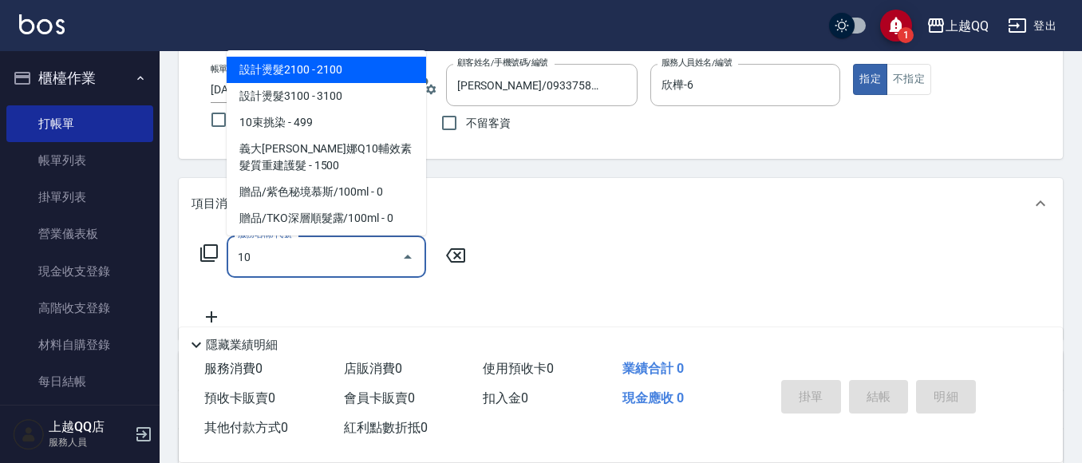
type input "101"
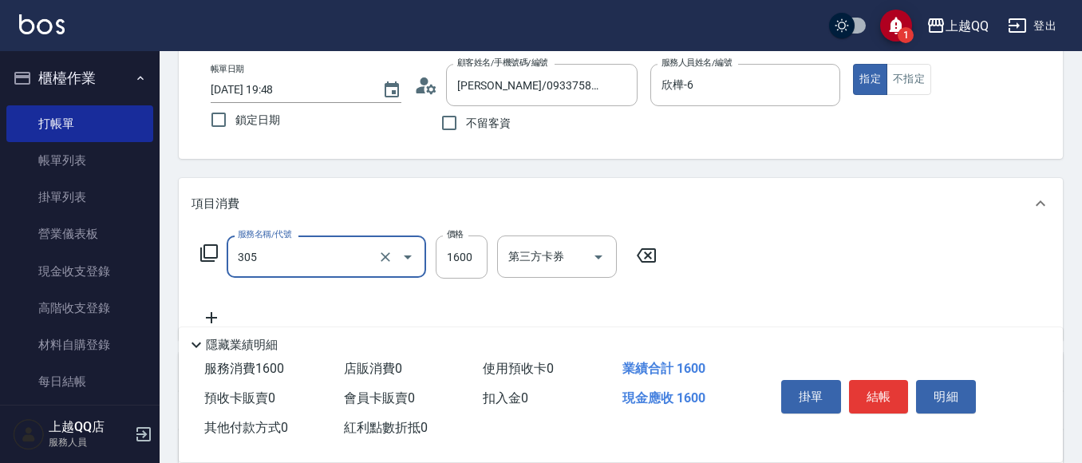
type input "設計燙髮1600(305)"
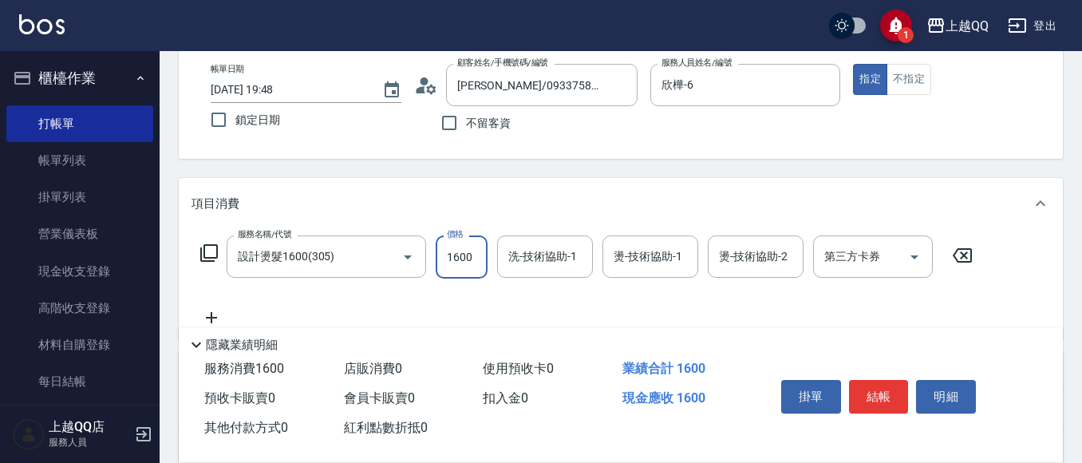
drag, startPoint x: 385, startPoint y: 251, endPoint x: 357, endPoint y: 40, distance: 213.4
click at [386, 251] on icon "Clear" at bounding box center [385, 257] width 16 height 16
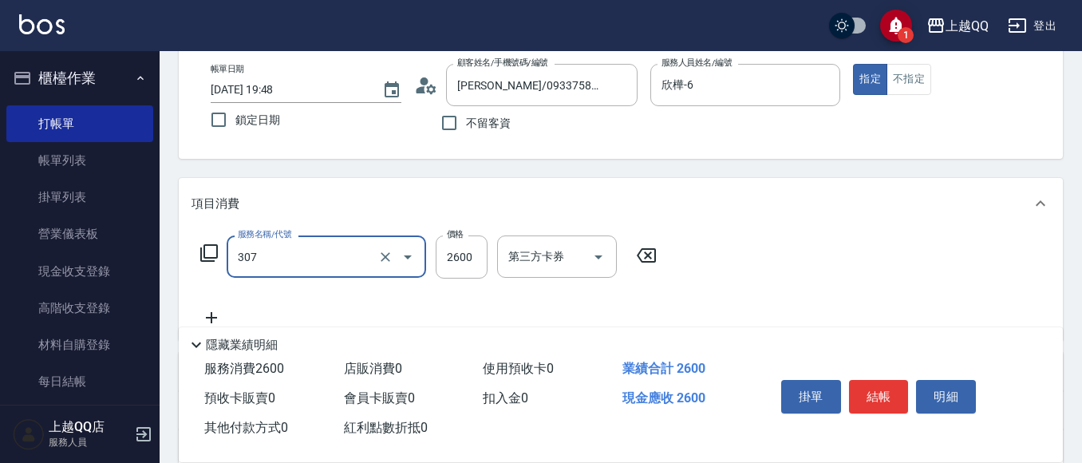
type input "設計燙髮2600(307)"
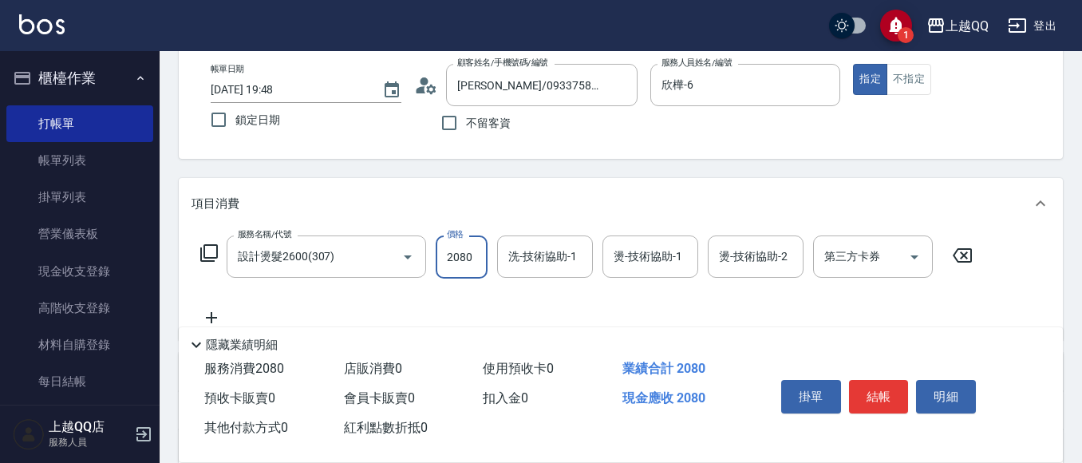
type input "2080"
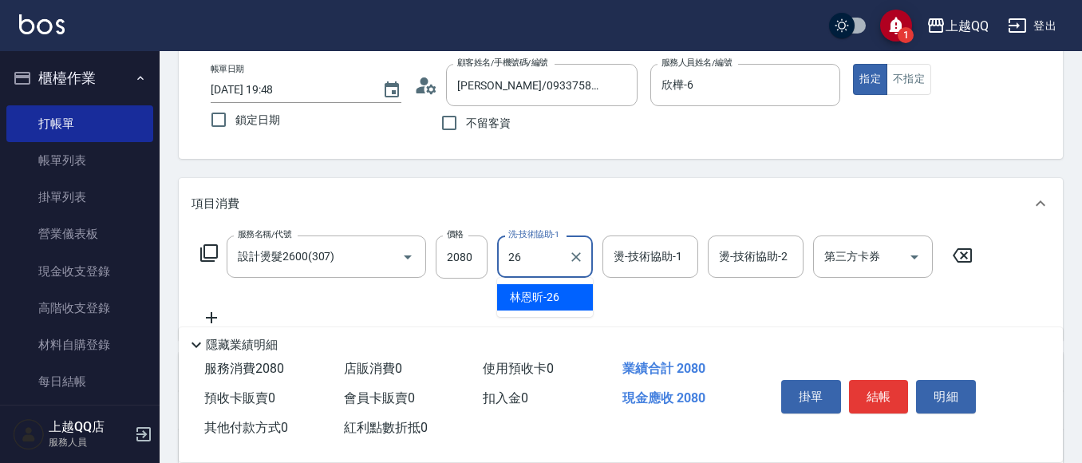
type input "林恩昕-26"
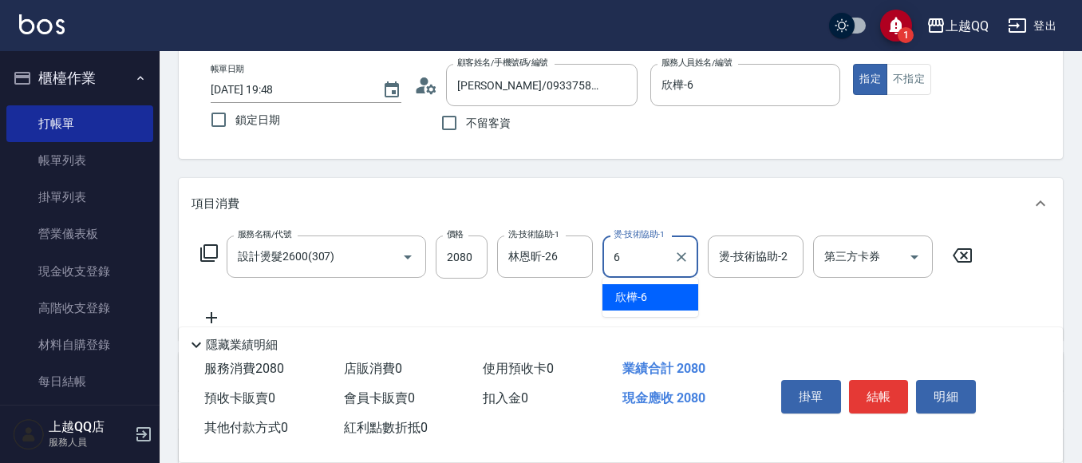
type input "欣樺-6"
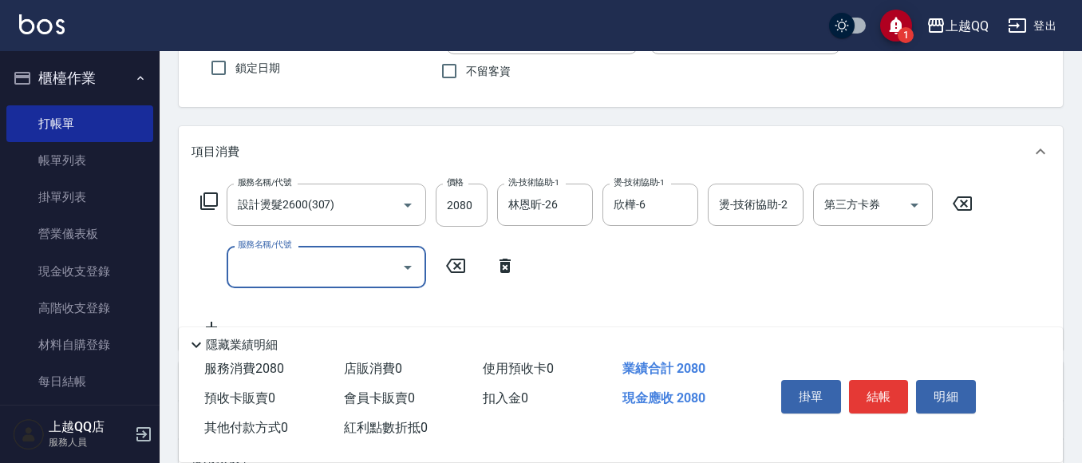
scroll to position [164, 0]
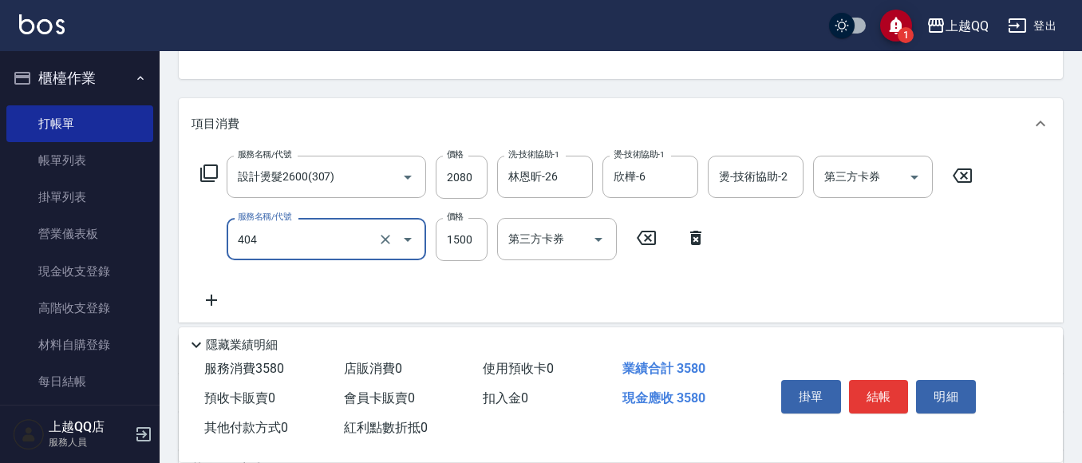
type input "設計染髮(404)"
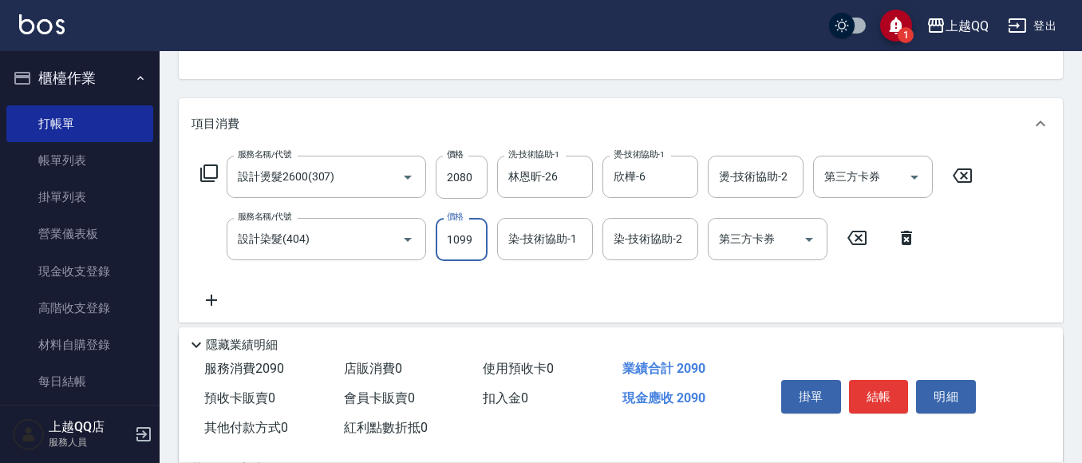
type input "1099"
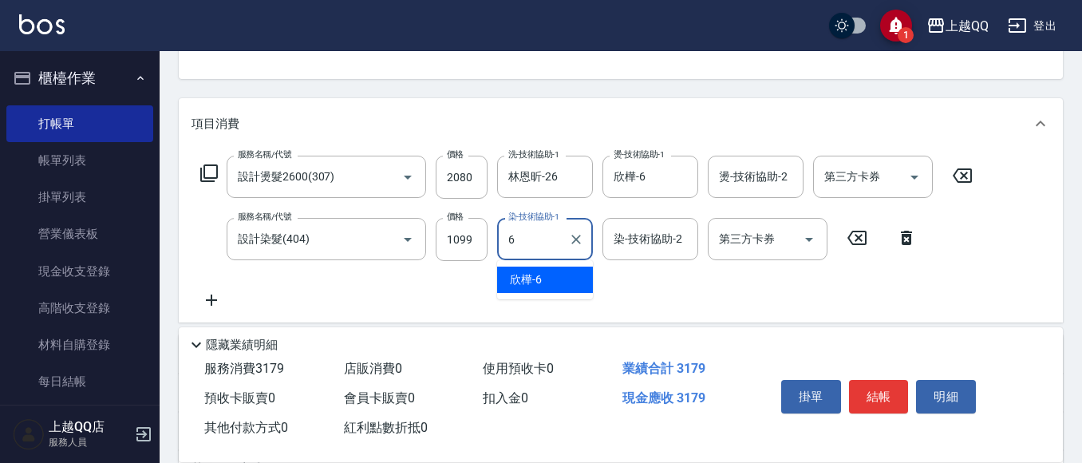
type input "欣樺-6"
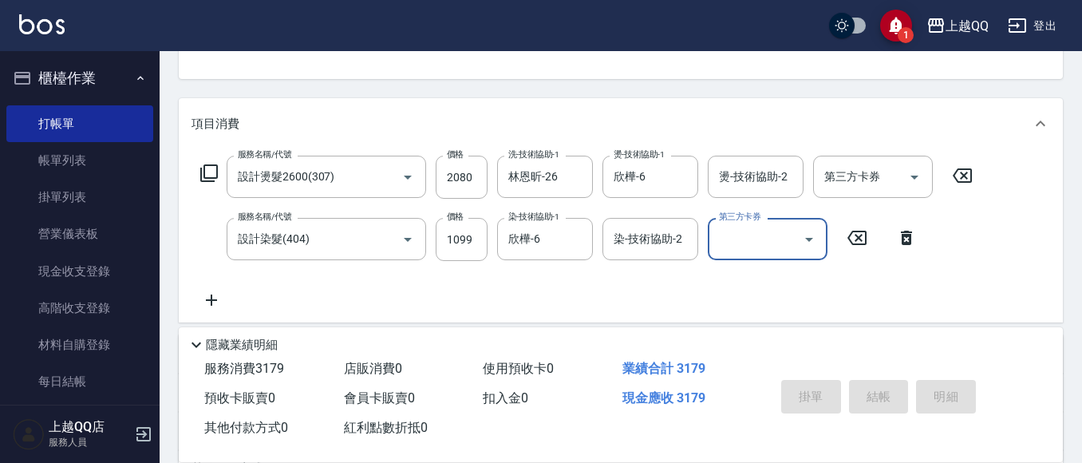
type input "[DATE] 19:49"
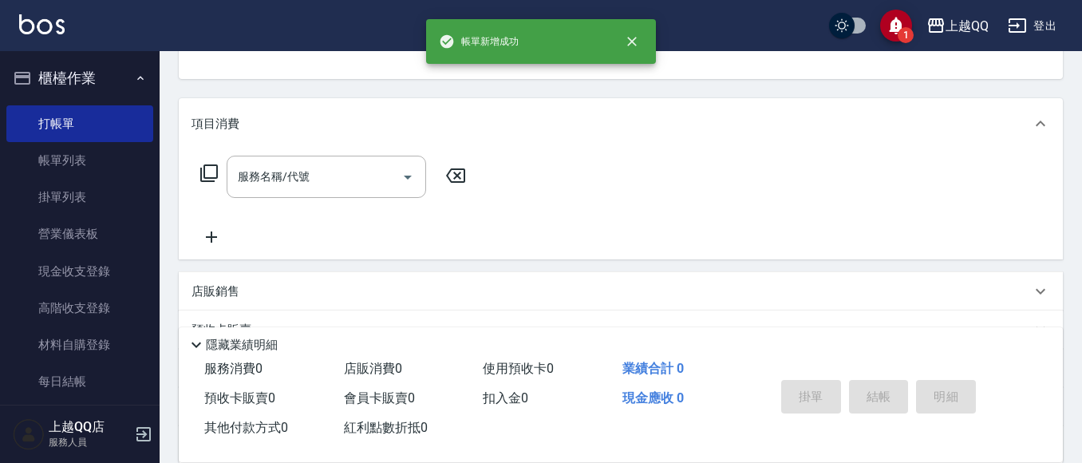
scroll to position [155, 0]
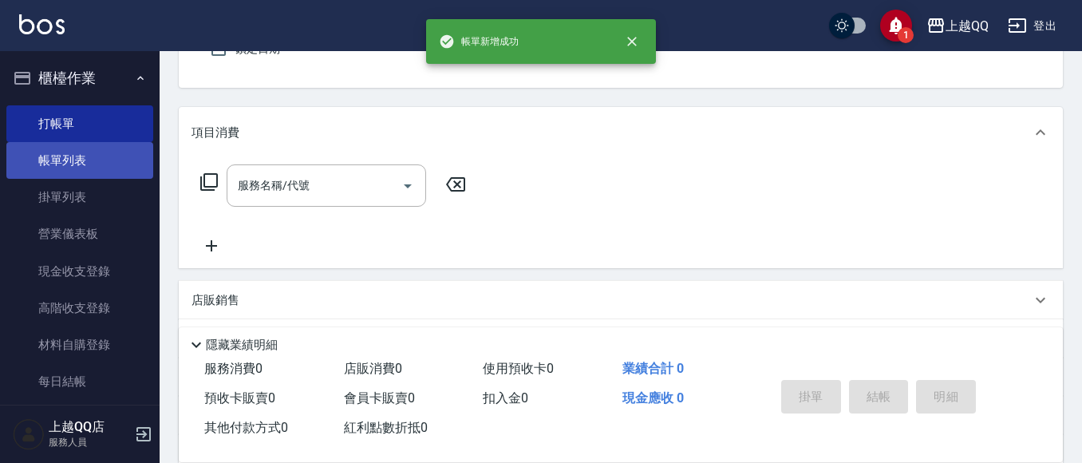
click at [89, 157] on link "帳單列表" at bounding box center [79, 160] width 147 height 37
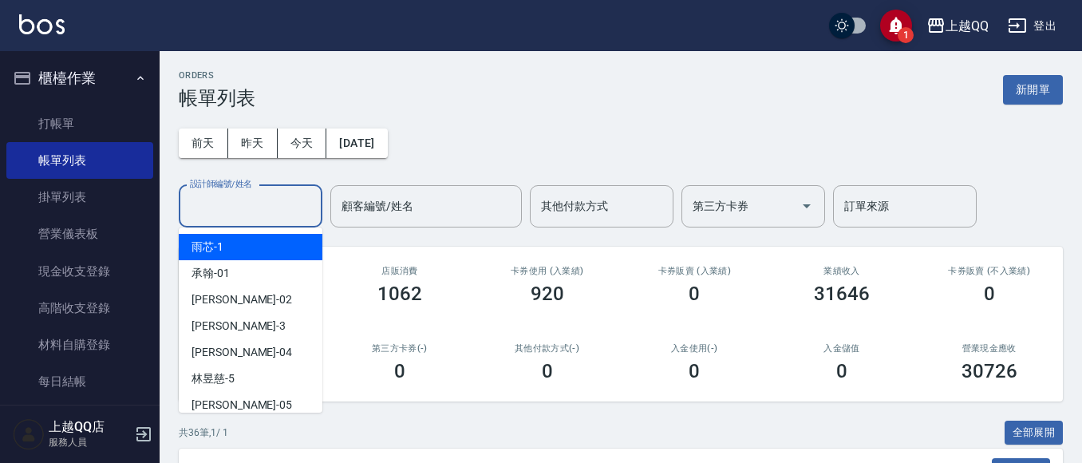
click at [253, 196] on input "設計師編號/姓名" at bounding box center [250, 206] width 129 height 28
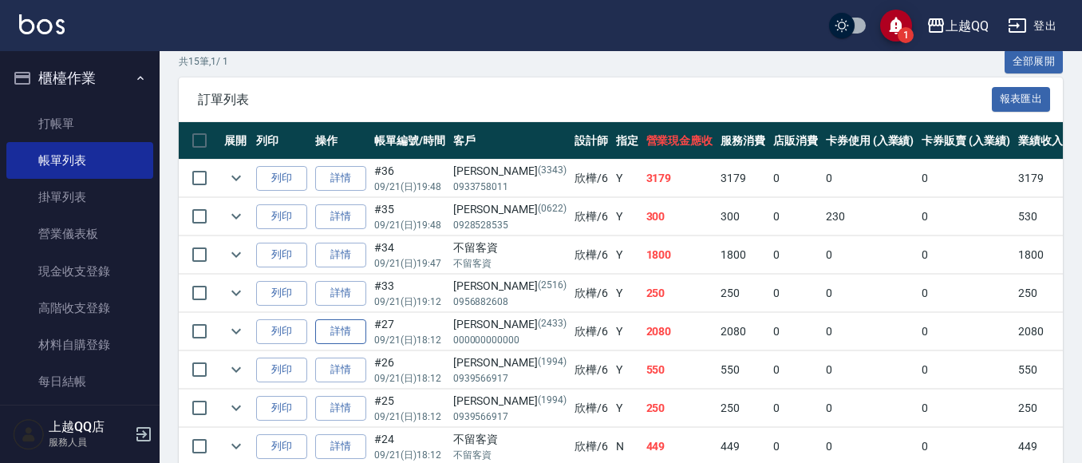
scroll to position [399, 0]
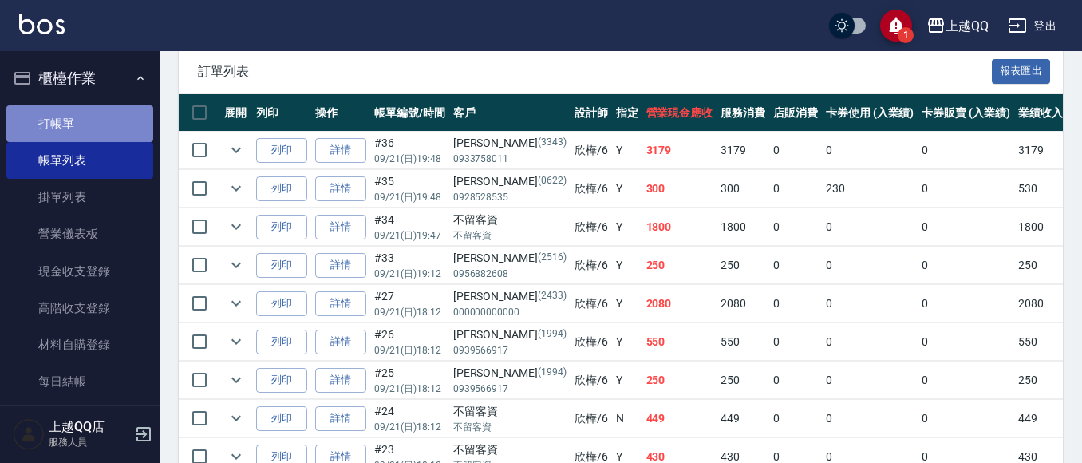
click at [96, 123] on link "打帳單" at bounding box center [79, 123] width 147 height 37
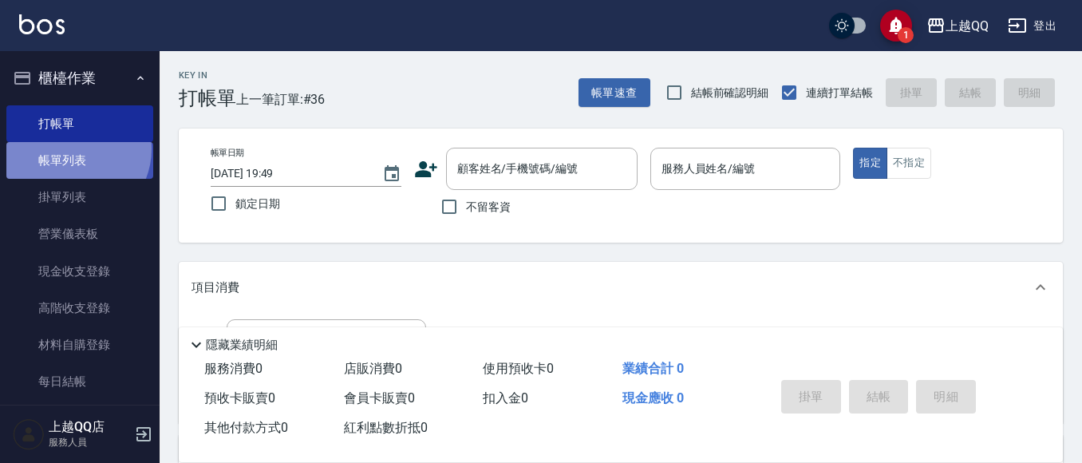
click at [72, 149] on link "帳單列表" at bounding box center [79, 160] width 147 height 37
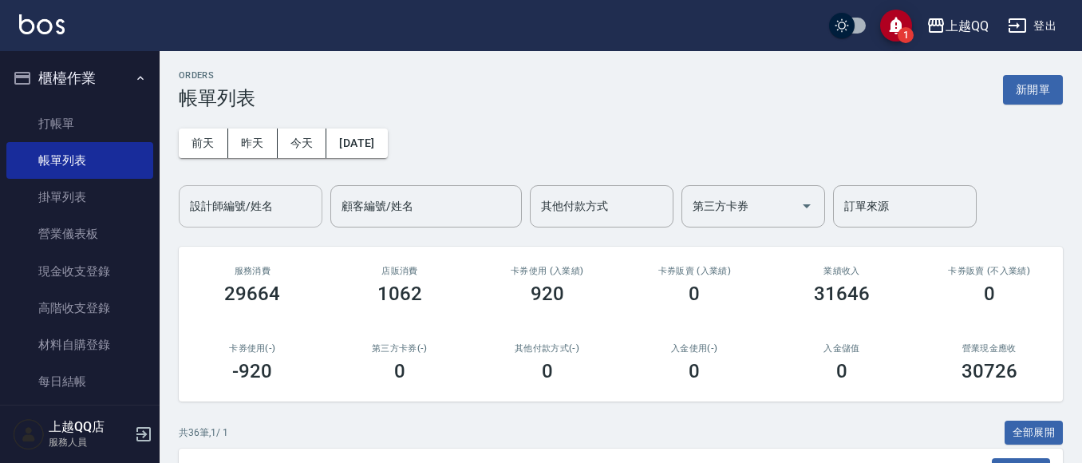
click at [234, 211] on input "設計師編號/姓名" at bounding box center [250, 206] width 129 height 28
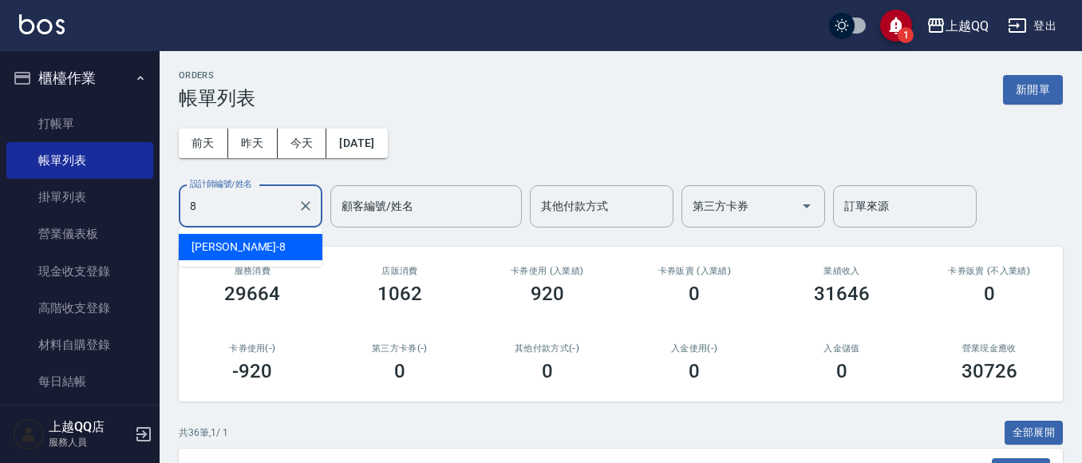
click at [270, 255] on div "[PERSON_NAME] -8" at bounding box center [251, 247] width 144 height 26
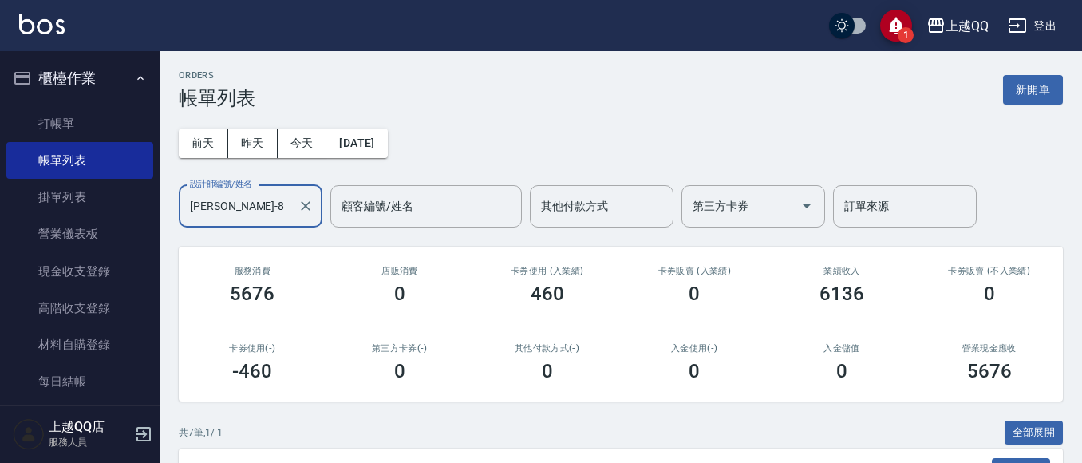
scroll to position [132, 0]
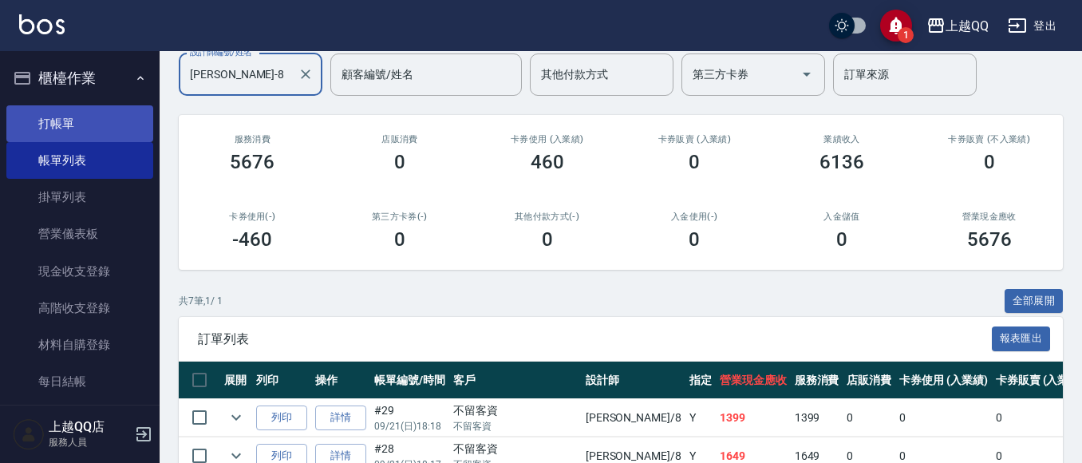
click at [57, 119] on link "打帳單" at bounding box center [79, 123] width 147 height 37
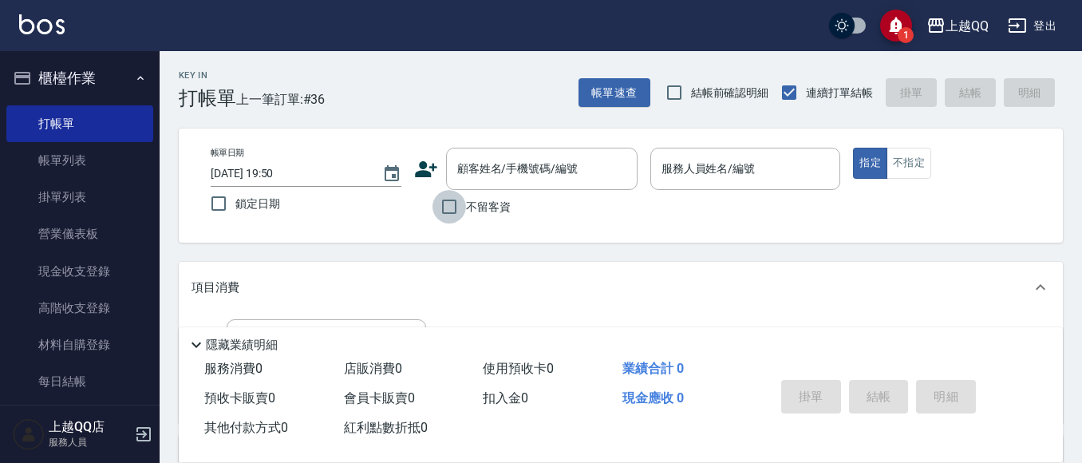
click at [452, 204] on input "不留客資" at bounding box center [449, 207] width 34 height 34
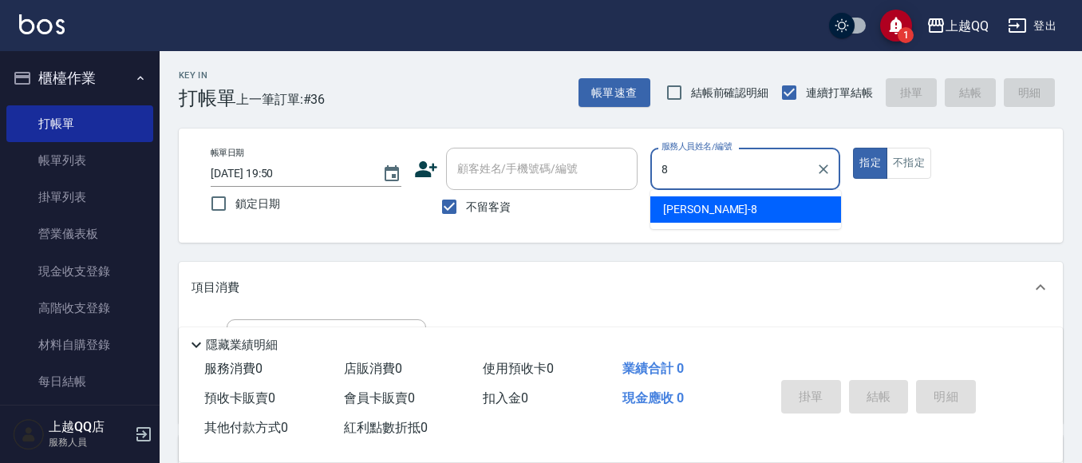
click at [680, 206] on span "[PERSON_NAME] -8" at bounding box center [710, 209] width 94 height 17
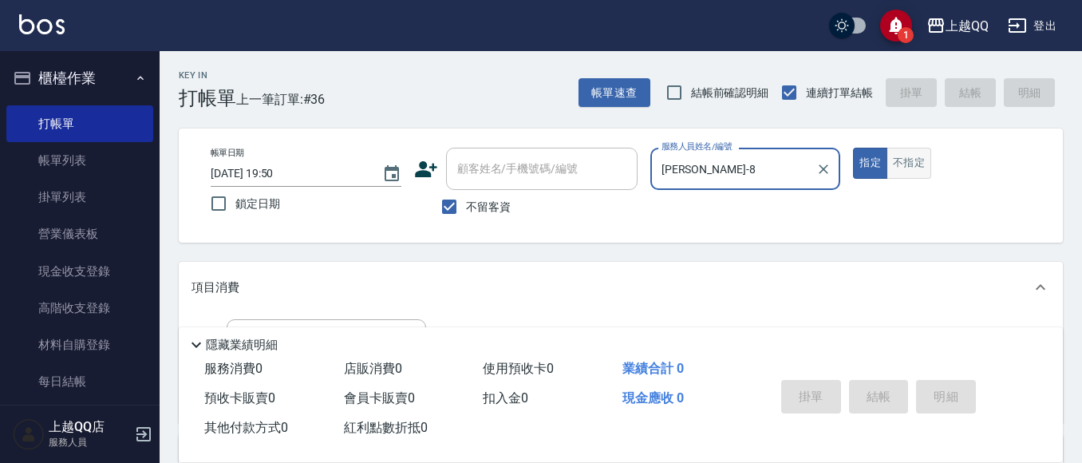
click at [902, 168] on button "不指定" at bounding box center [908, 163] width 45 height 31
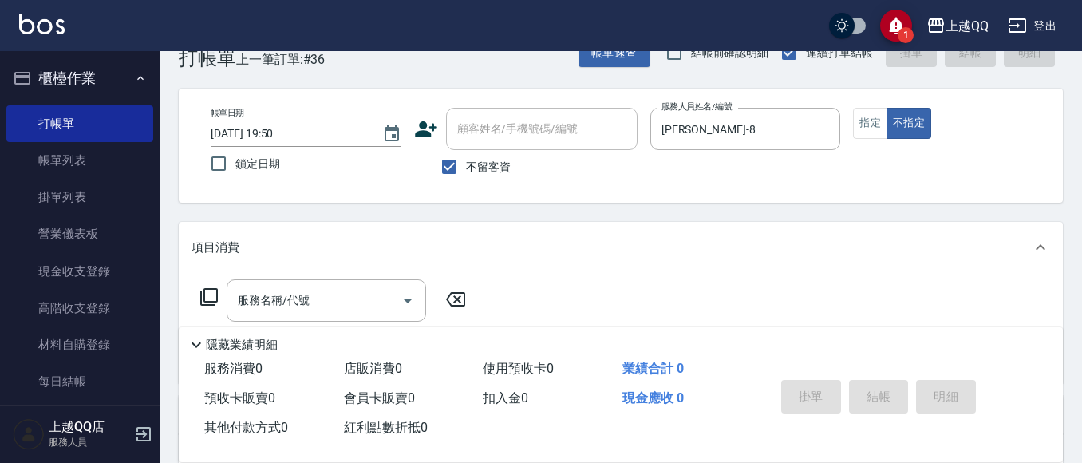
scroll to position [42, 0]
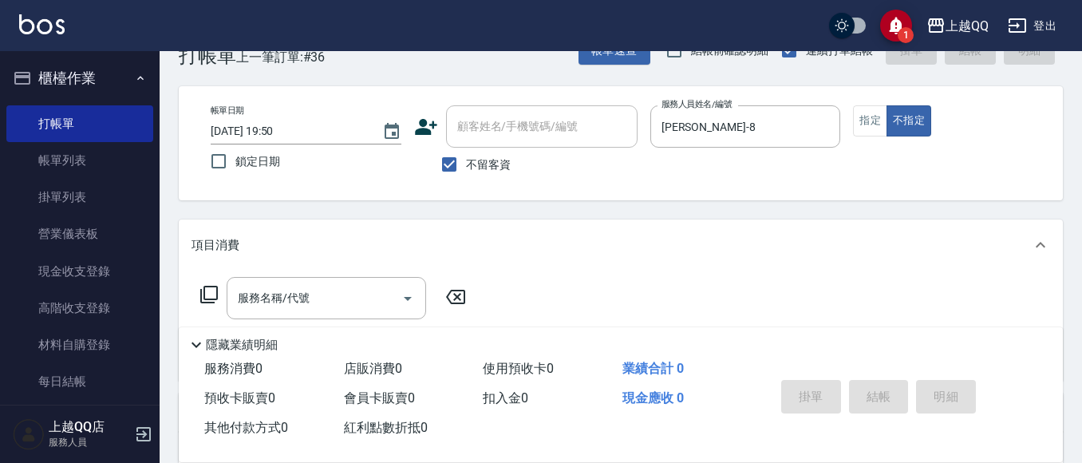
click at [215, 290] on icon at bounding box center [208, 294] width 19 height 19
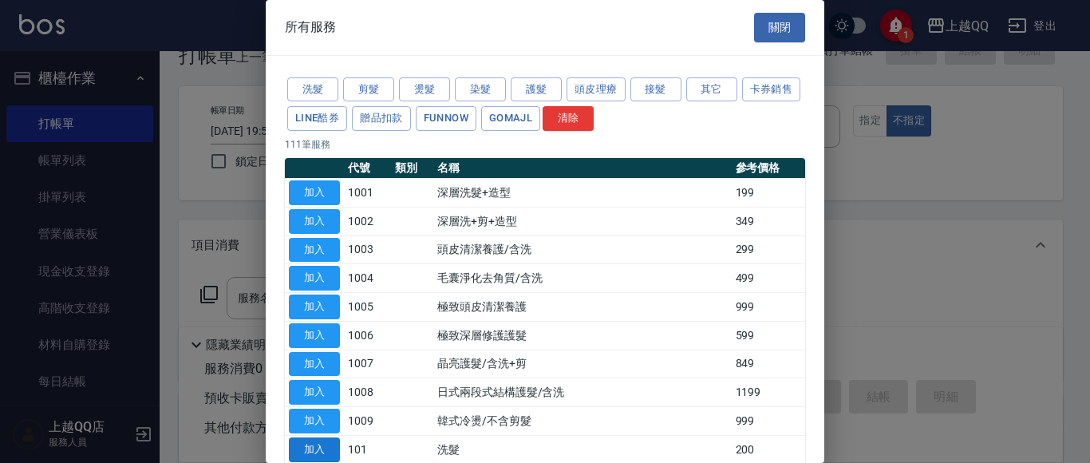
click at [321, 452] on button "加入" at bounding box center [314, 449] width 51 height 25
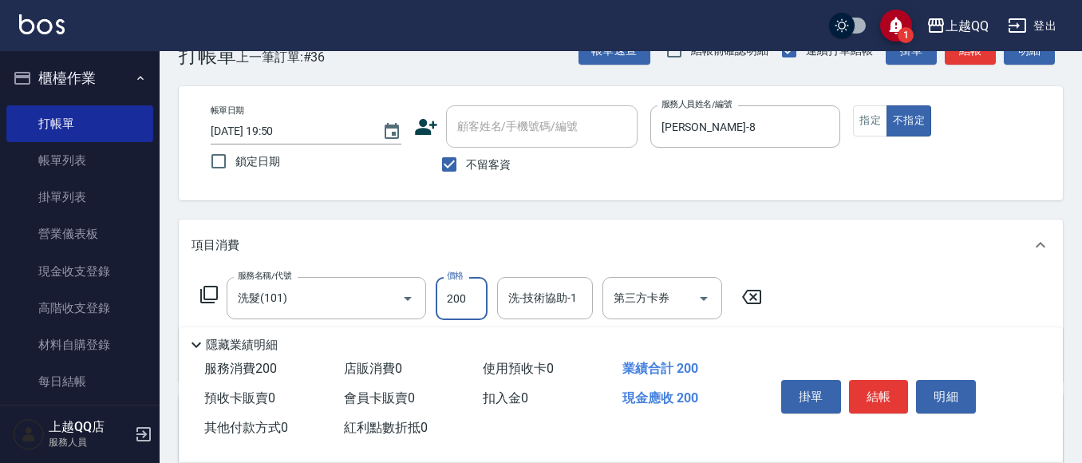
click at [456, 305] on input "200" at bounding box center [462, 298] width 52 height 43
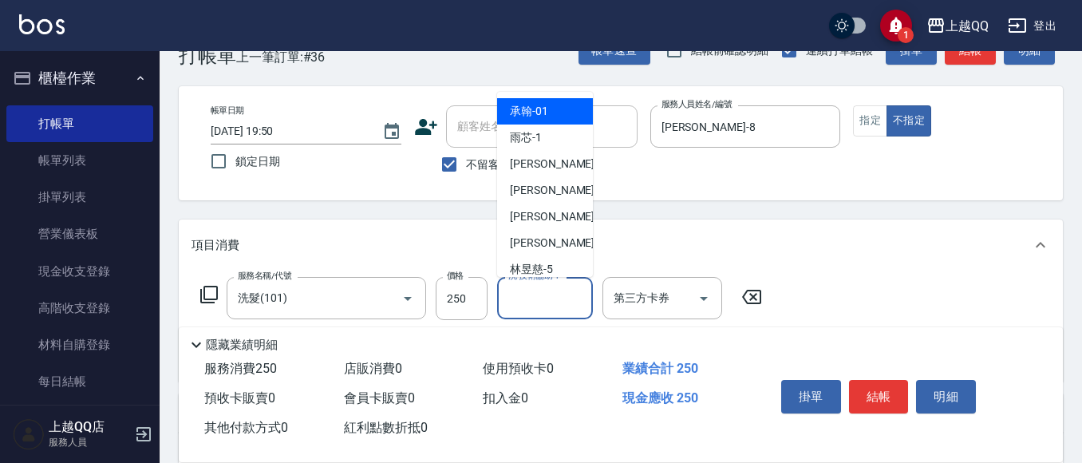
click at [542, 303] on input "洗-技術協助-1" at bounding box center [544, 298] width 81 height 28
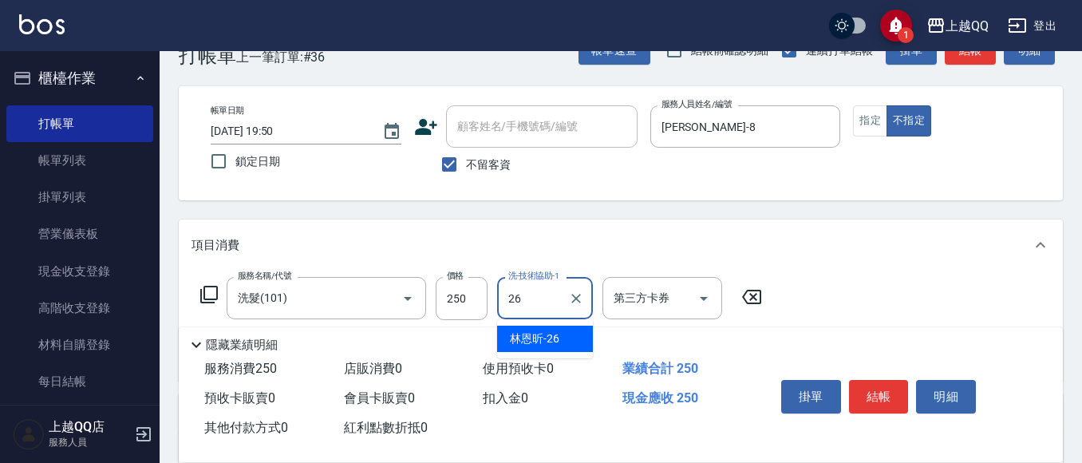
click at [550, 343] on span "[PERSON_NAME]-26" at bounding box center [534, 338] width 49 height 17
click at [882, 382] on button "結帳" at bounding box center [879, 397] width 60 height 34
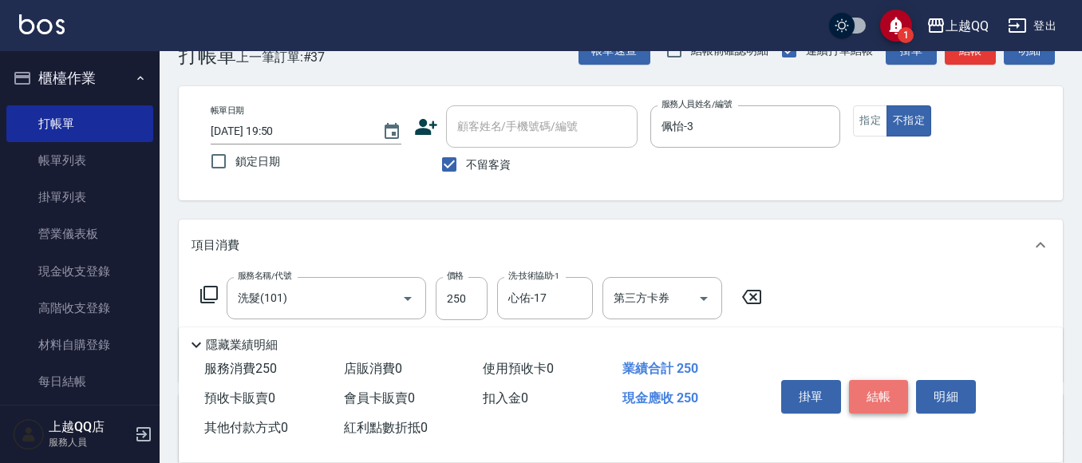
click at [864, 393] on button "結帳" at bounding box center [879, 397] width 60 height 34
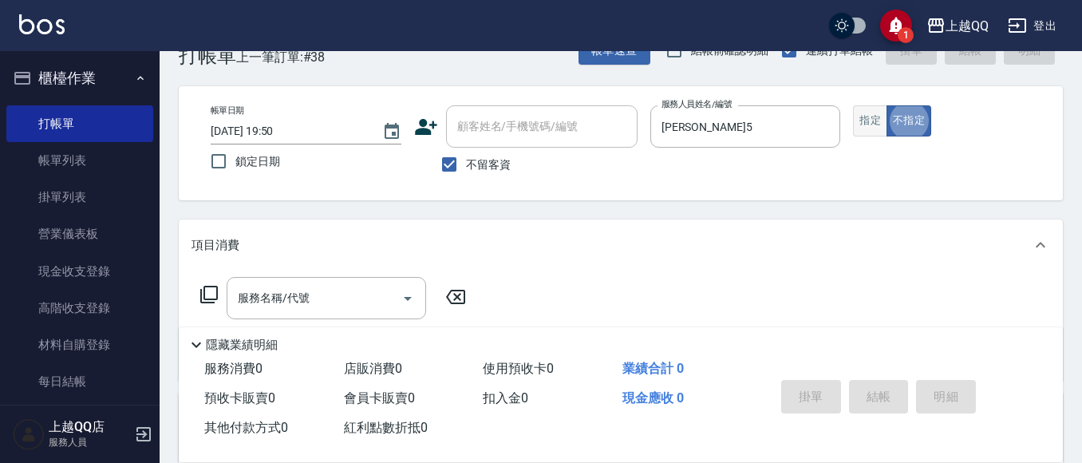
drag, startPoint x: 871, startPoint y: 115, endPoint x: 864, endPoint y: 133, distance: 19.7
click at [872, 116] on button "指定" at bounding box center [870, 120] width 34 height 31
click at [246, 297] on div "服務名稱/代號 服務名稱/代號" at bounding box center [326, 298] width 199 height 42
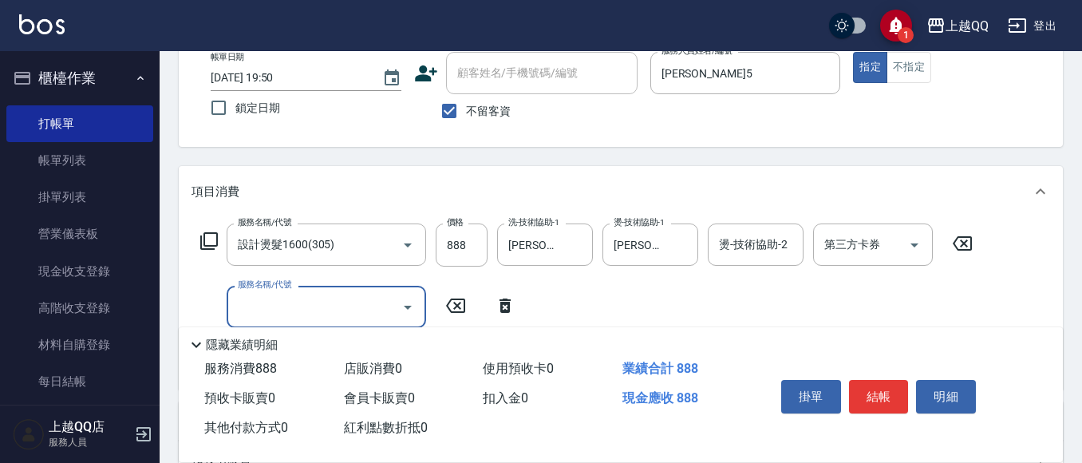
scroll to position [122, 0]
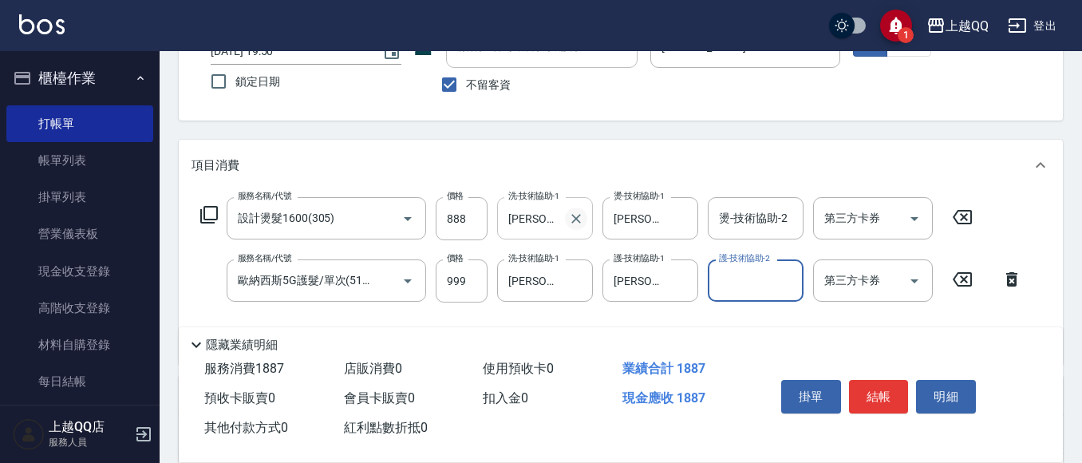
click at [577, 218] on icon "Clear" at bounding box center [576, 219] width 10 height 10
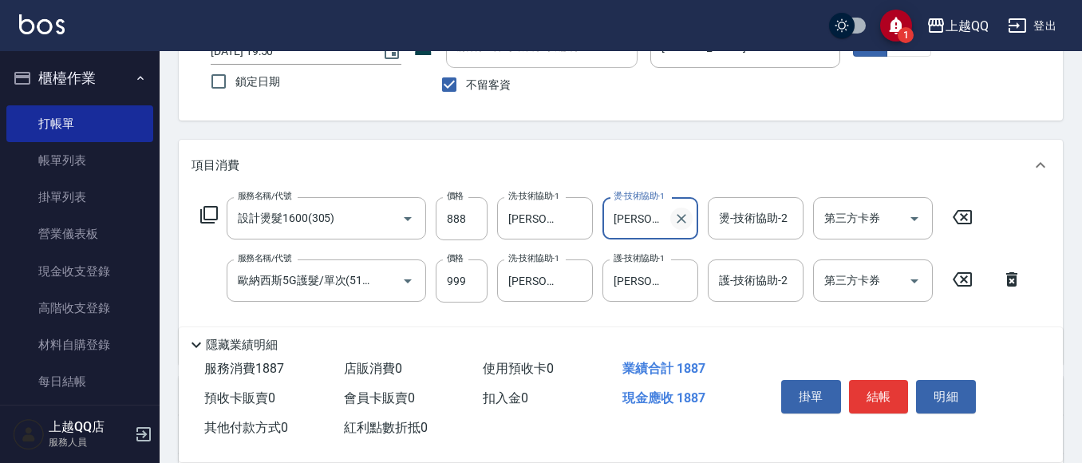
click at [681, 216] on icon "Clear" at bounding box center [681, 219] width 16 height 16
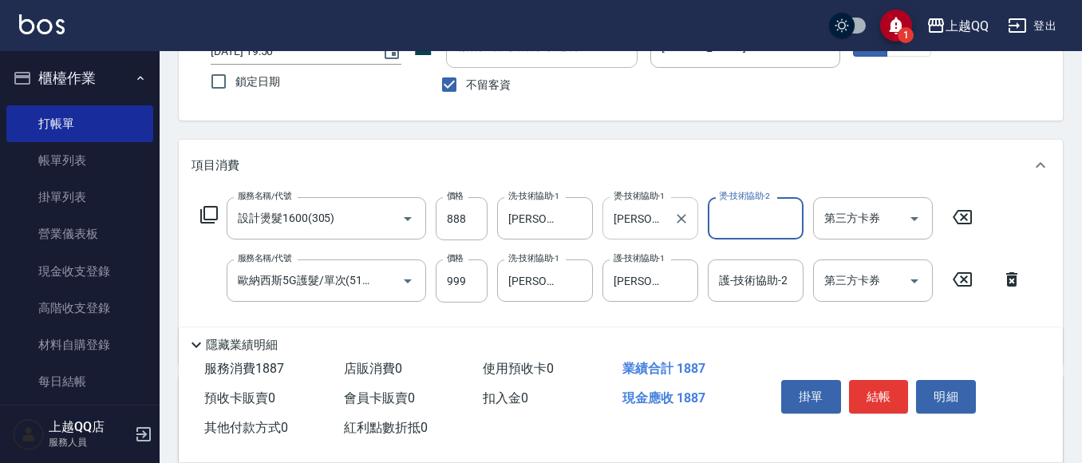
click at [876, 394] on button "結帳" at bounding box center [879, 397] width 60 height 34
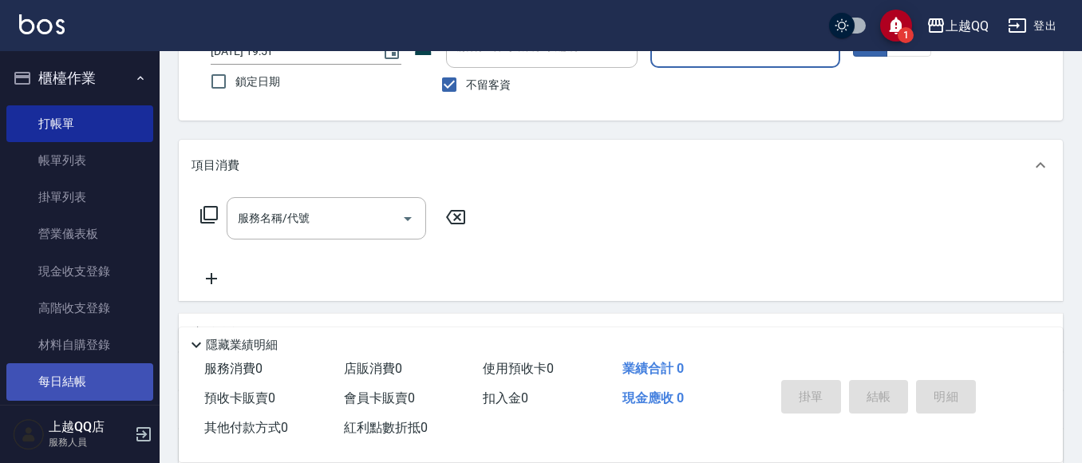
click at [52, 385] on link "每日結帳" at bounding box center [79, 381] width 147 height 37
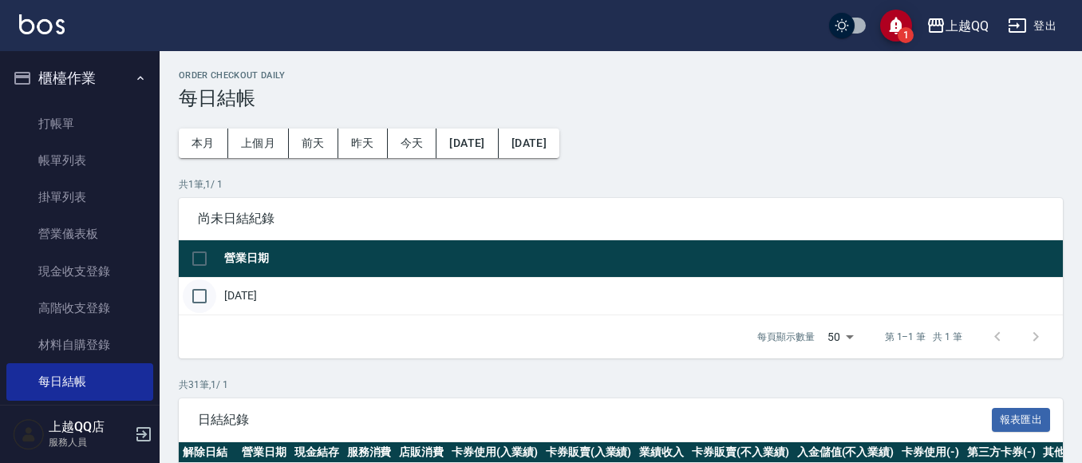
click at [195, 299] on input "checkbox" at bounding box center [200, 296] width 34 height 34
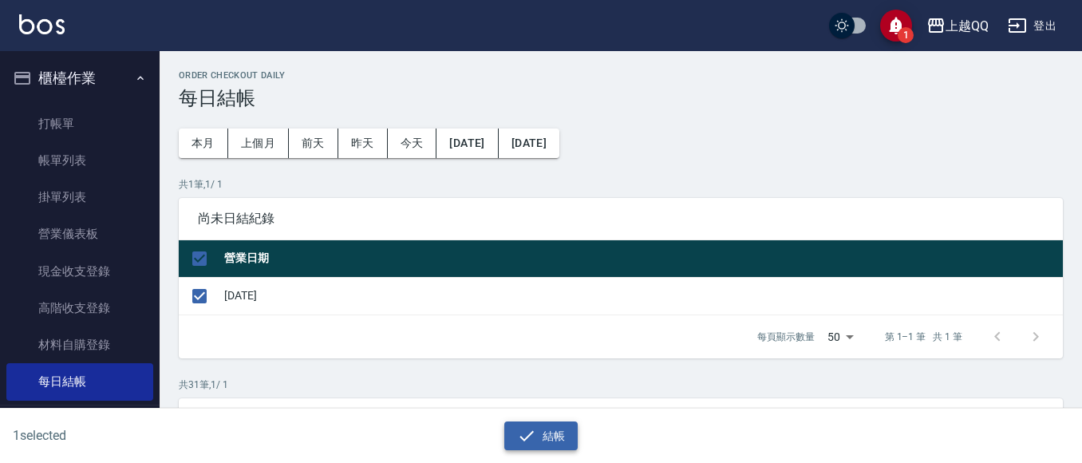
click at [535, 439] on icon "button" at bounding box center [526, 435] width 19 height 19
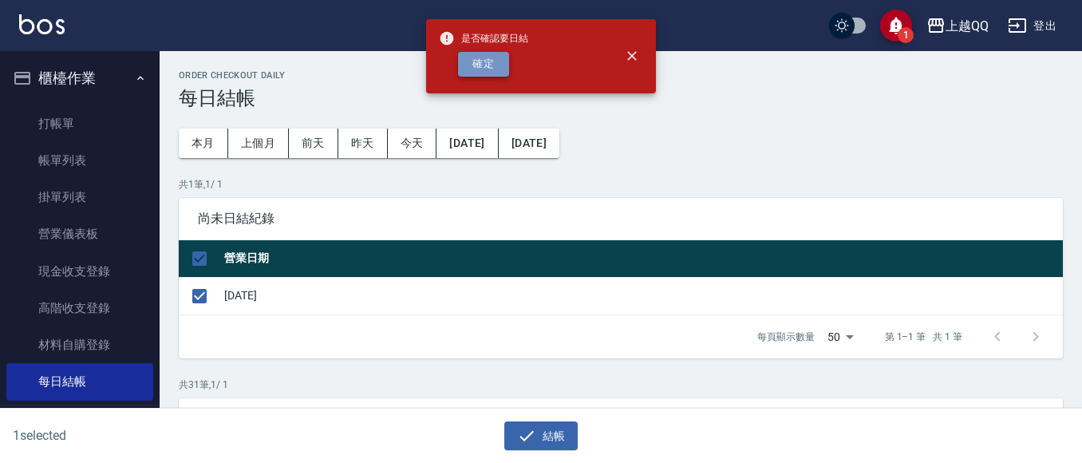
click at [487, 65] on button "確定" at bounding box center [483, 64] width 51 height 25
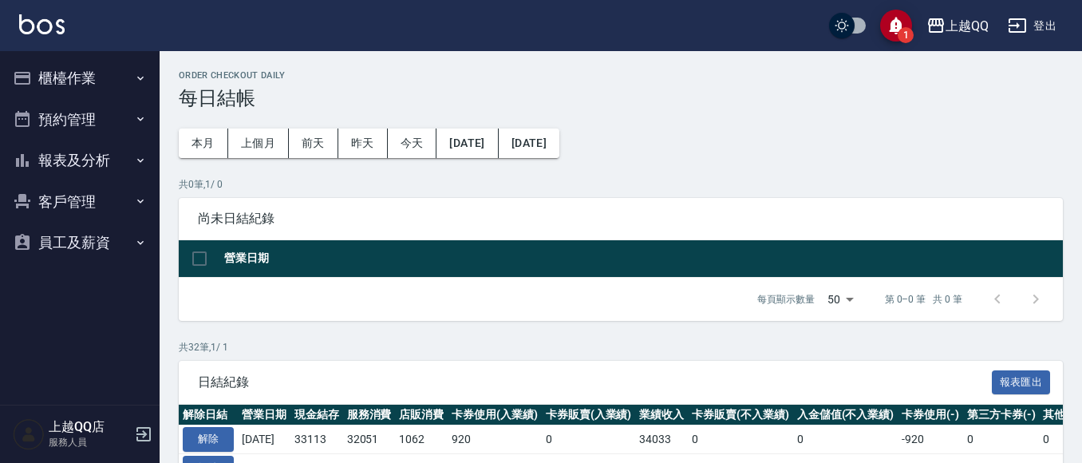
click at [63, 157] on button "報表及分析" at bounding box center [79, 160] width 147 height 41
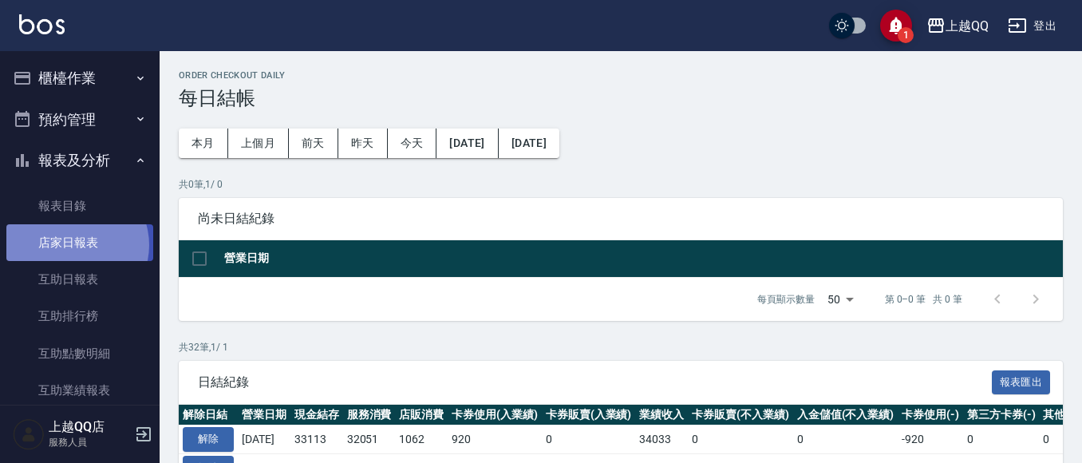
click at [74, 245] on link "店家日報表" at bounding box center [79, 242] width 147 height 37
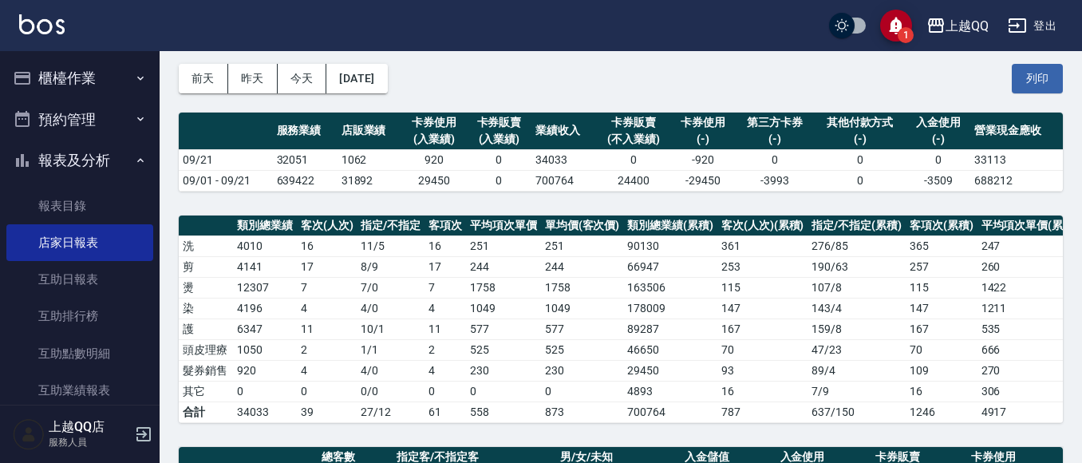
click at [106, 81] on button "櫃檯作業" at bounding box center [79, 77] width 147 height 41
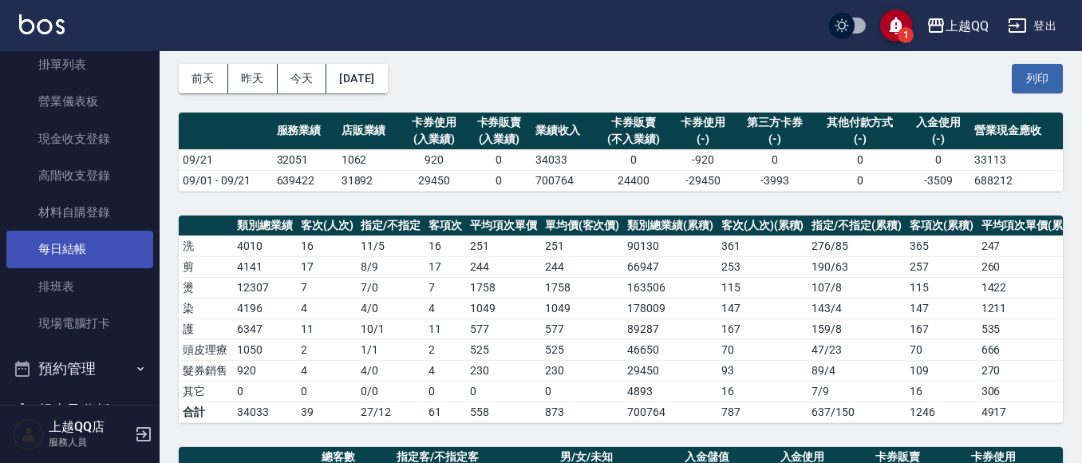
scroll to position [160, 0]
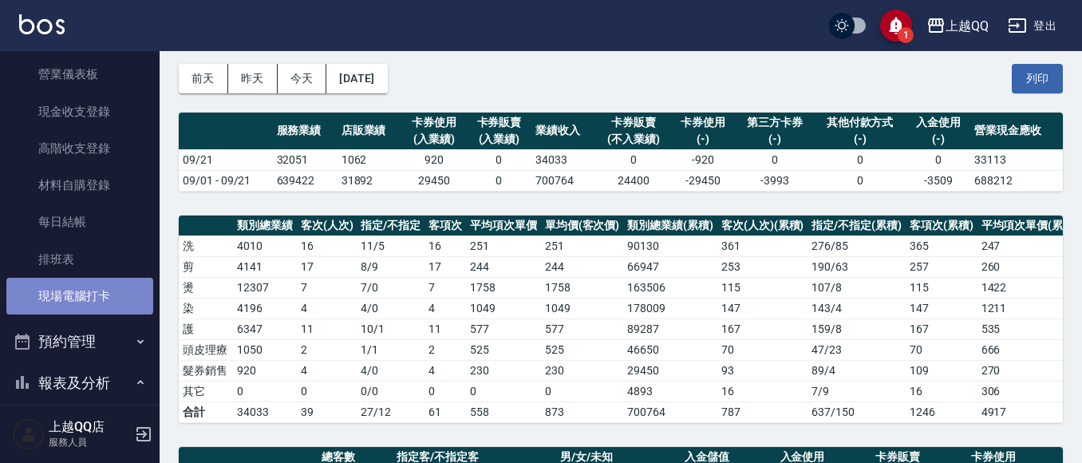
click at [83, 287] on link "現場電腦打卡" at bounding box center [79, 296] width 147 height 37
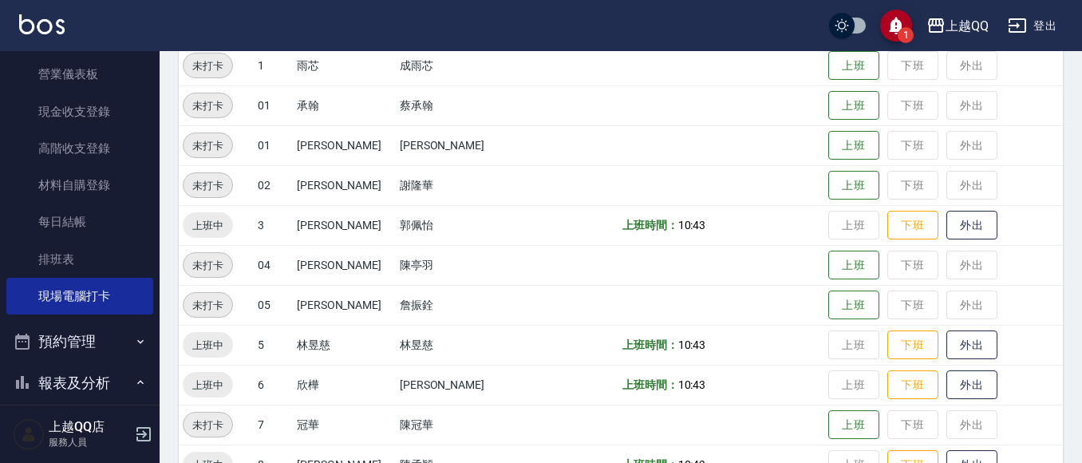
scroll to position [239, 0]
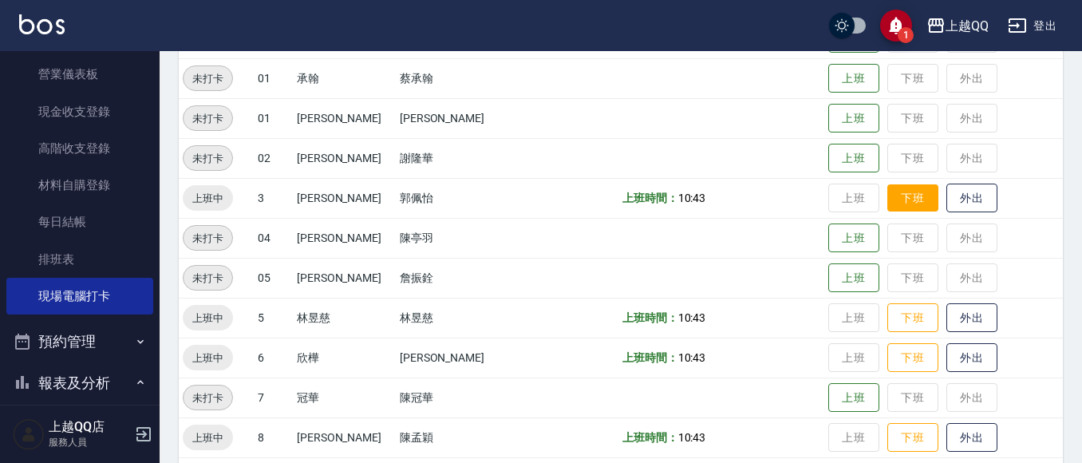
click at [916, 203] on button "下班" at bounding box center [912, 198] width 51 height 28
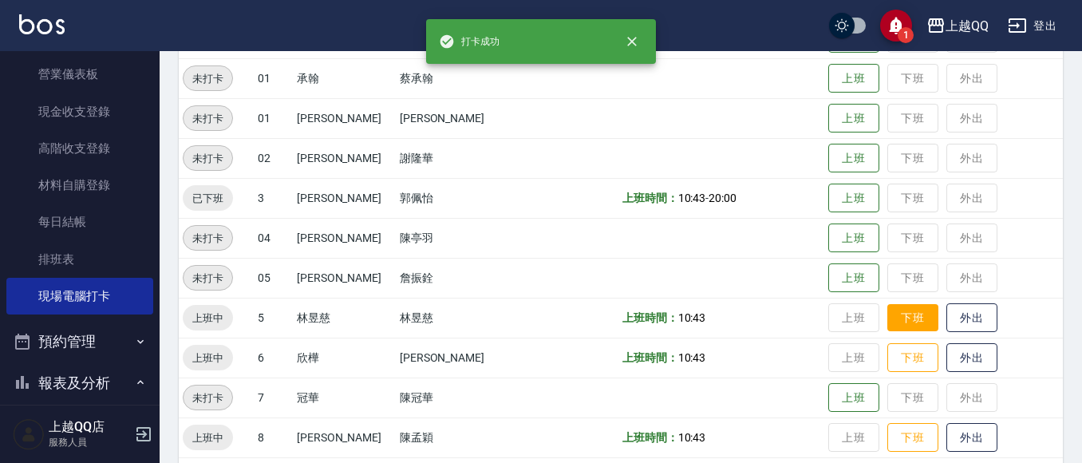
click at [887, 312] on button "下班" at bounding box center [912, 318] width 51 height 28
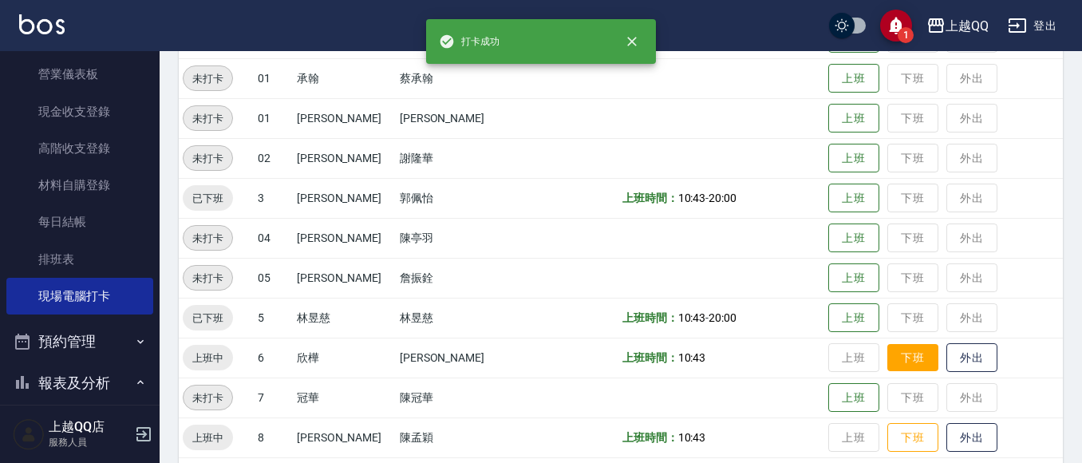
click at [887, 351] on button "下班" at bounding box center [912, 358] width 51 height 28
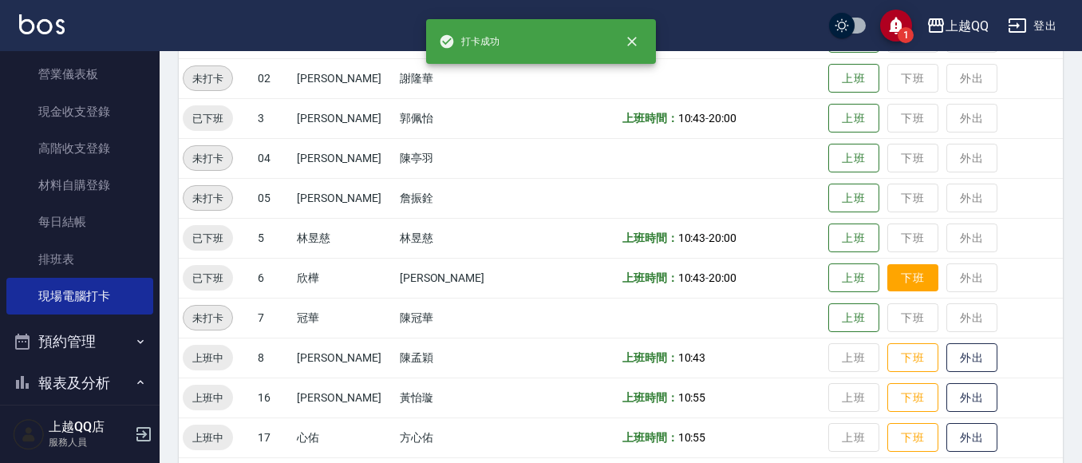
click at [887, 352] on button "下班" at bounding box center [912, 358] width 51 height 30
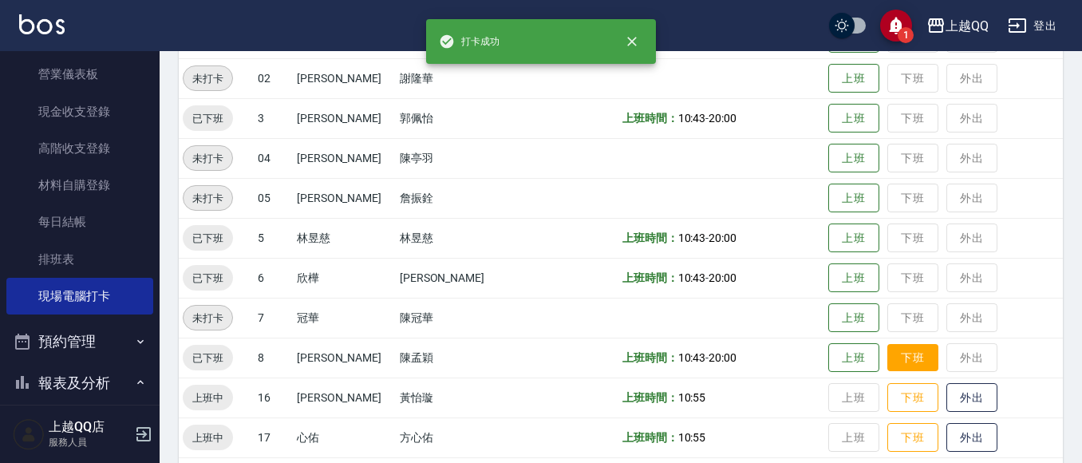
scroll to position [399, 0]
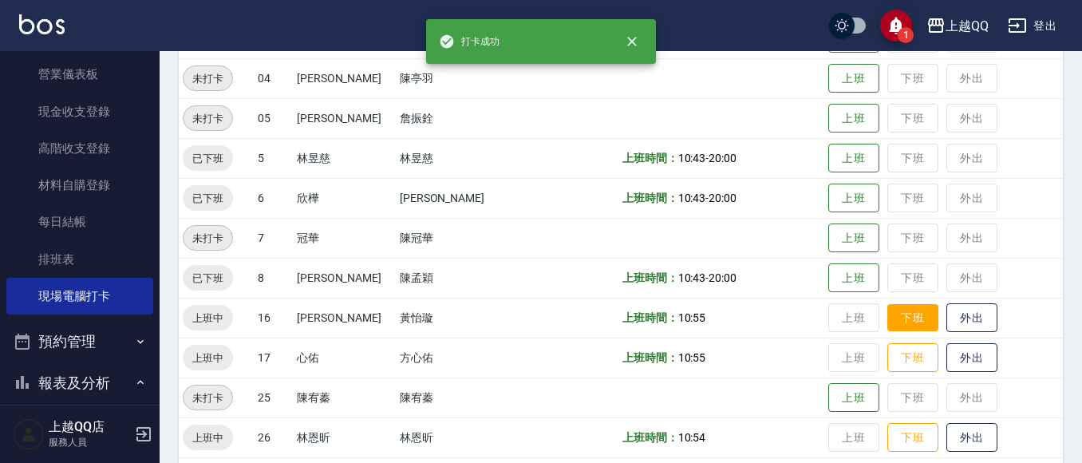
click at [887, 318] on button "下班" at bounding box center [912, 318] width 51 height 28
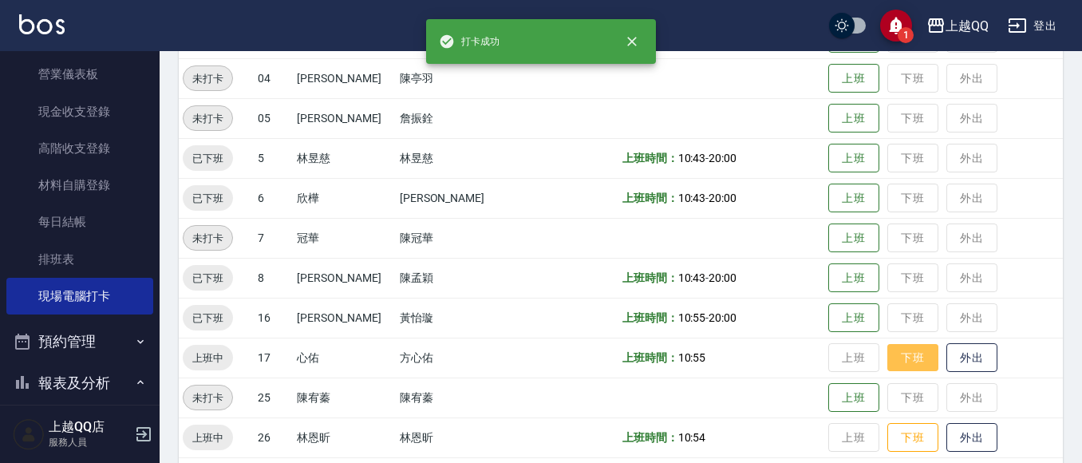
click at [887, 348] on button "下班" at bounding box center [912, 358] width 51 height 28
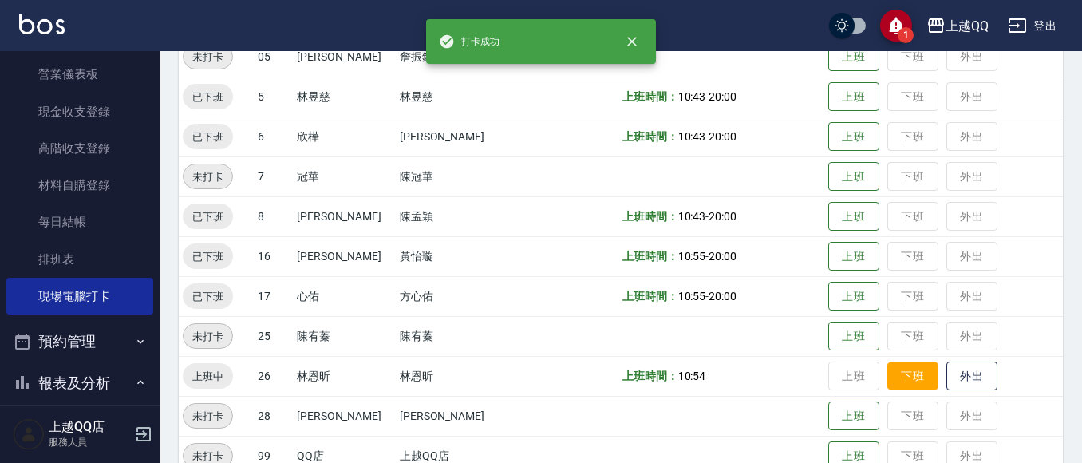
scroll to position [479, 0]
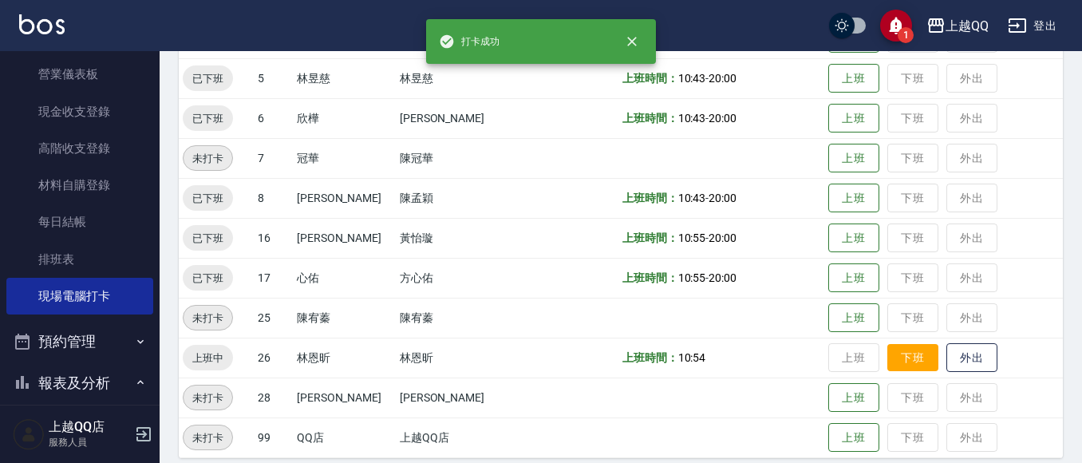
click at [887, 359] on button "下班" at bounding box center [912, 358] width 51 height 28
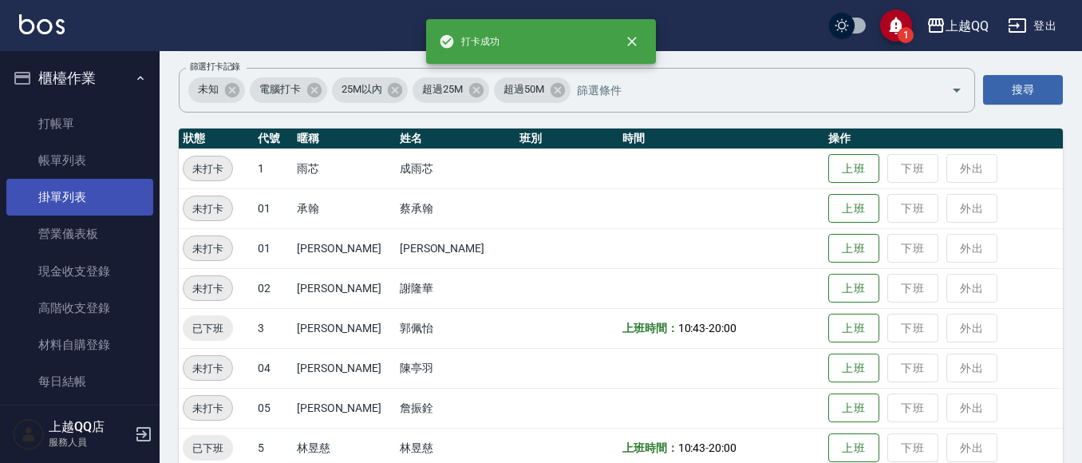
scroll to position [0, 0]
